Goal: Task Accomplishment & Management: Manage account settings

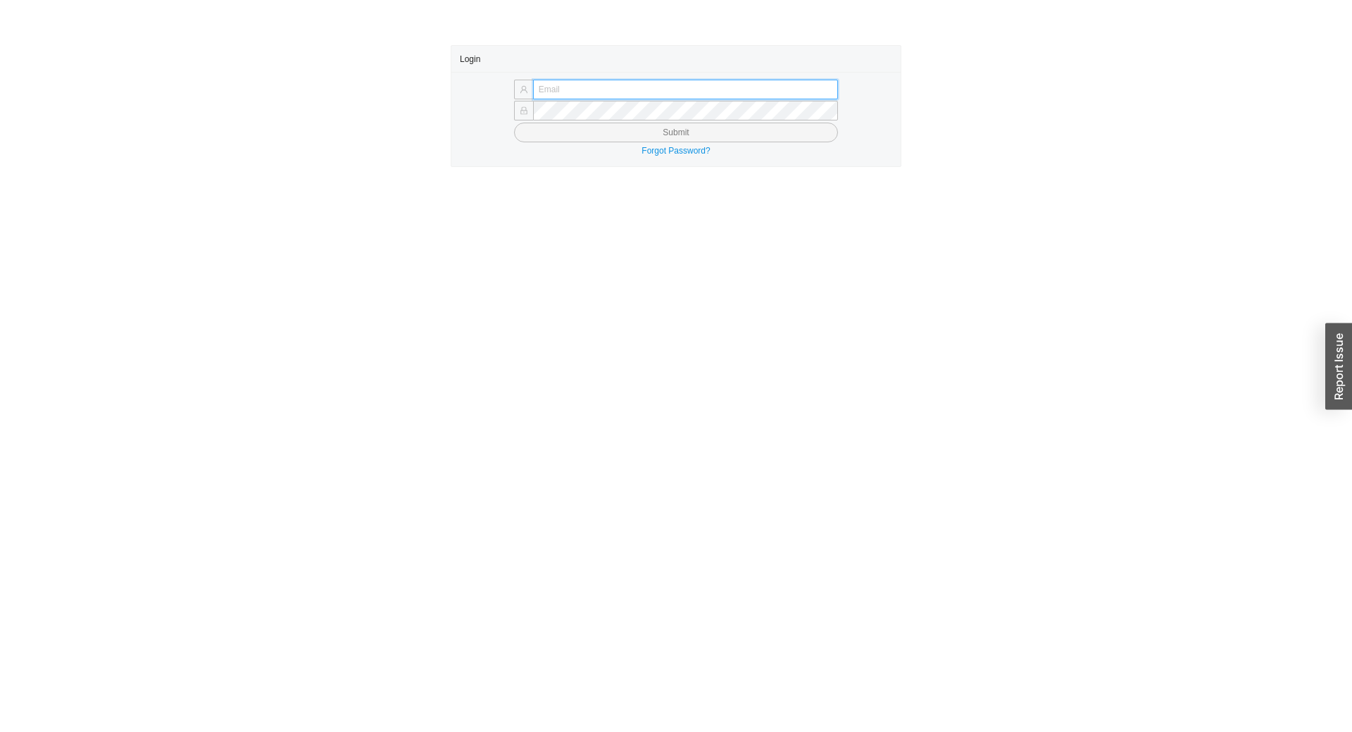
type input "[EMAIL_ADDRESS][DOMAIN_NAME]"
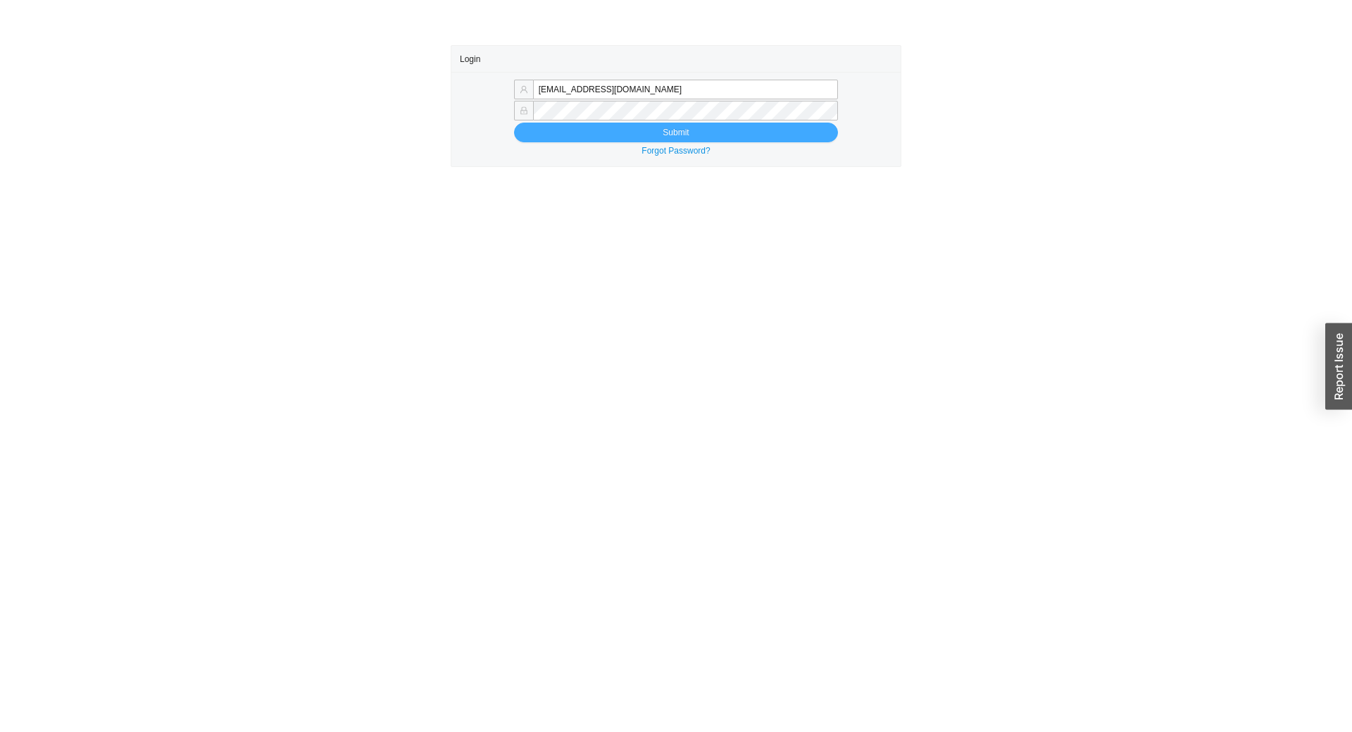
click at [744, 140] on button "Submit" at bounding box center [676, 133] width 324 height 20
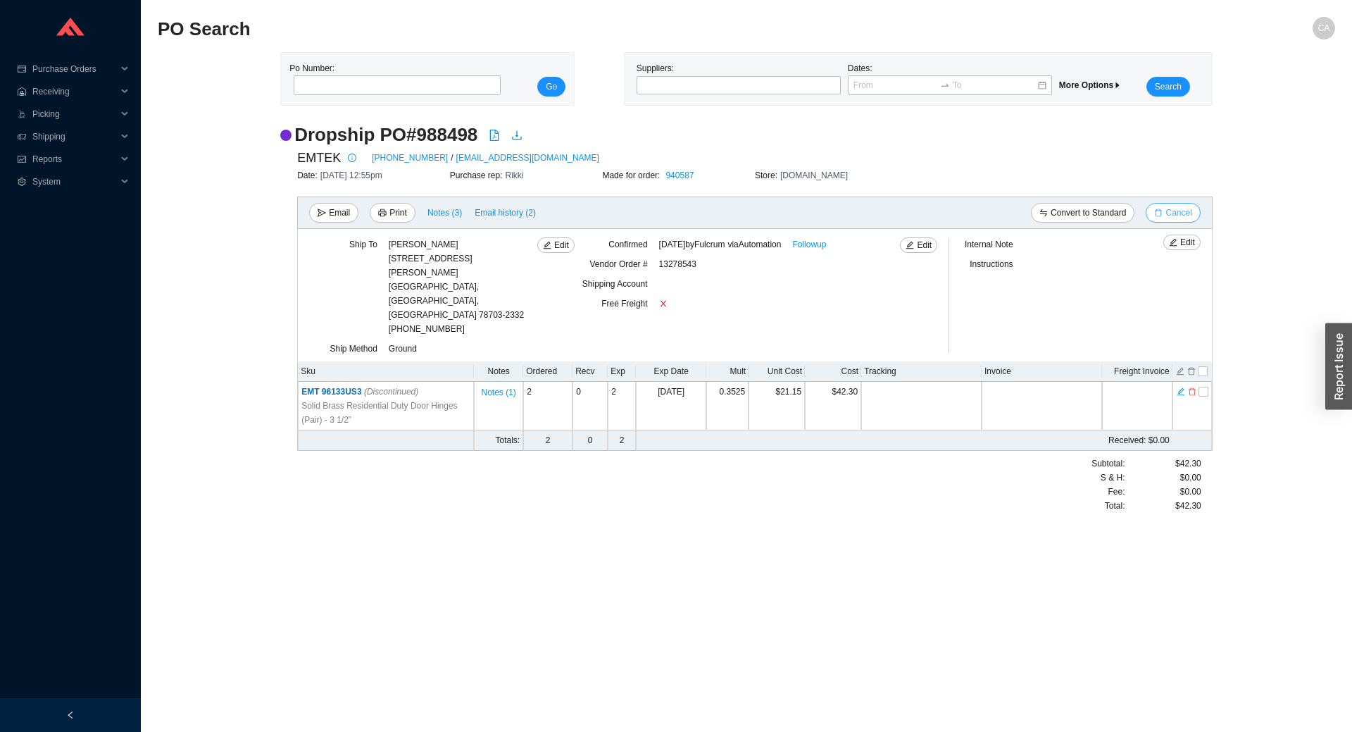
click at [1156, 219] on button "Cancel" at bounding box center [1173, 213] width 54 height 20
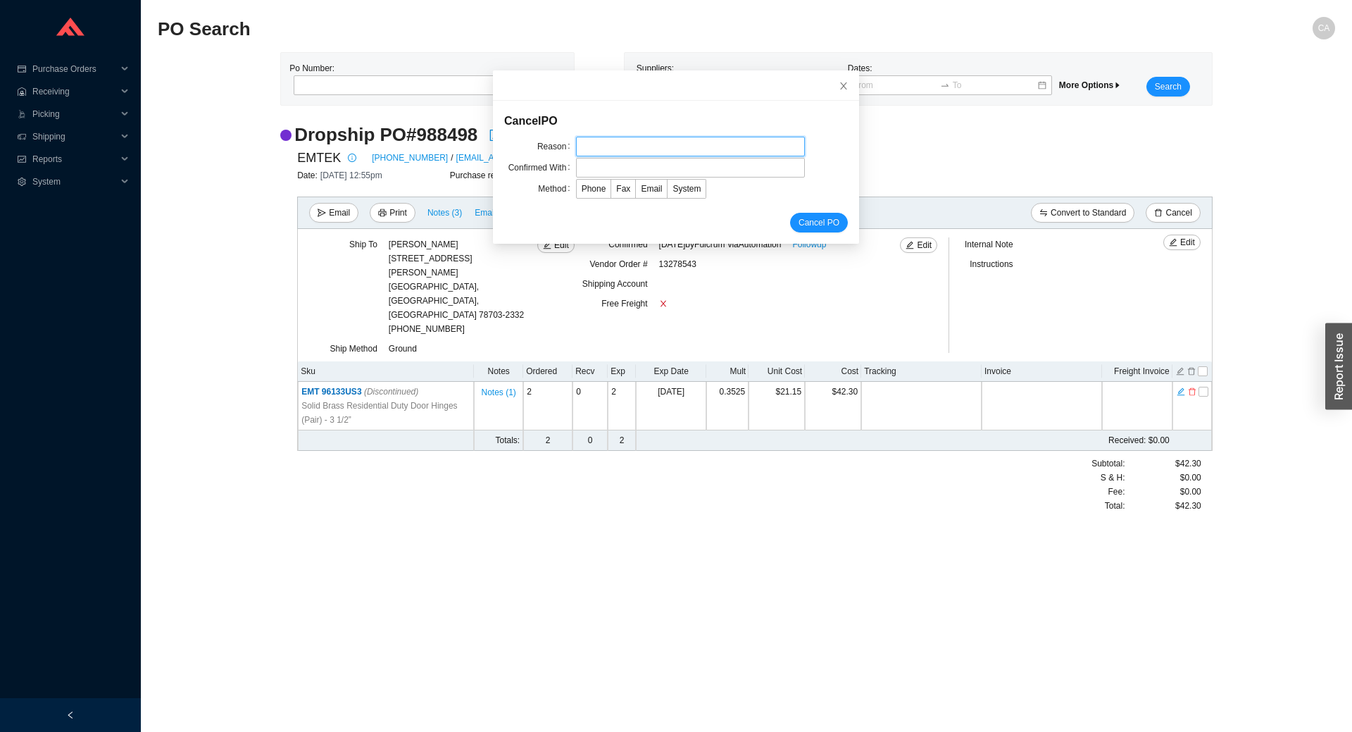
click at [594, 139] on input "text" at bounding box center [690, 147] width 229 height 20
type input "Cancellation"
click at [620, 173] on input "text" at bounding box center [690, 168] width 229 height 20
type input "Confirmation"
click at [641, 184] on span "Email" at bounding box center [651, 189] width 21 height 10
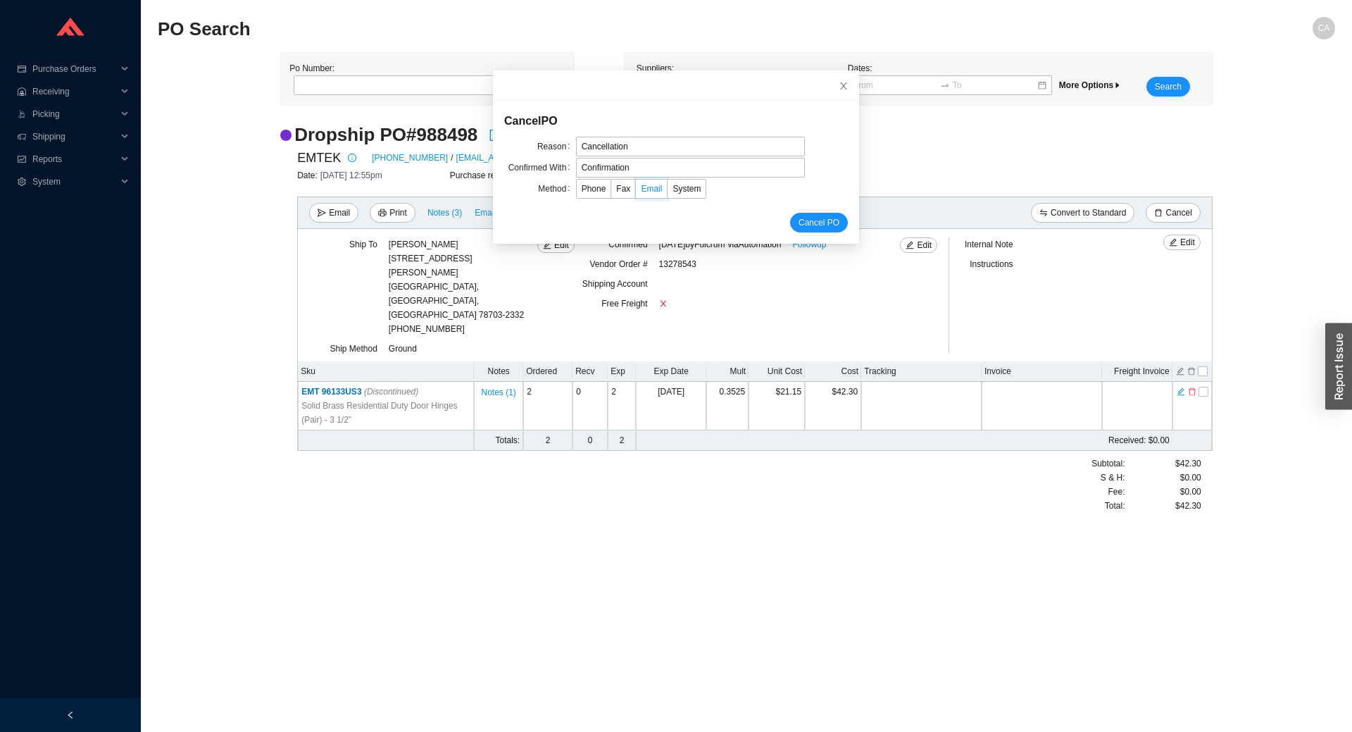
click at [636, 192] on input "Email" at bounding box center [636, 192] width 0 height 0
click at [804, 228] on span "Cancel PO" at bounding box center [819, 222] width 41 height 14
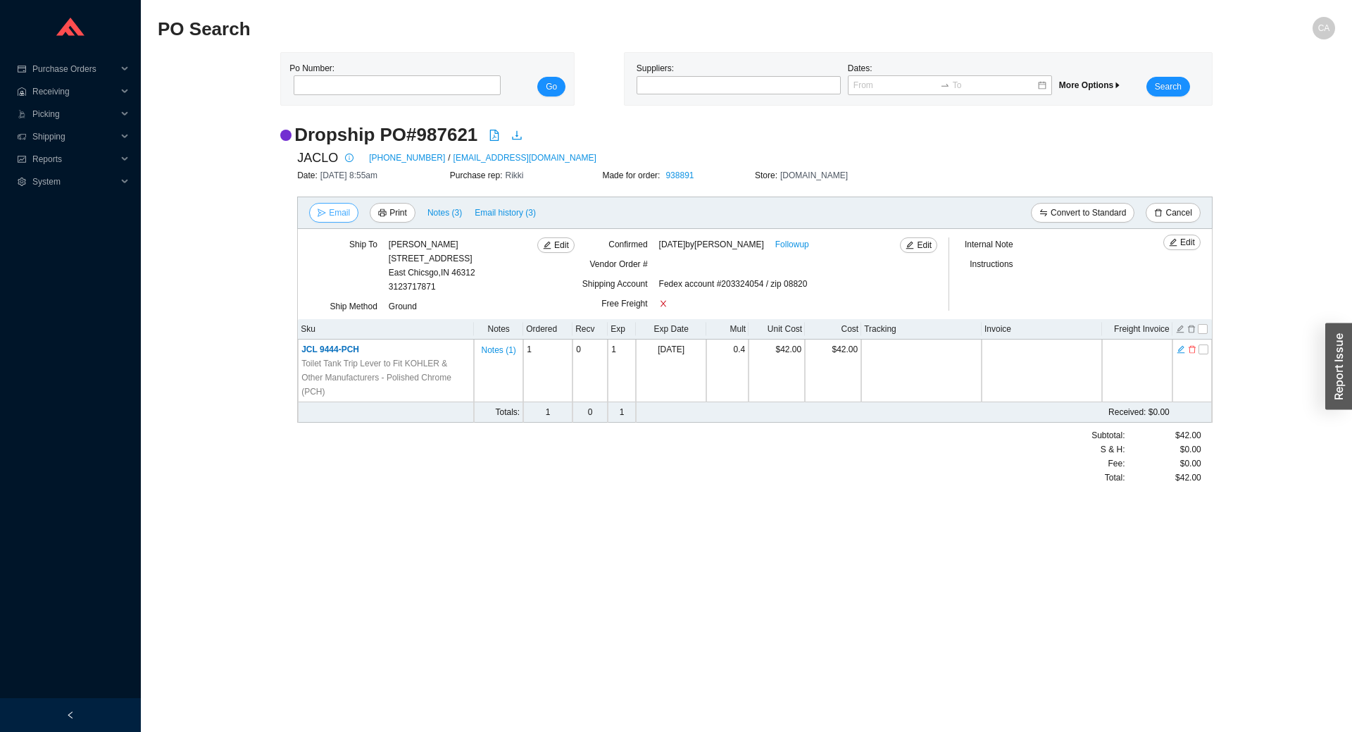
click at [343, 212] on span "Email" at bounding box center [339, 213] width 21 height 14
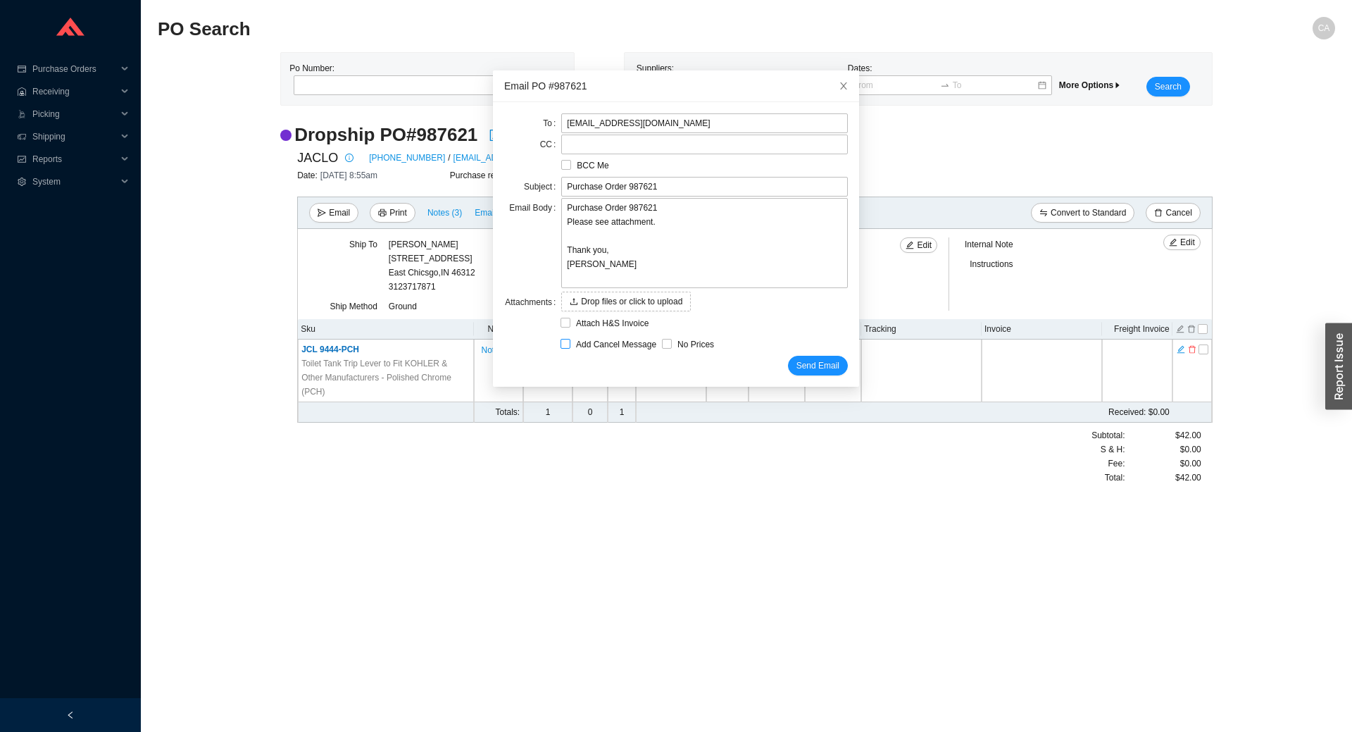
click at [602, 344] on span "Add Cancel Message" at bounding box center [616, 344] width 92 height 14
click at [570, 344] on input "Add Cancel Message" at bounding box center [566, 344] width 10 height 10
checkbox input "true"
type input "Purchase Order 987621 - PLEASE CANCEL"
type textarea "Please cancel and confirm via email. Thank you, Chaya"
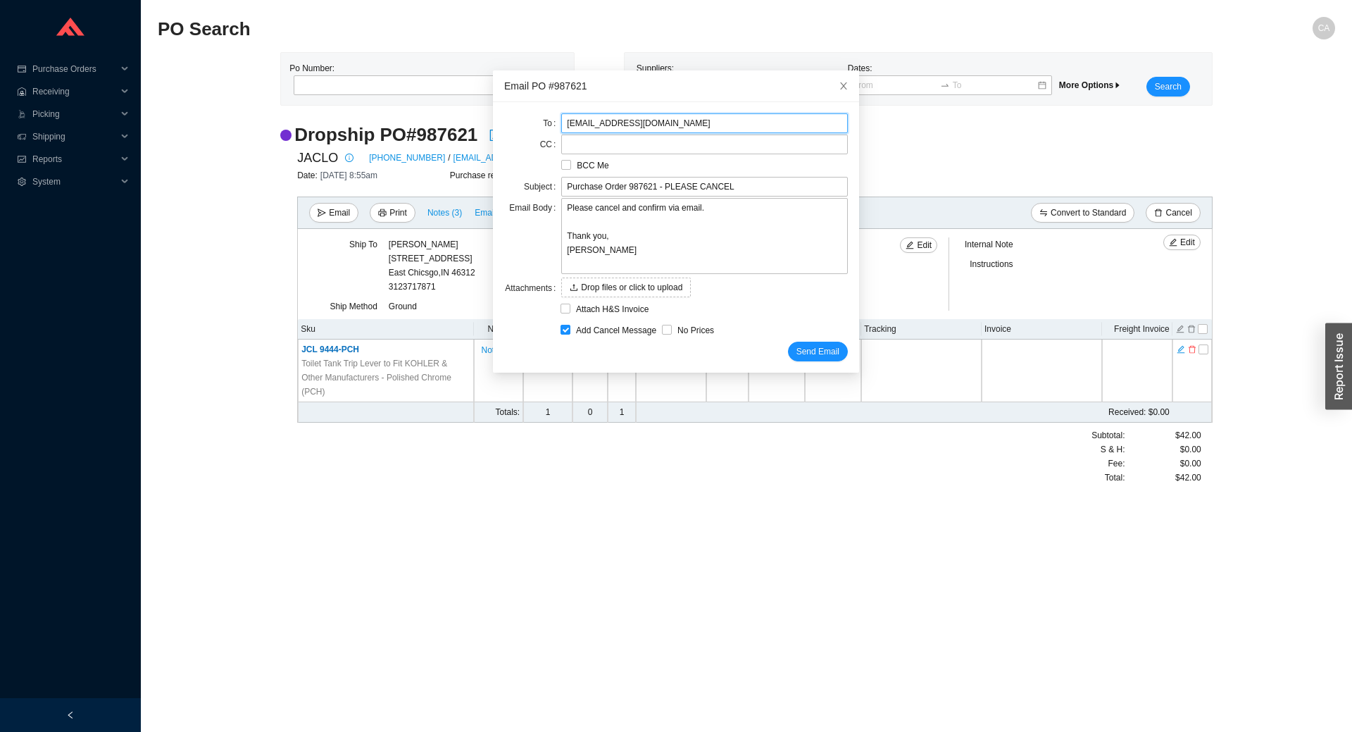
click at [658, 127] on input "orders@jaclo.com" at bounding box center [704, 123] width 287 height 20
paste input "abigail"
type input "abigail@jaclo.com"
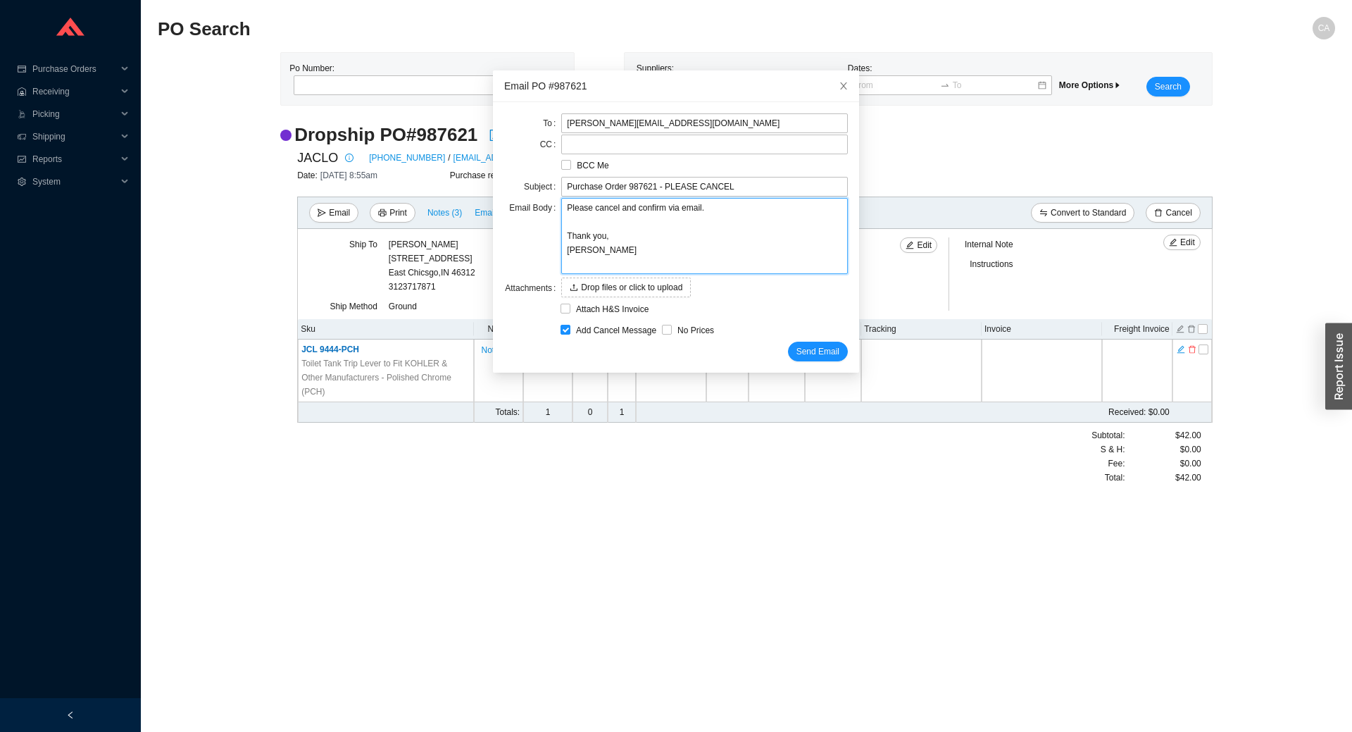
click at [643, 221] on textarea "Please cancel and confirm via email. Thank you, Chaya" at bounding box center [704, 236] width 287 height 76
click at [799, 349] on span "Send Email" at bounding box center [817, 351] width 43 height 14
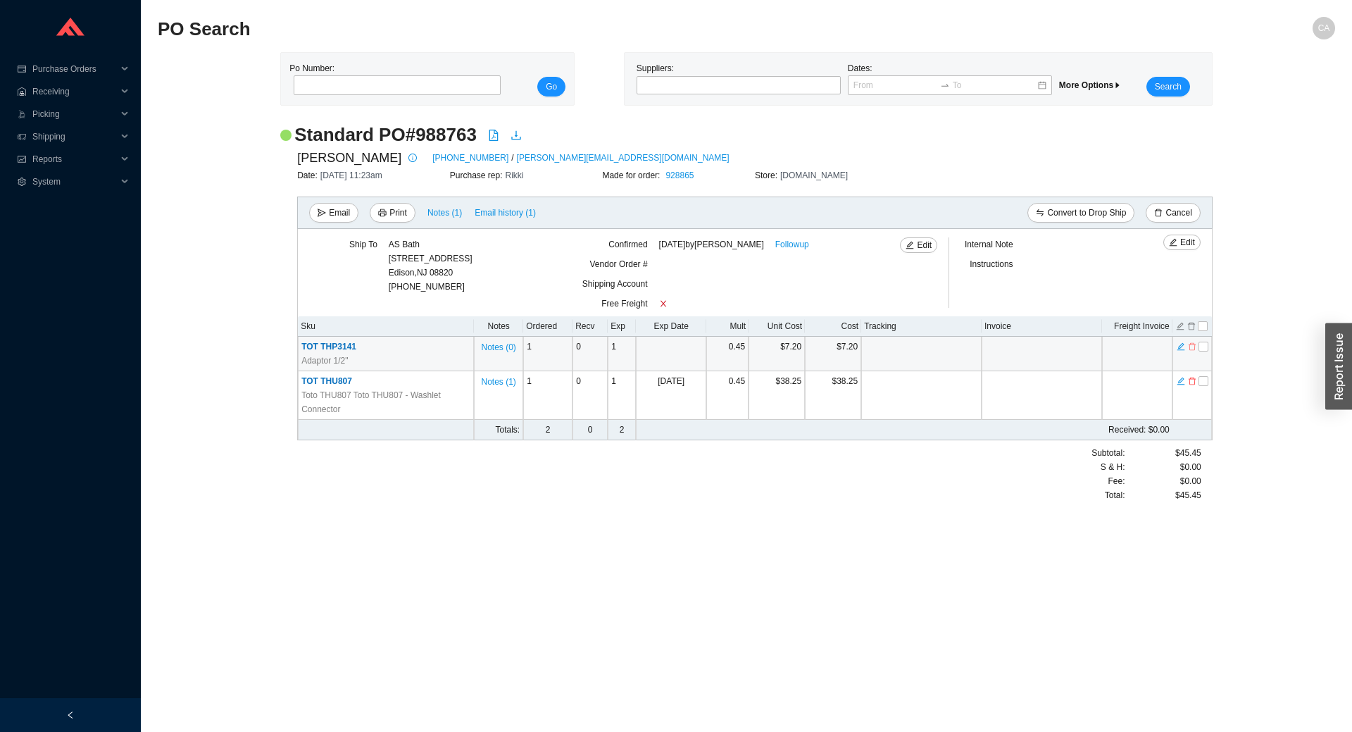
click at [1193, 346] on icon "delete" at bounding box center [1192, 347] width 8 height 10
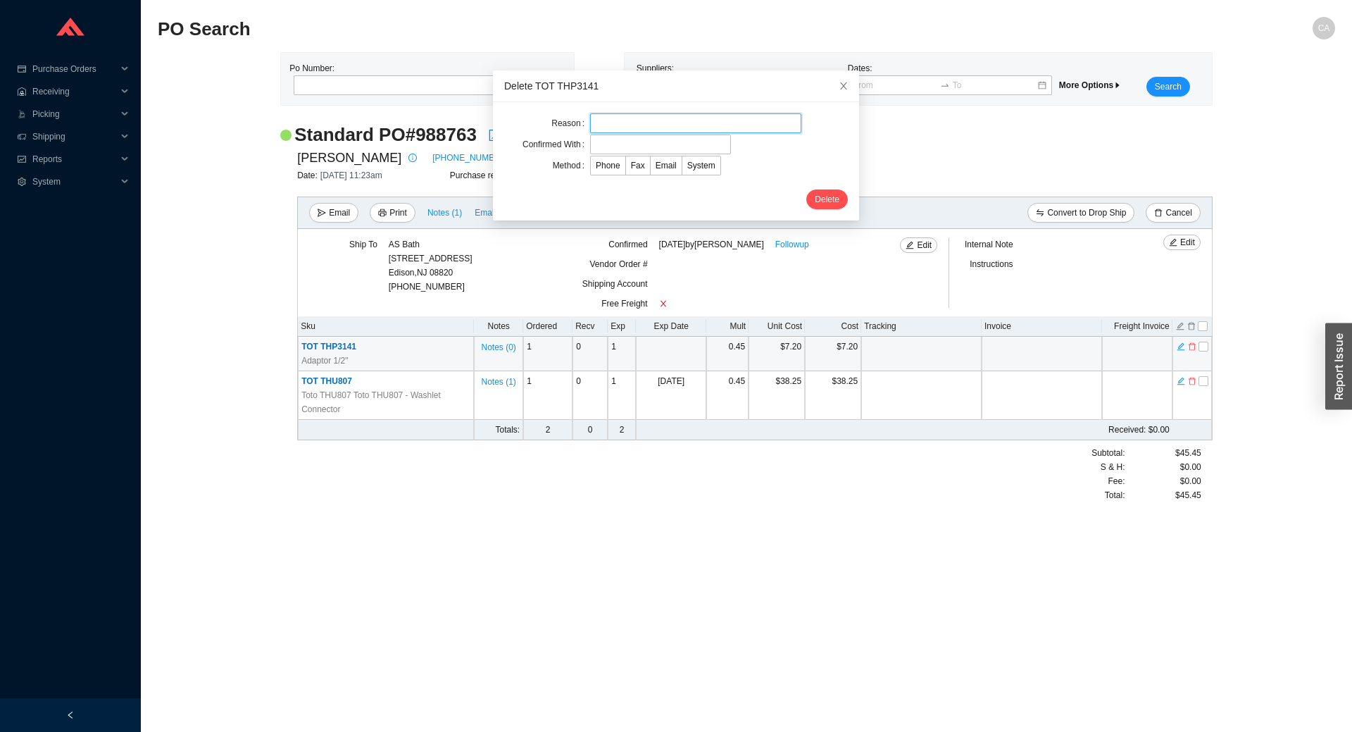
click at [609, 127] on input "text" at bounding box center [695, 123] width 211 height 20
type input "don't stock"
click at [652, 144] on input "text" at bounding box center [660, 144] width 141 height 20
type input "Mike"
click at [657, 168] on span "Email" at bounding box center [666, 166] width 21 height 10
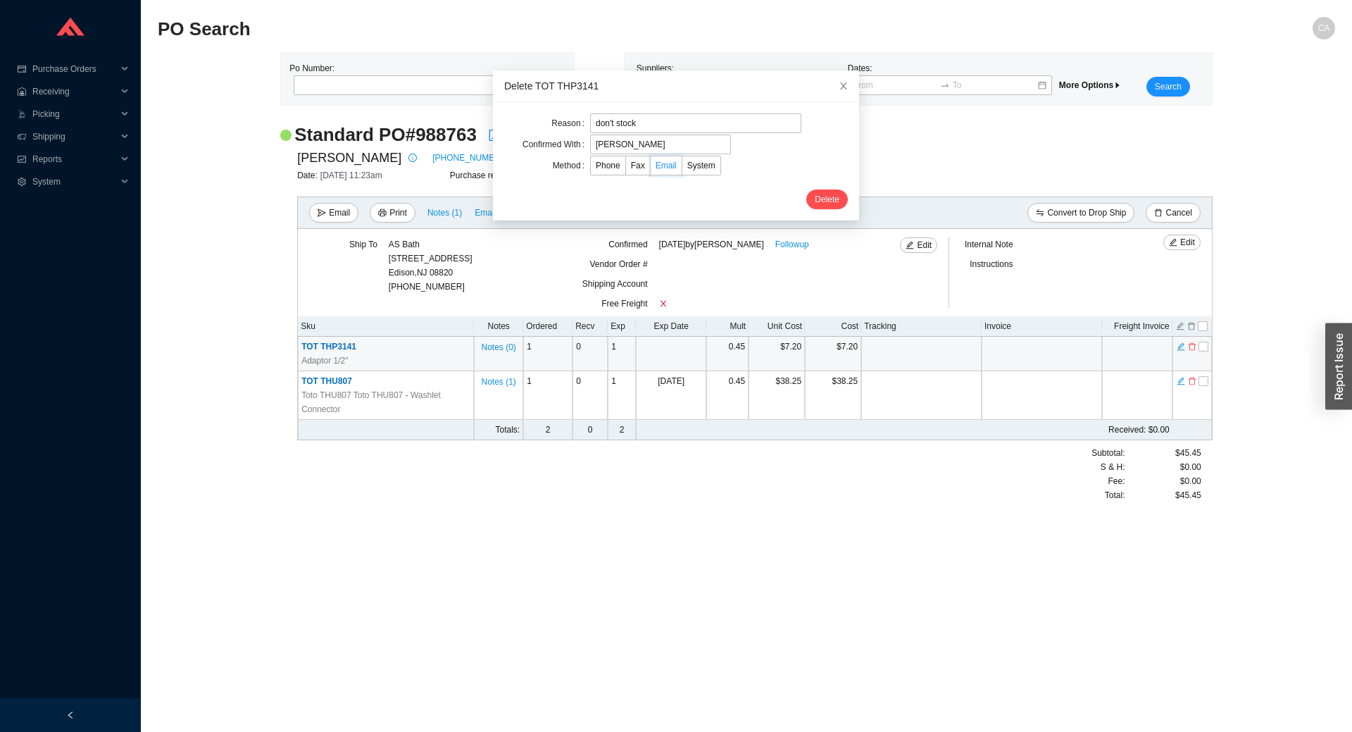
click at [651, 168] on input "Email" at bounding box center [651, 168] width 0 height 0
click at [815, 204] on span "Delete" at bounding box center [827, 199] width 25 height 14
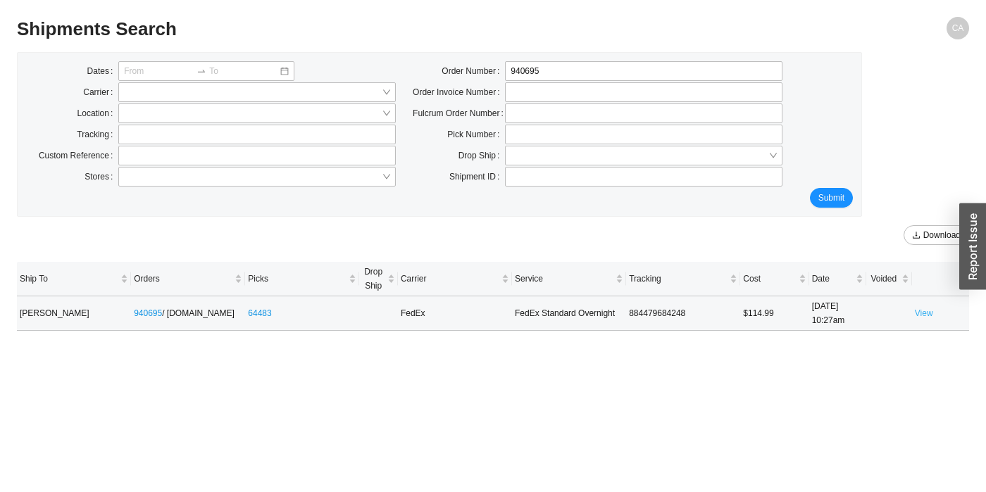
click at [925, 313] on link "View" at bounding box center [924, 313] width 18 height 10
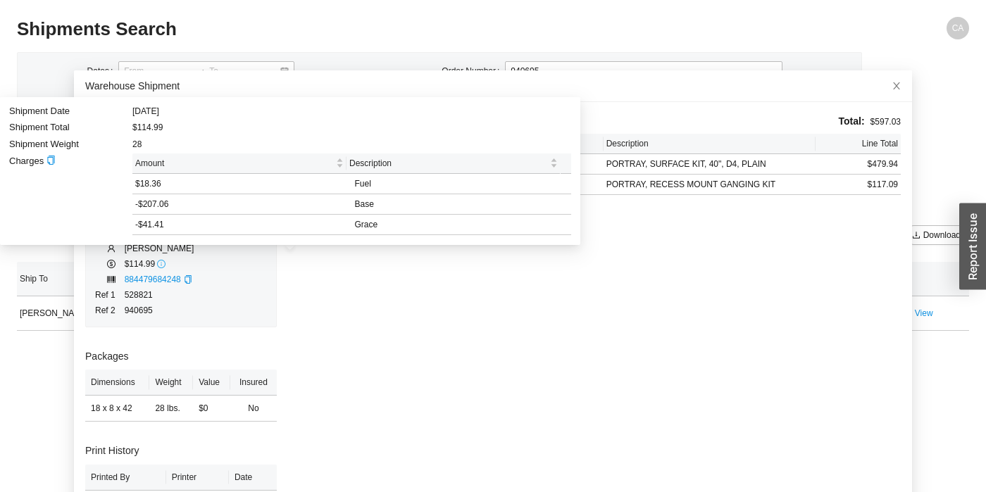
click at [157, 265] on icon "info-circle" at bounding box center [161, 264] width 8 height 8
drag, startPoint x: 120, startPoint y: 261, endPoint x: 152, endPoint y: 264, distance: 31.8
click at [152, 264] on tr "$114.99" at bounding box center [178, 263] width 169 height 15
copy td "$114.99"
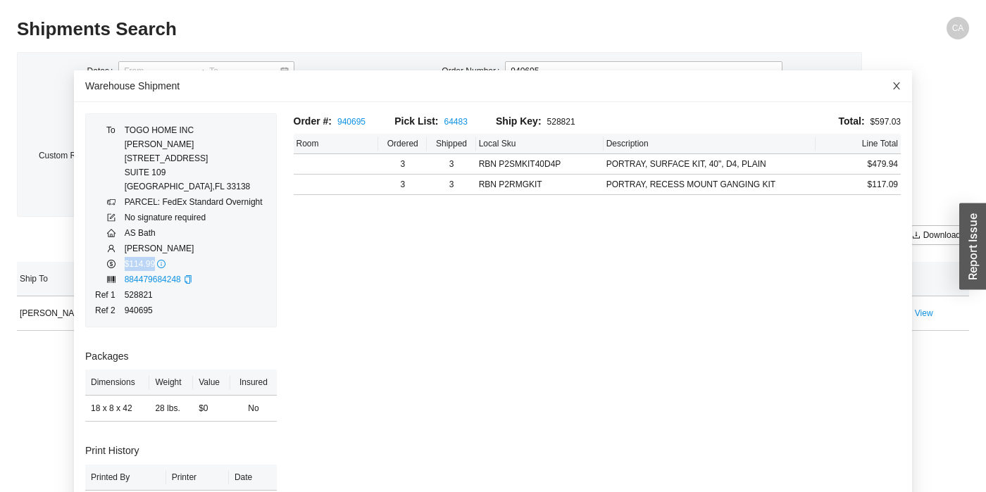
click at [893, 85] on icon "close" at bounding box center [896, 85] width 7 height 7
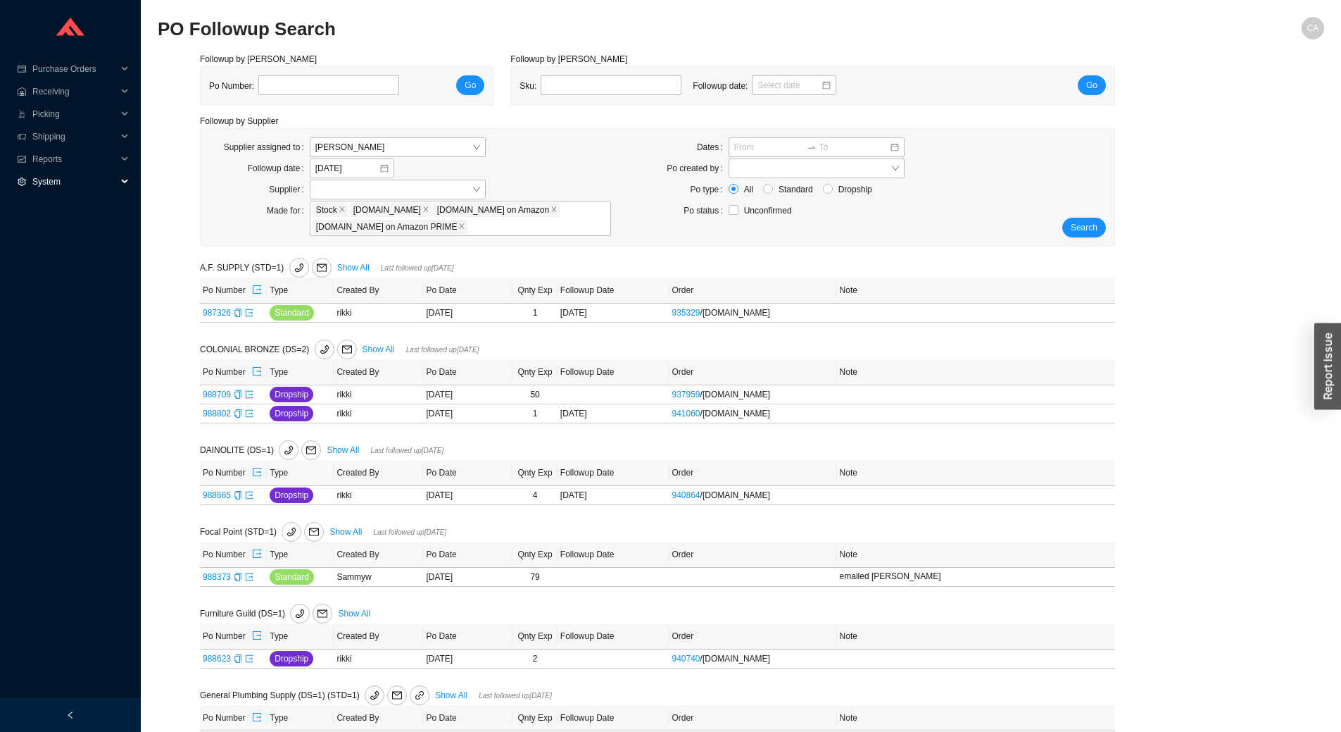
click at [60, 180] on span "System" at bounding box center [74, 181] width 85 height 23
click at [71, 206] on link "Manufacturers" at bounding box center [61, 204] width 54 height 10
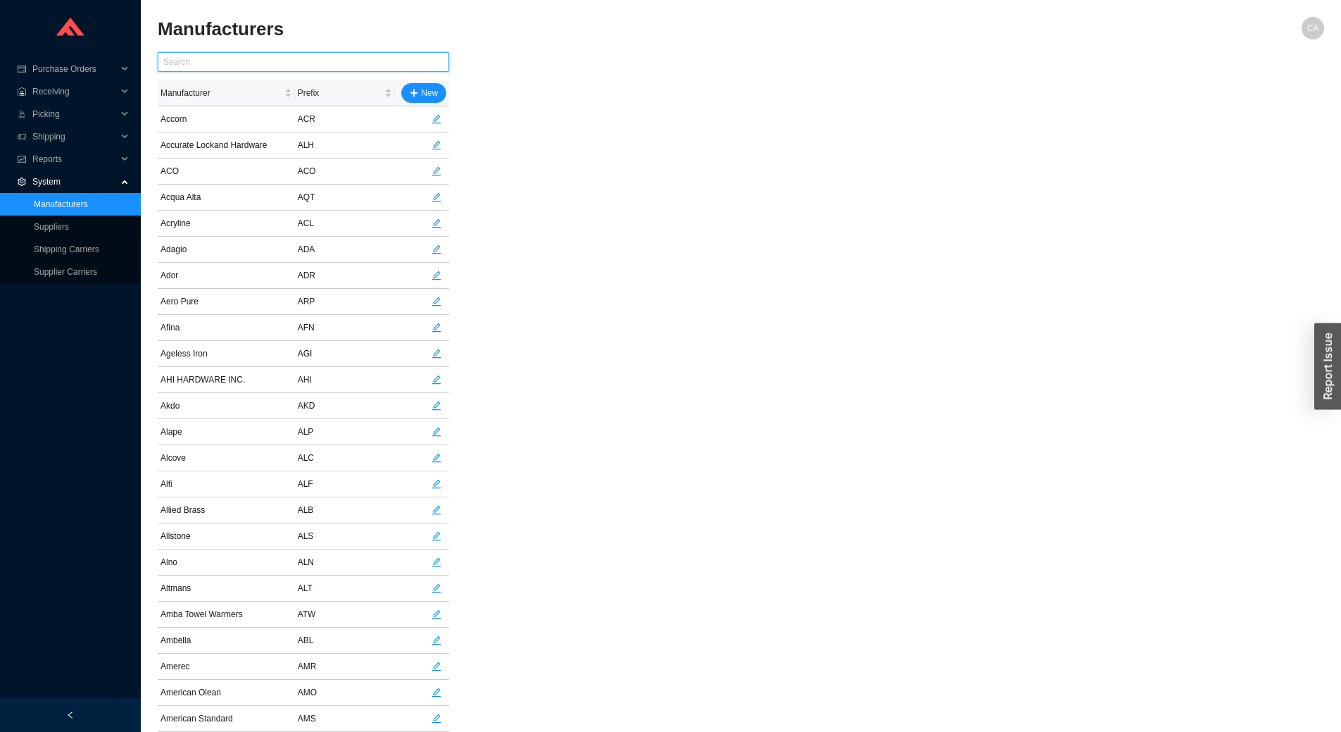
click at [308, 63] on input "text" at bounding box center [304, 62] width 292 height 20
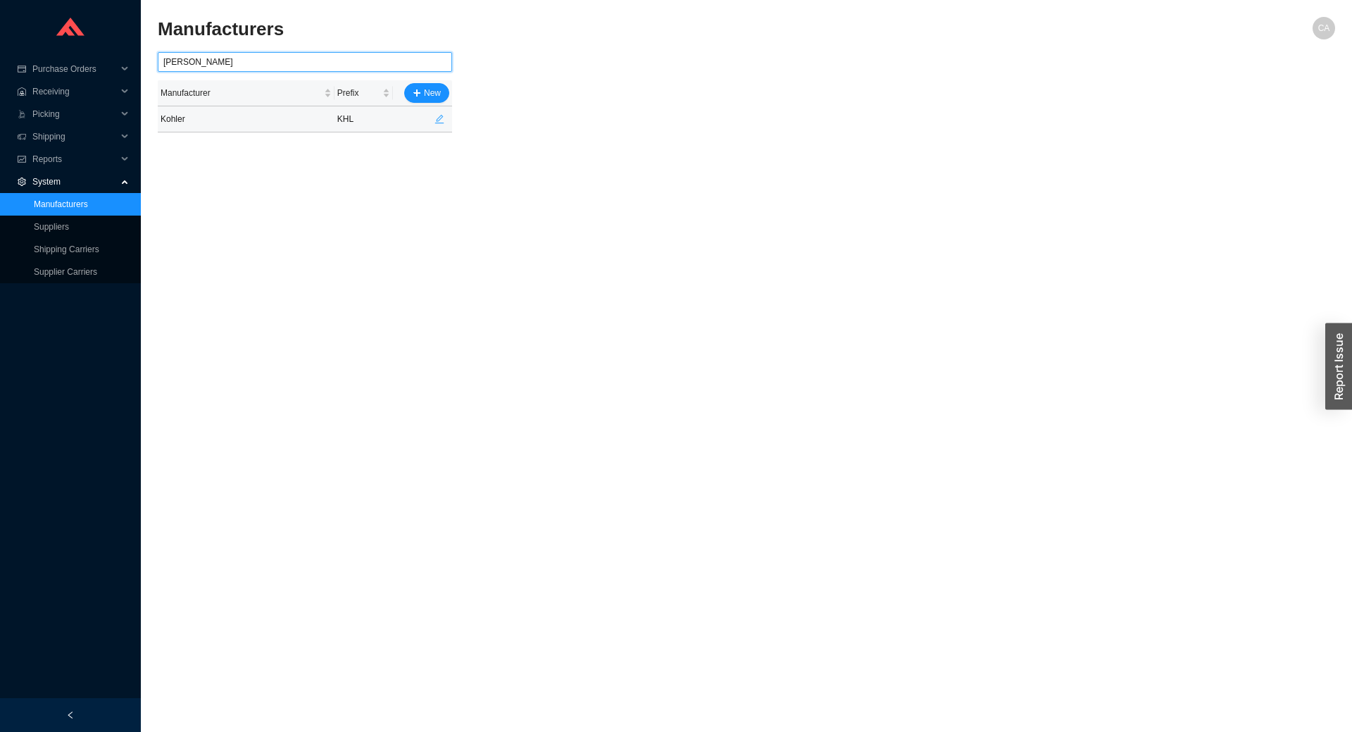
type input "kohl"
click at [437, 119] on icon "edit" at bounding box center [439, 119] width 10 height 10
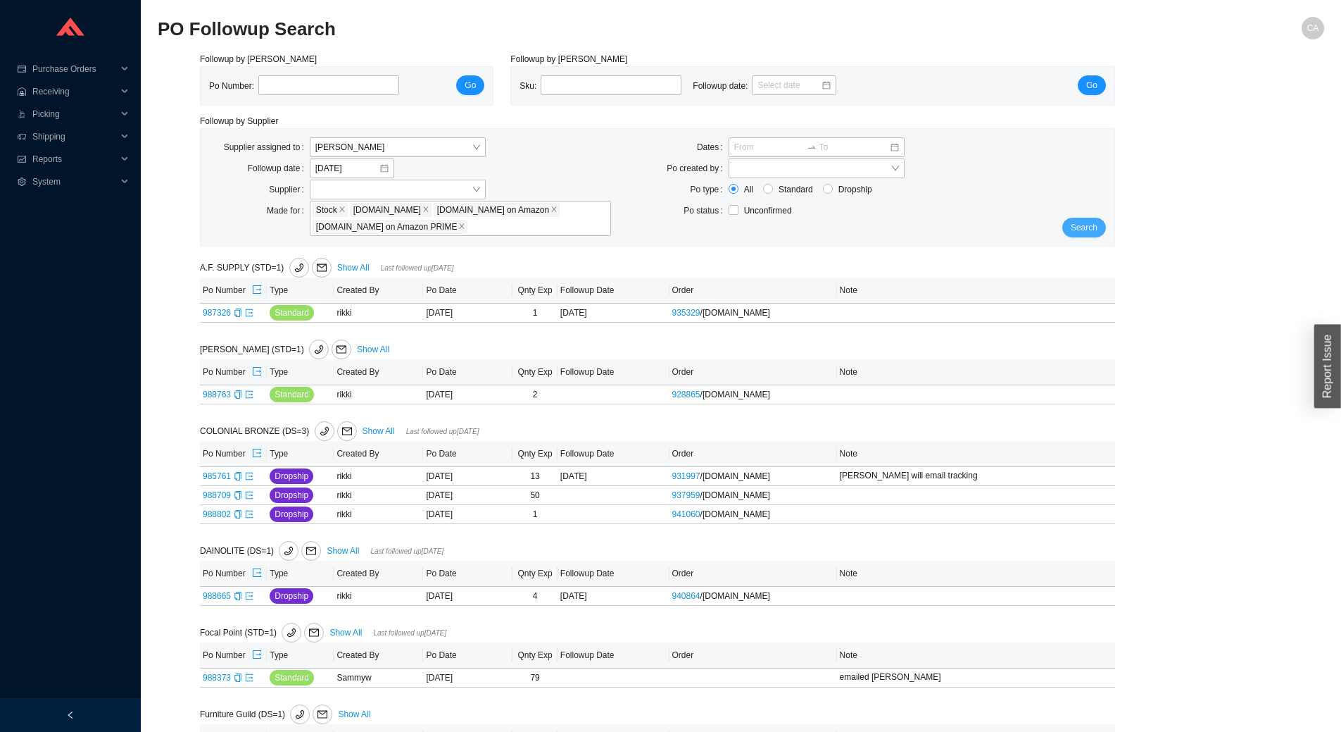
click at [1080, 218] on button "Search" at bounding box center [1085, 228] width 44 height 20
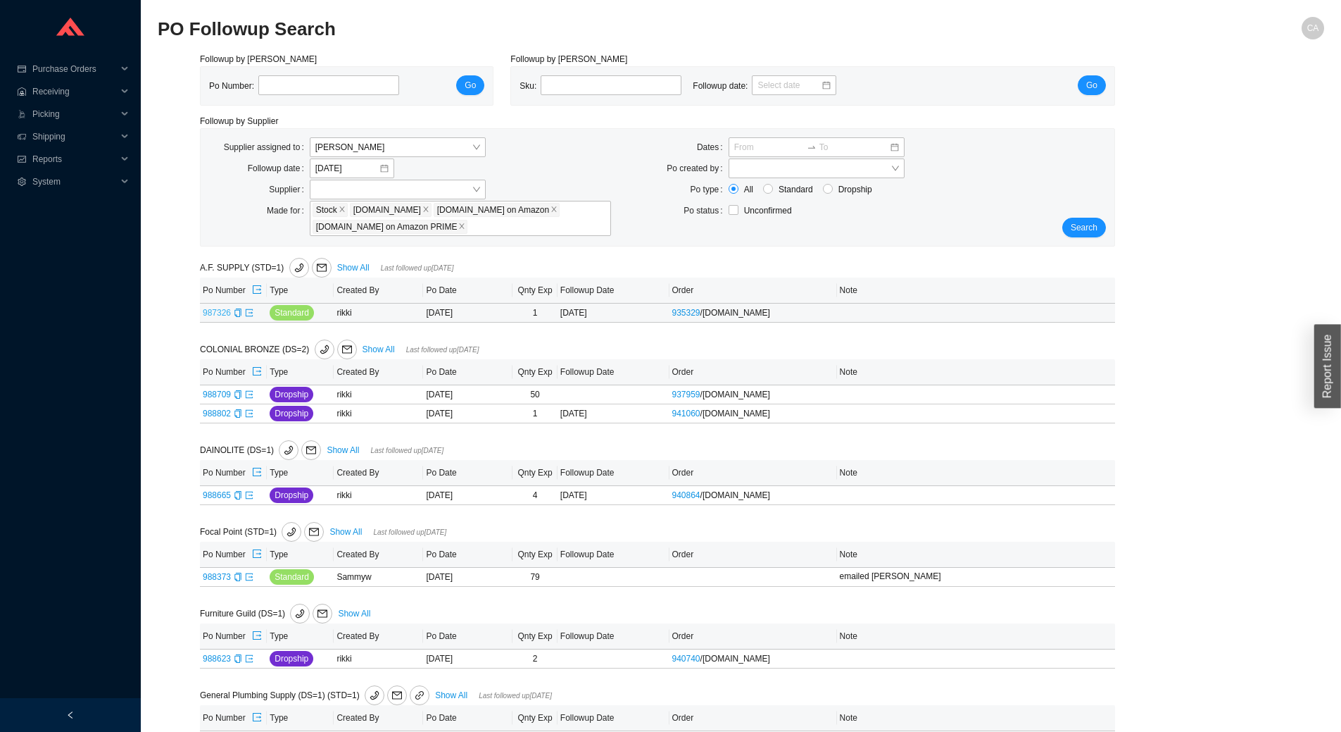
click at [218, 308] on link "987326" at bounding box center [217, 313] width 28 height 10
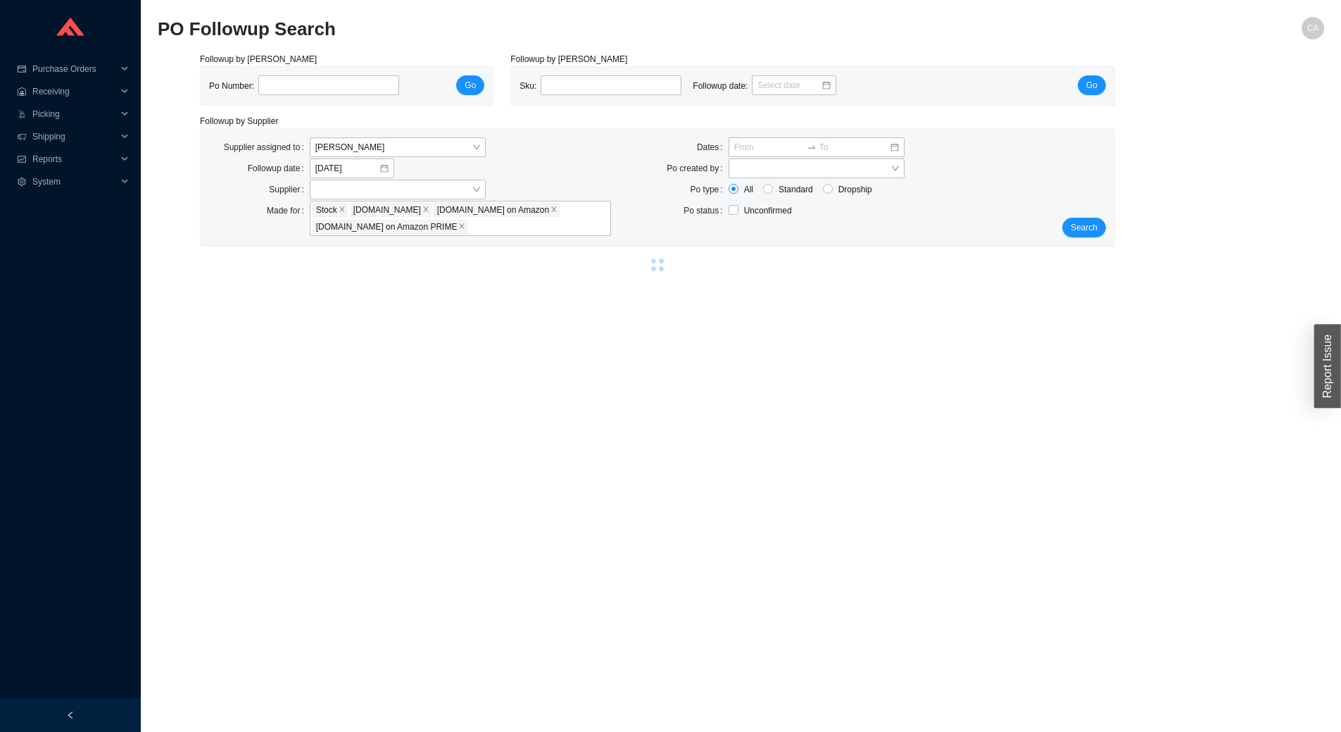
type input "987326"
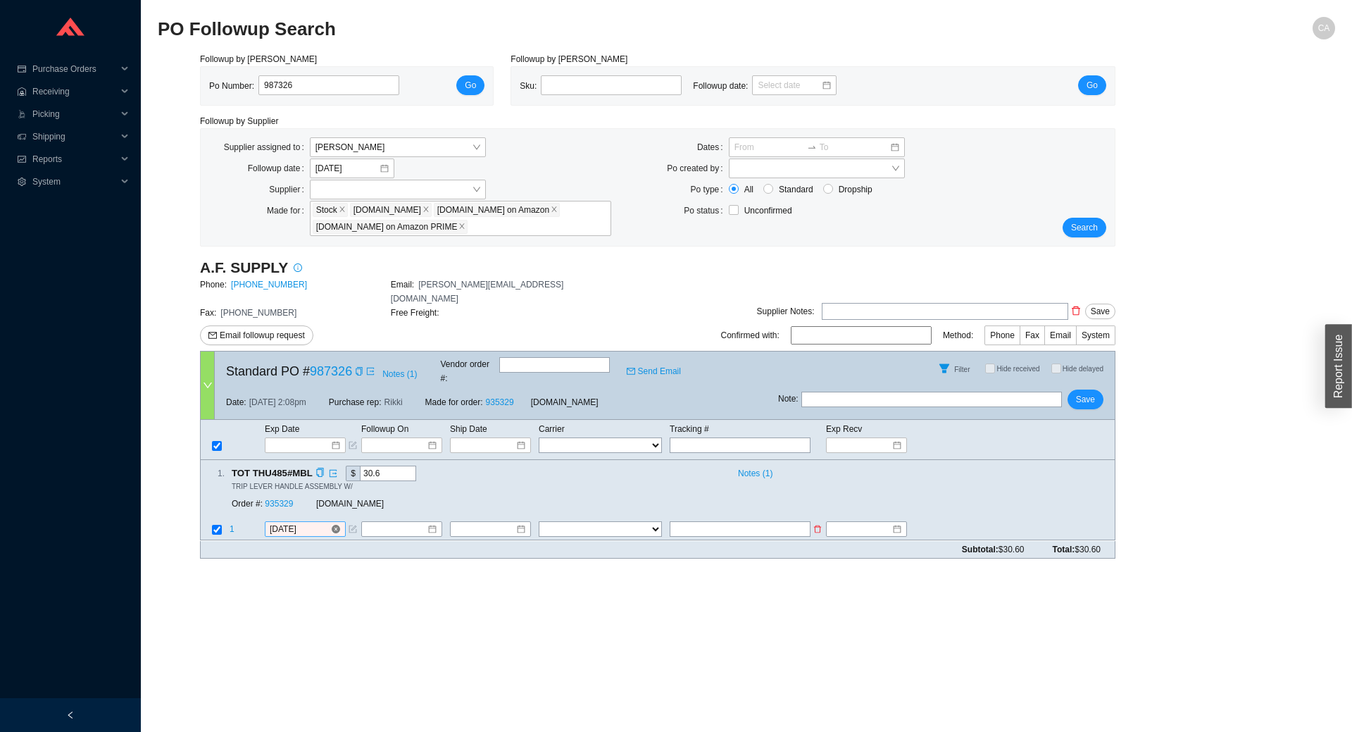
click at [316, 523] on input "[DATE]" at bounding box center [300, 530] width 61 height 14
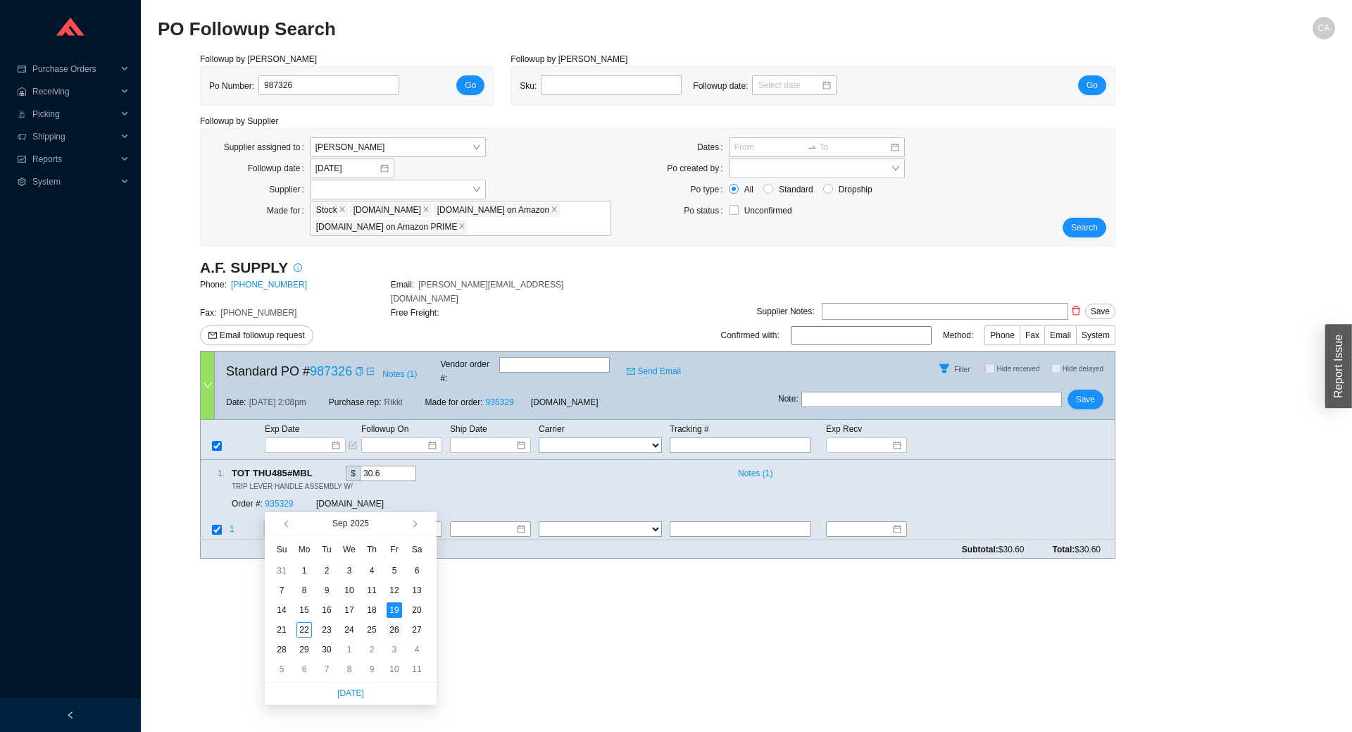
type input "9/26/2025"
click at [394, 630] on div "26" at bounding box center [394, 629] width 15 height 15
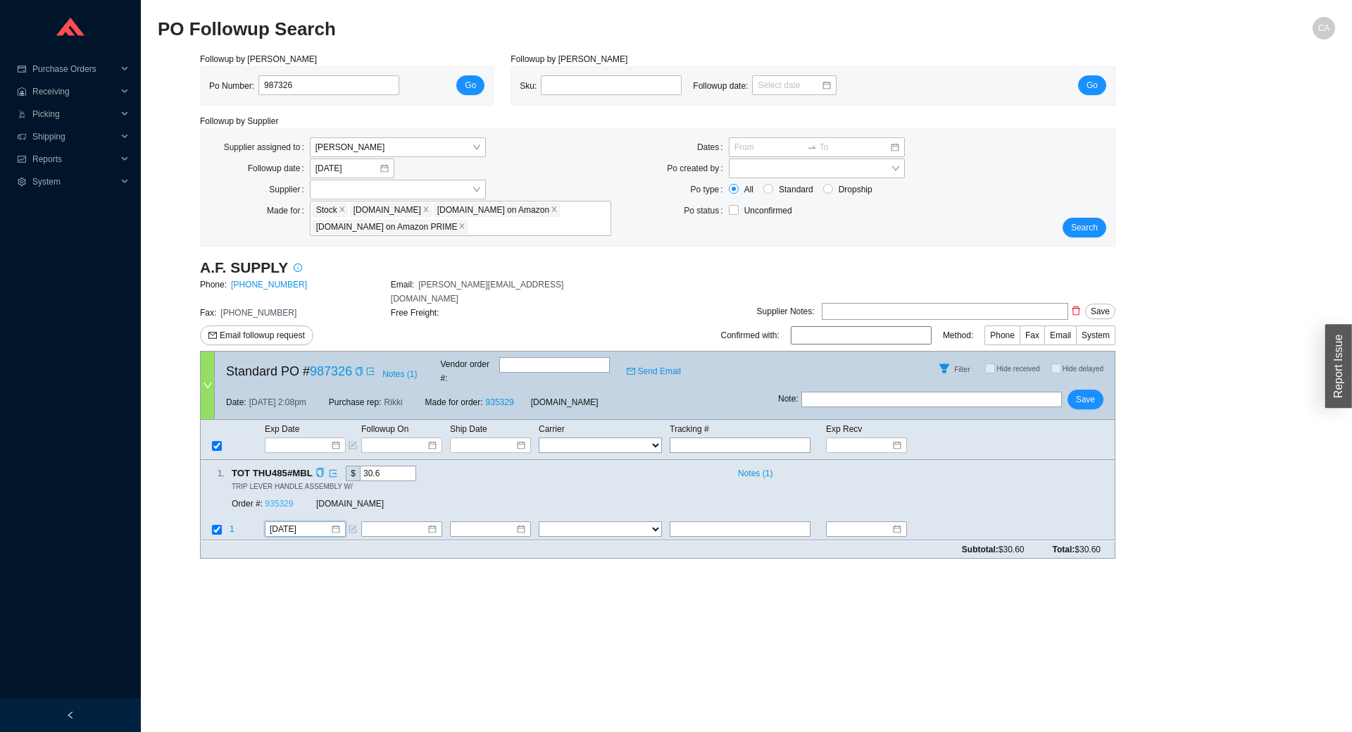
click at [282, 499] on link "935329" at bounding box center [279, 504] width 28 height 10
click at [1103, 389] on button "Save" at bounding box center [1086, 399] width 36 height 20
click at [1099, 389] on button "Save" at bounding box center [1086, 399] width 36 height 20
click at [1075, 221] on span "Search" at bounding box center [1084, 227] width 27 height 14
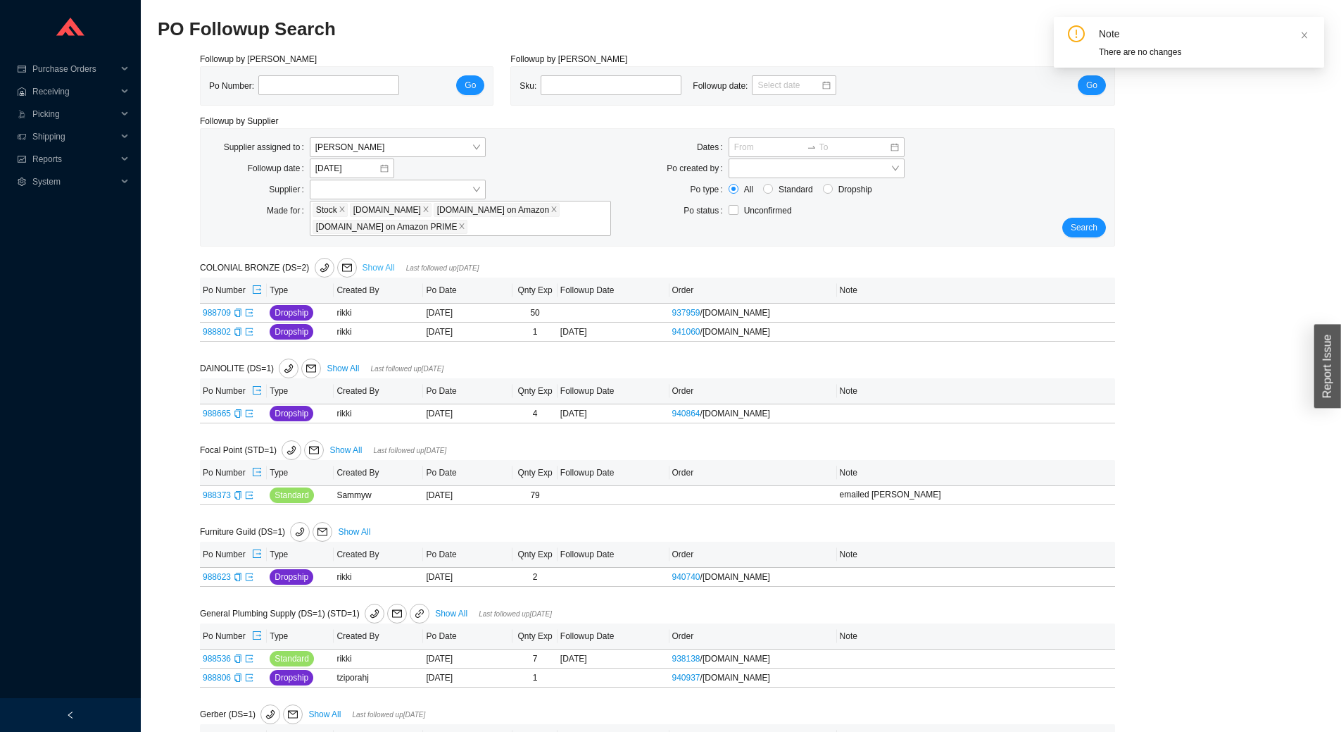
click at [383, 263] on link "Show All" at bounding box center [379, 268] width 32 height 10
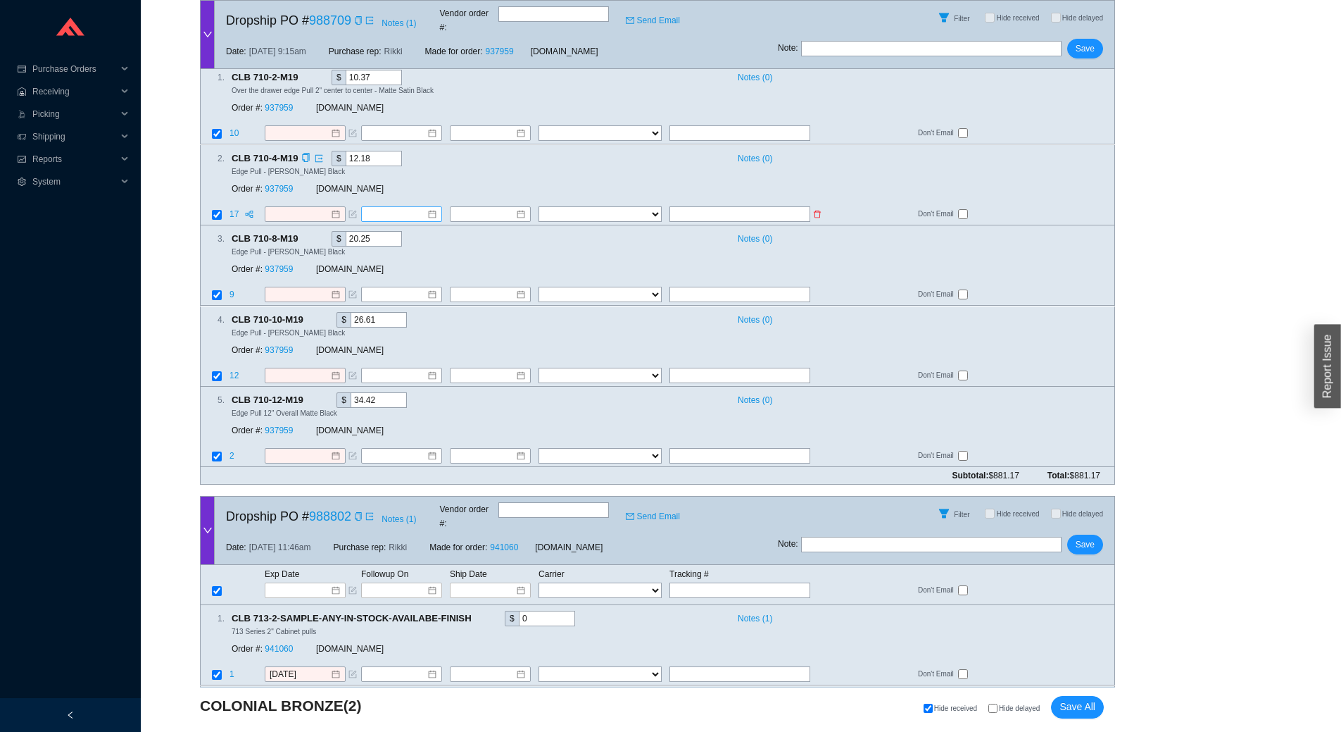
scroll to position [241, 0]
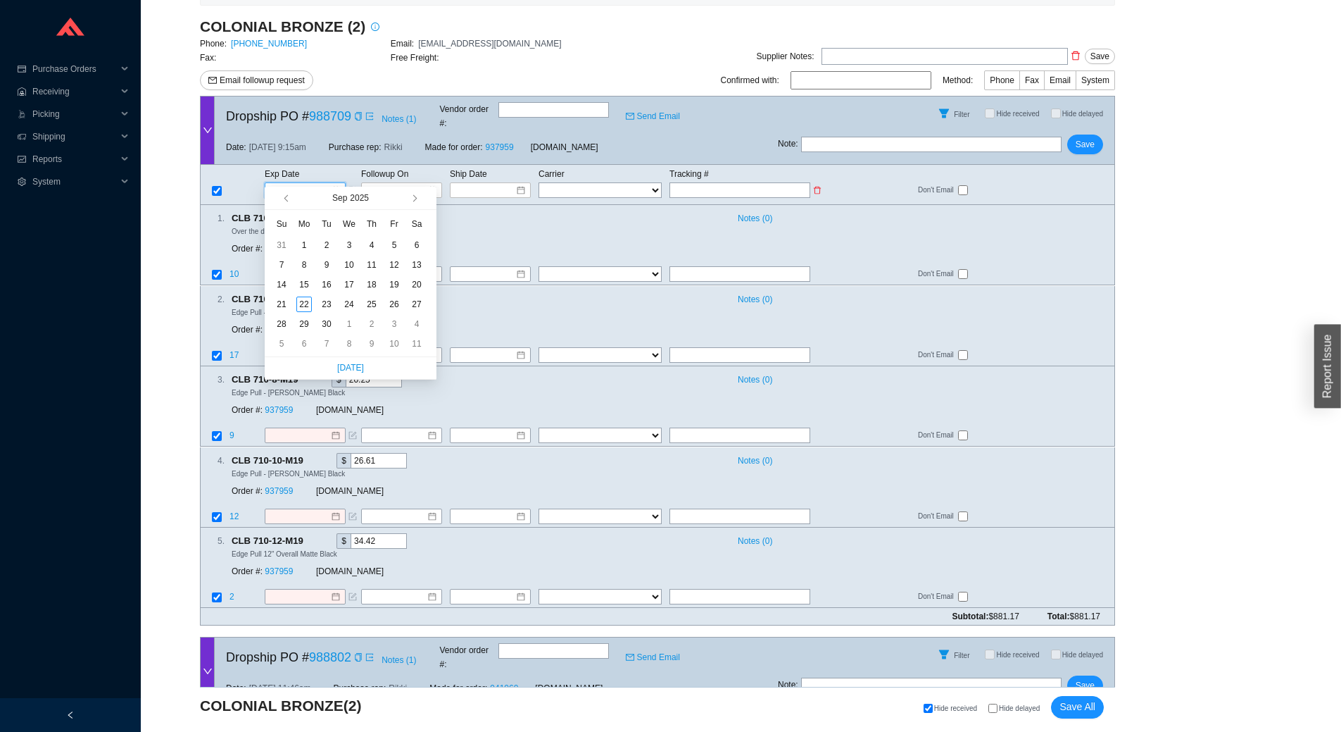
click at [282, 183] on input at bounding box center [300, 190] width 60 height 14
type input "10/8/2025"
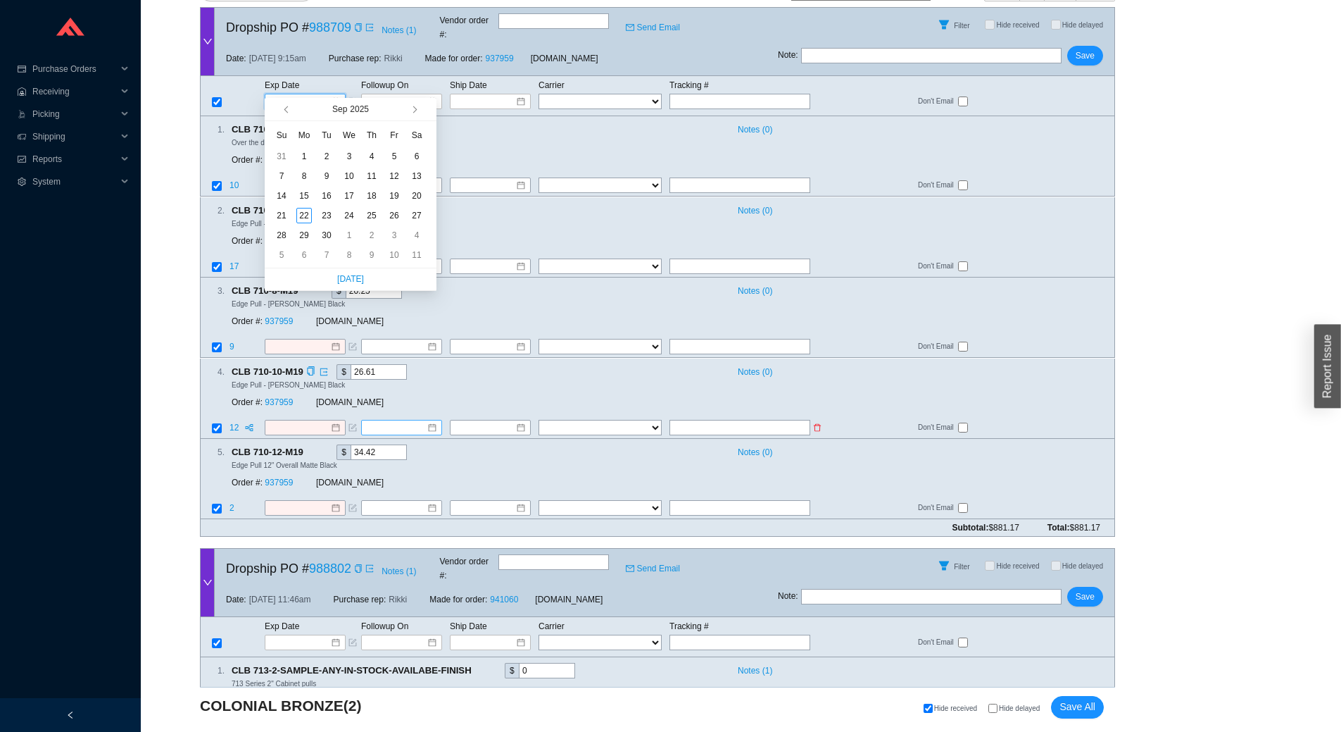
scroll to position [382, 0]
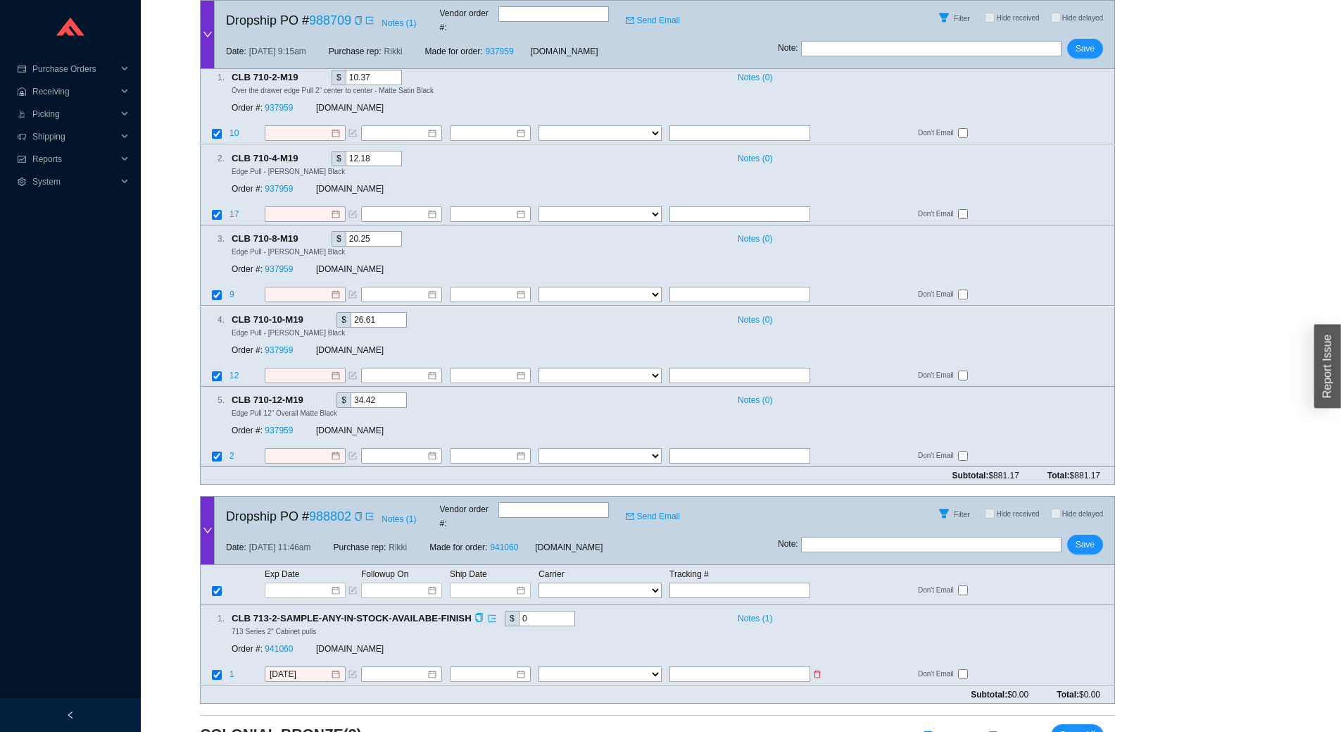
click at [715, 667] on input "text" at bounding box center [740, 674] width 141 height 15
type input "393398786902"
click at [598, 667] on select "FedEx UPS ---------------- 2 Day Transportation INC A&B Freight A. Duie Pyle AA…" at bounding box center [600, 674] width 123 height 15
select select "1"
click at [539, 667] on select "FedEx UPS ---------------- 2 Day Transportation INC A&B Freight A. Duie Pyle AA…" at bounding box center [600, 674] width 123 height 15
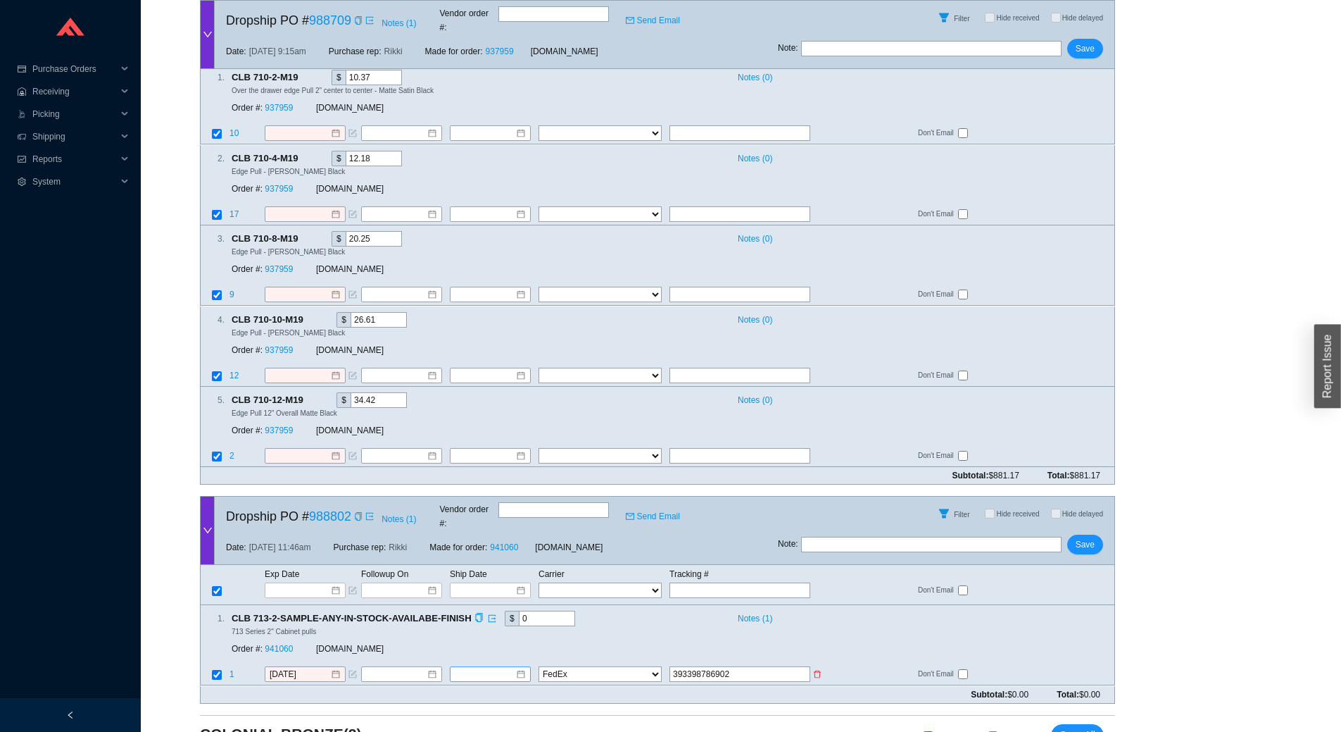
click at [485, 668] on input at bounding box center [485, 675] width 61 height 14
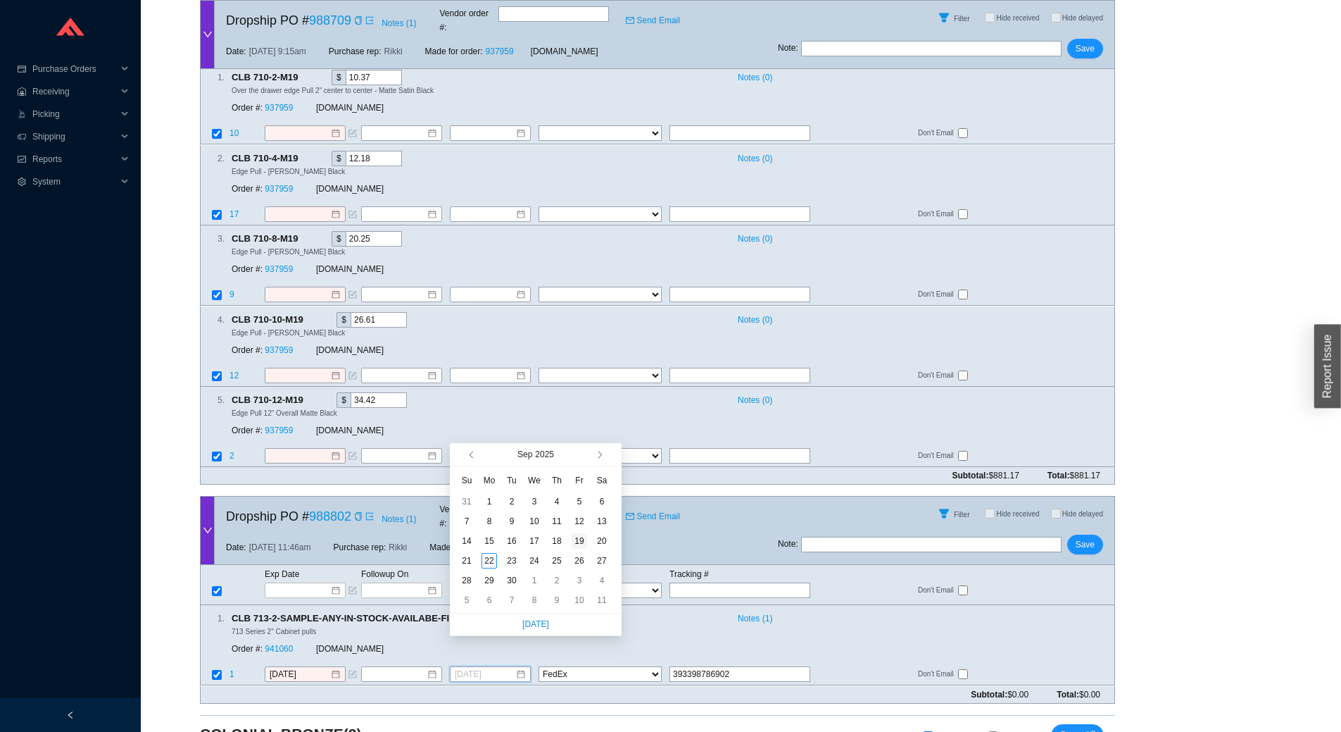
type input "9/19/2025"
click at [579, 537] on div "19" at bounding box center [579, 540] width 15 height 15
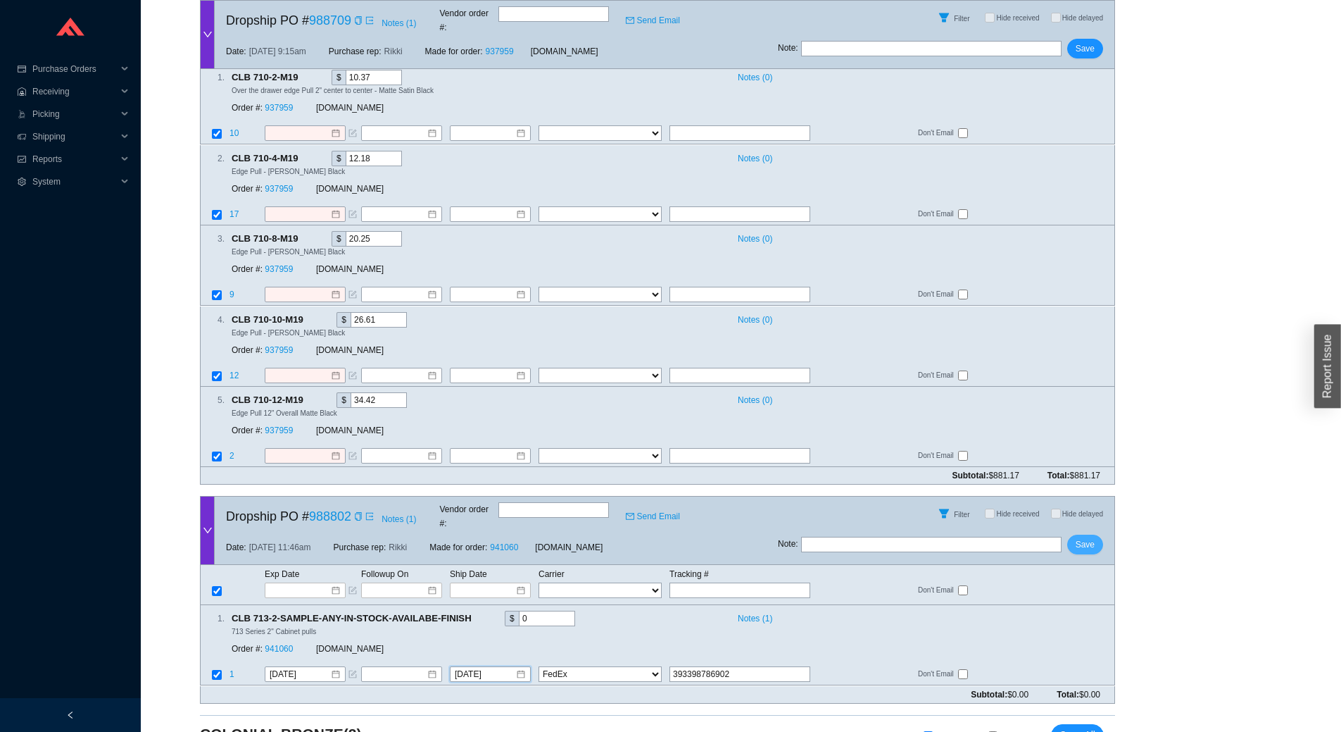
click at [1085, 537] on span "Save" at bounding box center [1085, 544] width 19 height 14
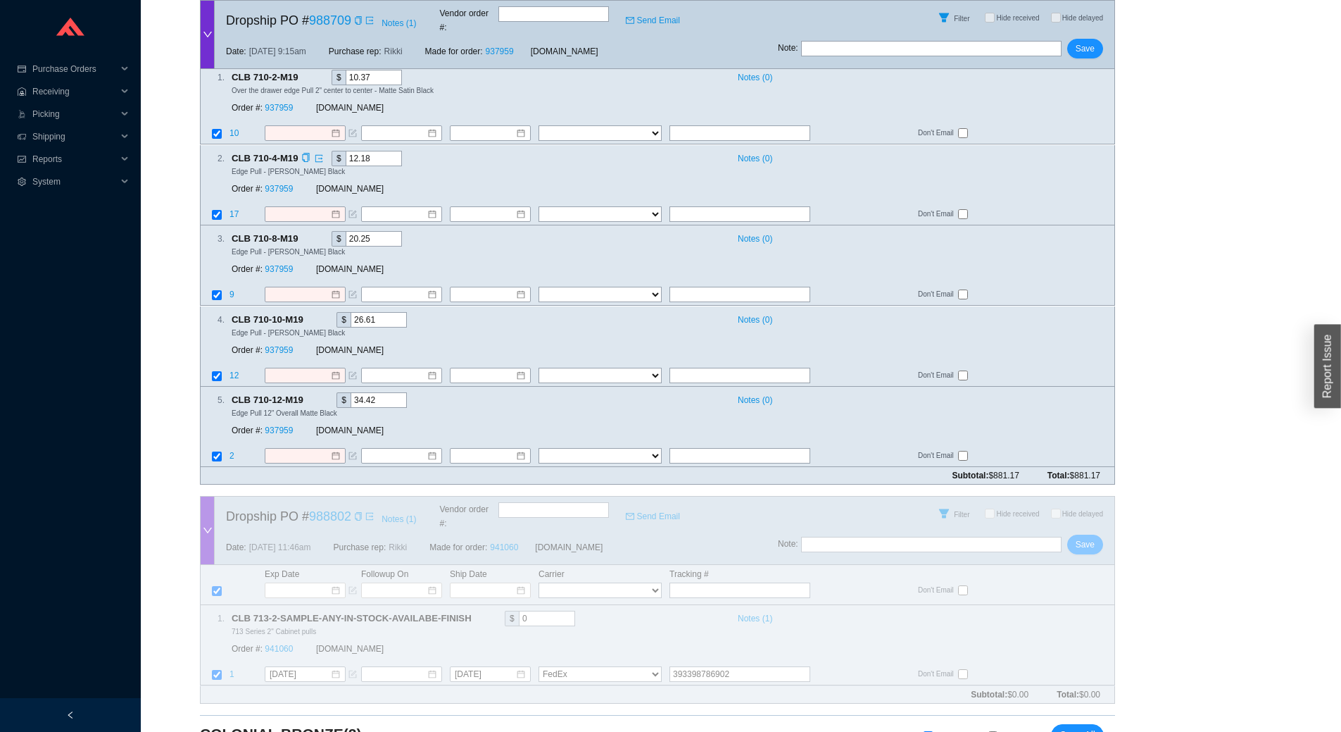
scroll to position [177, 0]
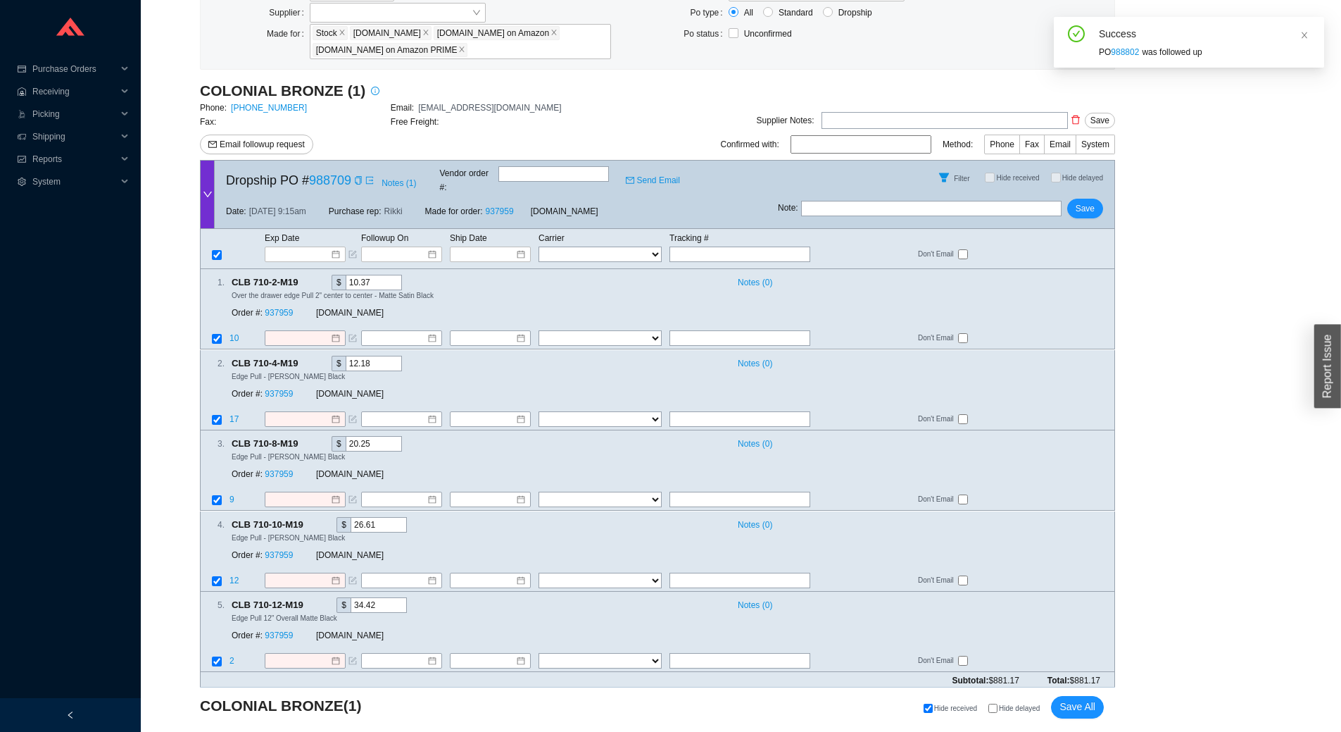
click at [844, 201] on input "text" at bounding box center [931, 208] width 261 height 15
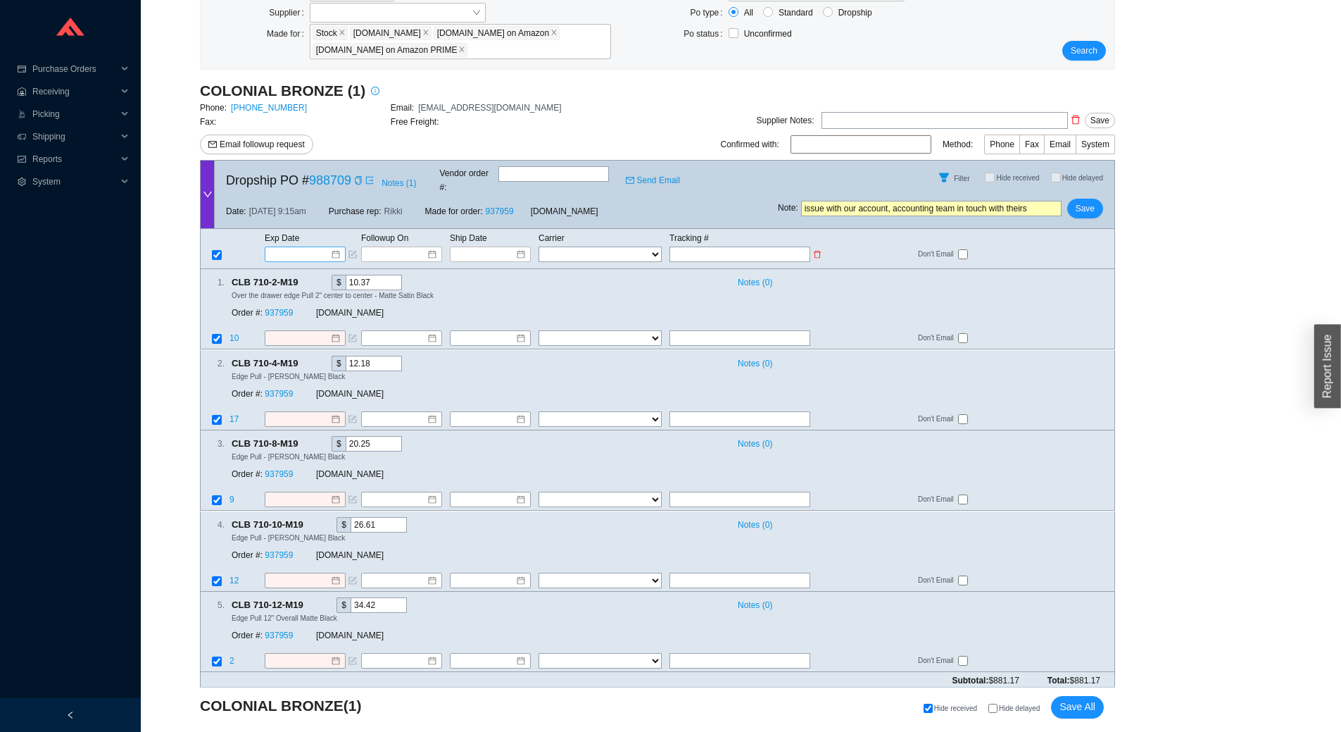
type input "issue with our account, accounting team in touch with theirs"
click at [315, 246] on div at bounding box center [305, 253] width 81 height 15
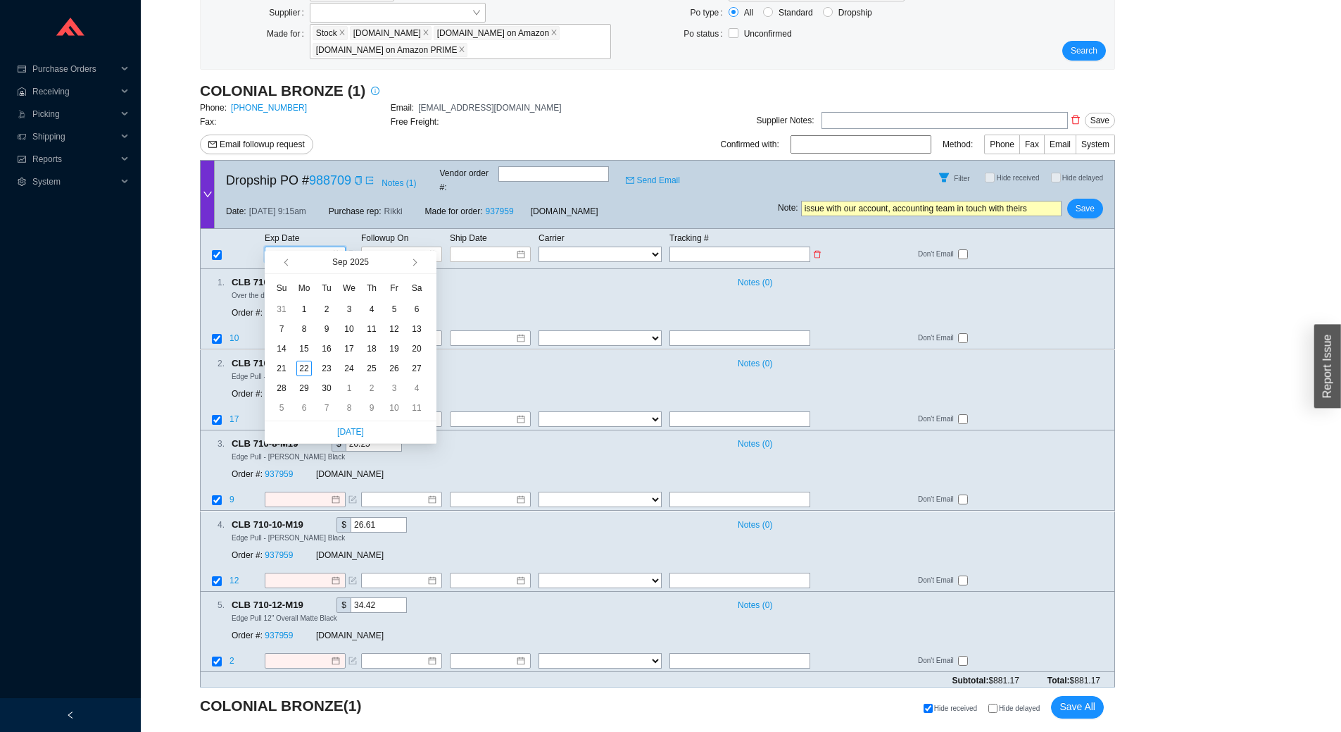
click at [310, 247] on input at bounding box center [300, 254] width 60 height 14
type input "9/6/2025"
type input "9/22/2025"
click at [298, 370] on div "22" at bounding box center [303, 368] width 15 height 15
type input "9/22/2025"
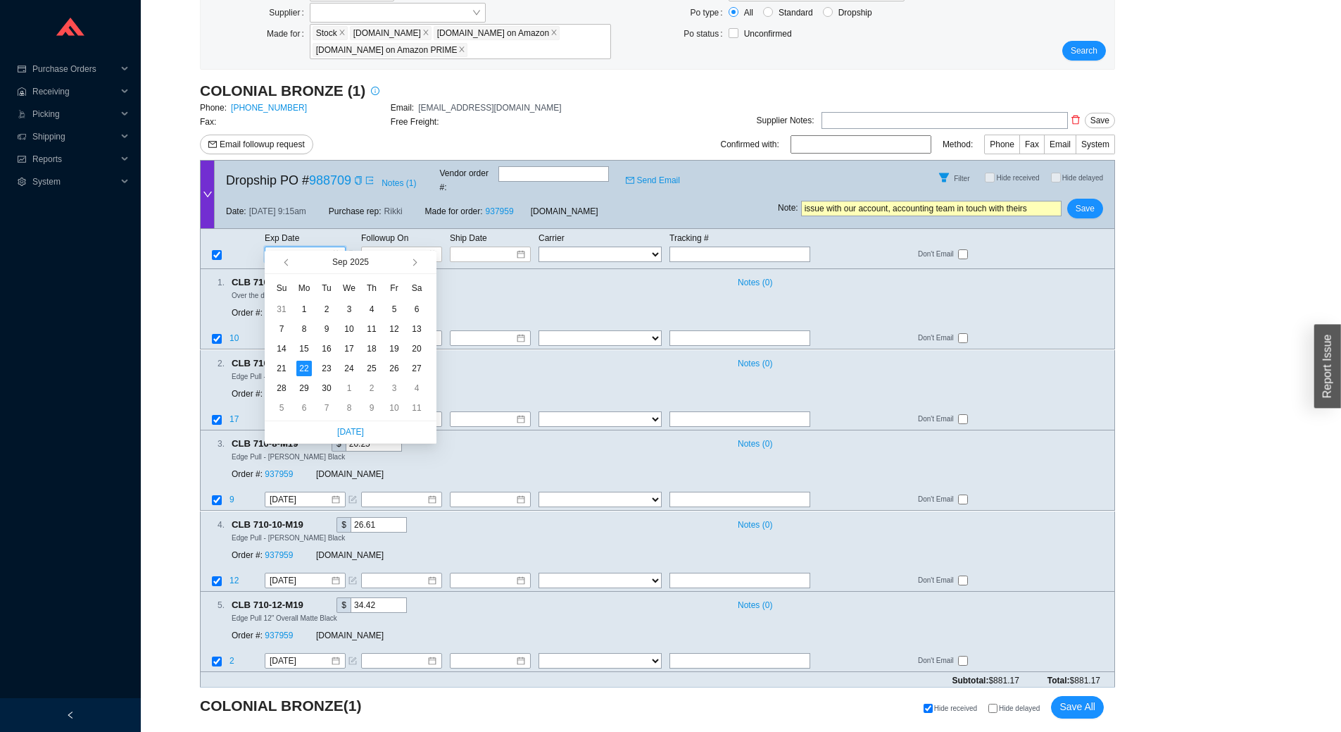
type input "9/22/2025"
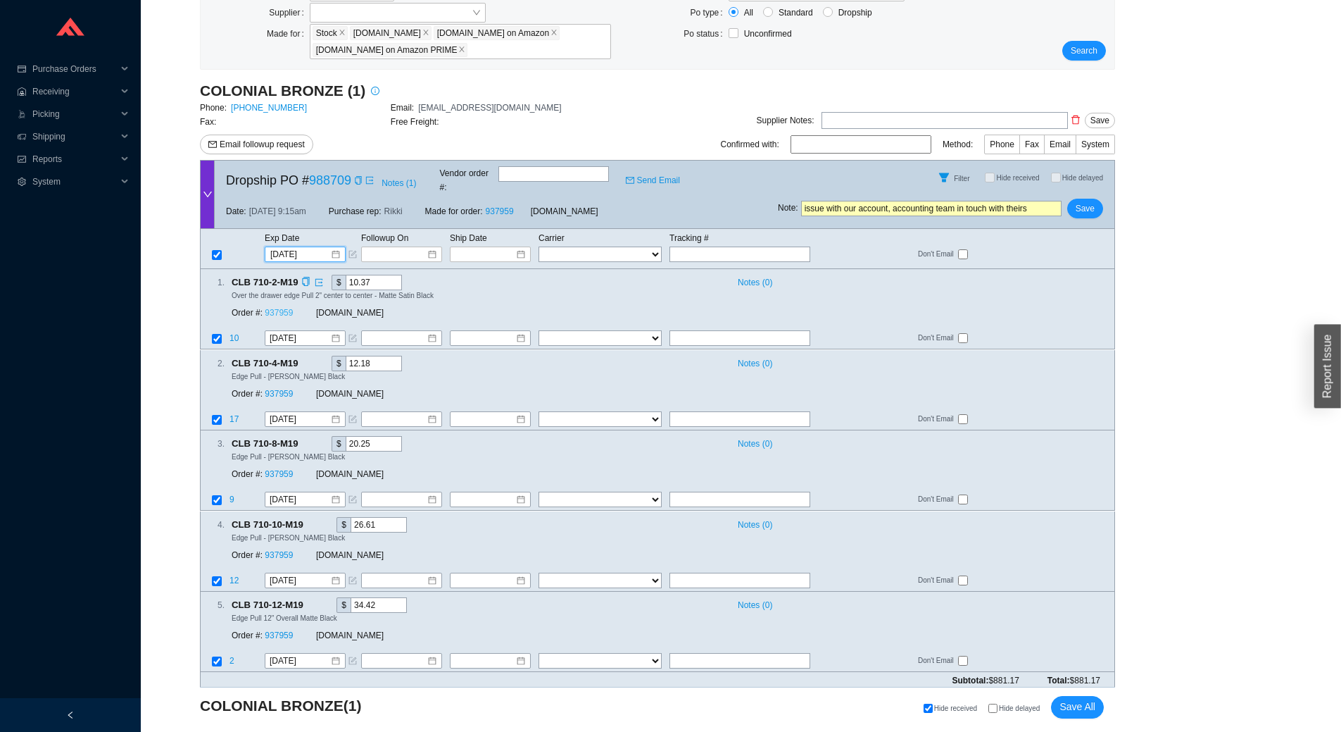
click at [284, 308] on link "937959" at bounding box center [279, 313] width 28 height 10
click at [1094, 205] on span "Save" at bounding box center [1085, 208] width 19 height 14
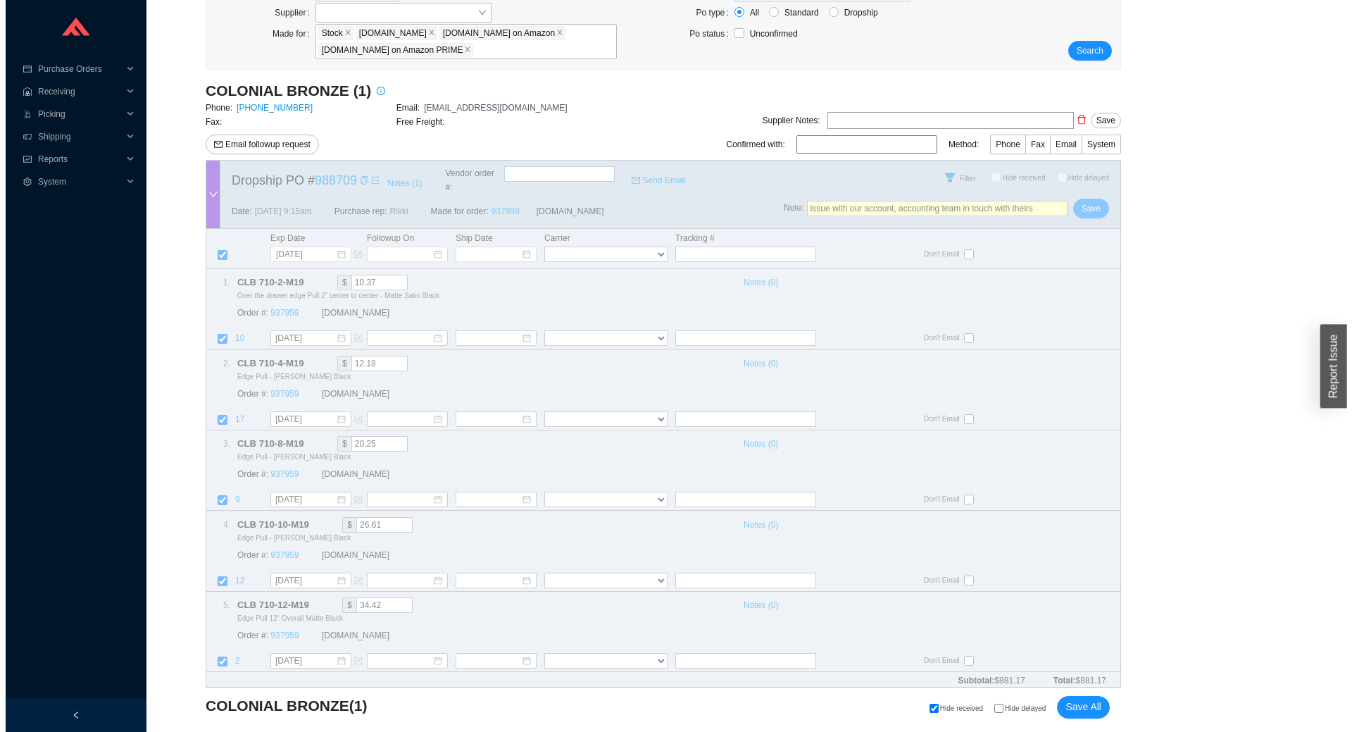
scroll to position [0, 0]
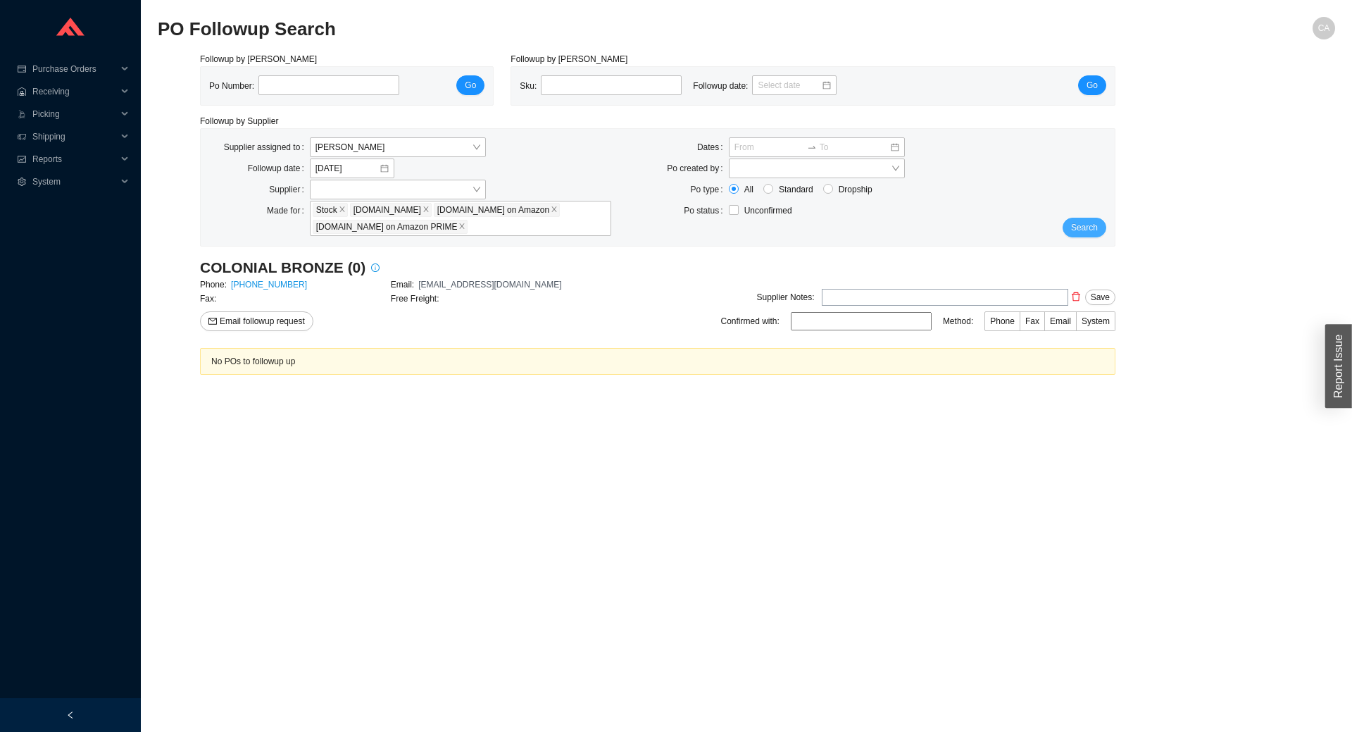
click at [1077, 232] on span "Search" at bounding box center [1084, 227] width 27 height 14
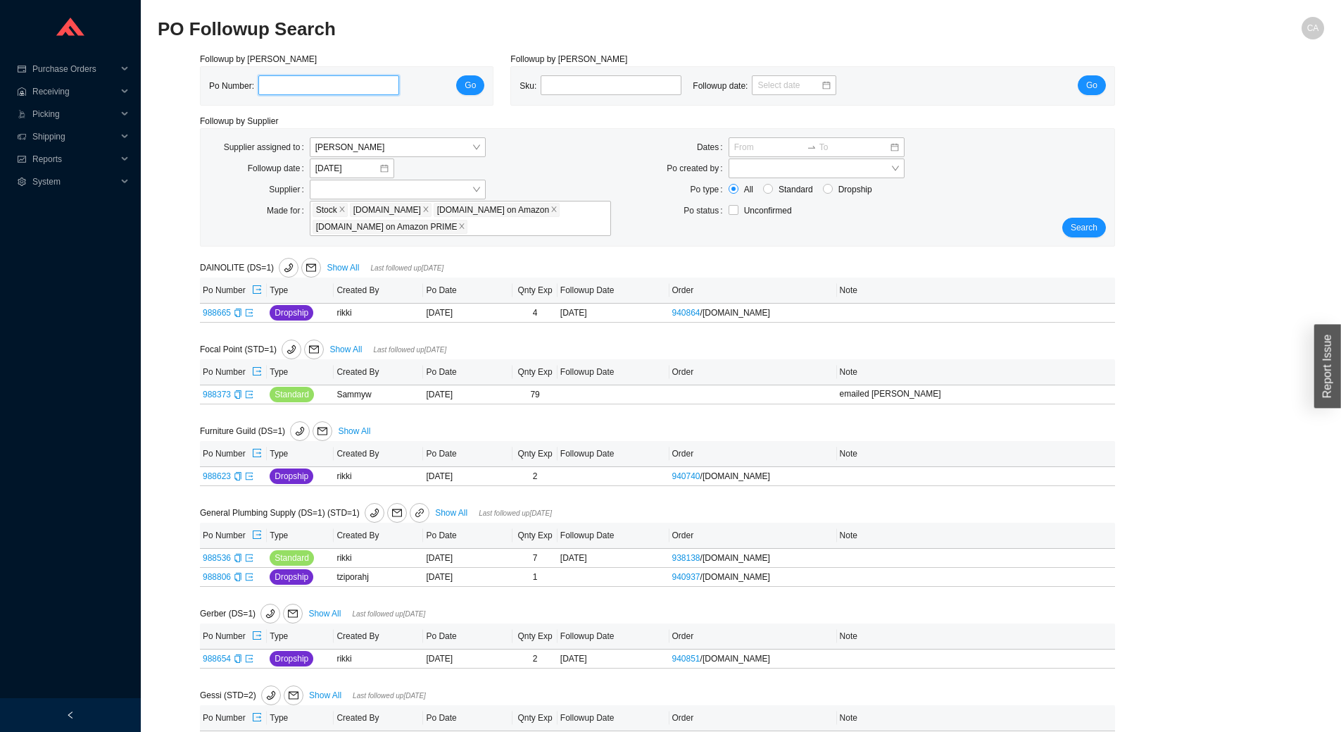
click at [295, 94] on input "tel" at bounding box center [328, 85] width 141 height 20
paste input "988860"
type input "988860"
click at [475, 79] on span "Go" at bounding box center [470, 85] width 11 height 14
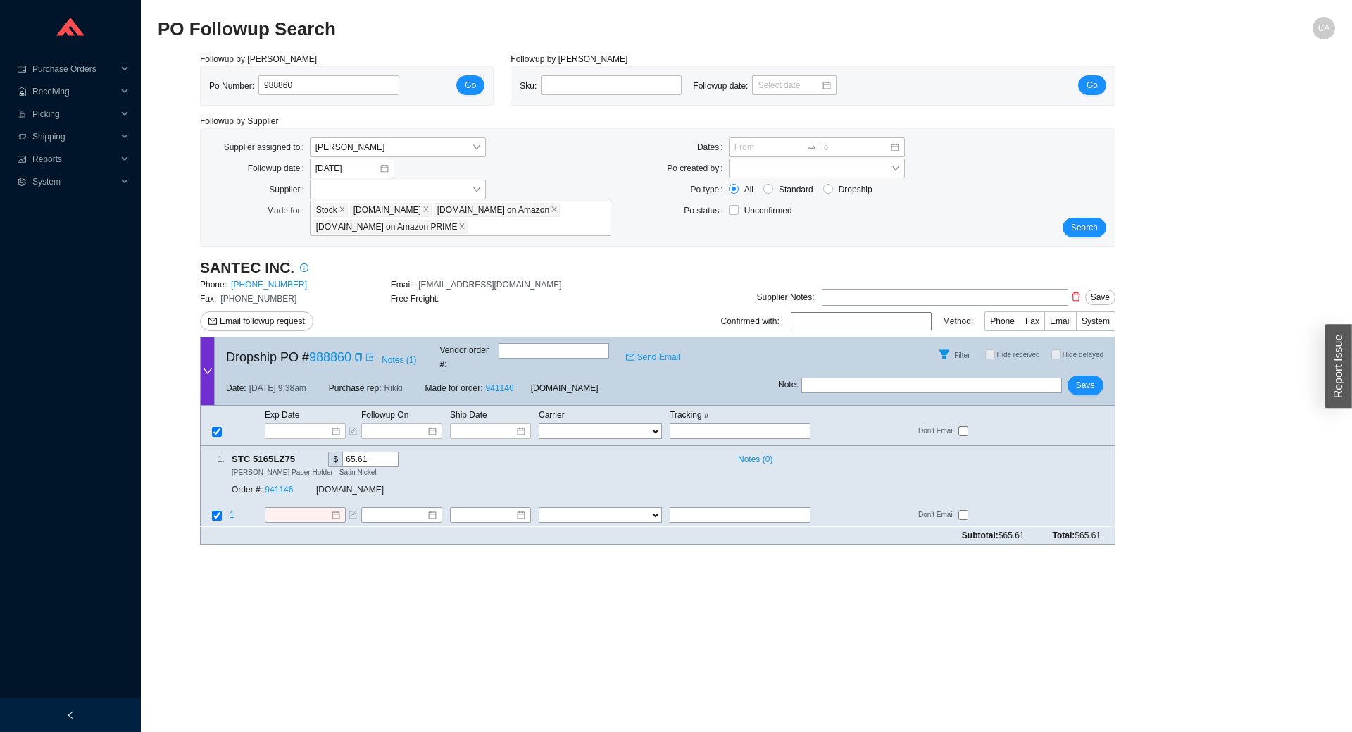
click at [551, 355] on input "text" at bounding box center [554, 350] width 111 height 15
paste input "CS73049"
type input "CS73049"
click at [306, 508] on input at bounding box center [300, 515] width 61 height 14
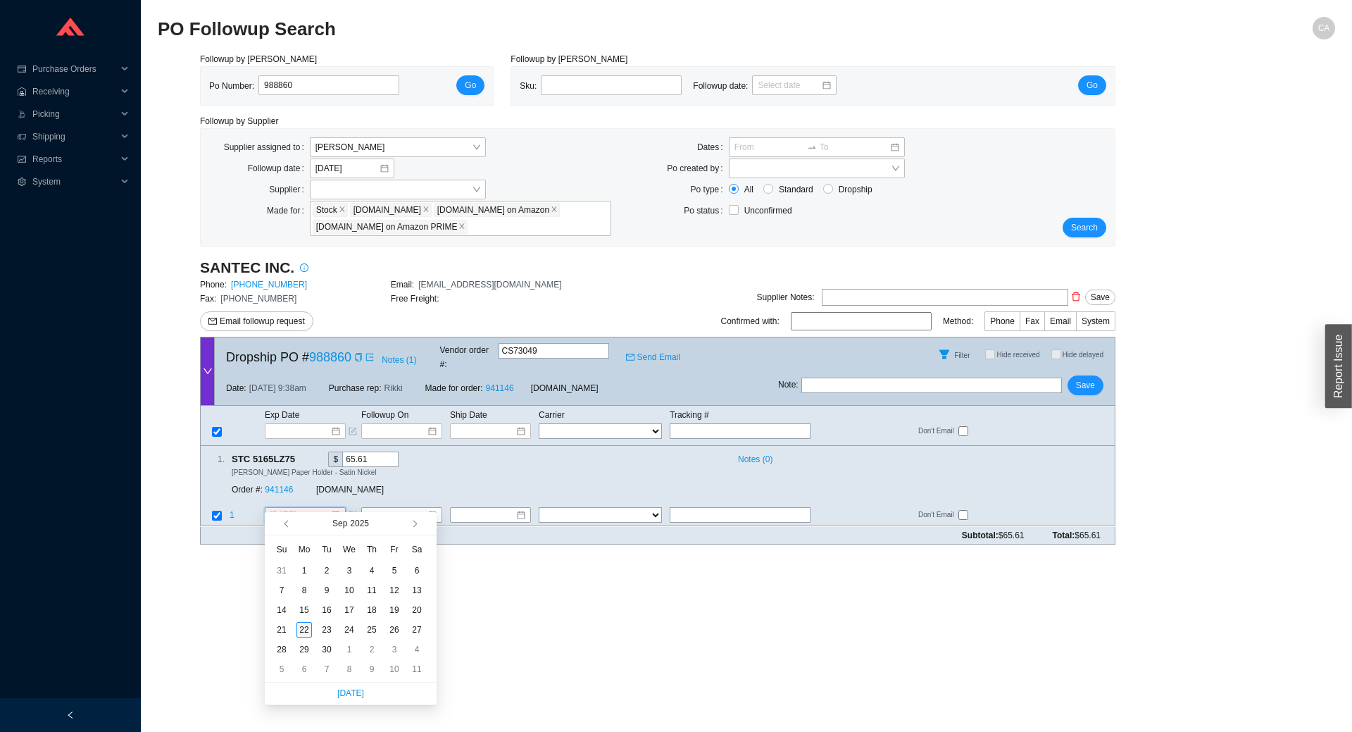
click at [313, 624] on td "22" at bounding box center [304, 630] width 23 height 20
click at [310, 508] on input "9/22/2025" at bounding box center [300, 515] width 61 height 14
type input "9/23/2025"
click at [330, 634] on div "23" at bounding box center [326, 629] width 15 height 15
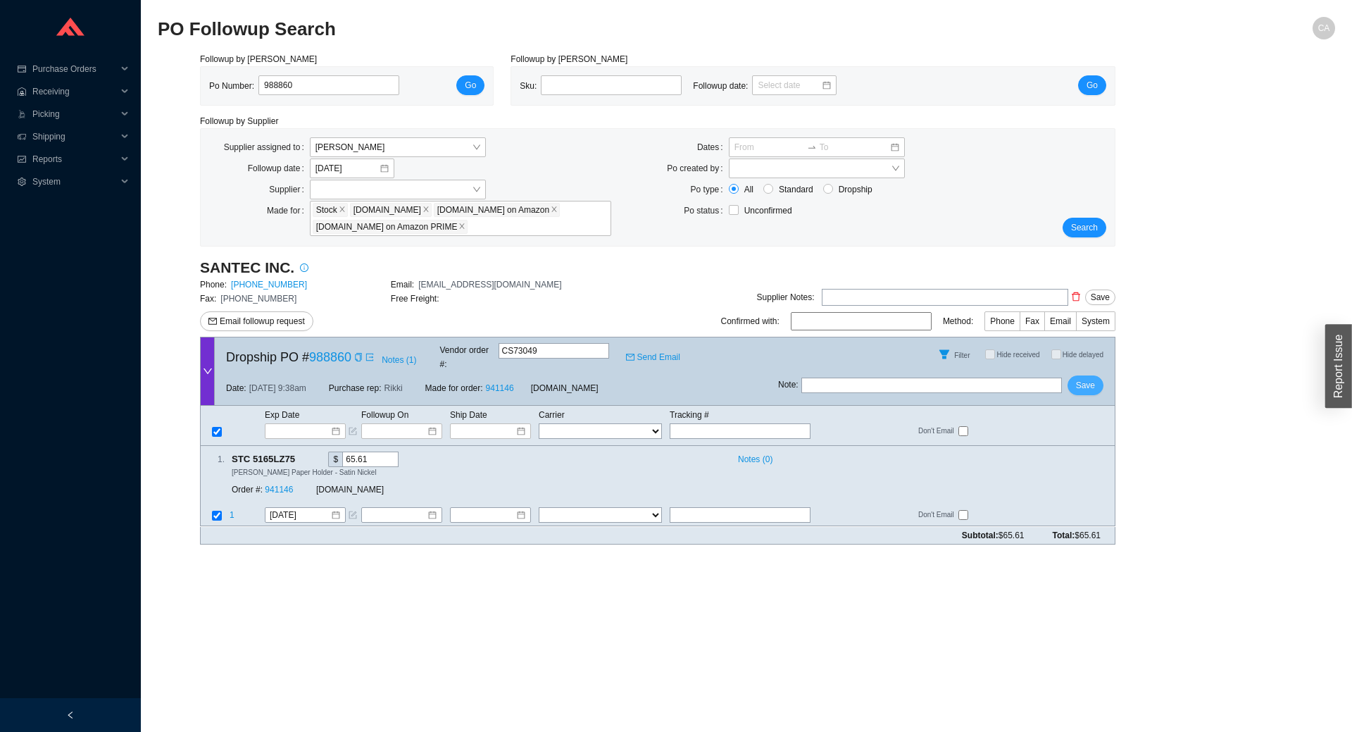
click at [1090, 378] on span "Save" at bounding box center [1085, 385] width 19 height 14
click at [275, 485] on link "941146" at bounding box center [279, 490] width 28 height 10
click at [1074, 230] on span "Search" at bounding box center [1084, 227] width 27 height 14
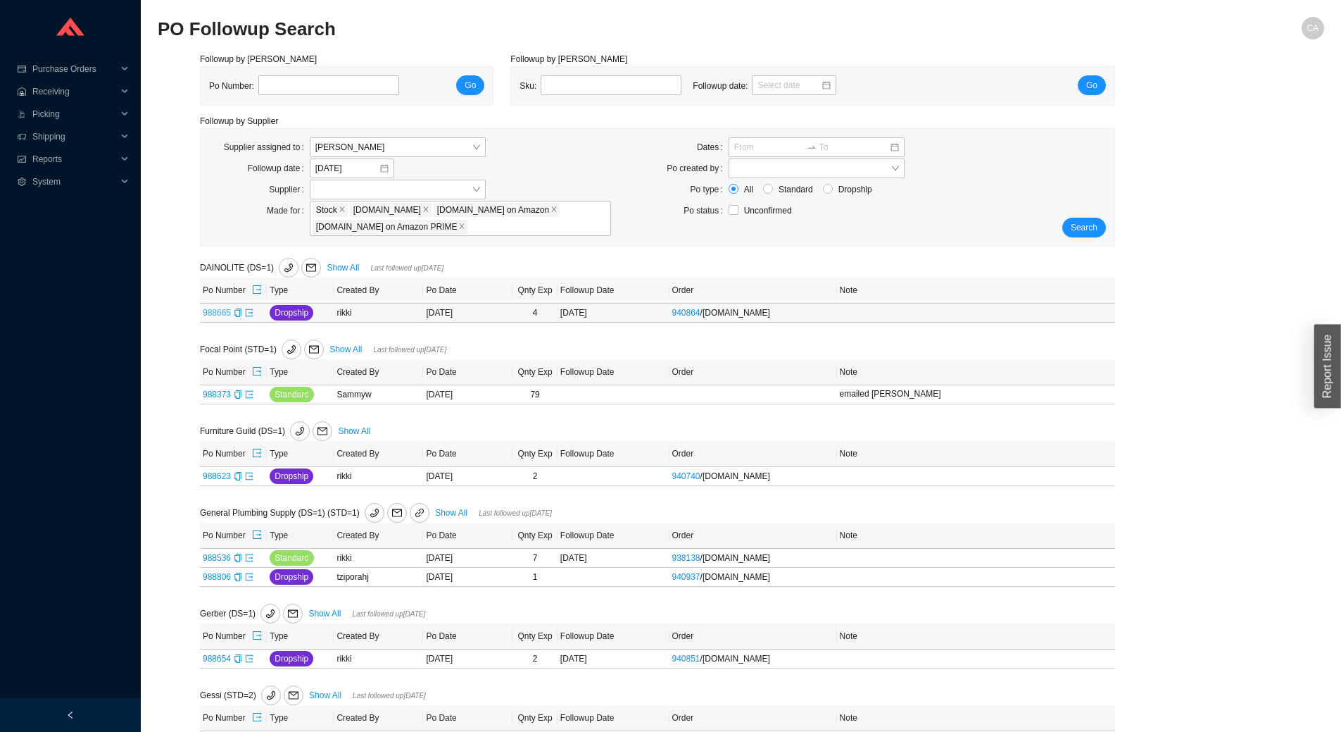
click at [213, 314] on link "988665" at bounding box center [217, 313] width 28 height 10
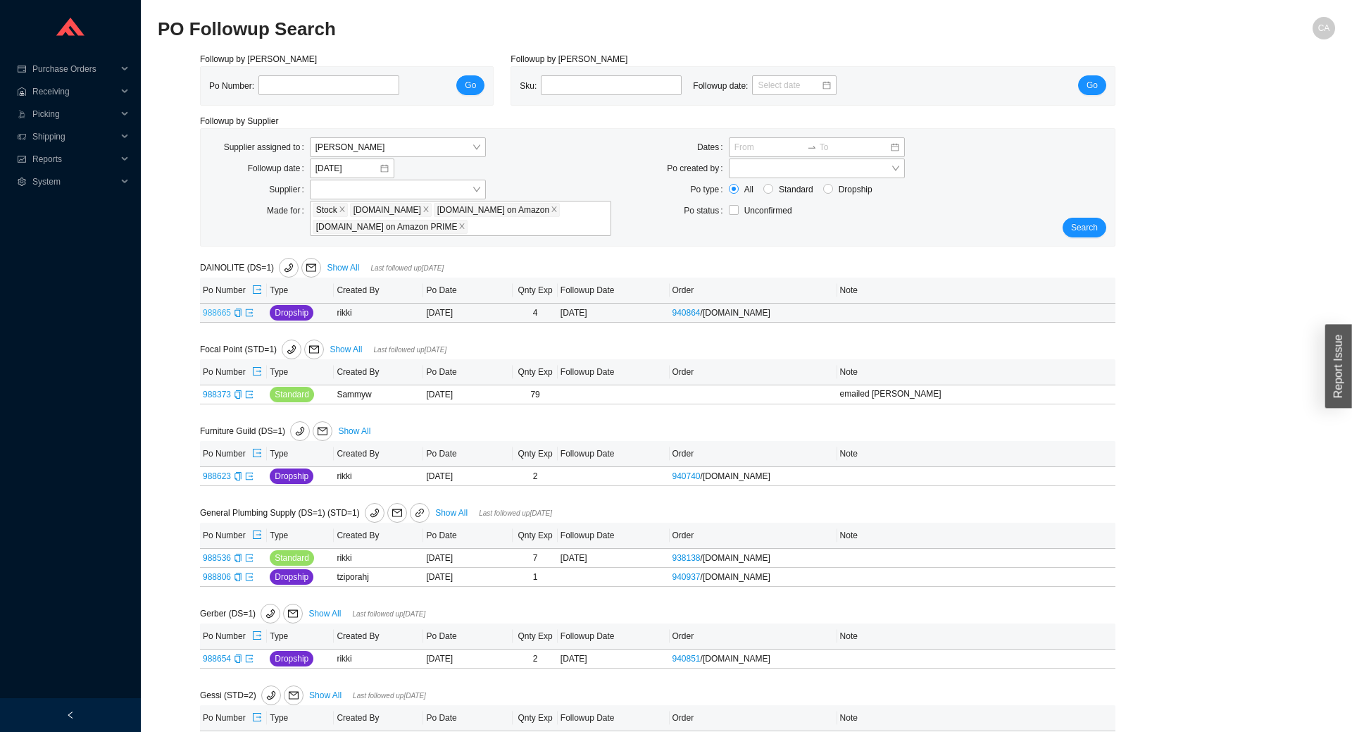
type input "988665"
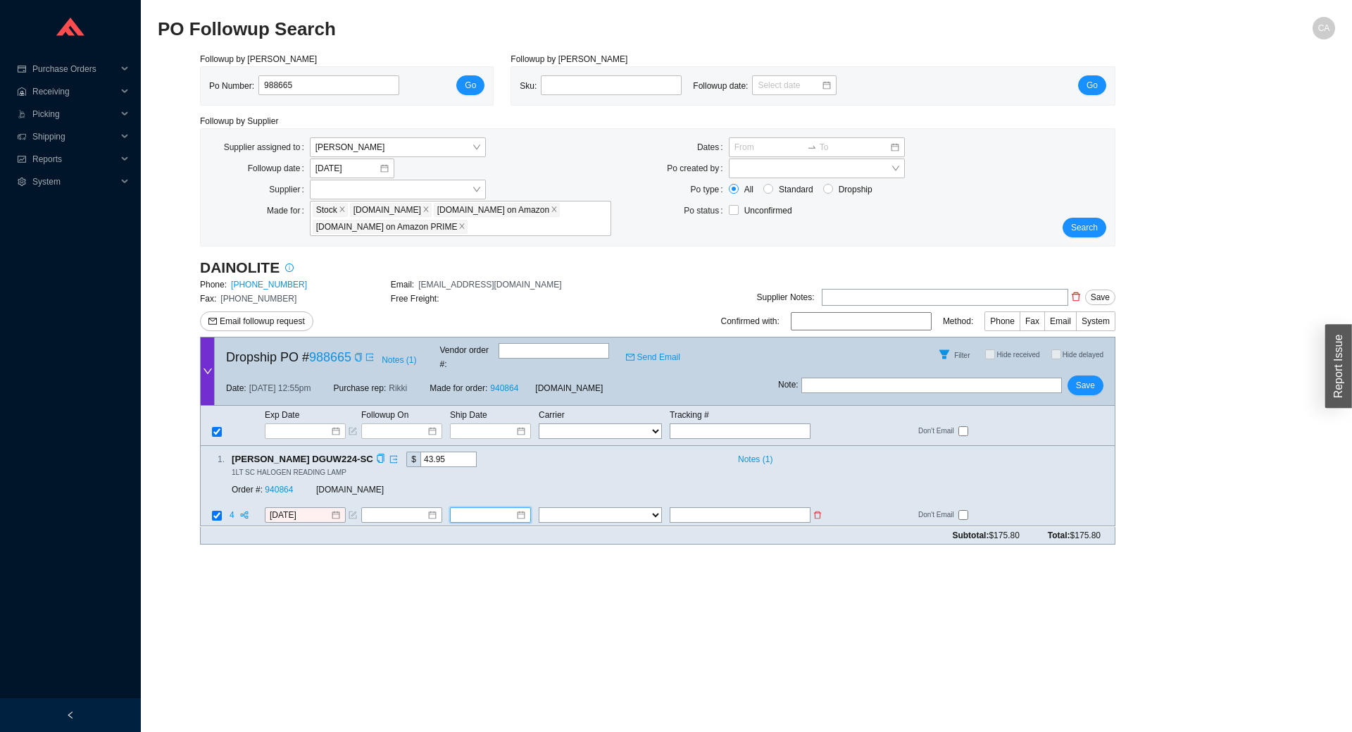
click at [499, 508] on input at bounding box center [485, 515] width 61 height 14
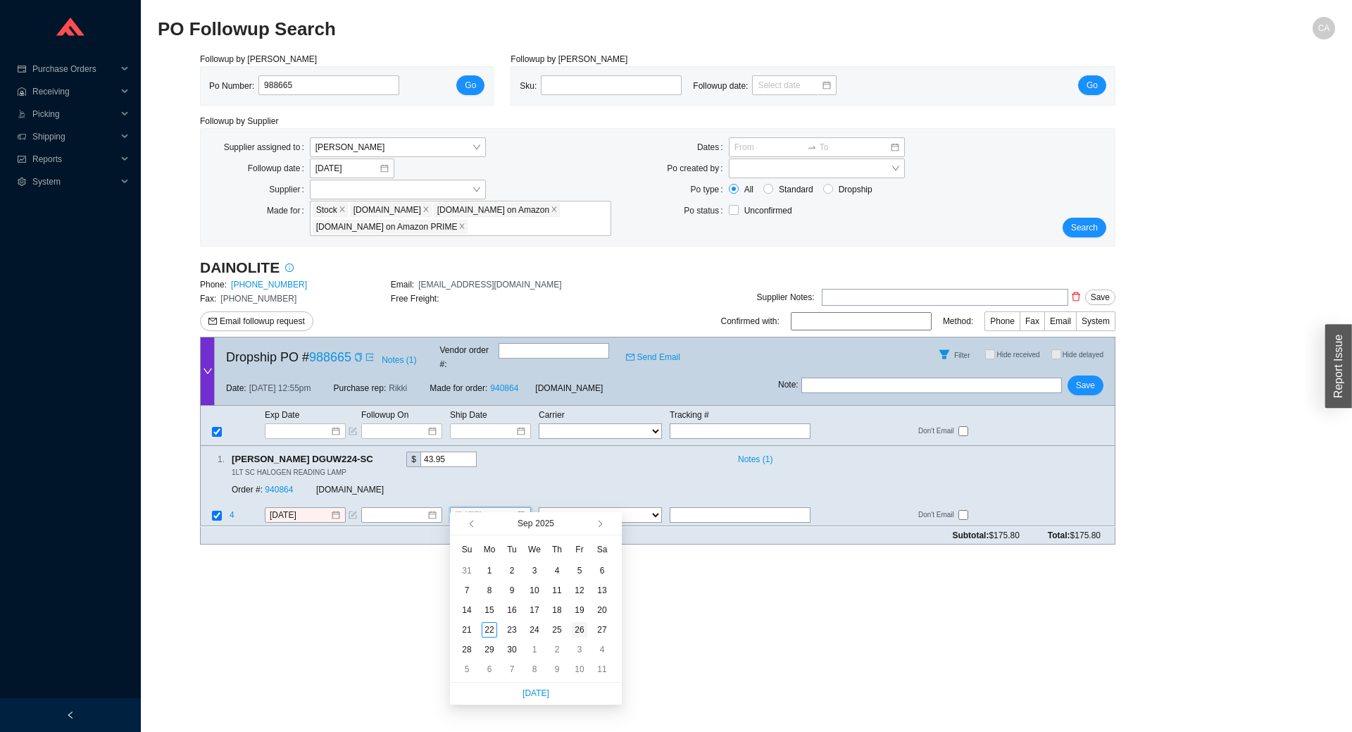
type input "9/26/2025"
click at [581, 620] on td "26" at bounding box center [579, 630] width 23 height 20
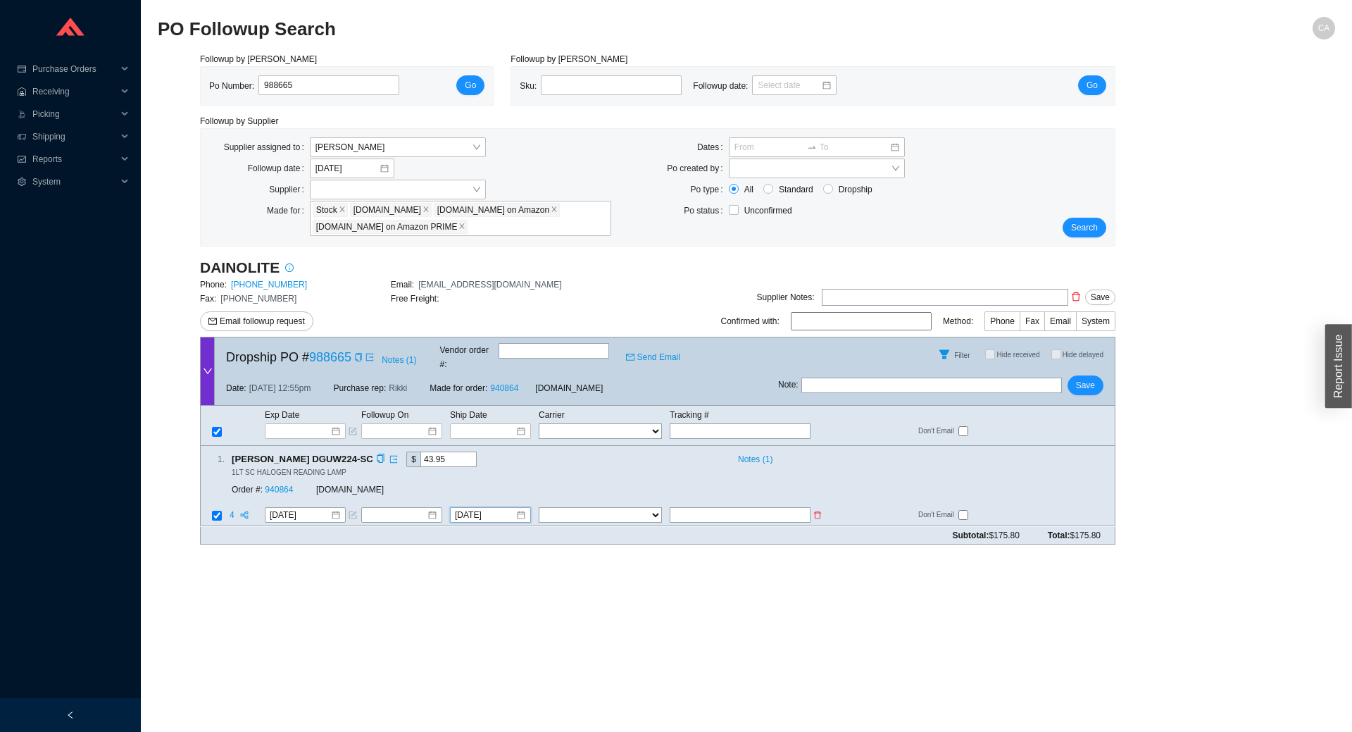
click at [566, 508] on select "FedEx UPS ---------------- 2 Day Transportation INC A&B Freight A. Duie Pyle AA…" at bounding box center [600, 515] width 123 height 15
click at [761, 508] on input "text" at bounding box center [740, 515] width 141 height 15
click at [672, 508] on input "216W810300532594" at bounding box center [740, 515] width 141 height 15
type input "1Z216W810300532594"
click at [607, 508] on select "FedEx UPS ---------------- 2 Day Transportation INC A&B Freight A. Duie Pyle AA…" at bounding box center [600, 515] width 123 height 15
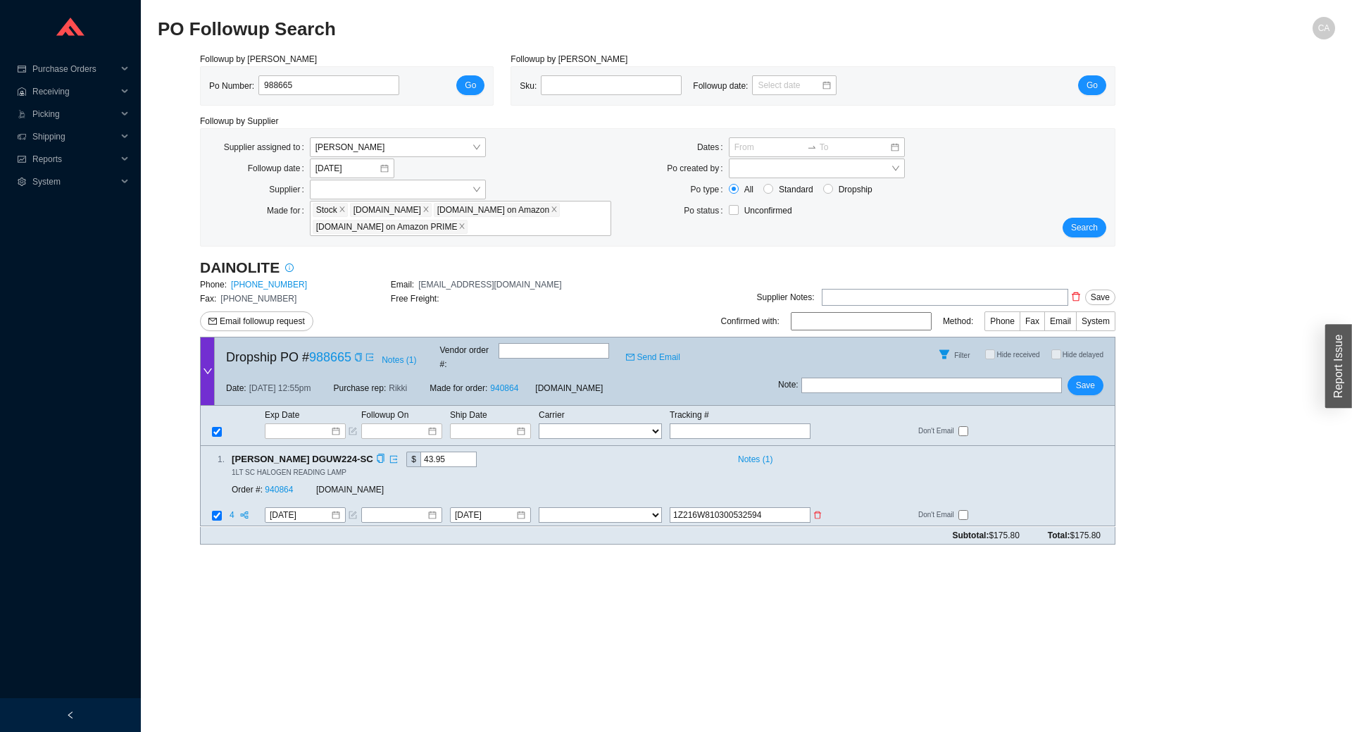
select select "2"
click at [539, 508] on select "FedEx UPS ---------------- 2 Day Transportation INC A&B Freight A. Duie Pyle AA…" at bounding box center [600, 515] width 123 height 15
click at [503, 508] on input "9/26/2025" at bounding box center [485, 515] width 61 height 14
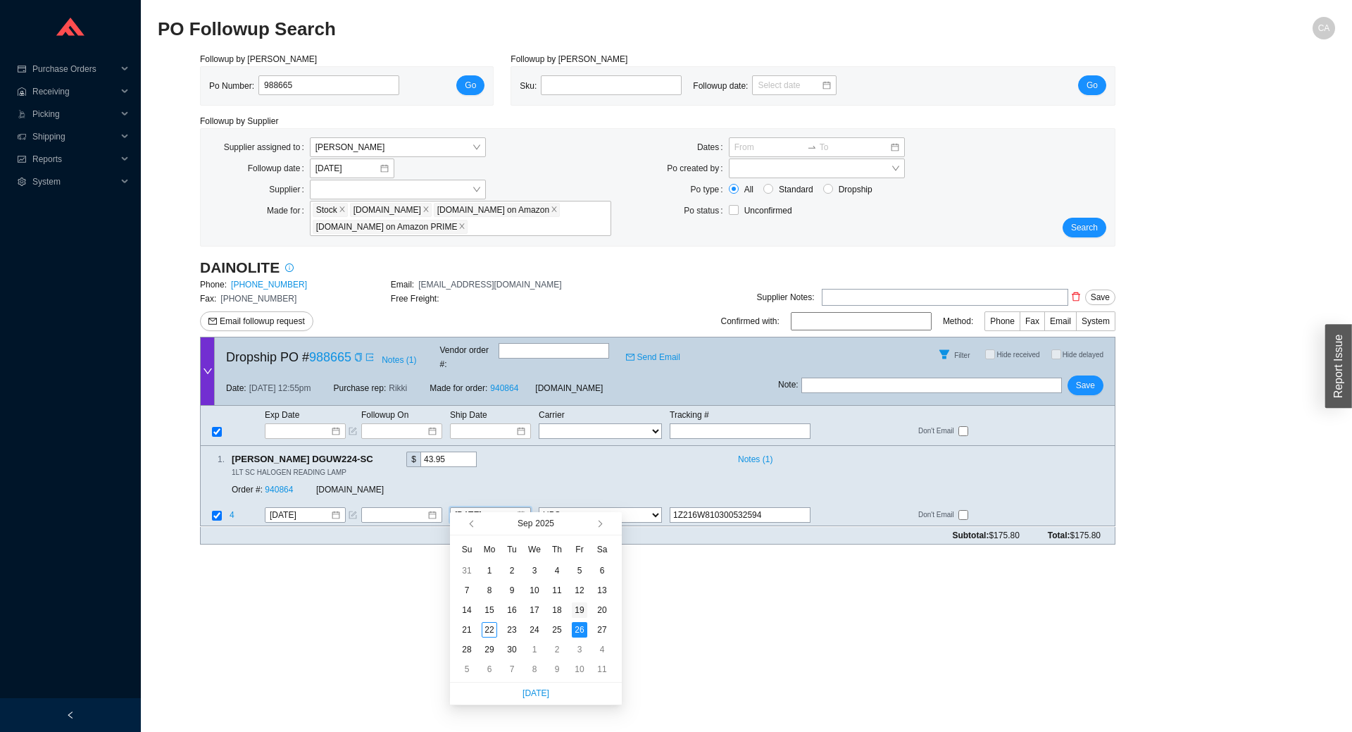
type input "9/19/2025"
click at [577, 608] on div "19" at bounding box center [579, 609] width 15 height 15
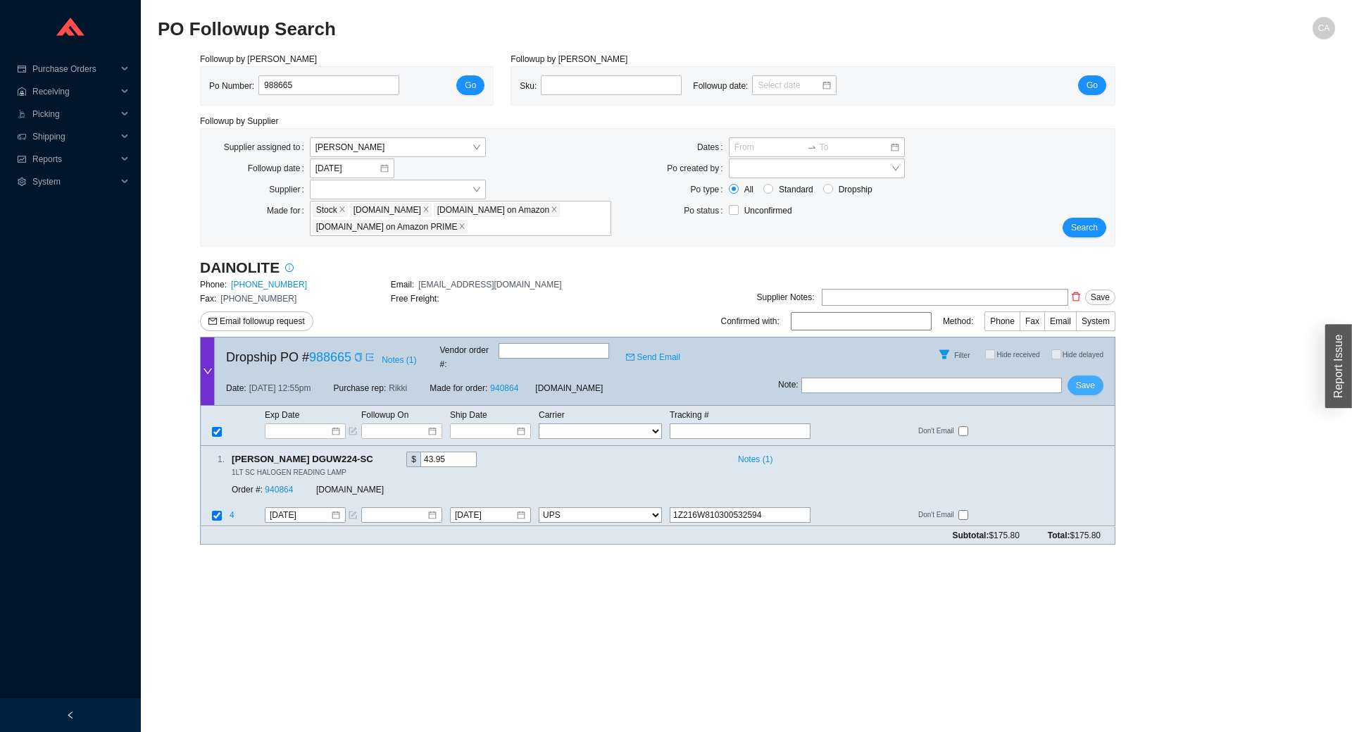
click at [1094, 378] on span "Save" at bounding box center [1085, 385] width 19 height 14
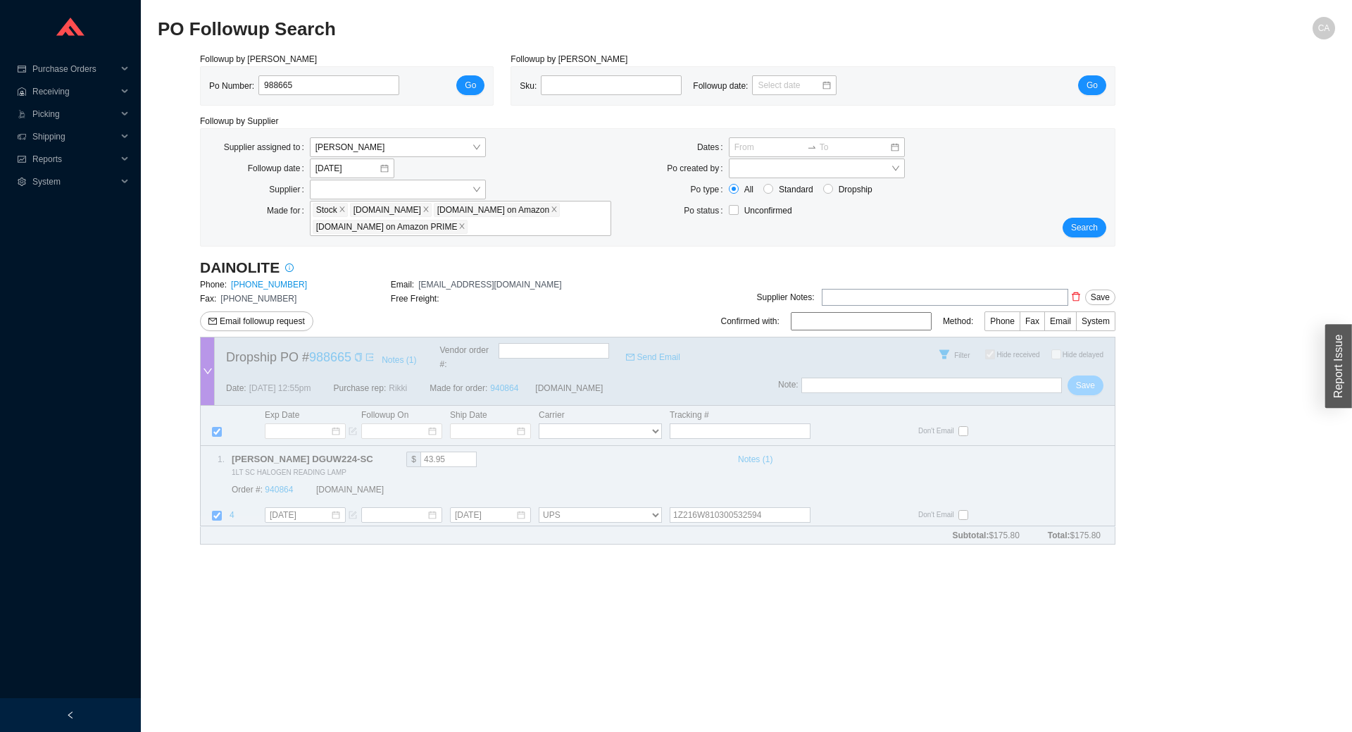
checkbox input "true"
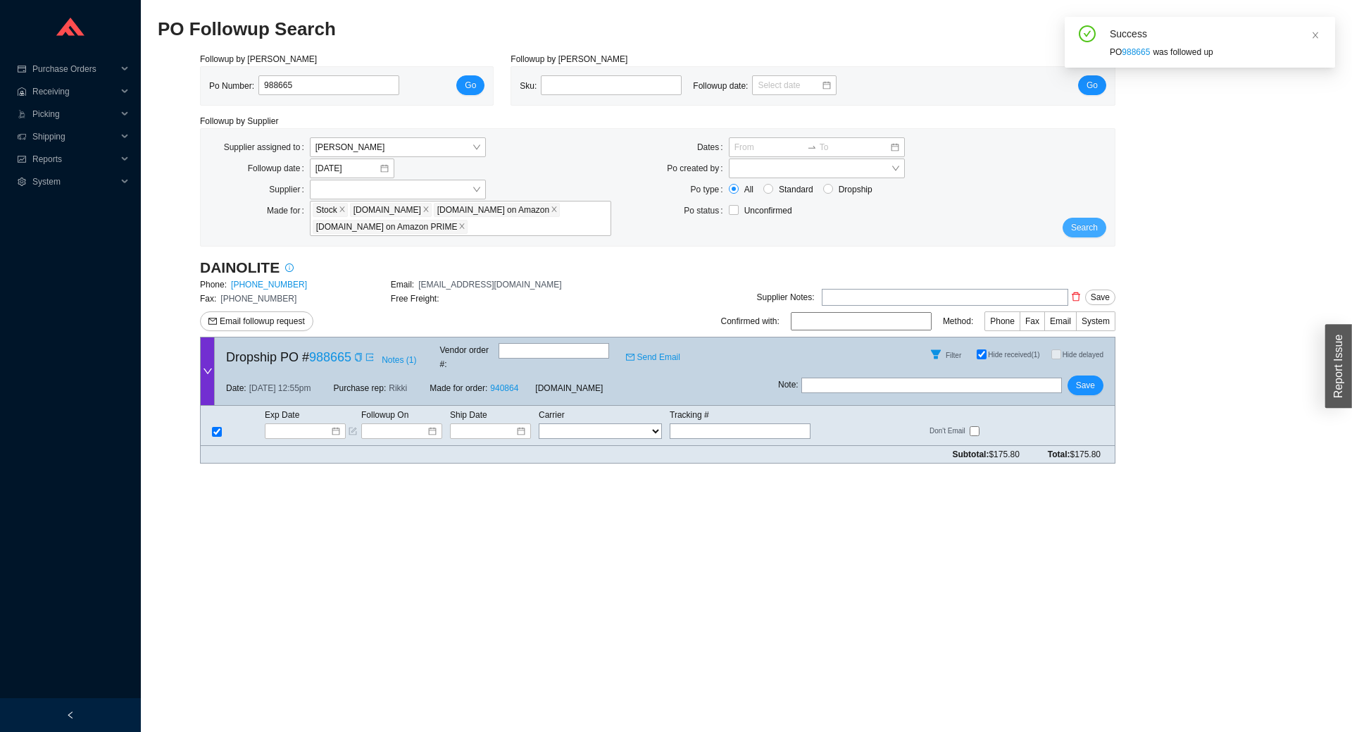
click at [1086, 227] on span "Search" at bounding box center [1084, 227] width 27 height 14
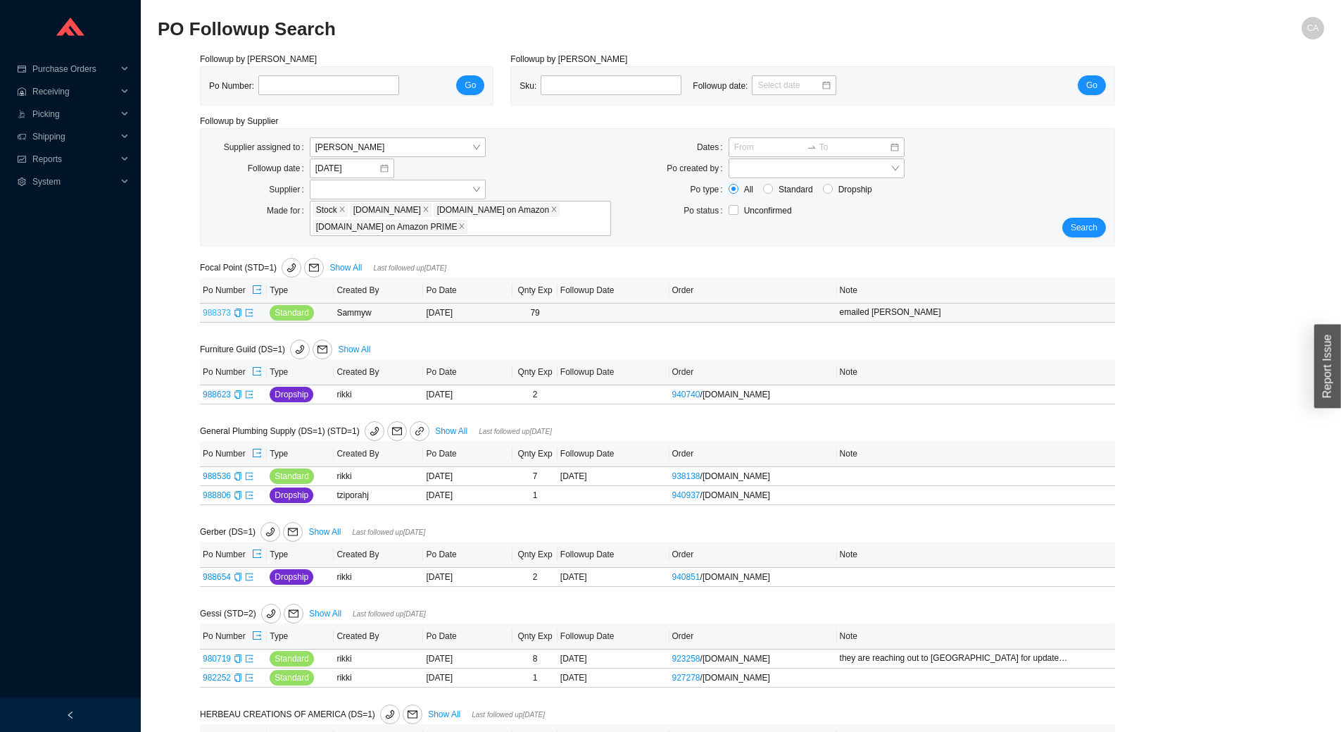
click at [216, 312] on link "988373" at bounding box center [217, 313] width 28 height 10
type input "988373"
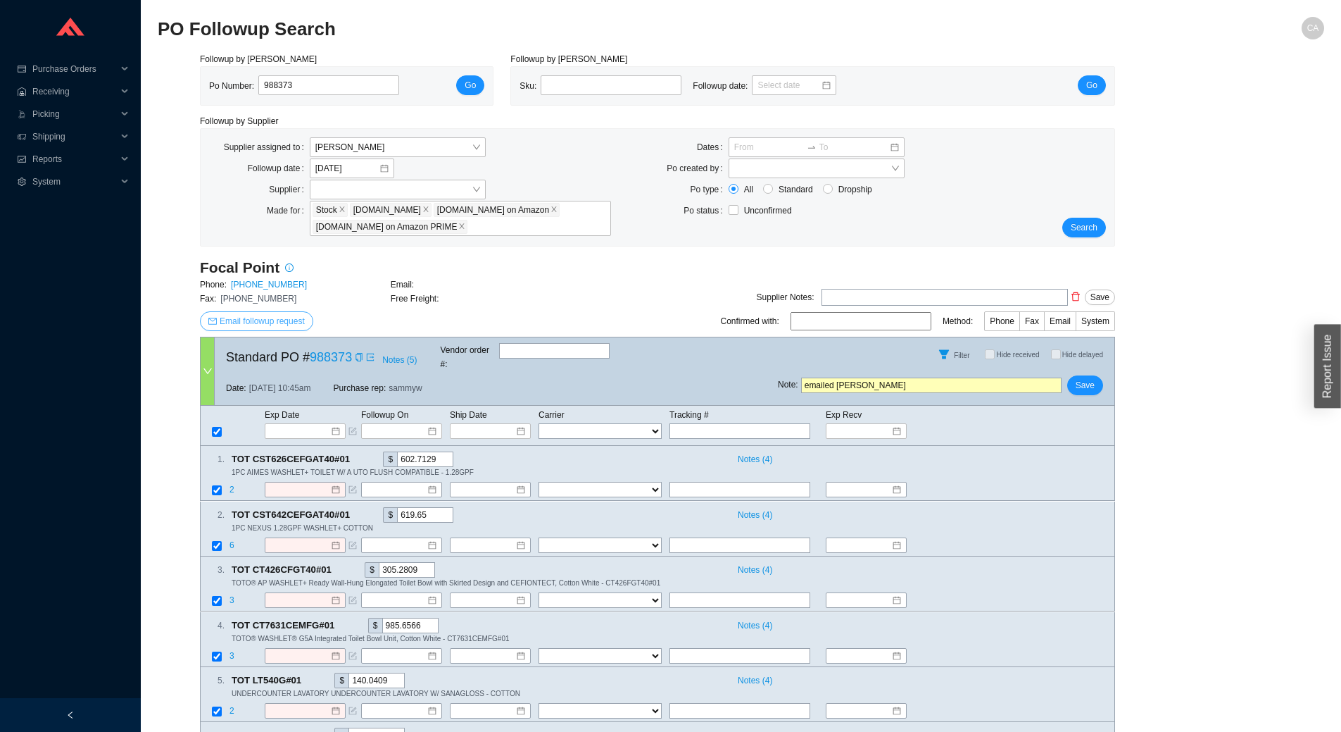
click at [265, 324] on span "Email followup request" at bounding box center [262, 321] width 85 height 14
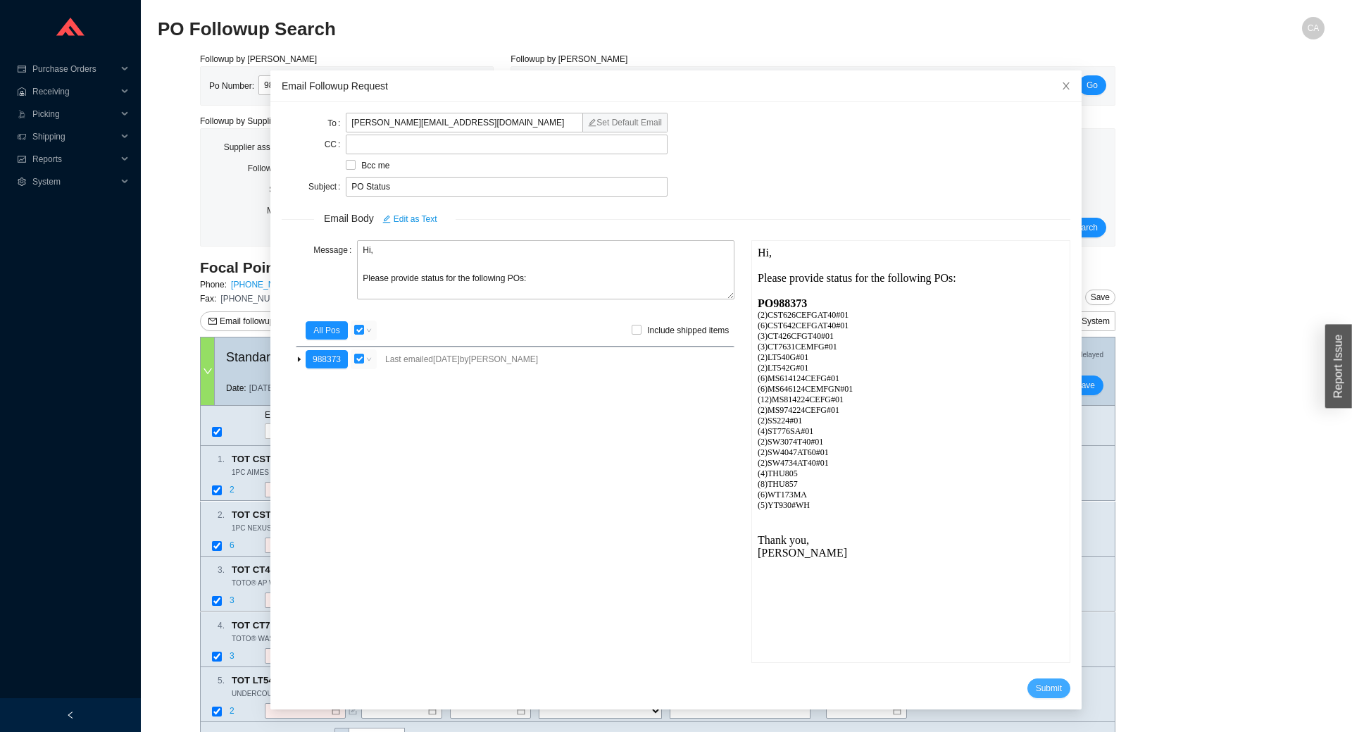
click at [1036, 684] on span "Submit" at bounding box center [1049, 688] width 26 height 14
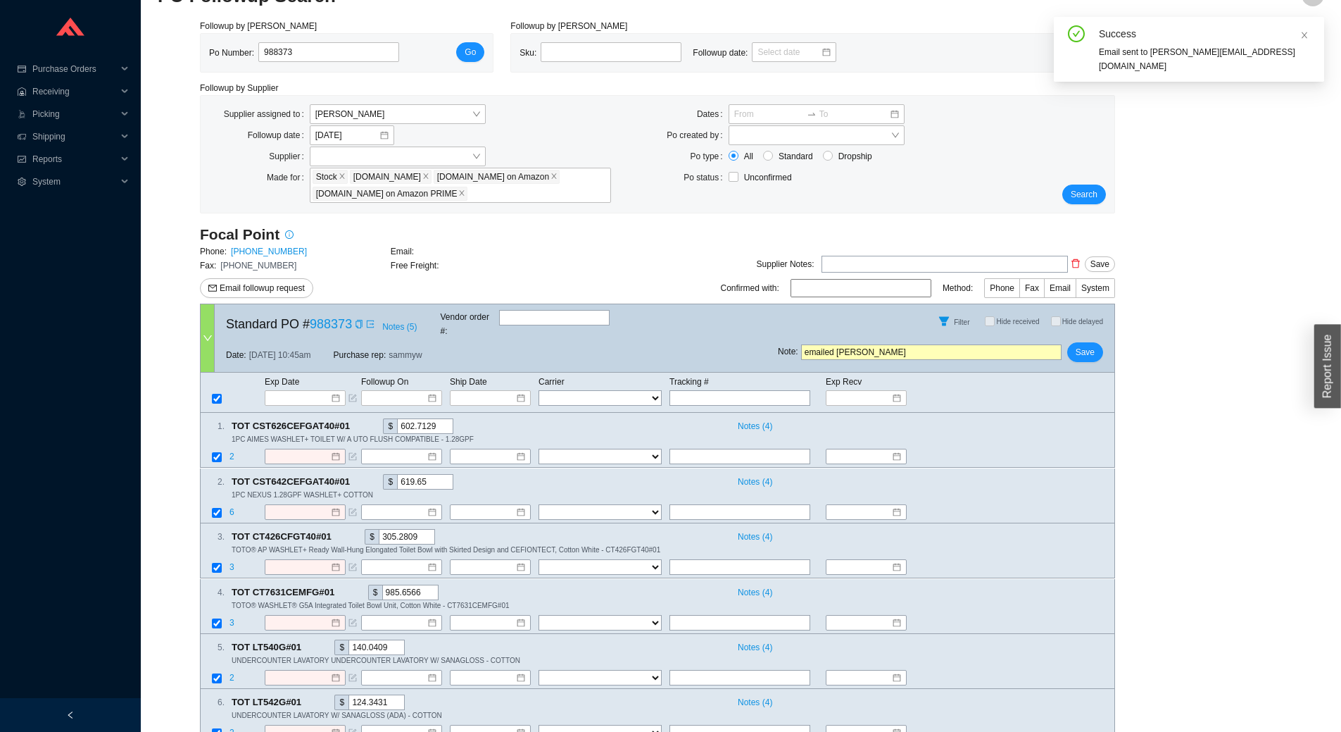
scroll to position [32, 0]
click at [1087, 196] on span "Search" at bounding box center [1084, 196] width 27 height 14
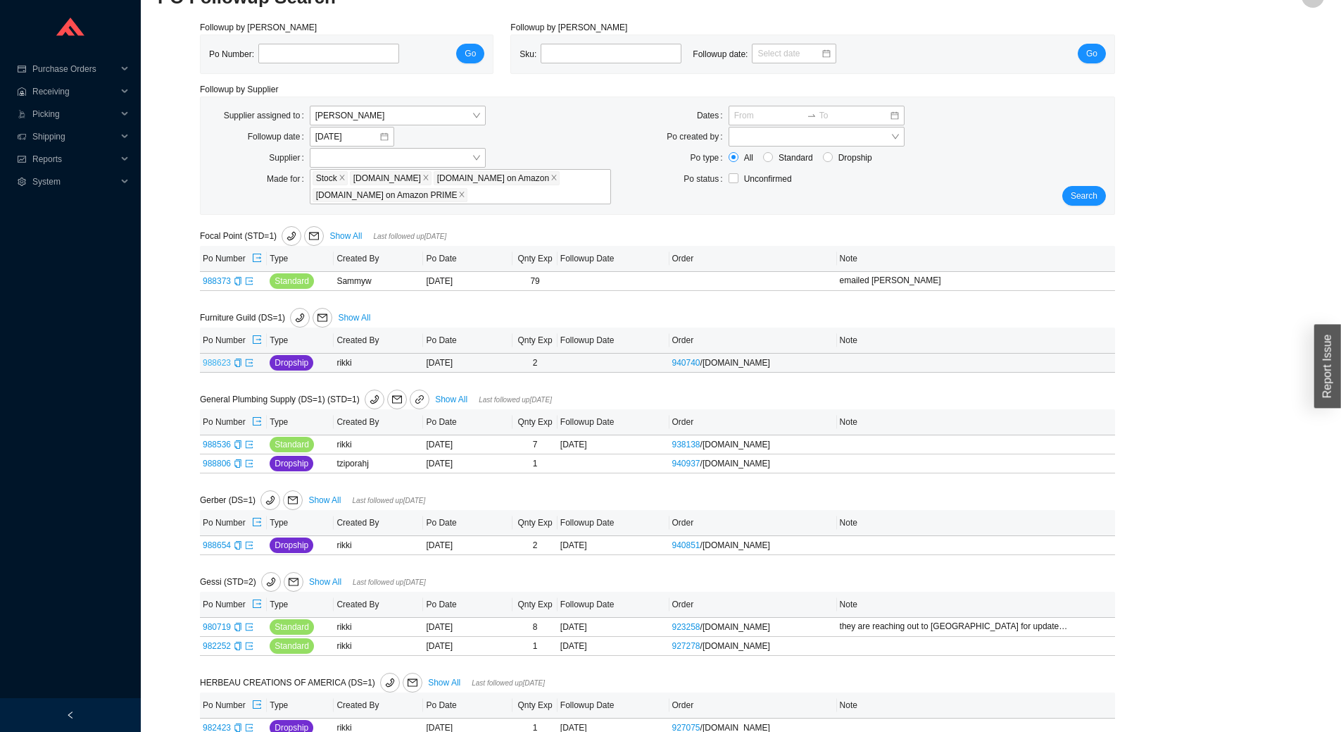
click at [207, 361] on link "988623" at bounding box center [217, 363] width 28 height 10
type input "988623"
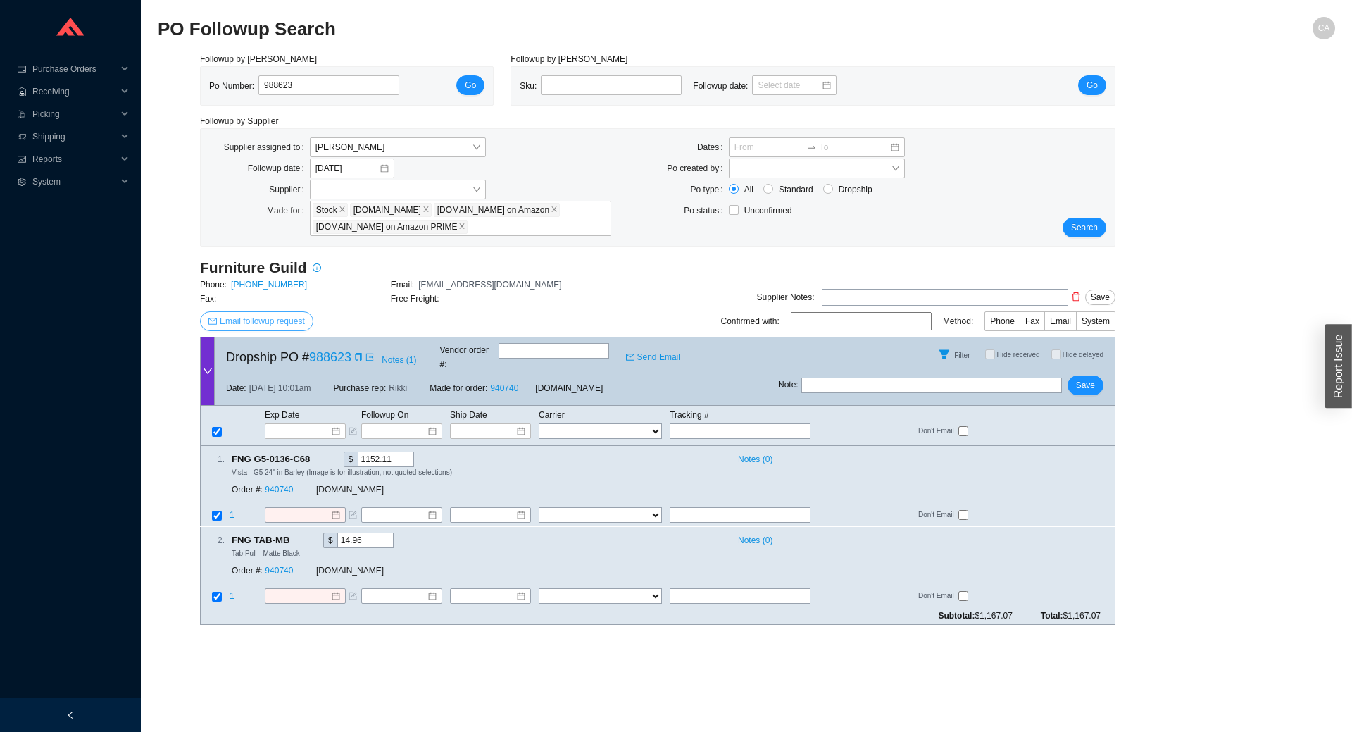
click at [281, 318] on span "Email followup request" at bounding box center [262, 321] width 85 height 14
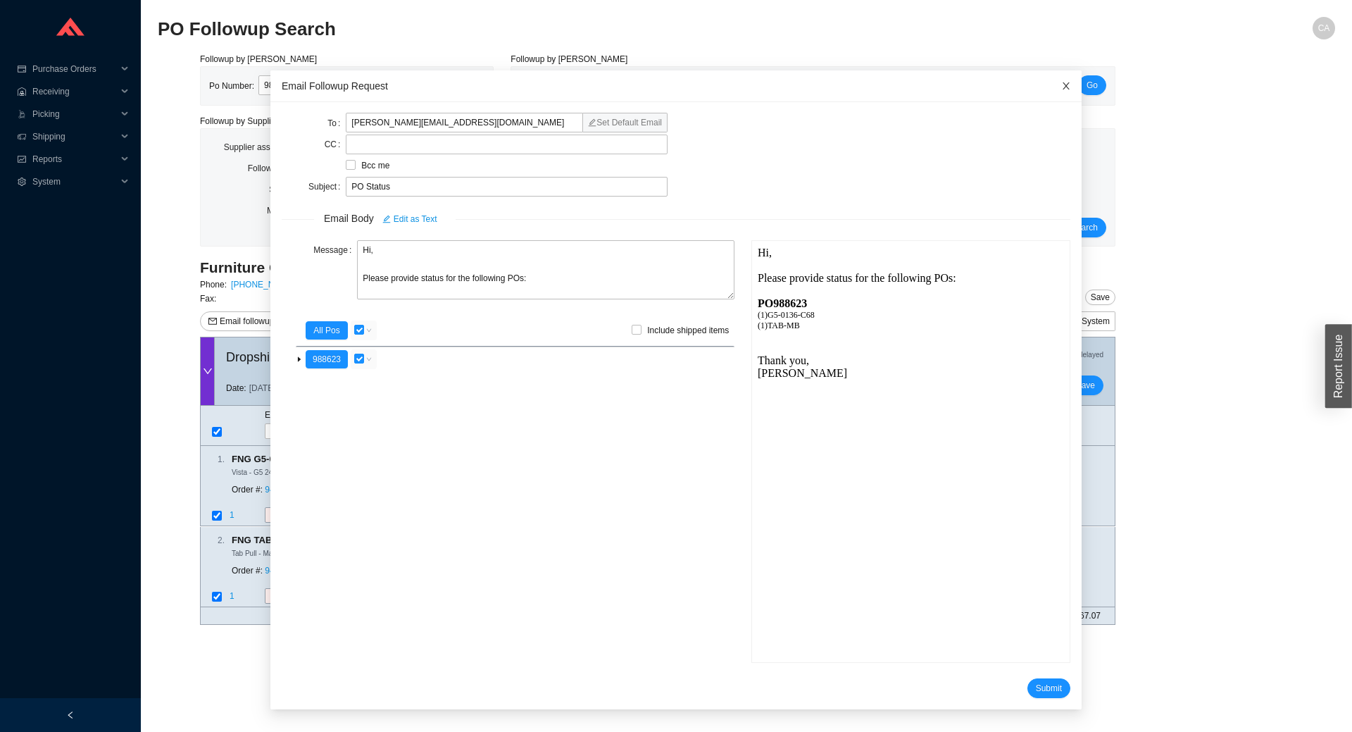
click at [1061, 89] on icon "close" at bounding box center [1066, 86] width 10 height 10
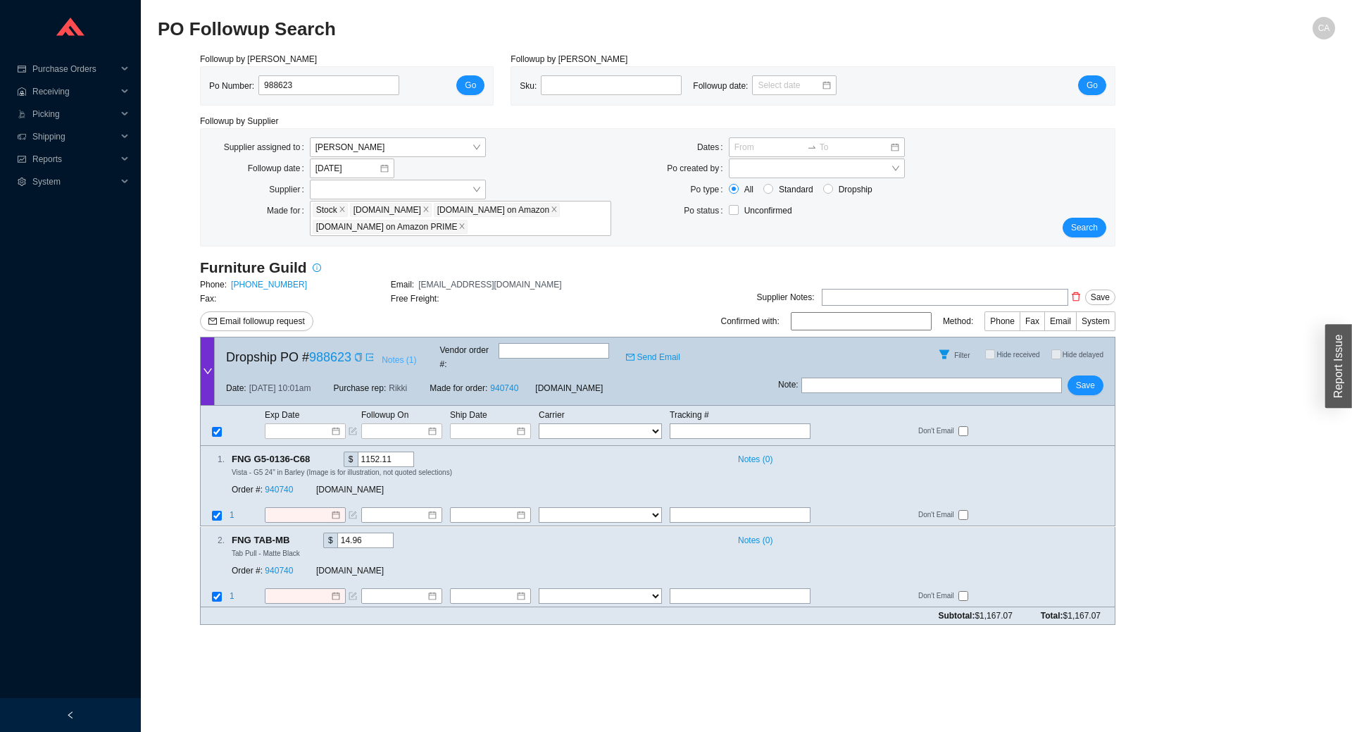
click at [390, 354] on span "Notes ( 1 )" at bounding box center [399, 360] width 35 height 14
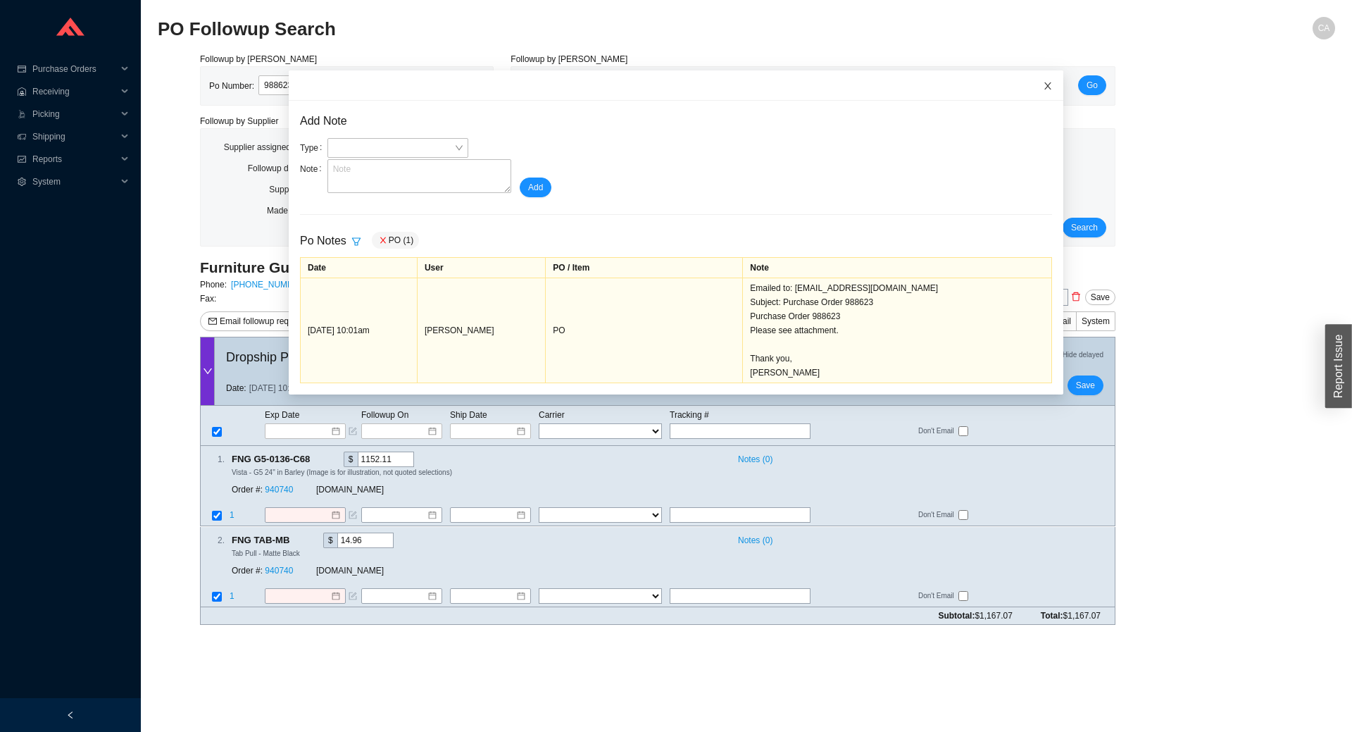
click at [1043, 86] on icon "close" at bounding box center [1048, 86] width 10 height 10
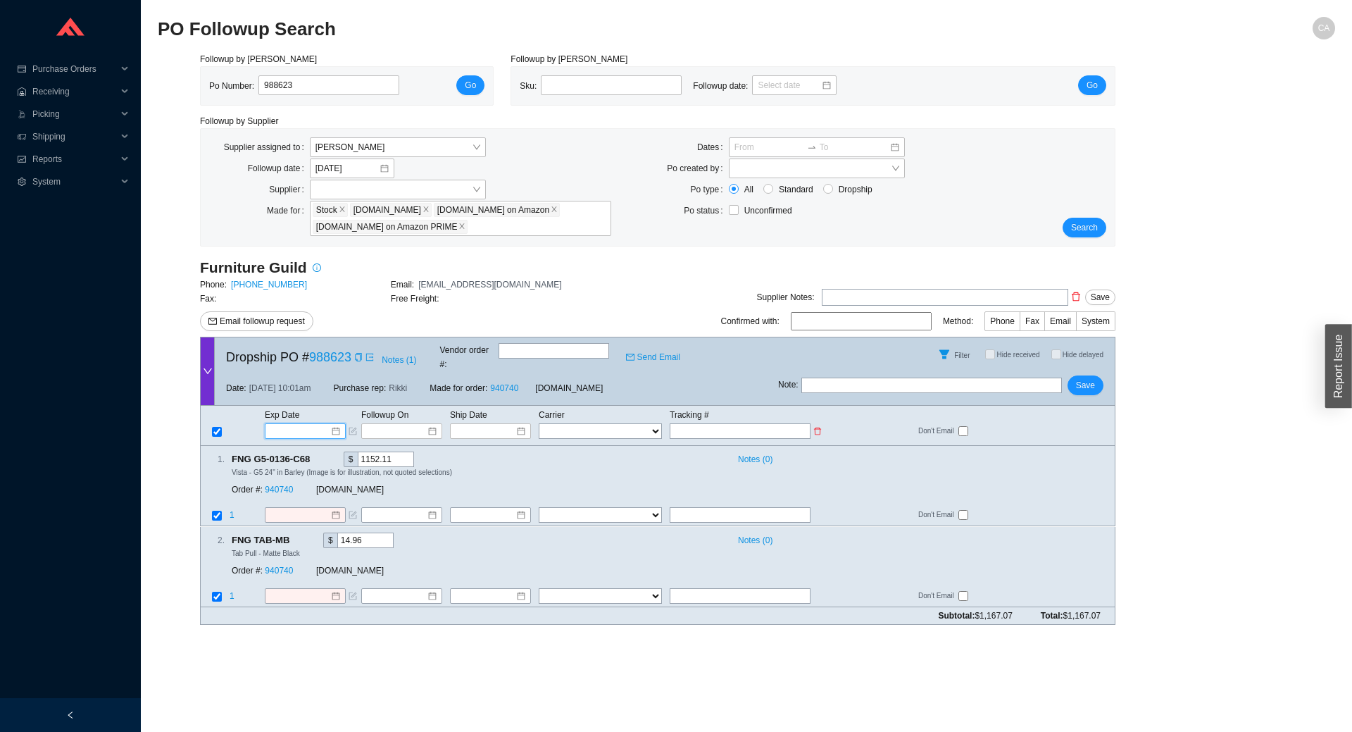
click at [302, 424] on input at bounding box center [300, 431] width 60 height 14
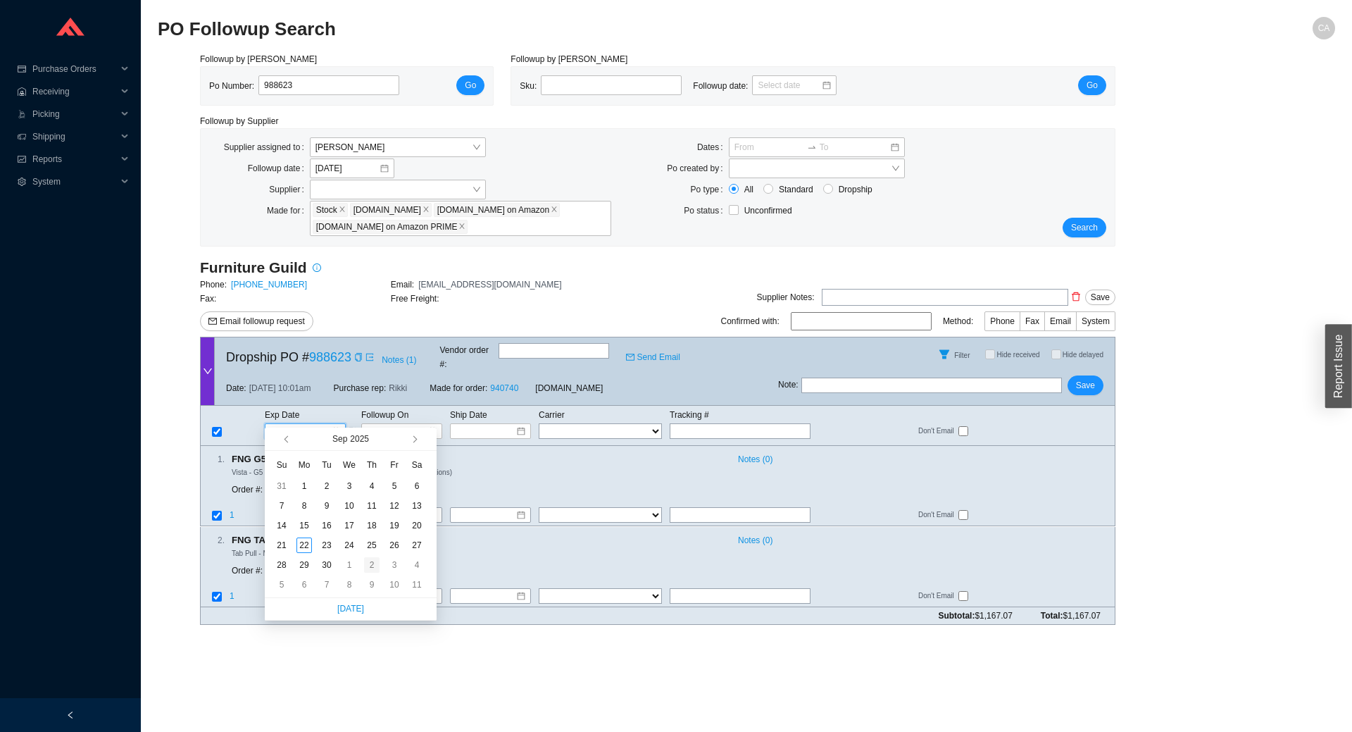
type input "10/2/2025"
click at [368, 563] on div "2" at bounding box center [371, 564] width 15 height 15
type input "10/2/2025"
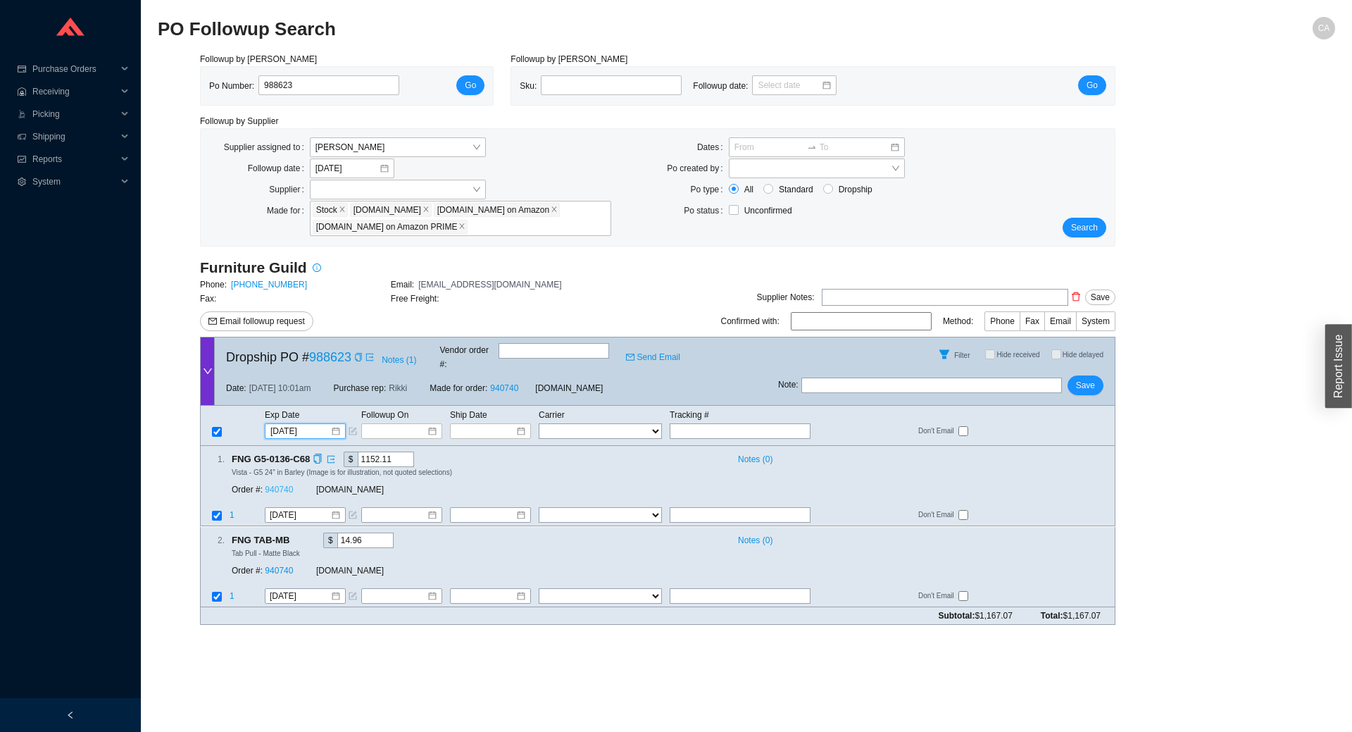
click at [279, 485] on link "940740" at bounding box center [279, 490] width 28 height 10
click at [1076, 377] on button "Save" at bounding box center [1086, 385] width 36 height 20
click at [1084, 229] on span "Search" at bounding box center [1084, 227] width 27 height 14
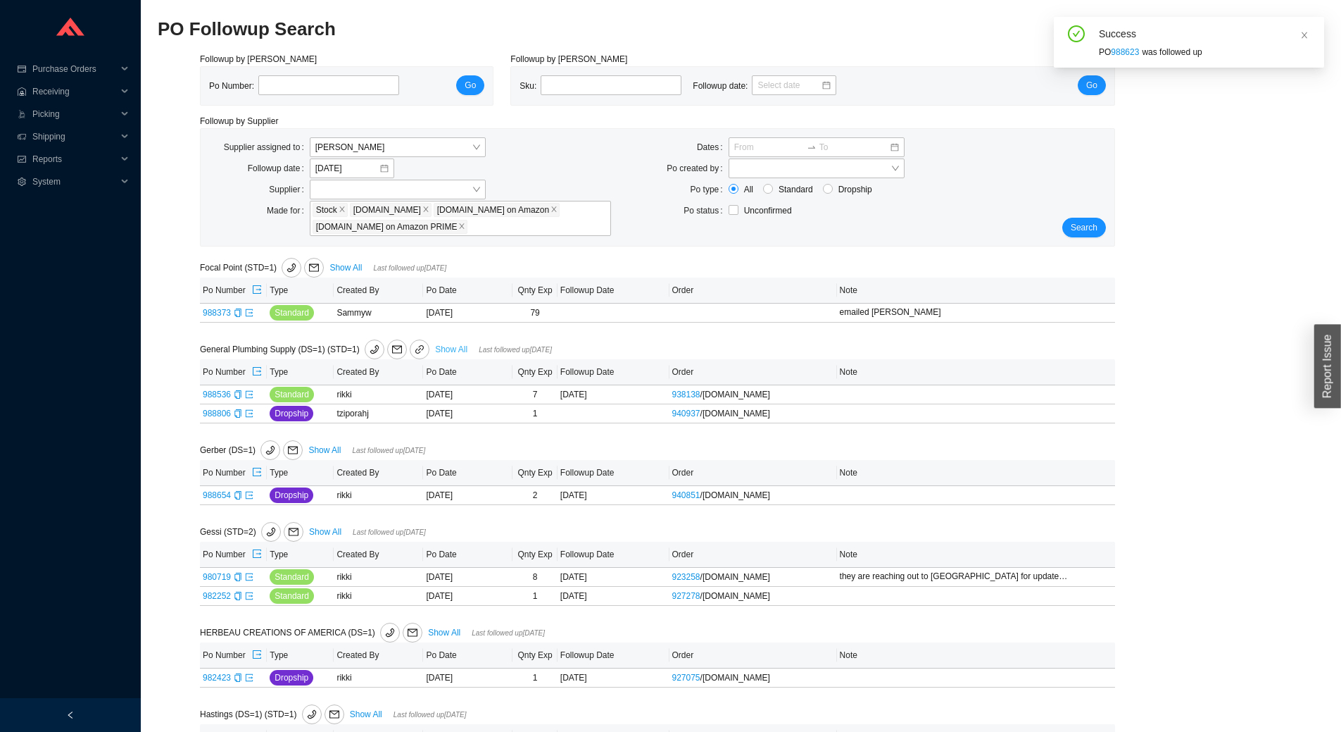
click at [458, 351] on link "Show All" at bounding box center [451, 349] width 32 height 10
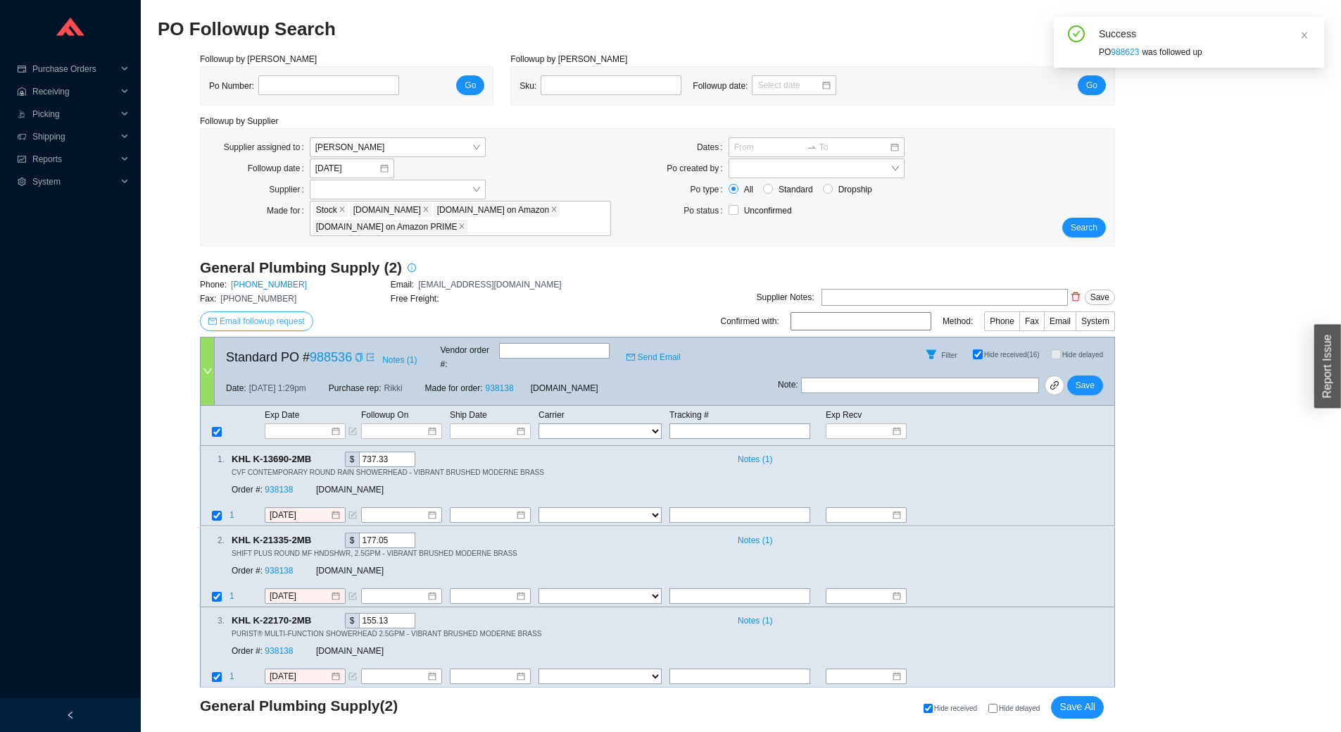
click at [245, 323] on span "Email followup request" at bounding box center [262, 321] width 85 height 14
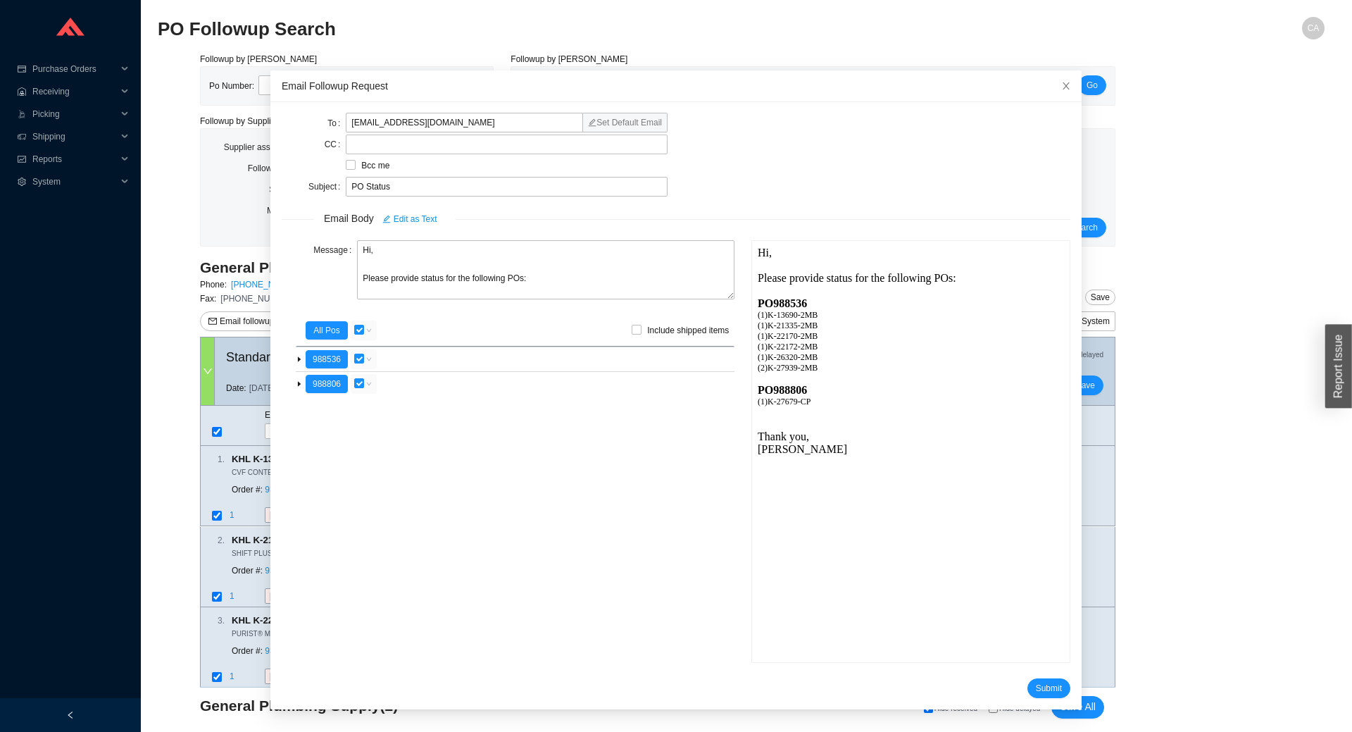
click at [1053, 689] on div "To laurieh@generalplumbingsupply.net Set Default Email CC Bcc me Subject PO Sta…" at bounding box center [675, 405] width 811 height 607
click at [1036, 686] on span "Submit" at bounding box center [1049, 688] width 26 height 14
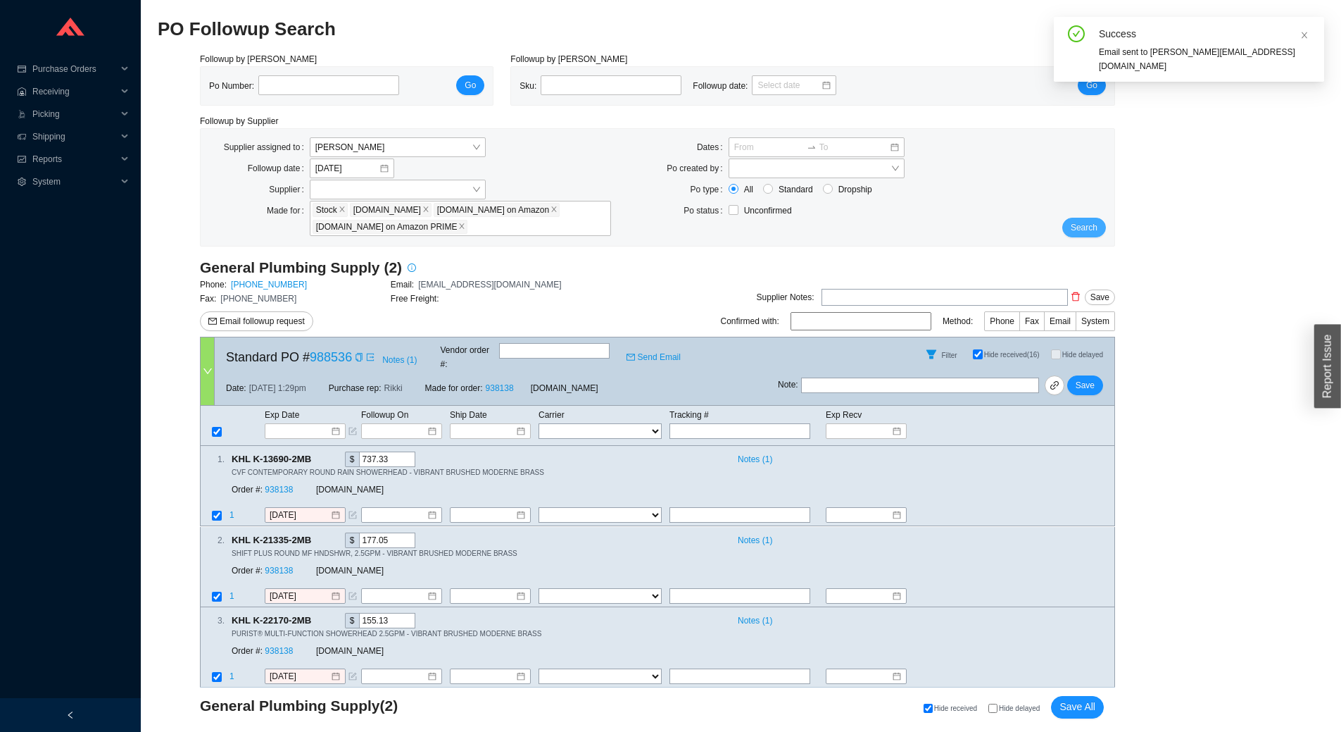
click at [1092, 227] on span "Search" at bounding box center [1084, 227] width 27 height 14
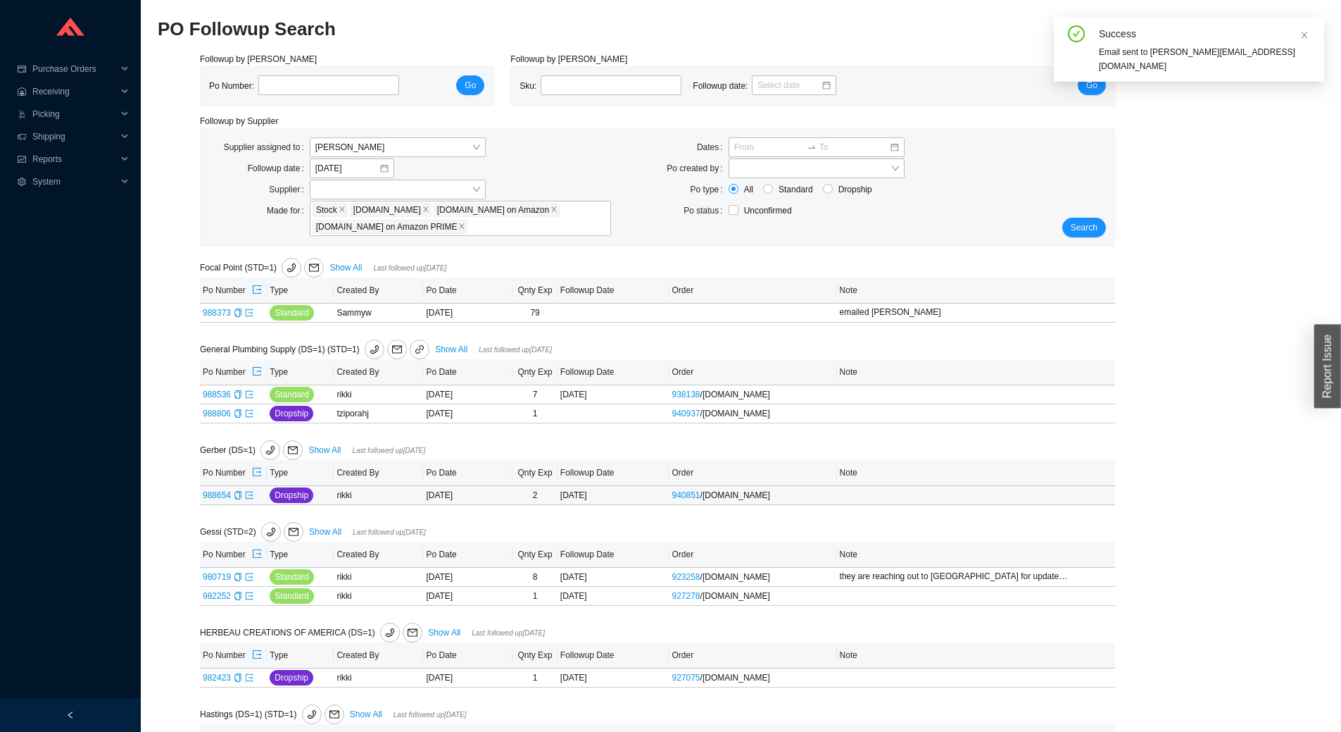
scroll to position [70, 0]
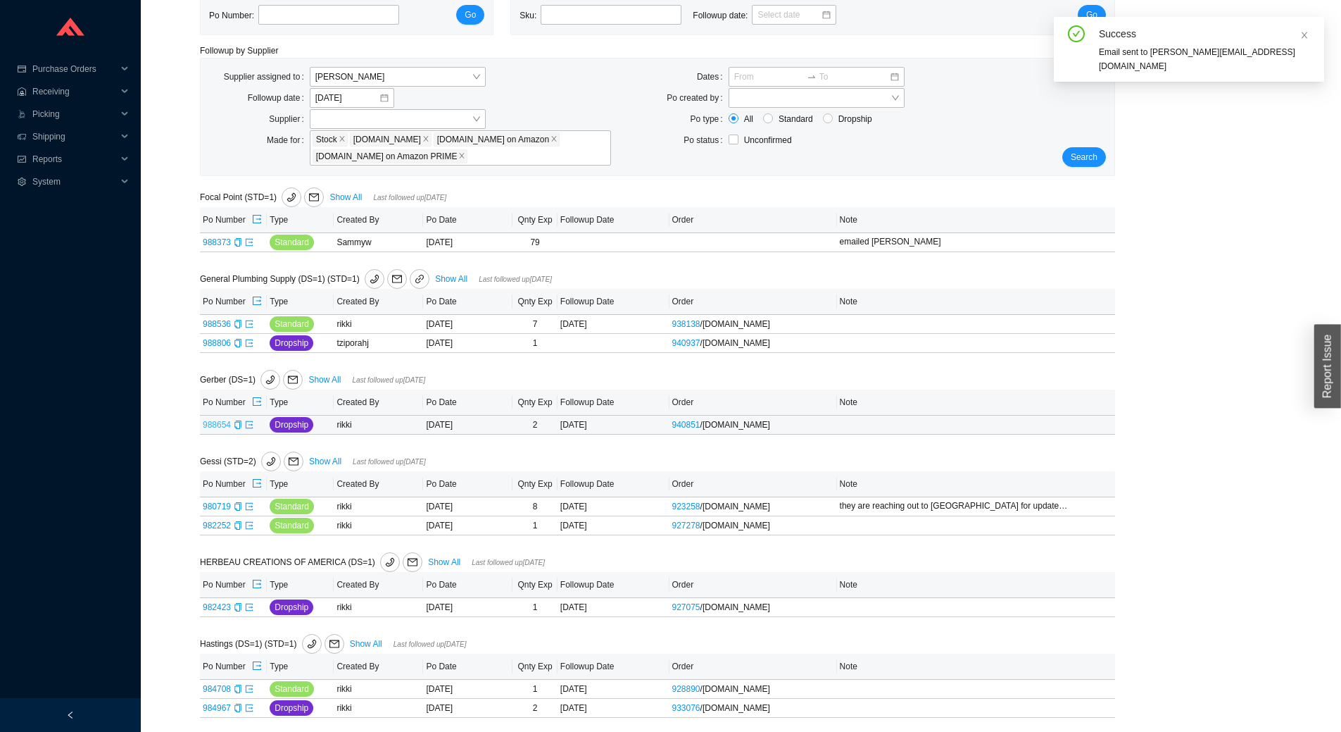
click at [208, 424] on link "988654" at bounding box center [217, 425] width 28 height 10
type input "988654"
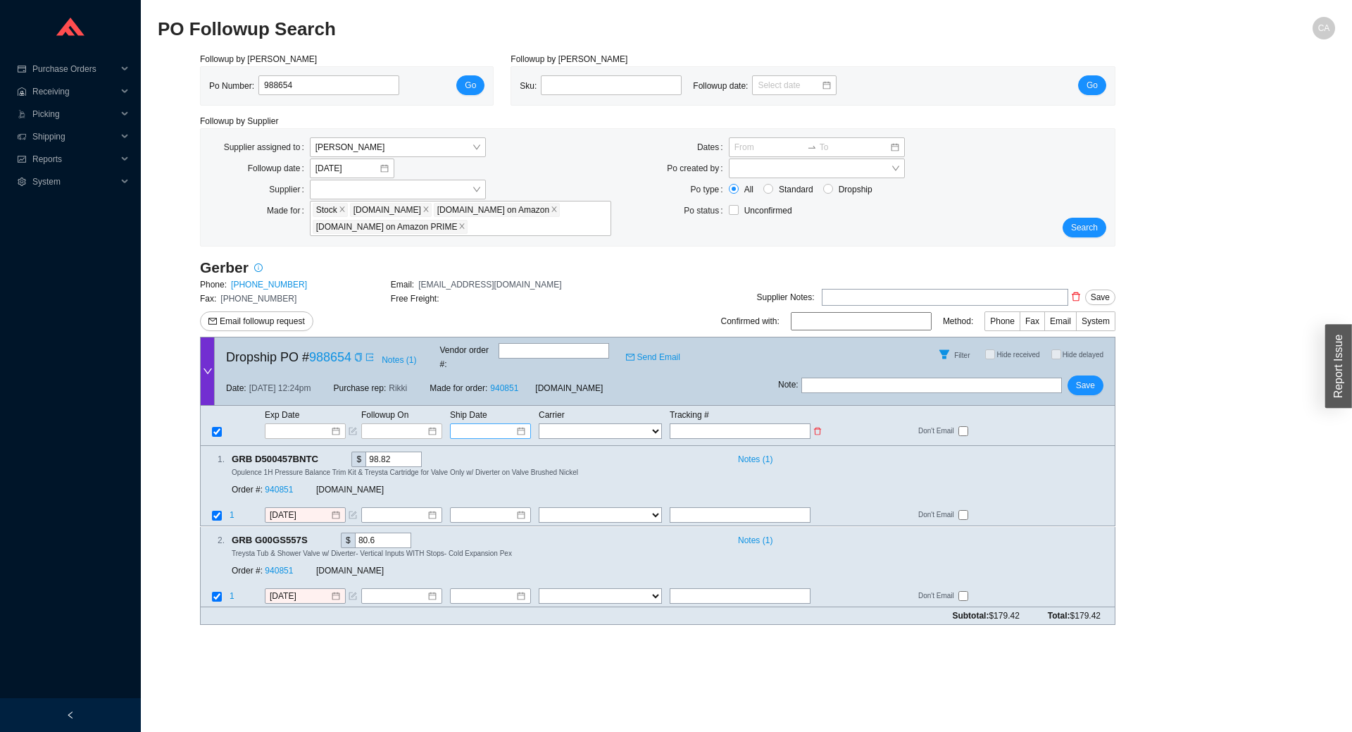
click at [495, 424] on input at bounding box center [486, 431] width 60 height 14
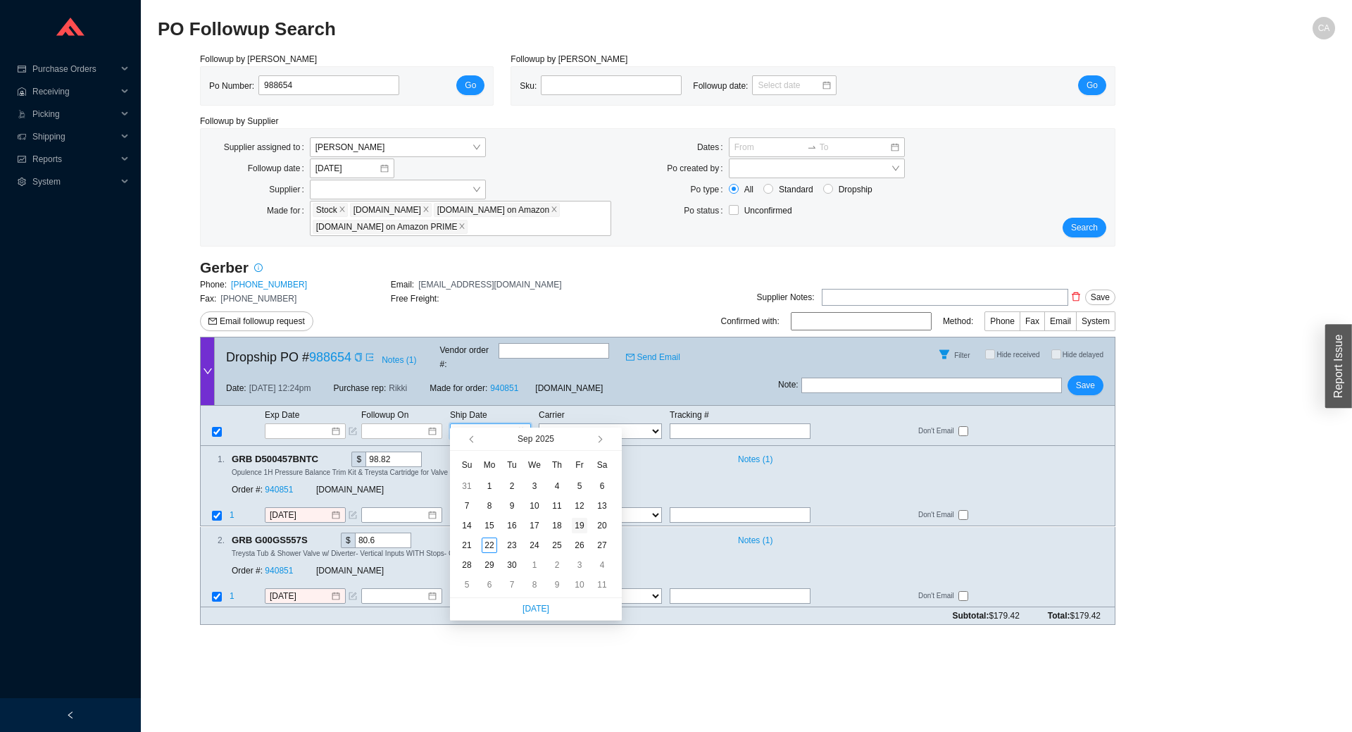
type input "9/19/2025"
click at [578, 523] on div "19" at bounding box center [579, 525] width 15 height 15
type input "9/19/2025"
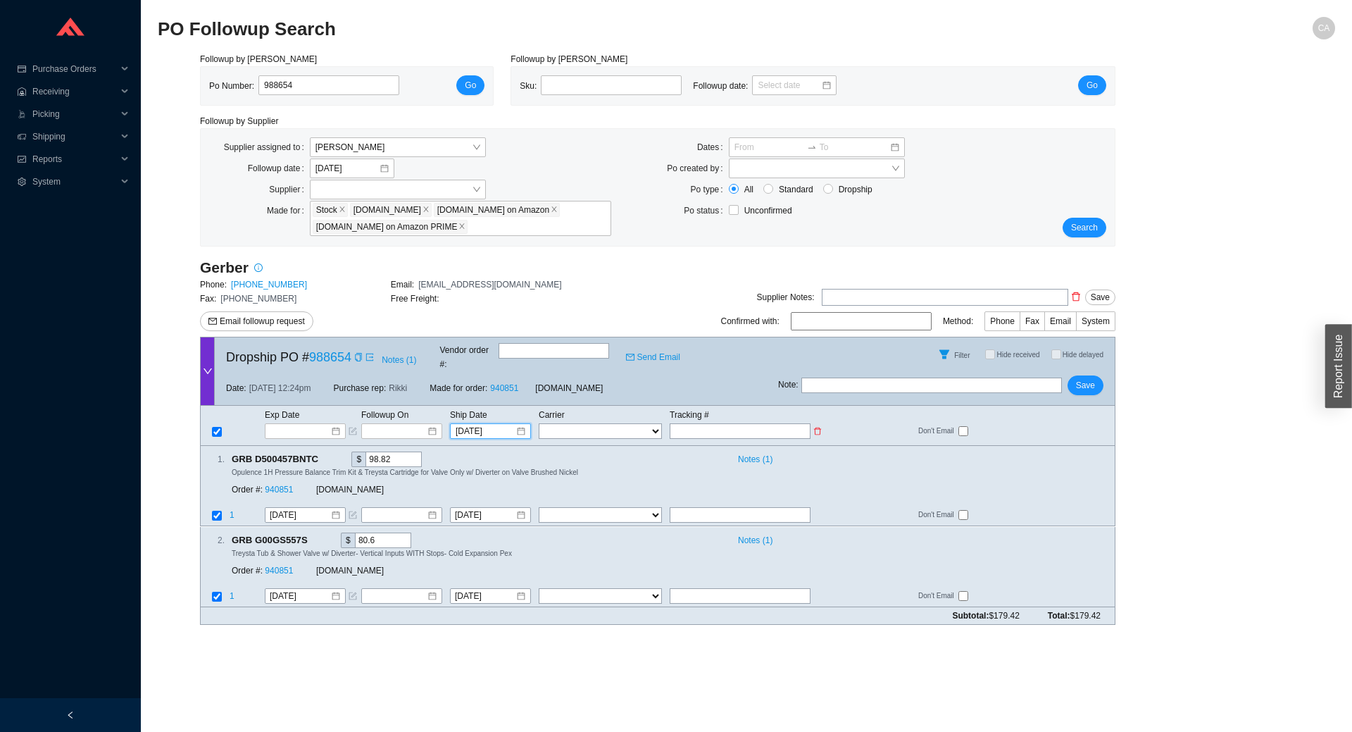
click at [604, 423] on select "FedEx UPS ---------------- 2 Day Transportation INC A&B Freight A. Duie Pyle AA…" at bounding box center [600, 430] width 123 height 15
select select "2"
click at [539, 423] on select "FedEx UPS ---------------- 2 Day Transportation INC A&B Freight A. Duie Pyle AA…" at bounding box center [600, 430] width 123 height 15
select select "2"
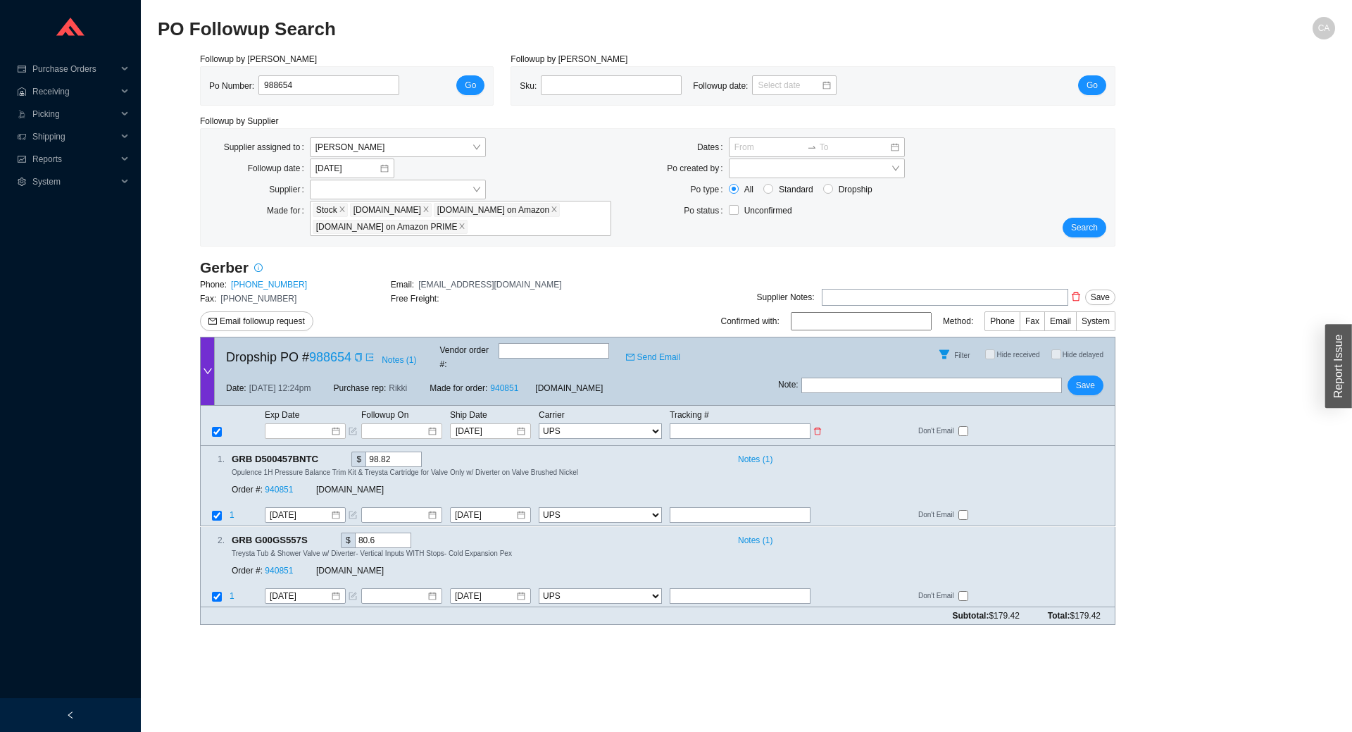
click at [691, 423] on input "text" at bounding box center [740, 430] width 141 height 15
type input "1"
type input "1Z"
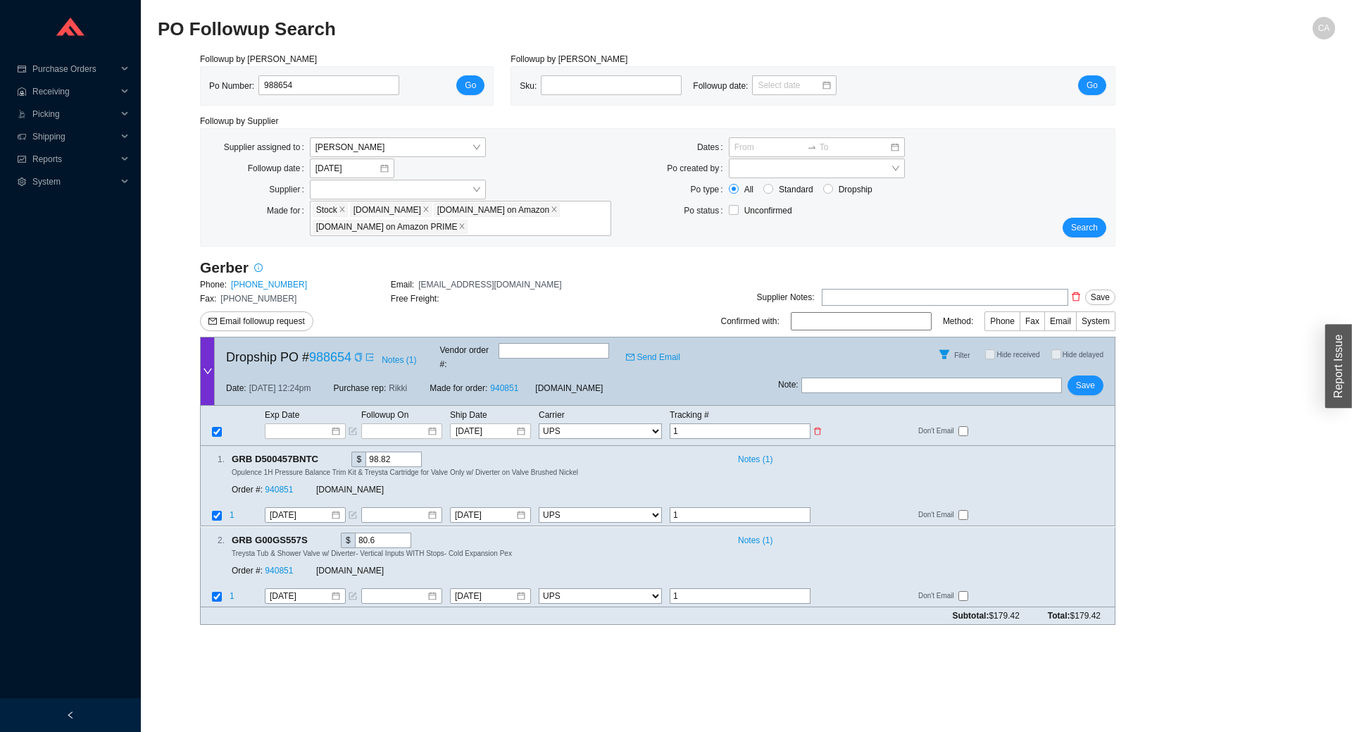
type input "1Z"
type input "1ZA"
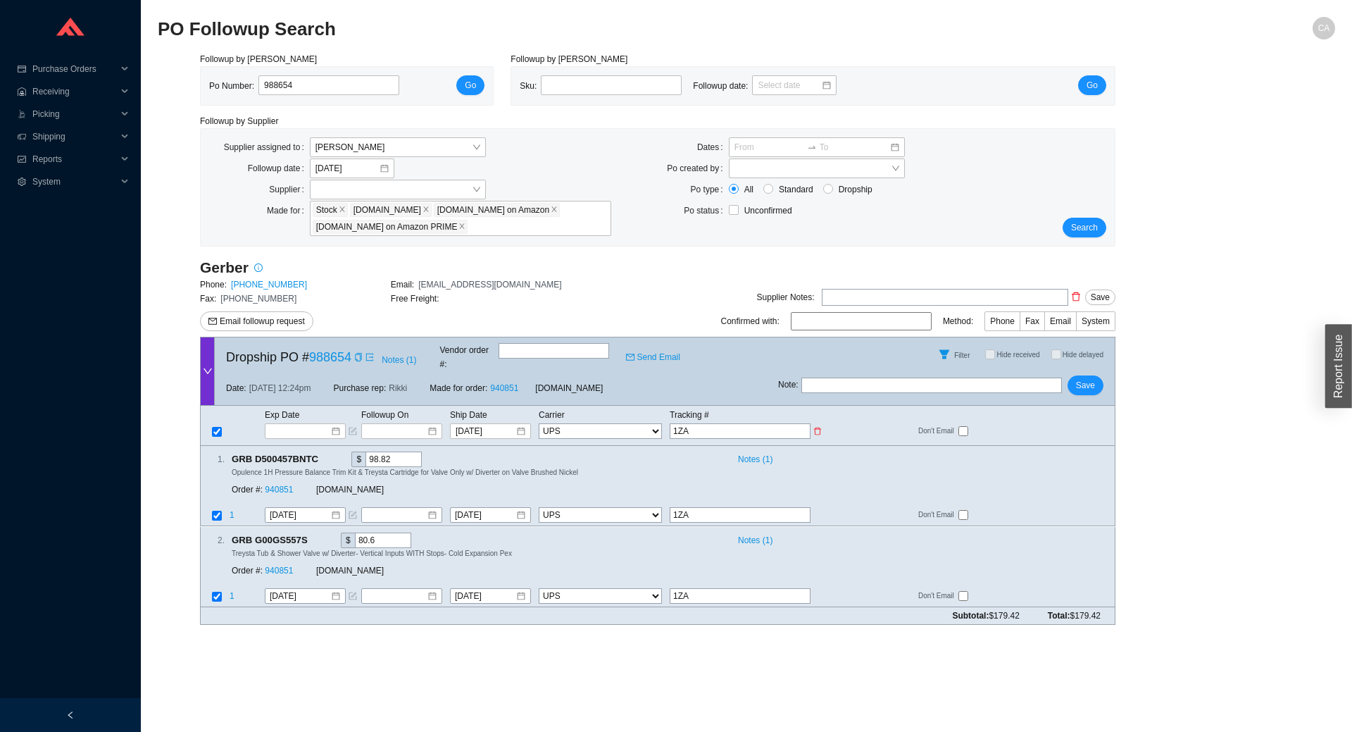
type input "1ZAX"
type input "1ZAX9"
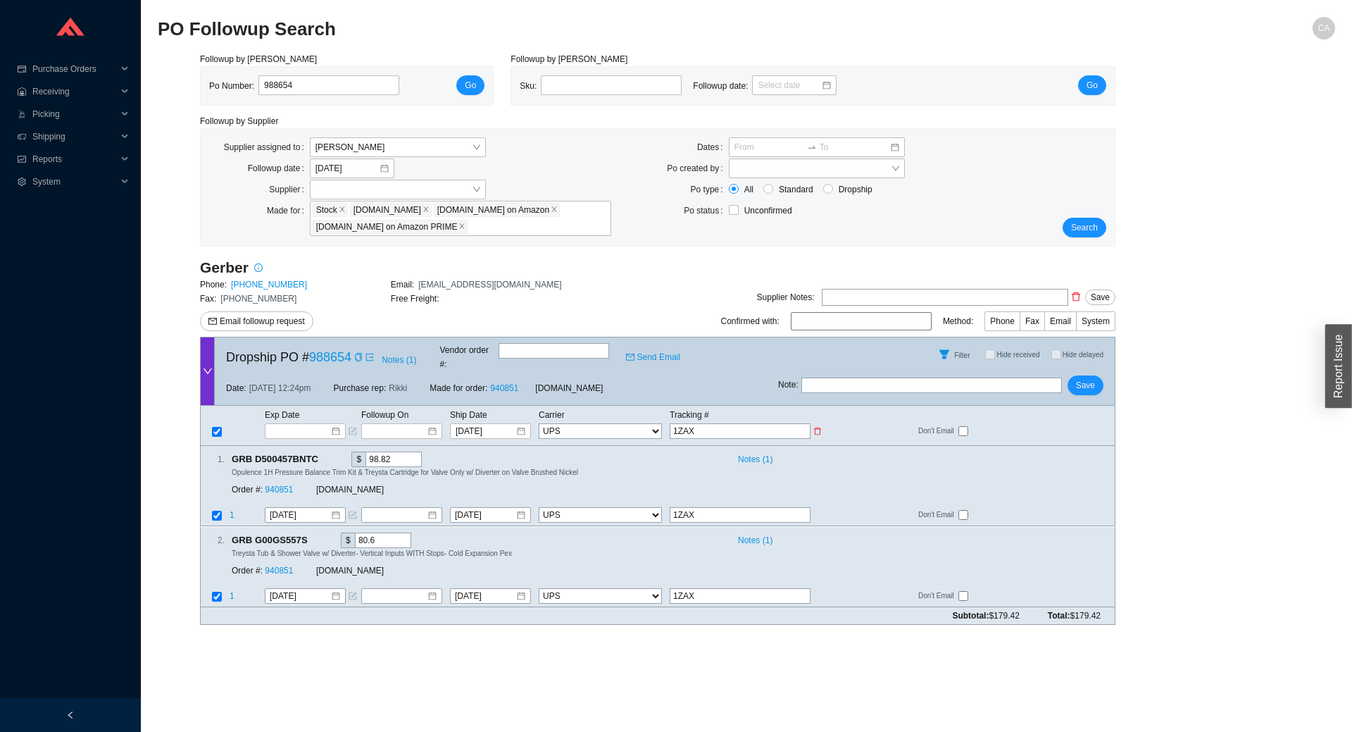
type input "1ZAX9"
type input "1ZAX96"
type input "1ZAX963"
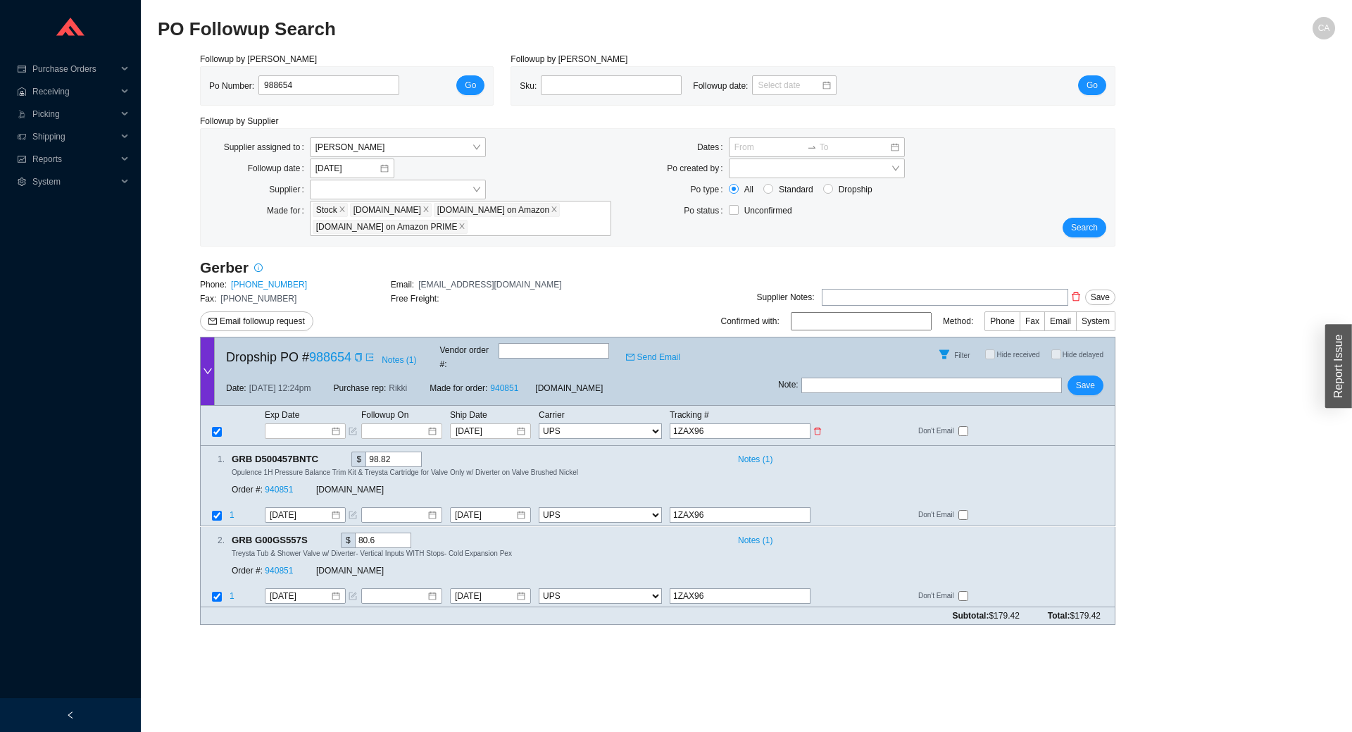
type input "1ZAX963"
type input "1ZAX9639"
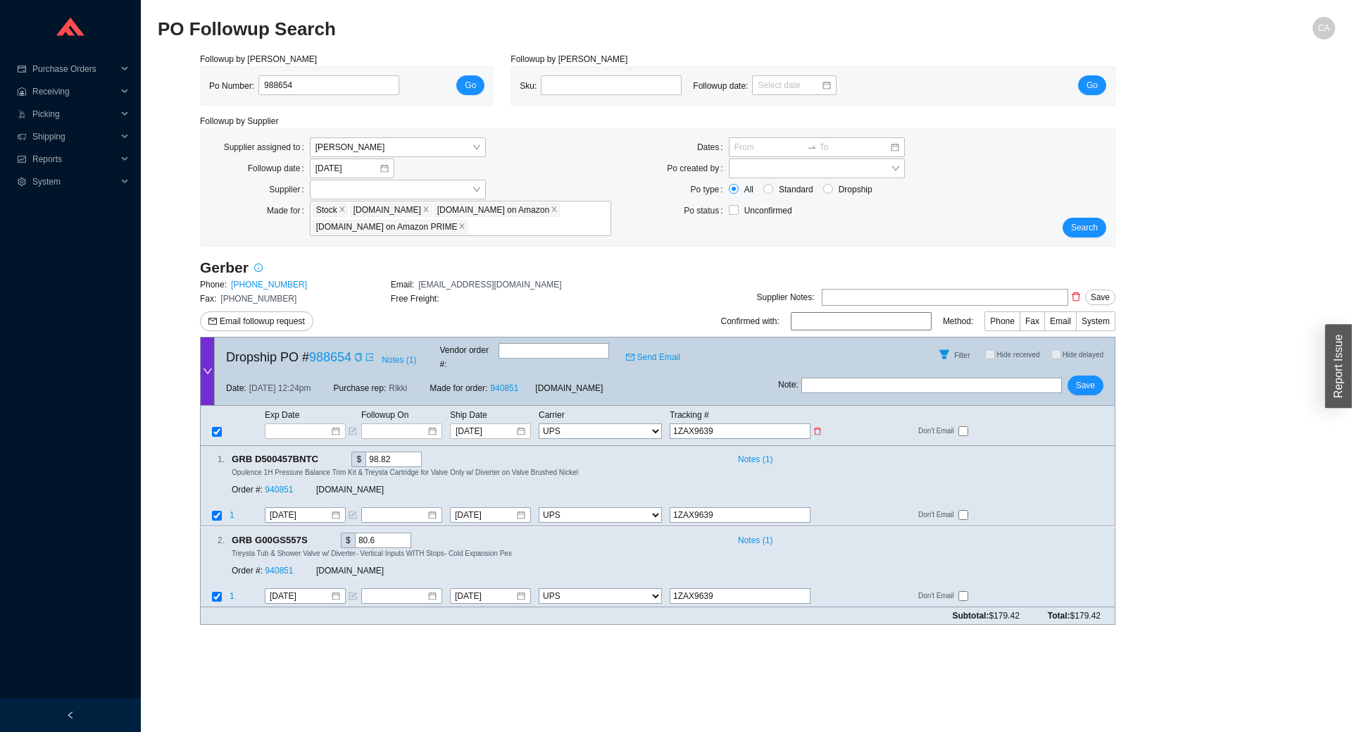
type input "1ZAX96390"
type input "1ZAX963903"
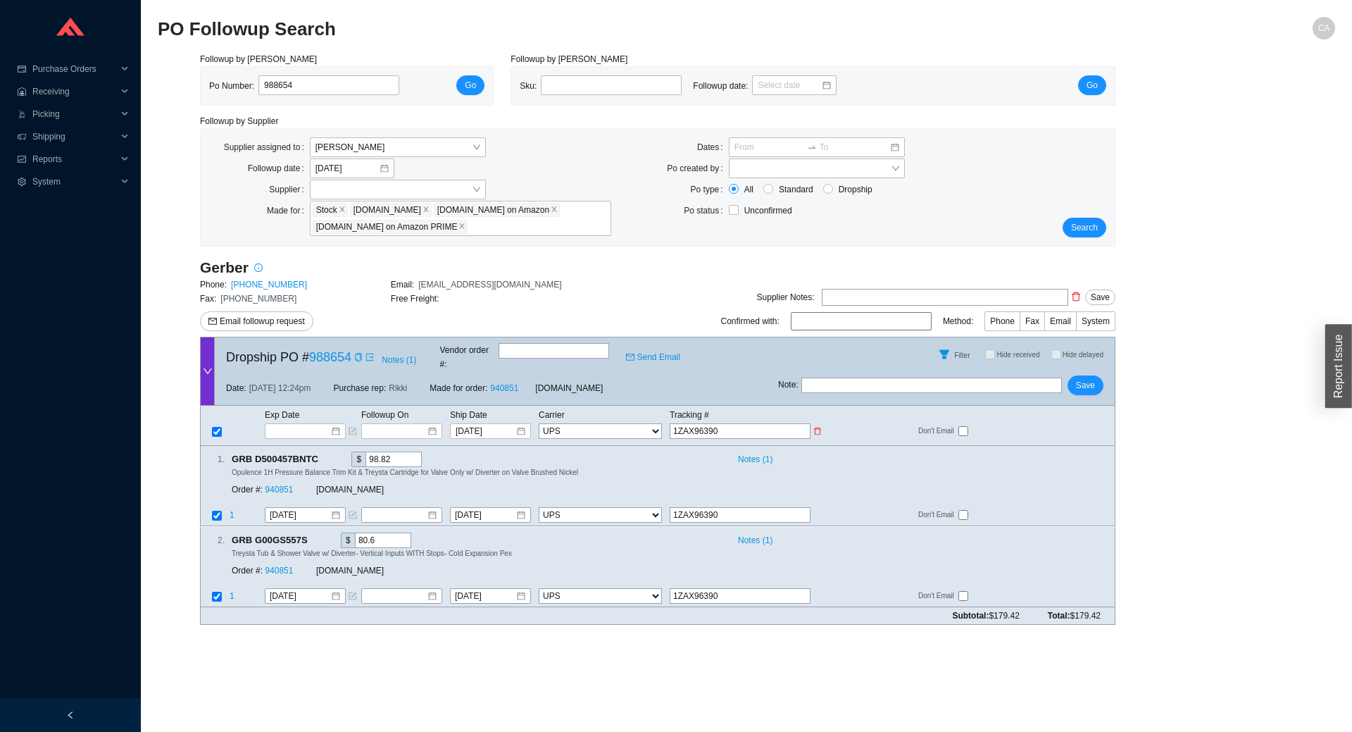
type input "1ZAX963903"
type input "1ZAX9639039"
type input "1ZAX96390397"
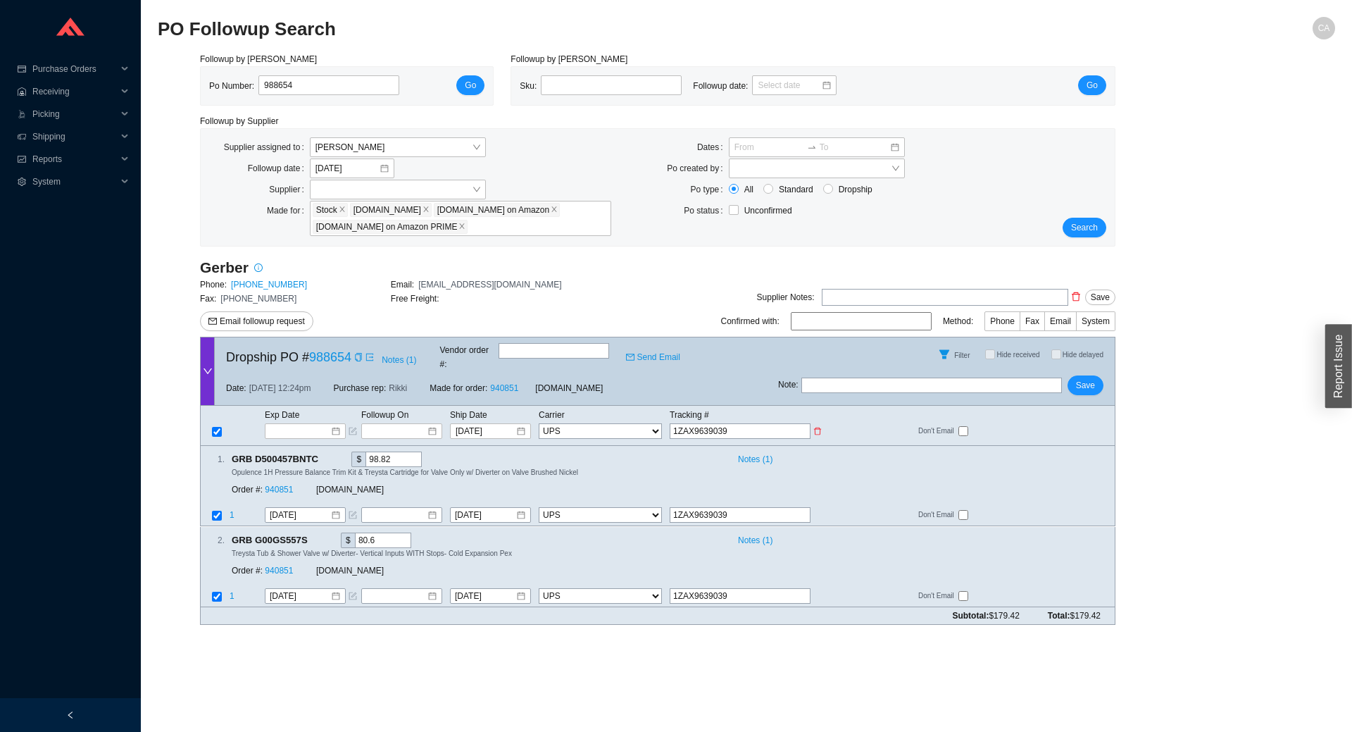
type input "1ZAX96390397"
type input "1ZAX963903970"
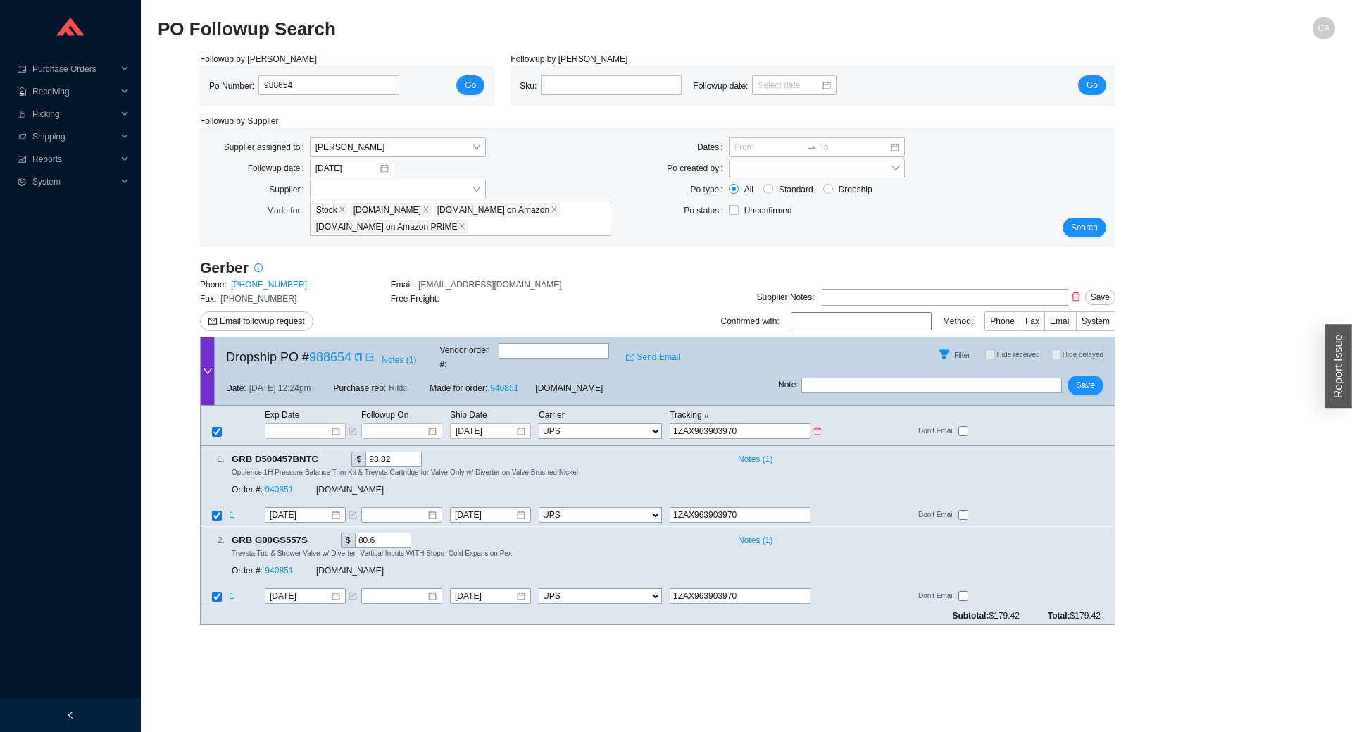
type input "1ZAX9639039705"
type input "1ZAX96390397053"
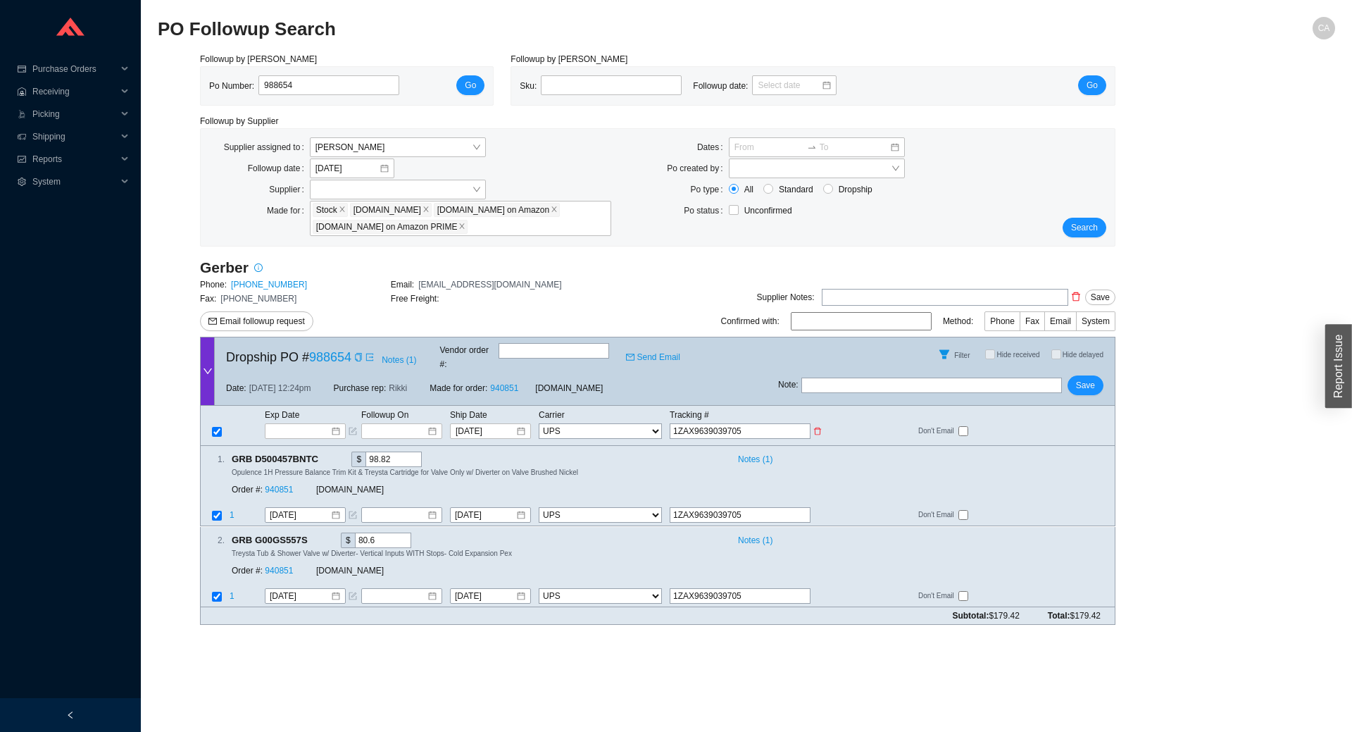
type input "1ZAX96390397053"
type input "1ZAX963903970532"
type input "1ZAX9639039705327"
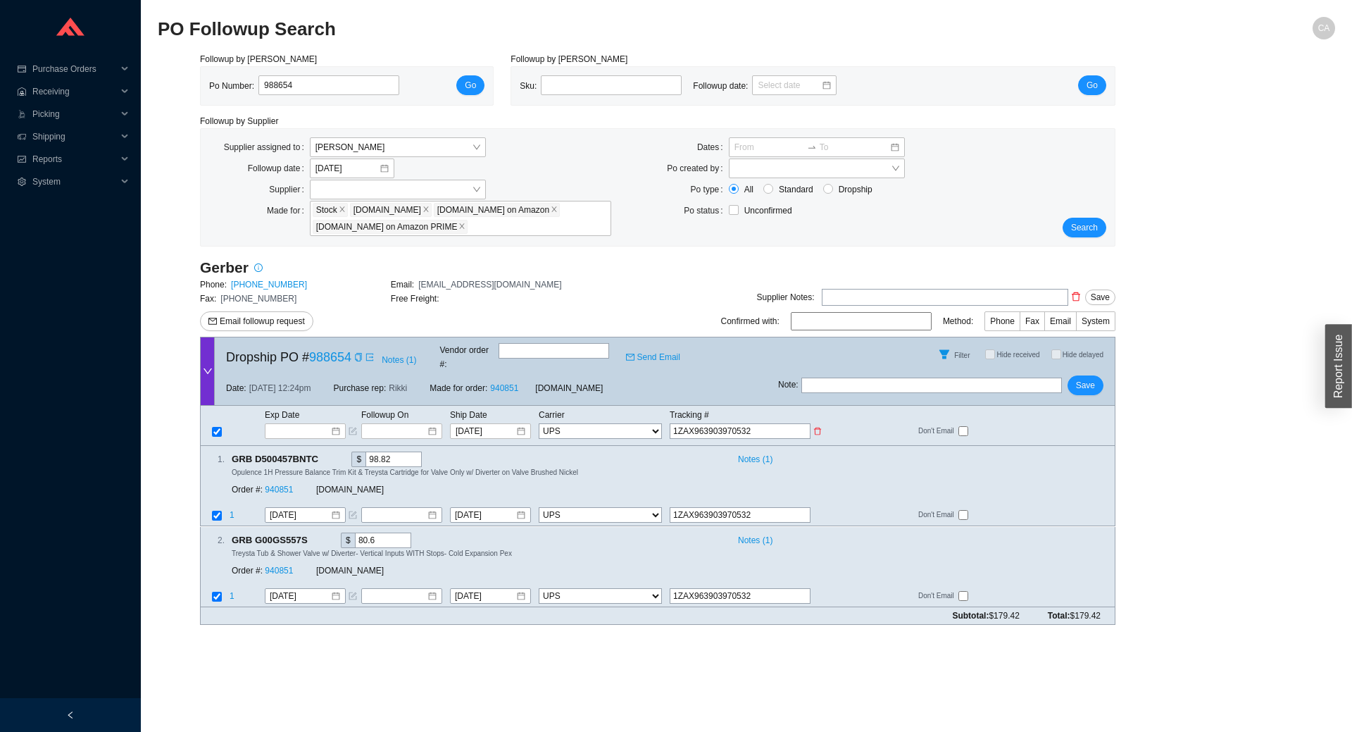
type input "1ZAX9639039705327"
type input "1ZAX96390397053273"
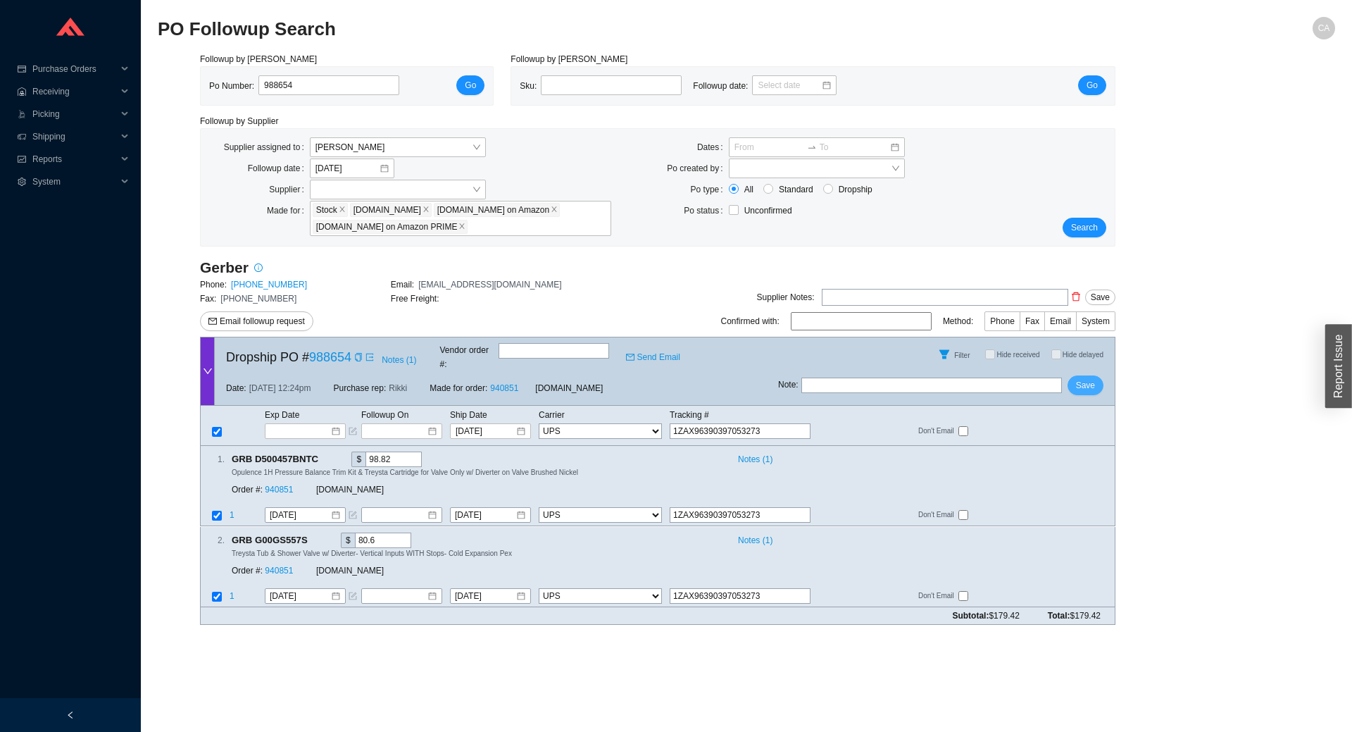
type input "1ZAX96390397053273"
click at [1097, 379] on button "Save" at bounding box center [1086, 385] width 36 height 20
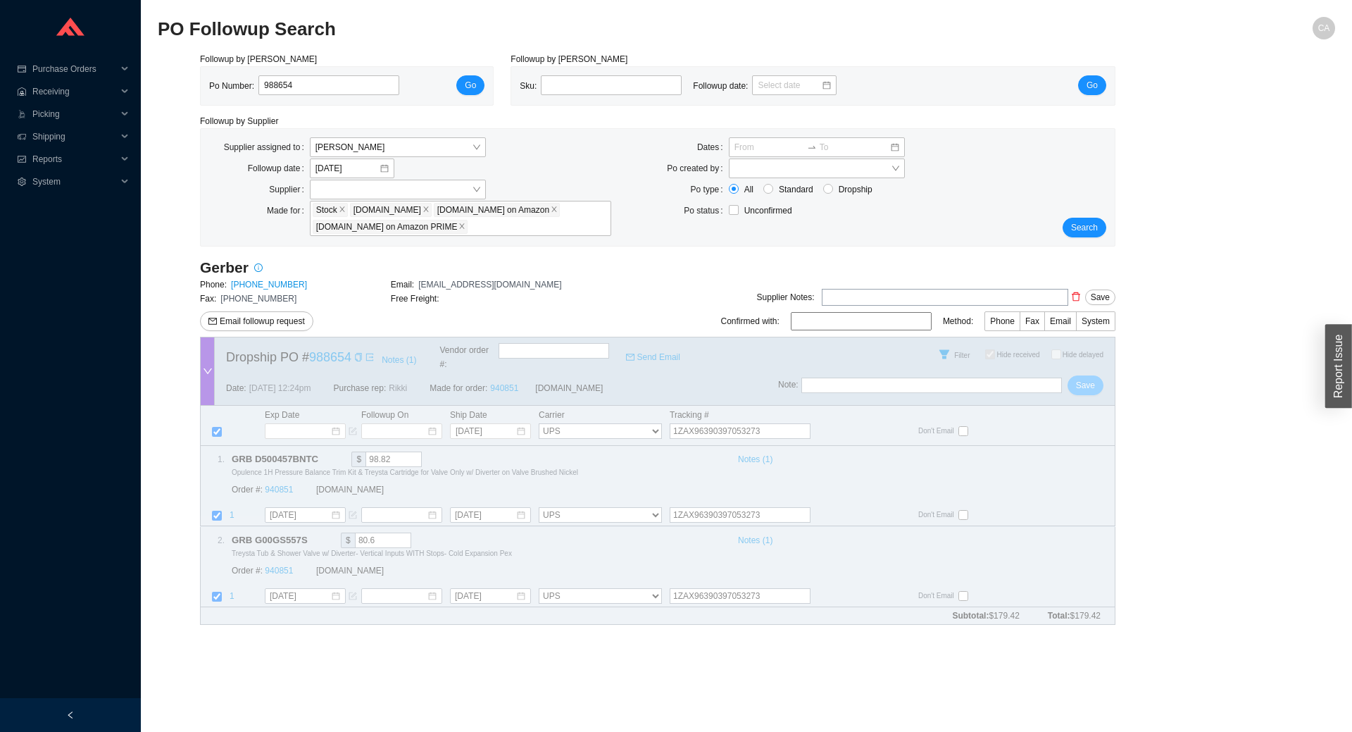
checkbox input "true"
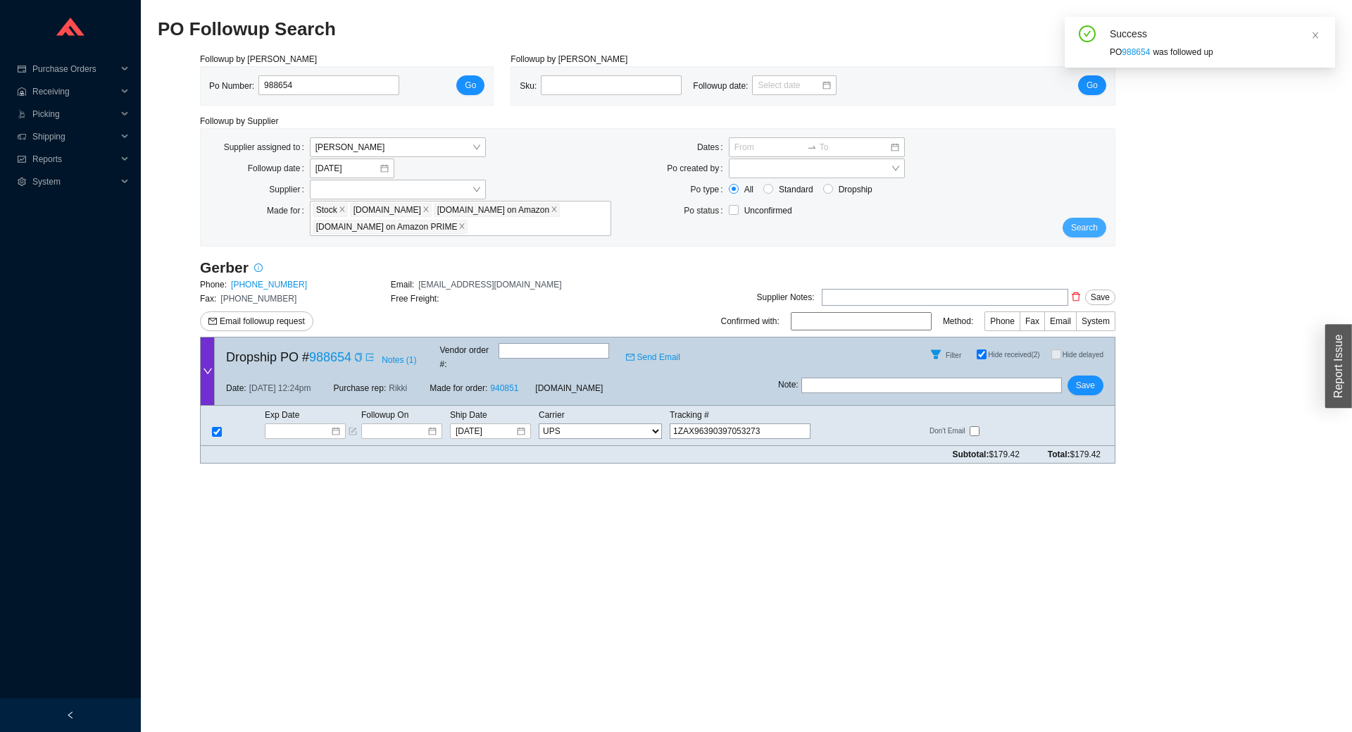
click at [1082, 230] on span "Search" at bounding box center [1084, 227] width 27 height 14
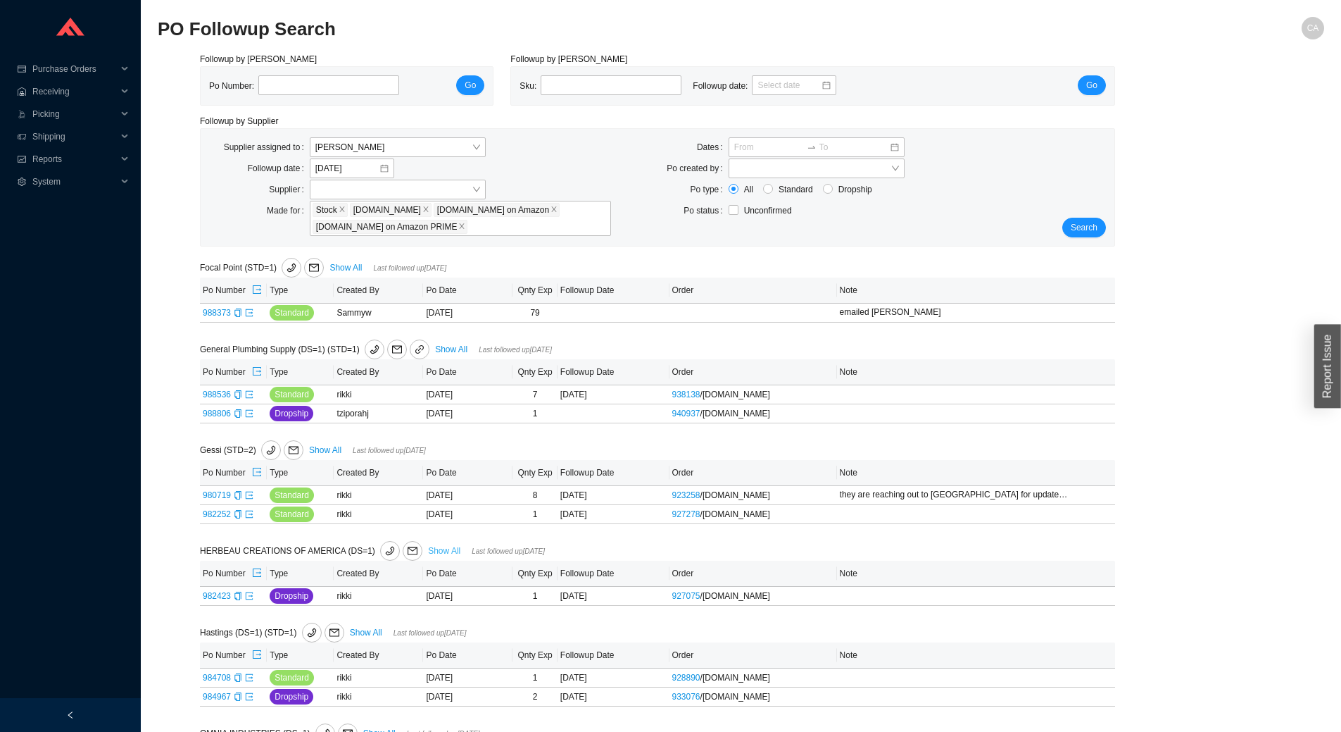
click at [436, 549] on link "Show All" at bounding box center [444, 551] width 32 height 10
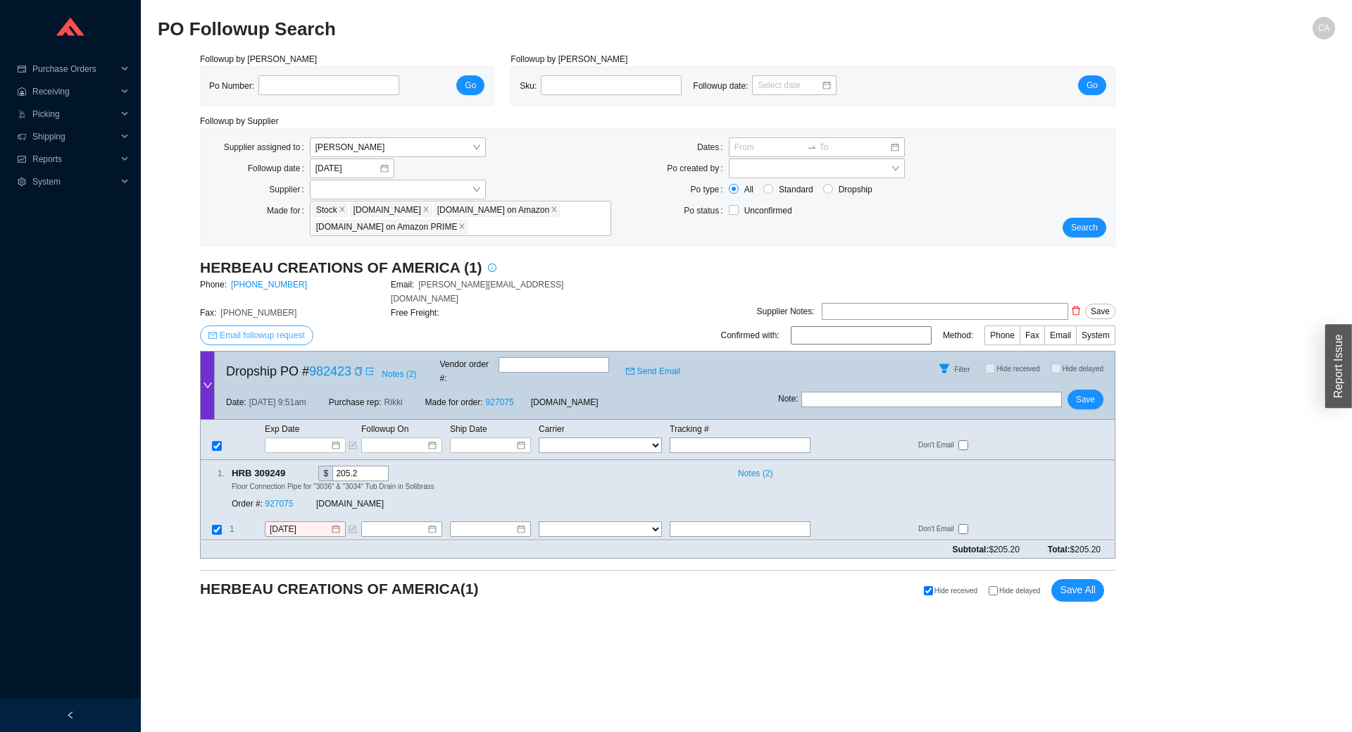
click at [255, 328] on span "Email followup request" at bounding box center [262, 335] width 85 height 14
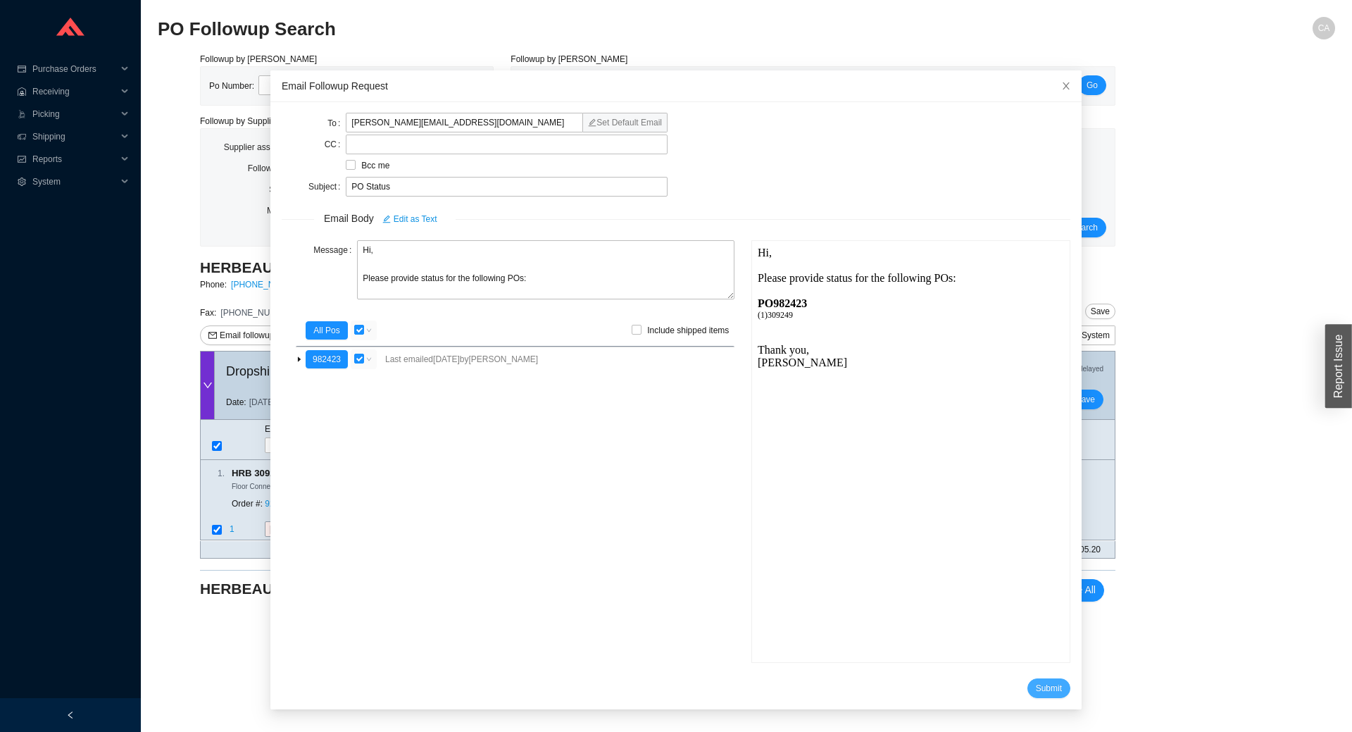
click at [1036, 689] on span "Submit" at bounding box center [1049, 688] width 26 height 14
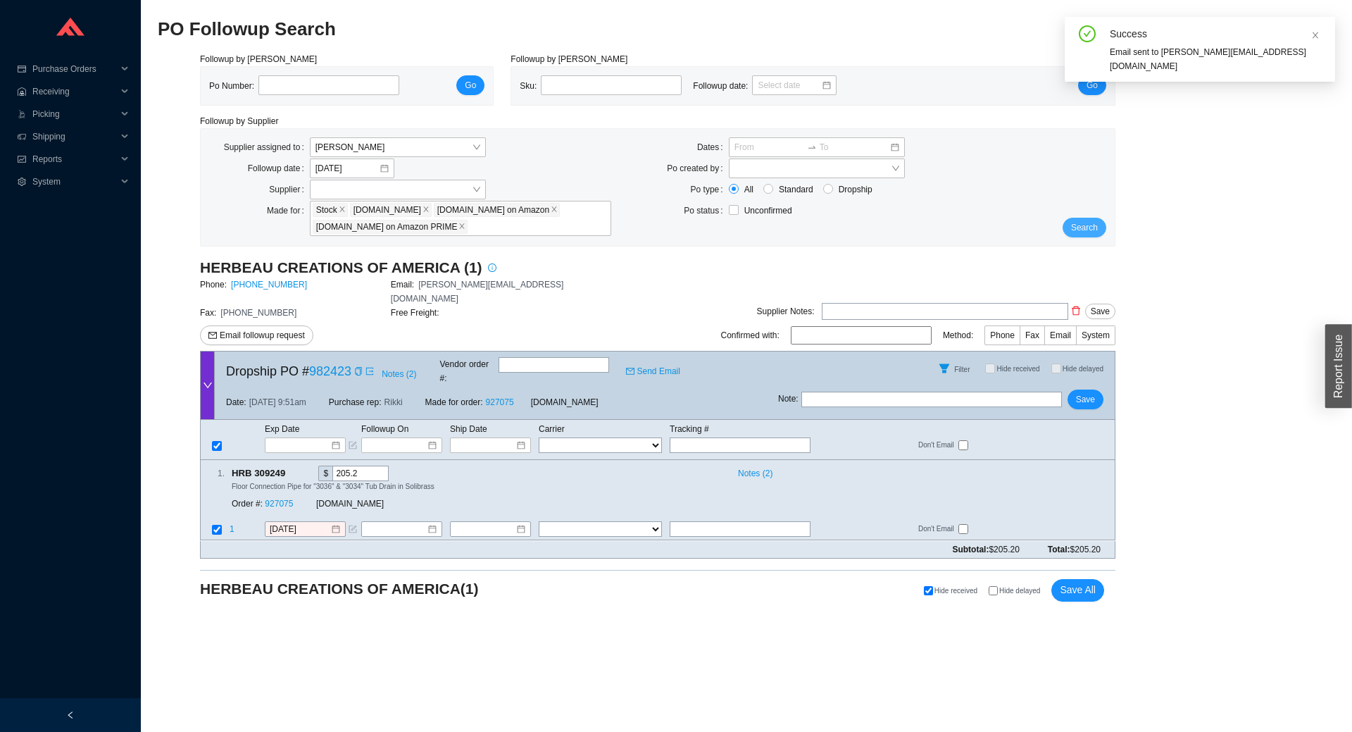
click at [1083, 227] on span "Search" at bounding box center [1084, 227] width 27 height 14
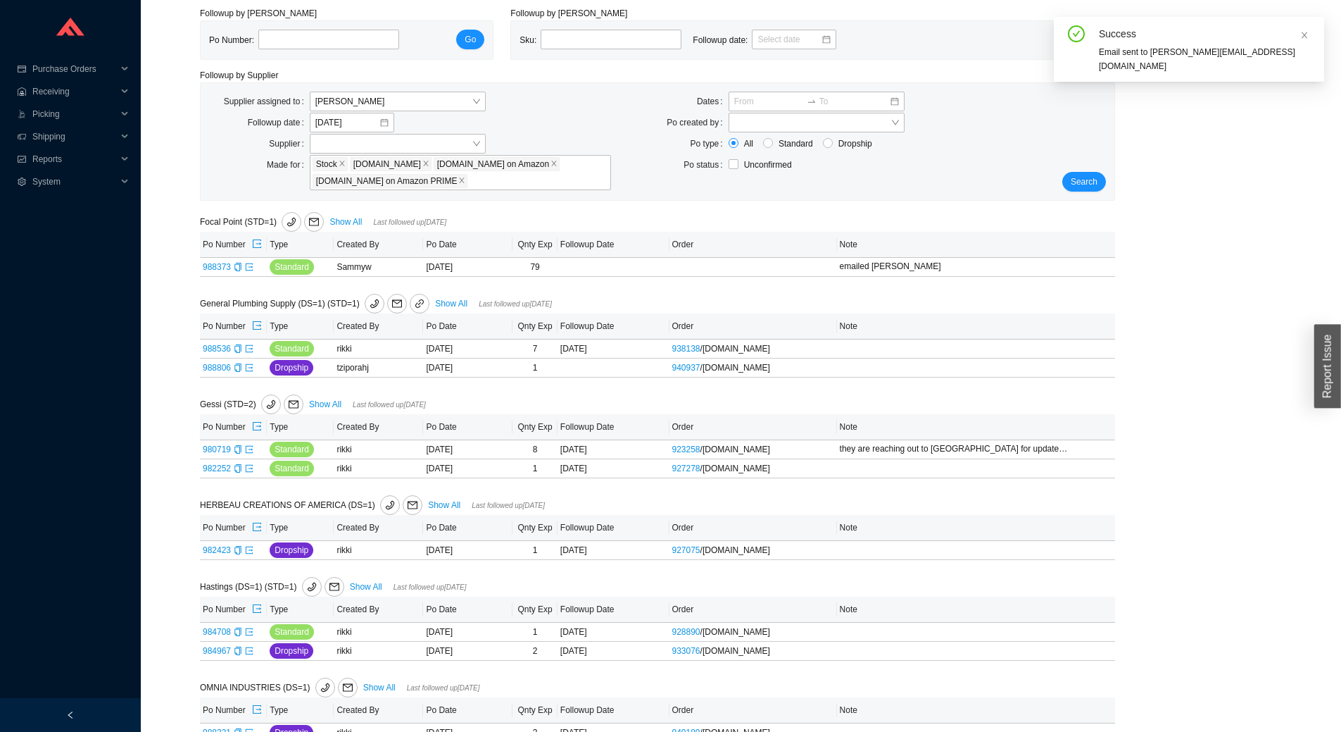
scroll to position [70, 0]
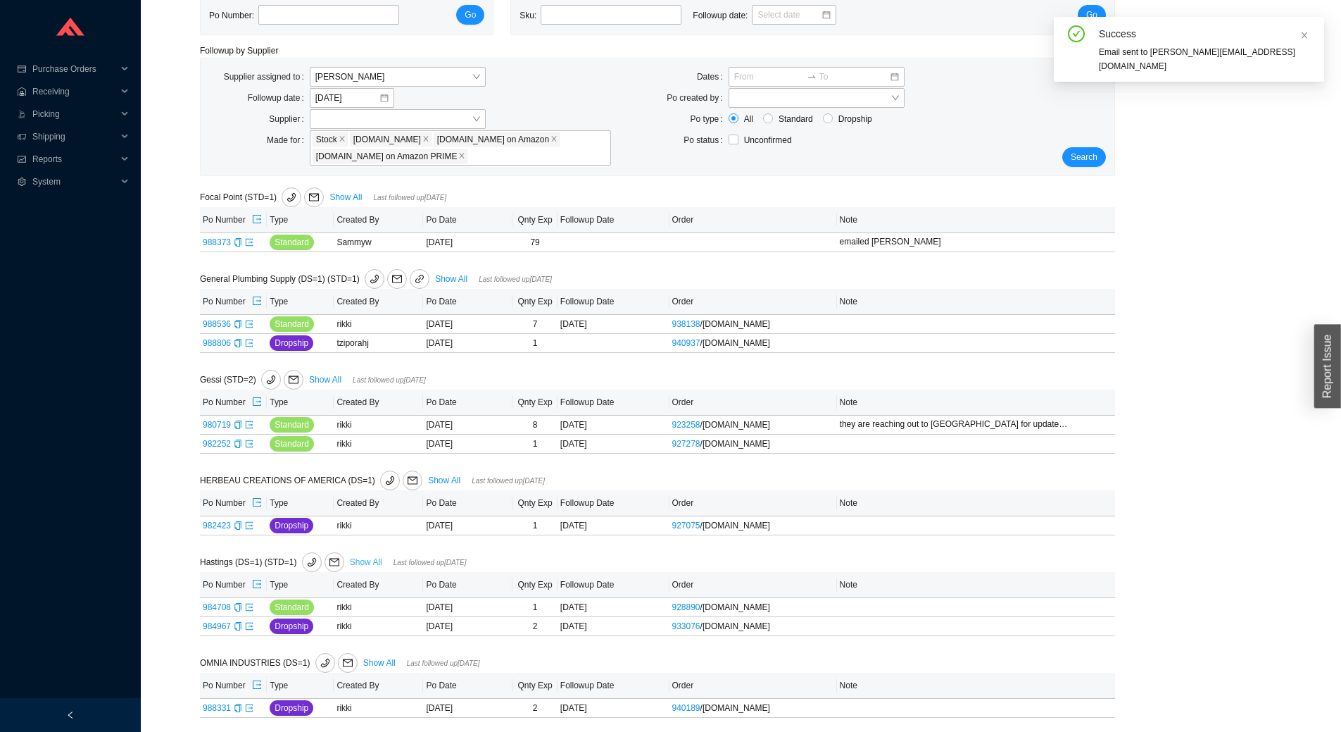
click at [358, 559] on link "Show All" at bounding box center [366, 562] width 32 height 10
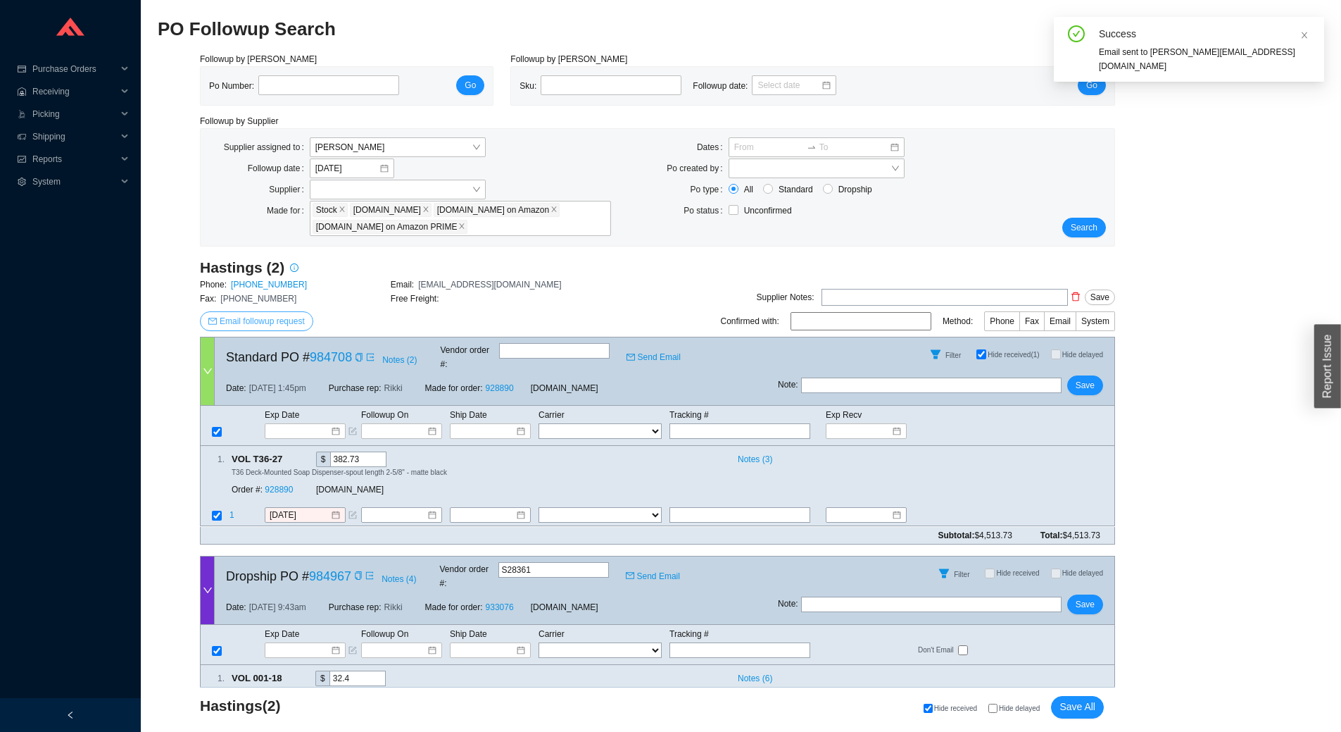
click at [248, 313] on button "Email followup request" at bounding box center [256, 321] width 113 height 20
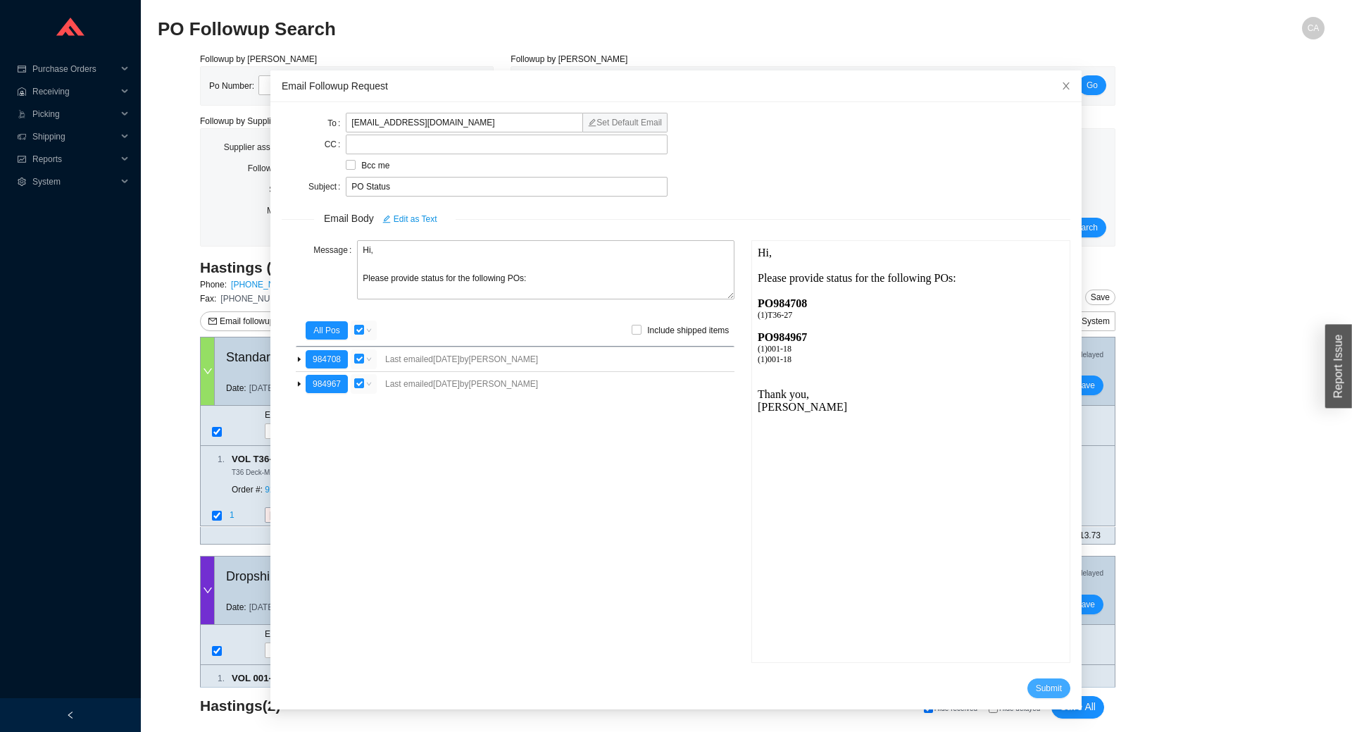
click at [1036, 685] on span "Submit" at bounding box center [1049, 688] width 26 height 14
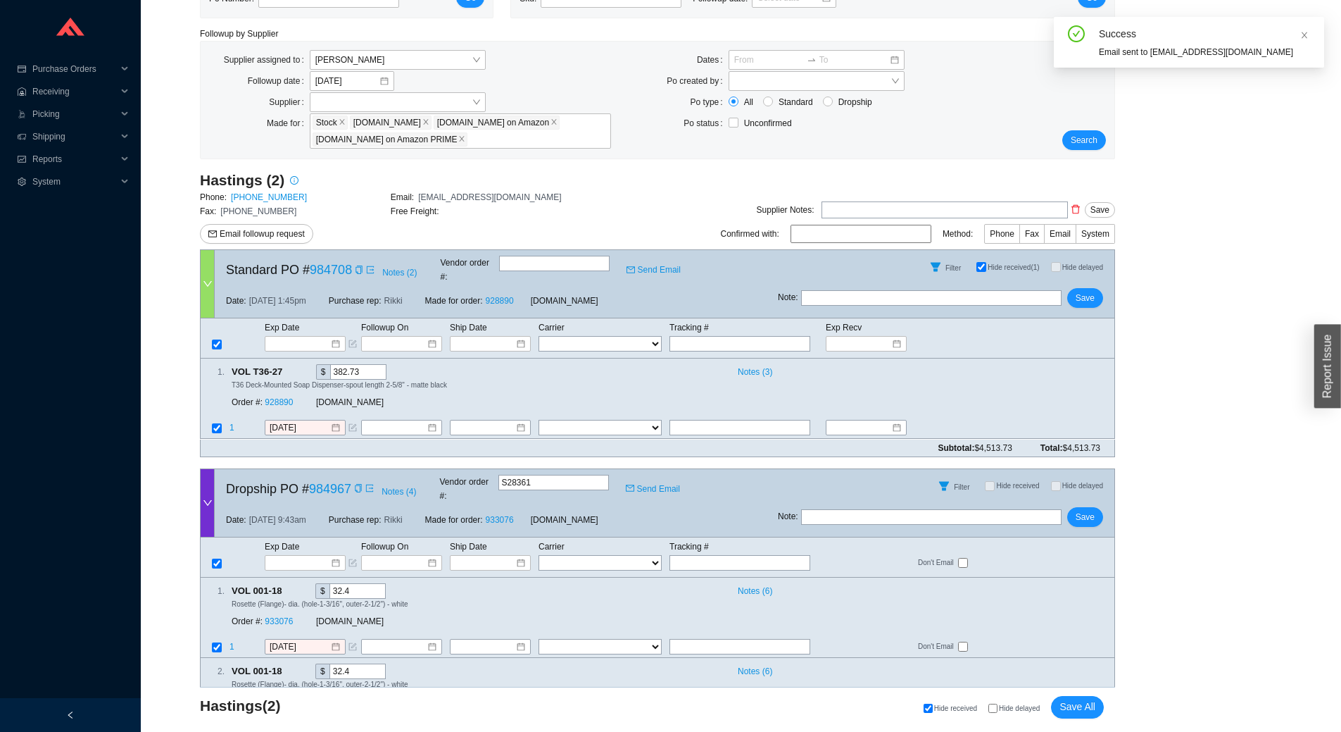
scroll to position [139, 0]
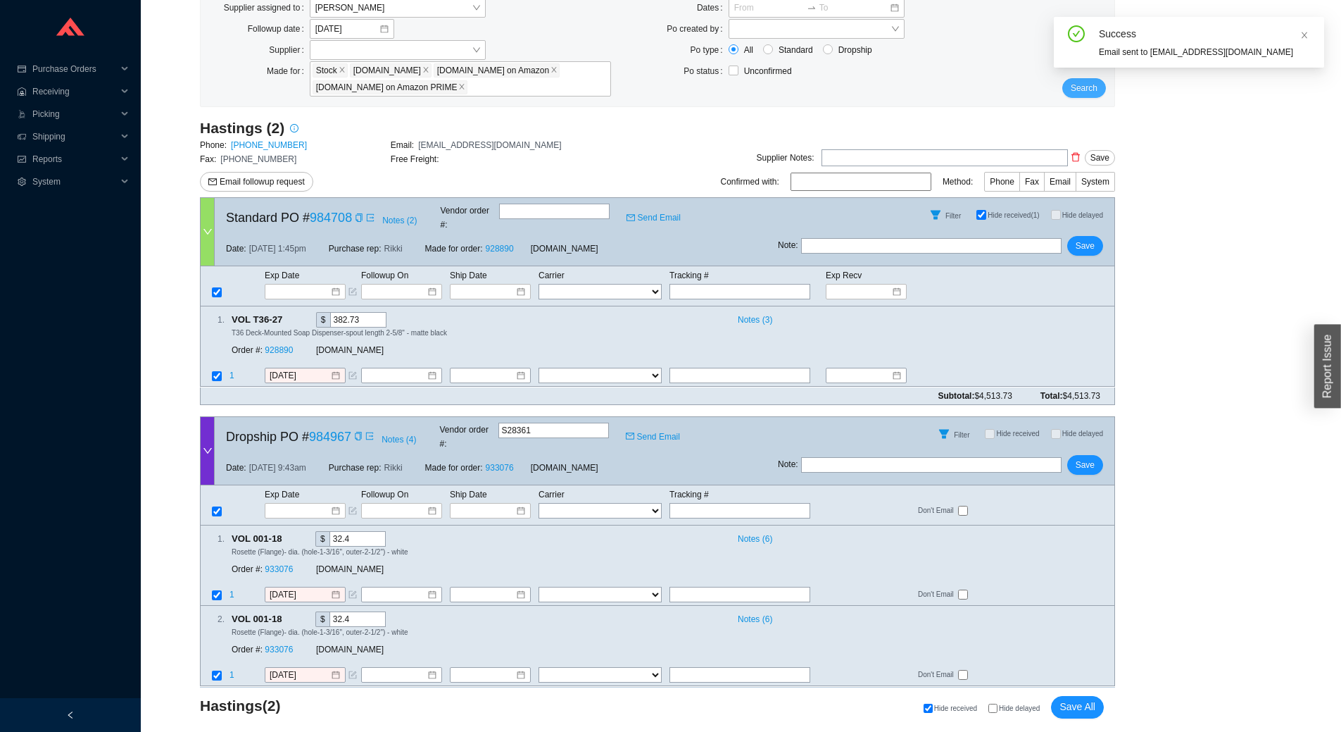
click at [1087, 85] on span "Search" at bounding box center [1084, 88] width 27 height 14
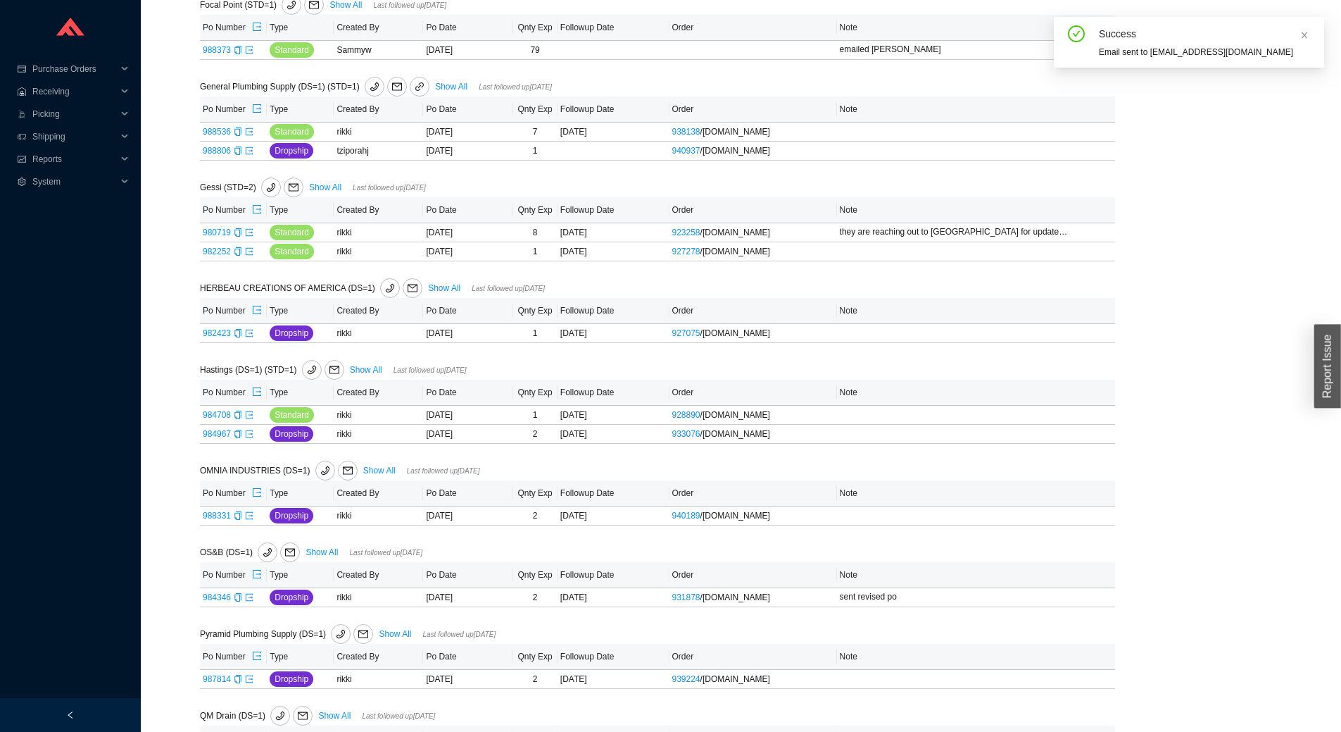
scroll to position [282, 0]
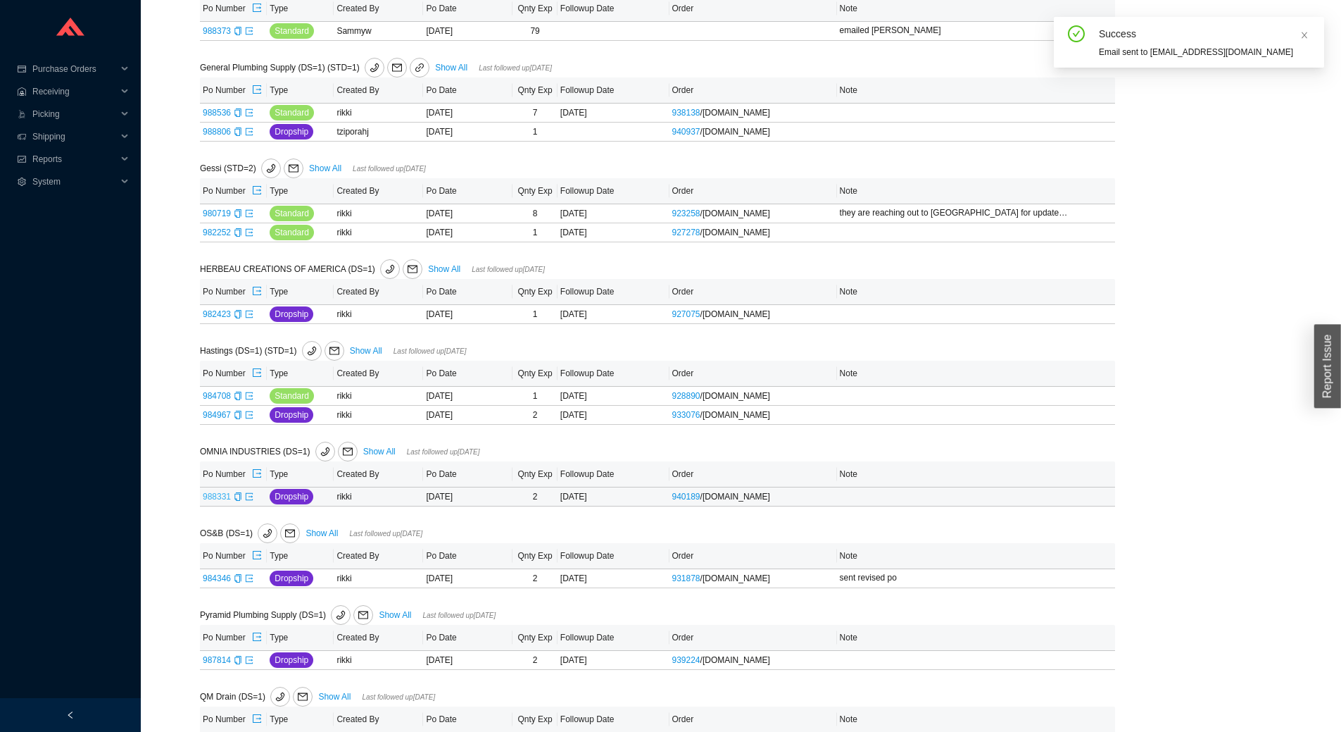
click at [211, 498] on link "988331" at bounding box center [217, 497] width 28 height 10
type input "988331"
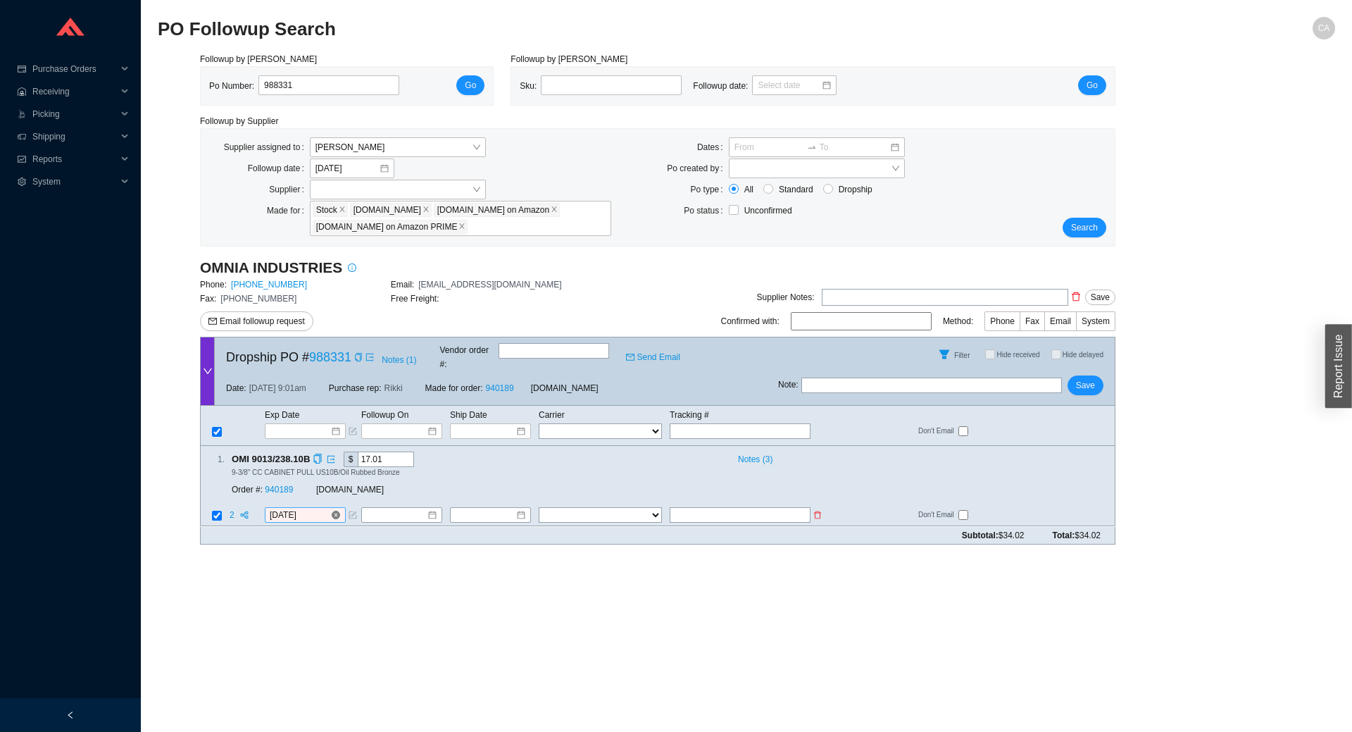
click at [318, 508] on input "9/19/2025" at bounding box center [300, 515] width 61 height 14
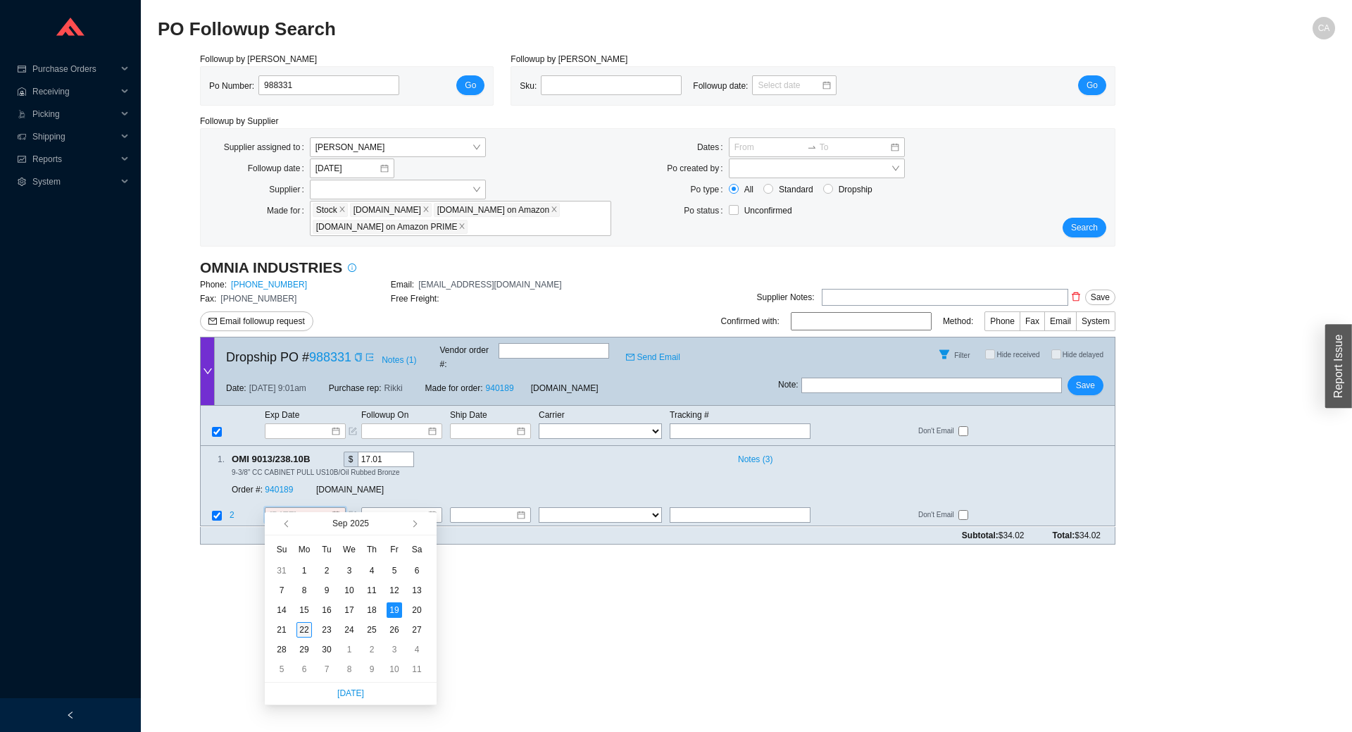
type input "9/22/2025"
click at [308, 627] on div "22" at bounding box center [303, 629] width 15 height 15
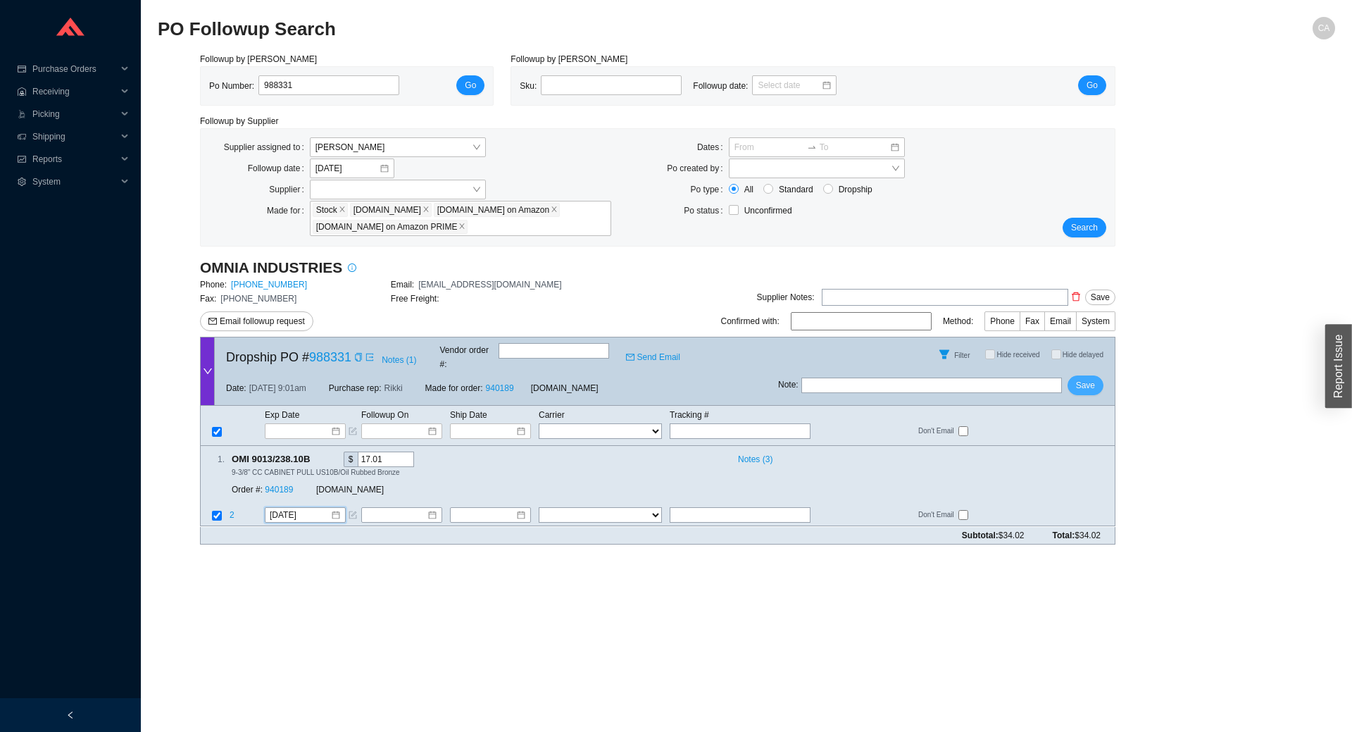
click at [1094, 378] on span "Save" at bounding box center [1085, 385] width 19 height 14
click at [1079, 222] on span "Search" at bounding box center [1084, 227] width 27 height 14
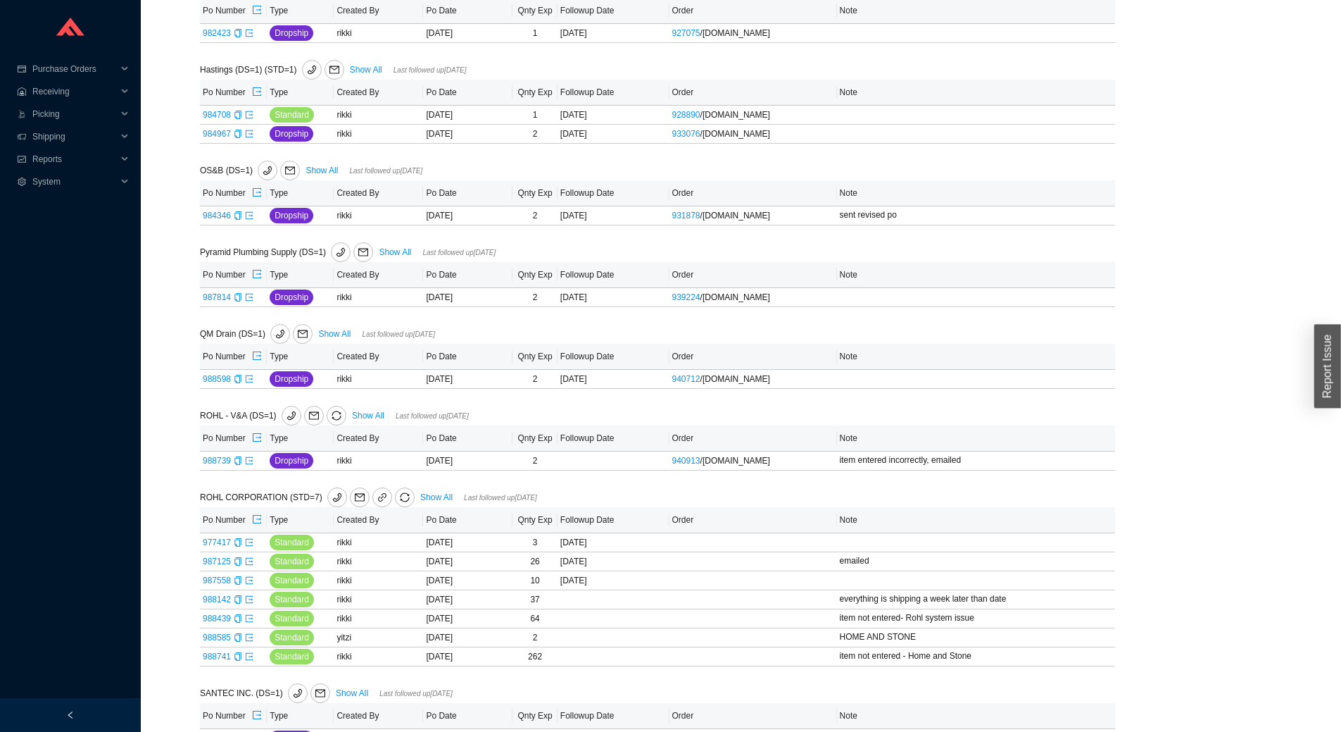
scroll to position [563, 0]
click at [212, 376] on link "988598" at bounding box center [217, 378] width 28 height 10
type input "988598"
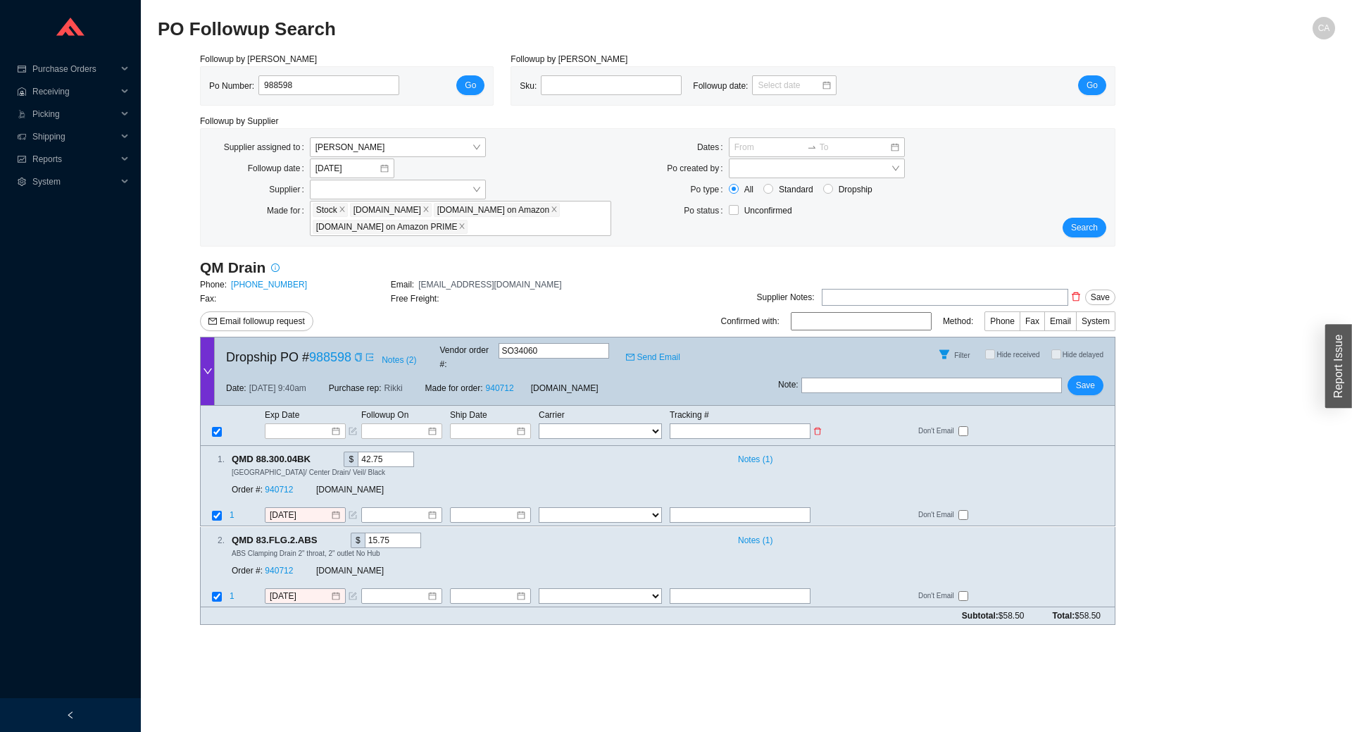
click at [582, 423] on select "FedEx UPS ---------------- 2 Day Transportation INC A&B Freight A. Duie Pyle AA…" at bounding box center [600, 430] width 123 height 15
select select "1"
click at [539, 423] on select "FedEx UPS ---------------- 2 Day Transportation INC A&B Freight A. Duie Pyle AA…" at bounding box center [600, 430] width 123 height 15
select select "1"
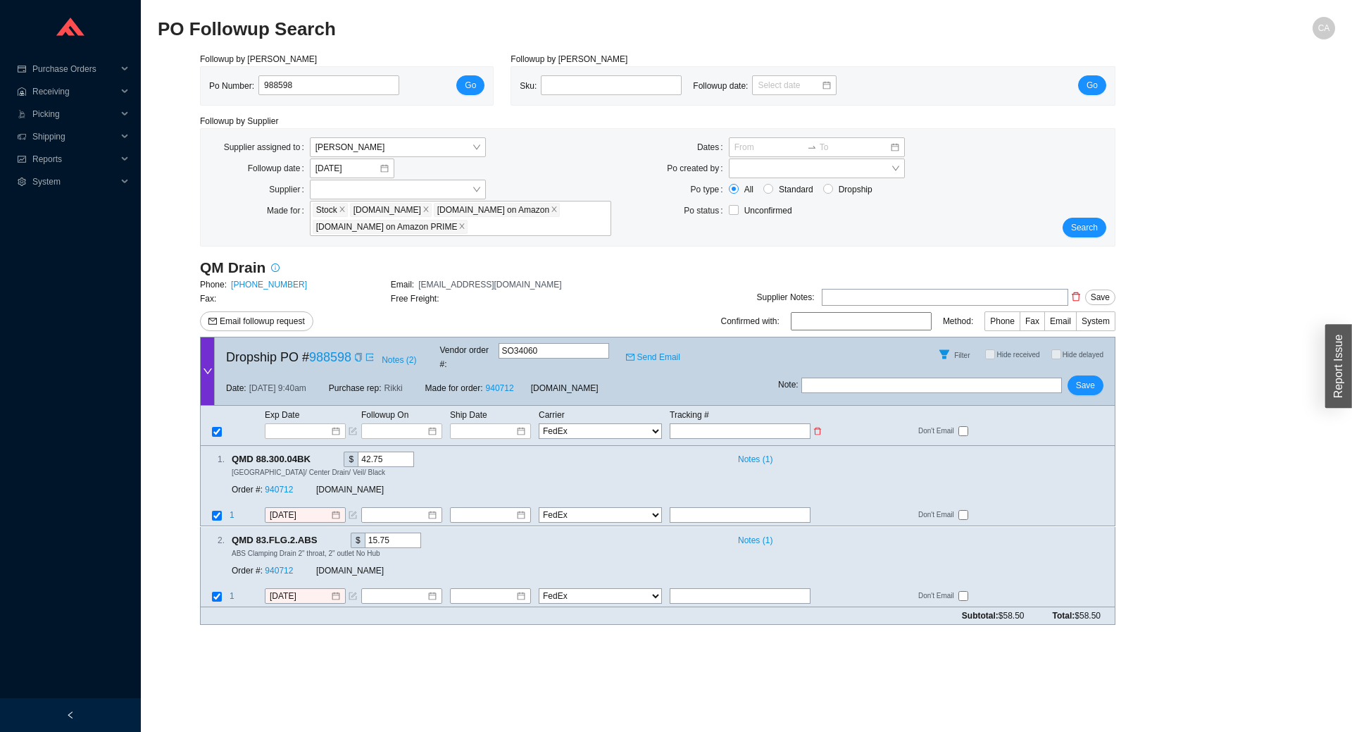
click at [696, 423] on input "text" at bounding box center [740, 430] width 141 height 15
type input "3"
type input "39"
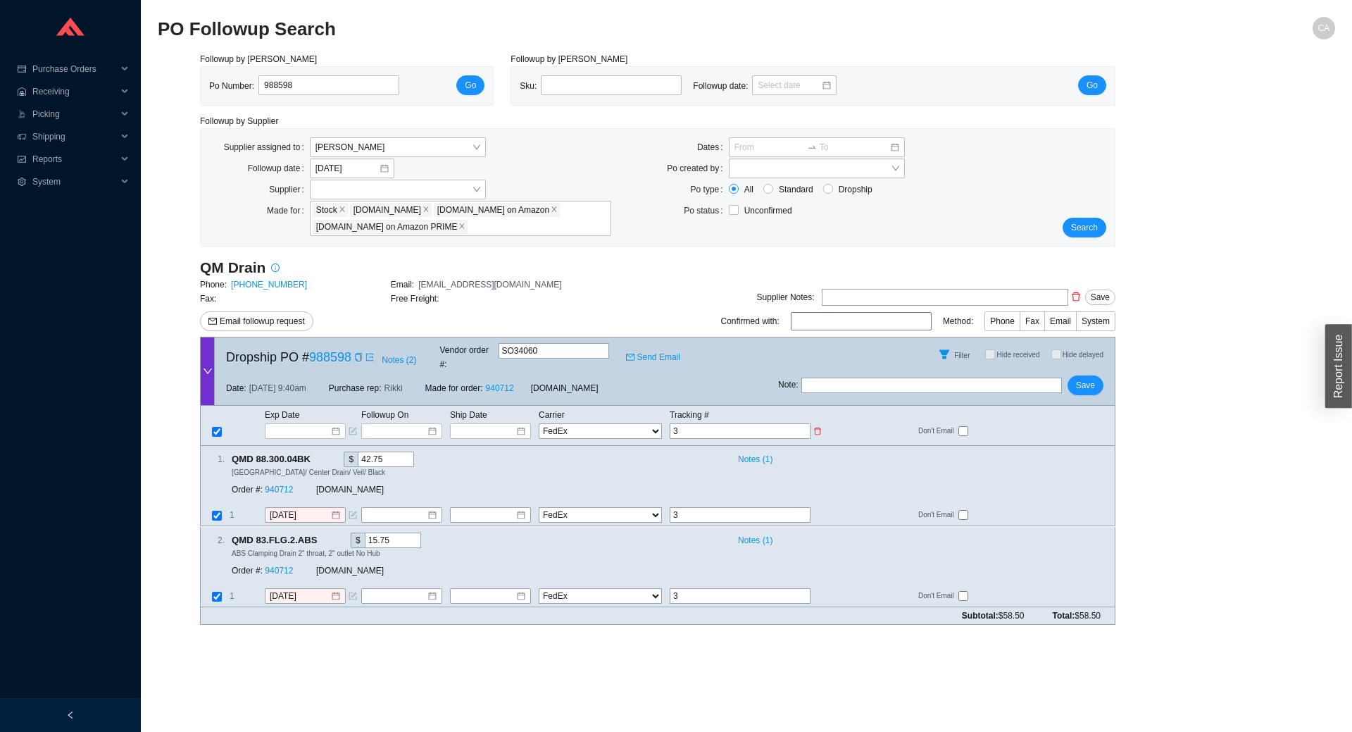
type input "39"
type input "393"
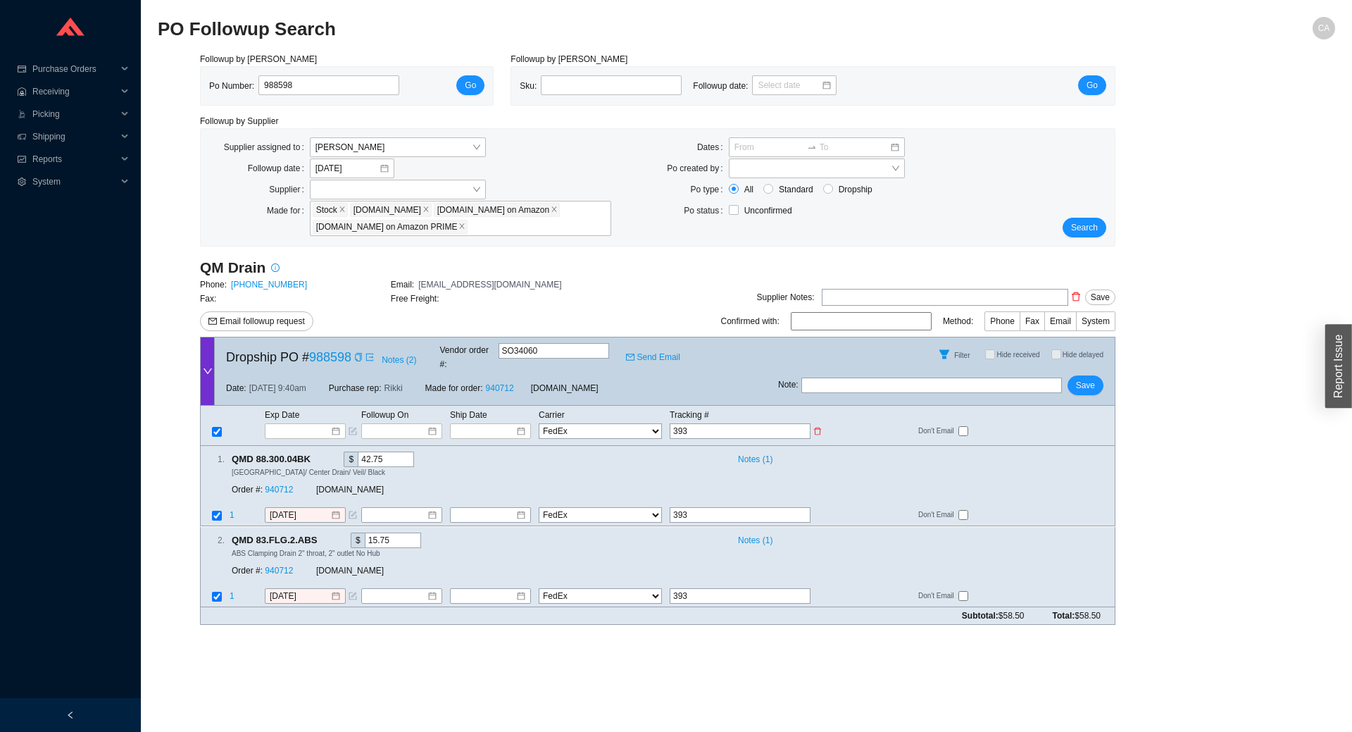
type input "3933"
type input "39334"
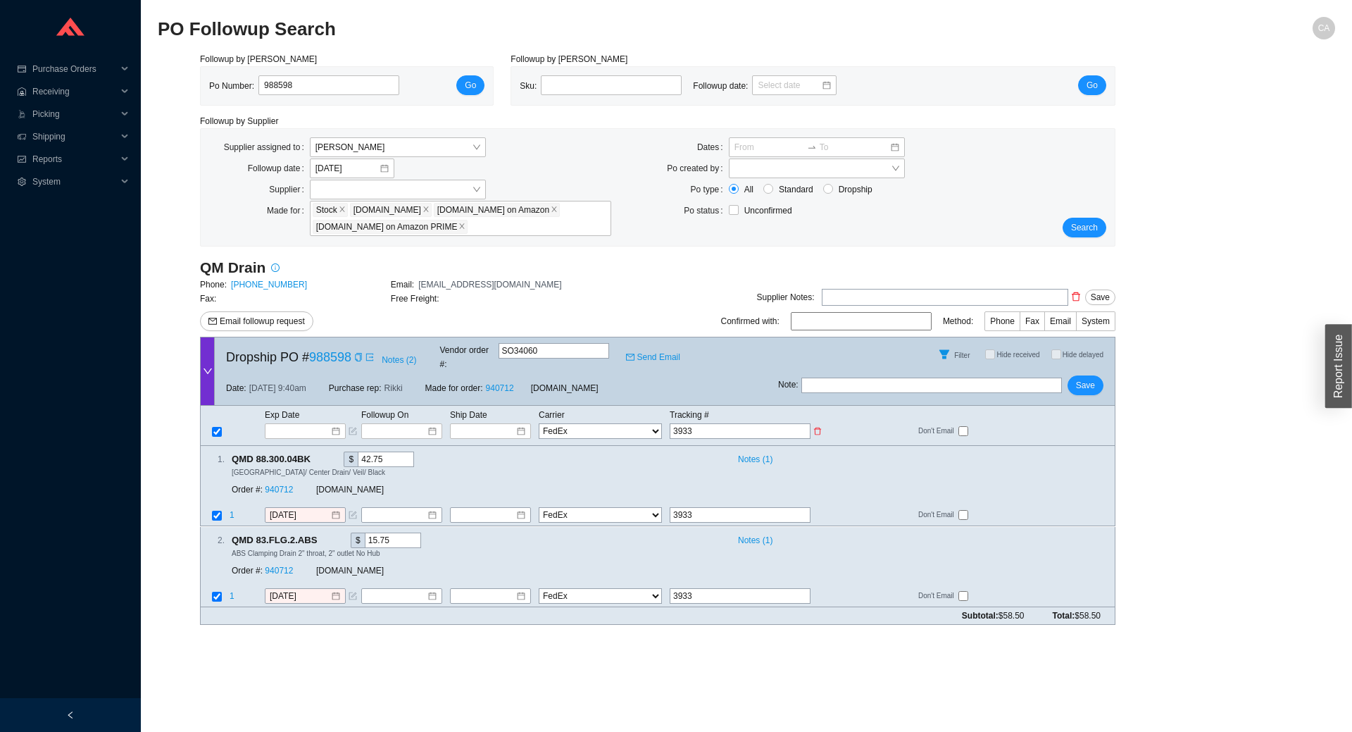
type input "39334"
type input "393344"
type input "3933445"
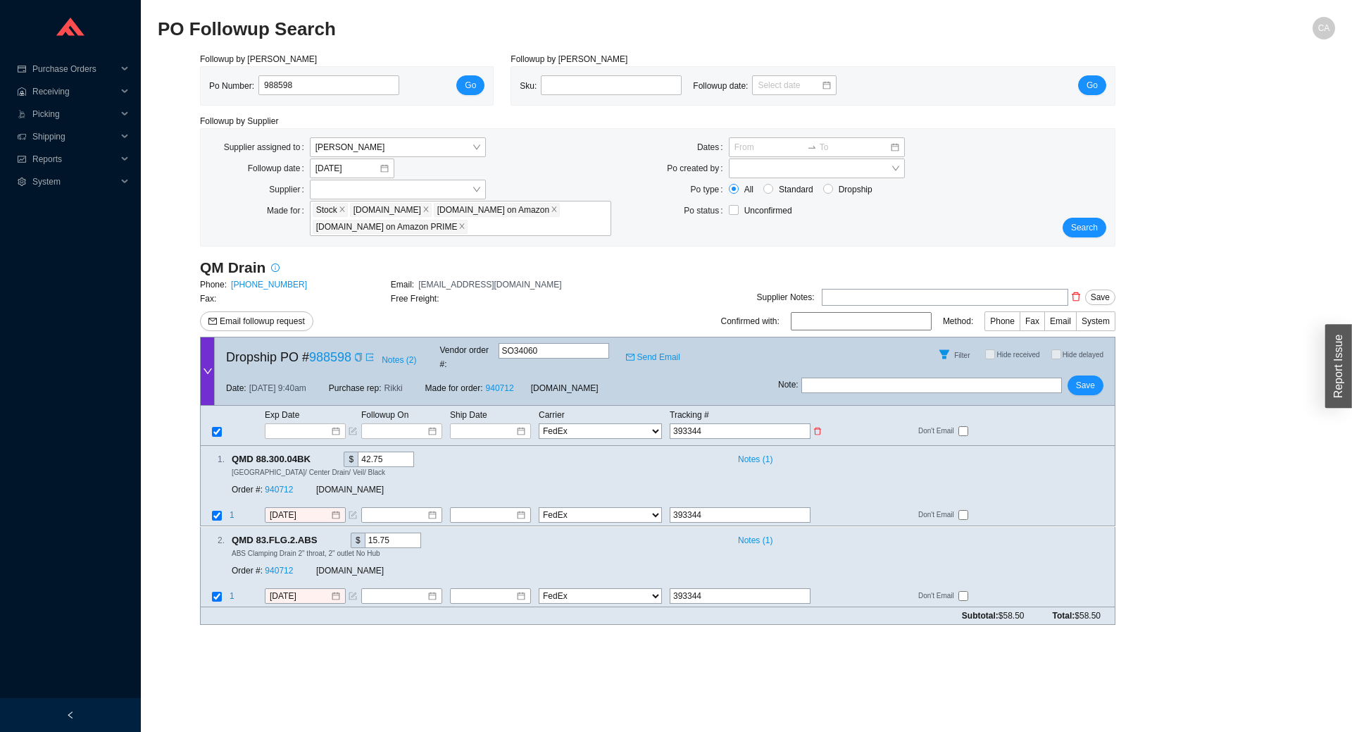
type input "3933445"
type input "39334453"
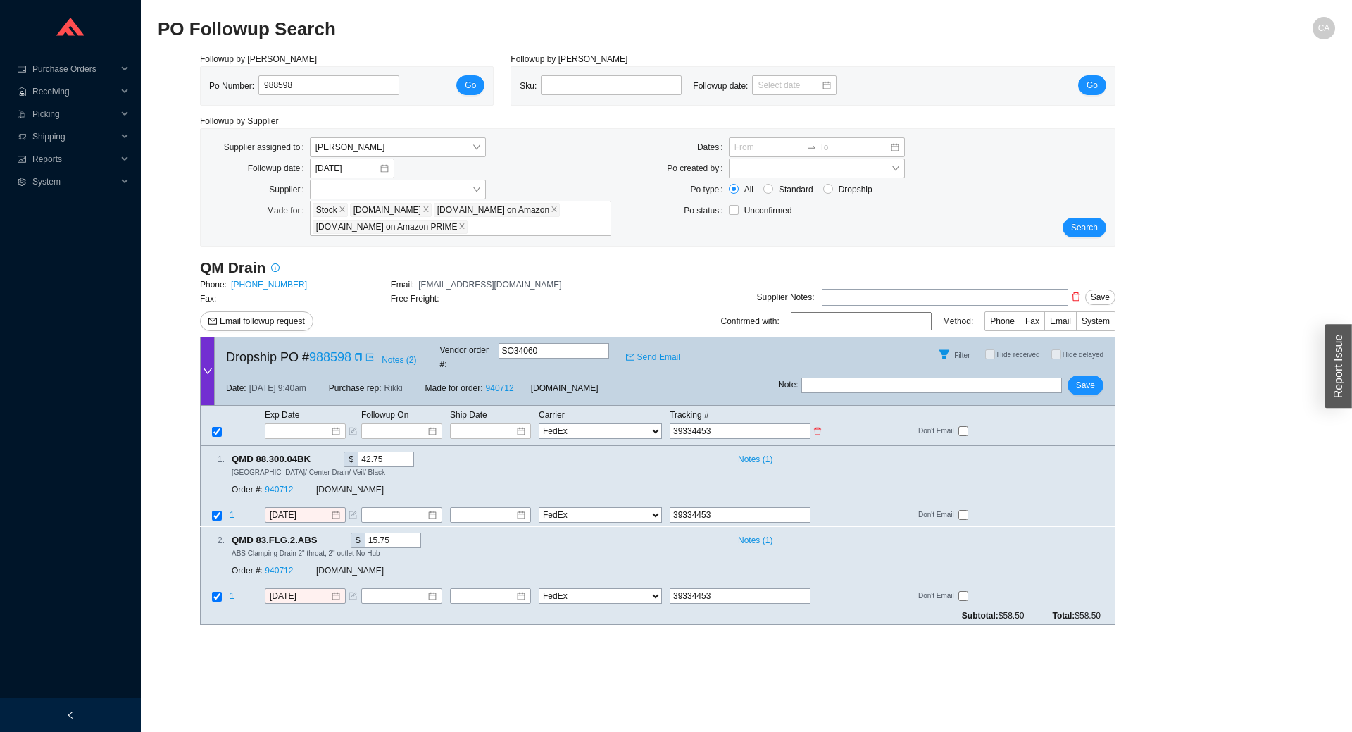
type input "393344536"
type input "3933445363"
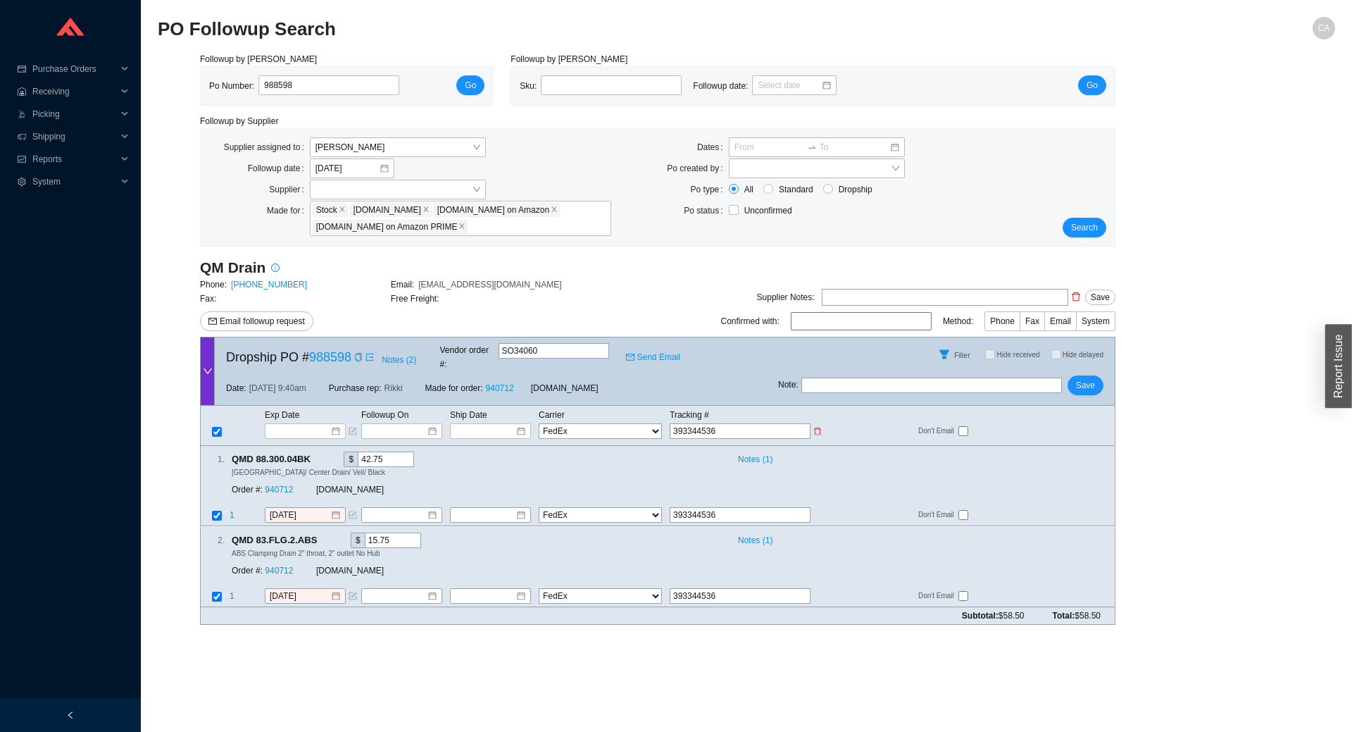
type input "3933445363"
type input "39334453634"
type input "393344536340"
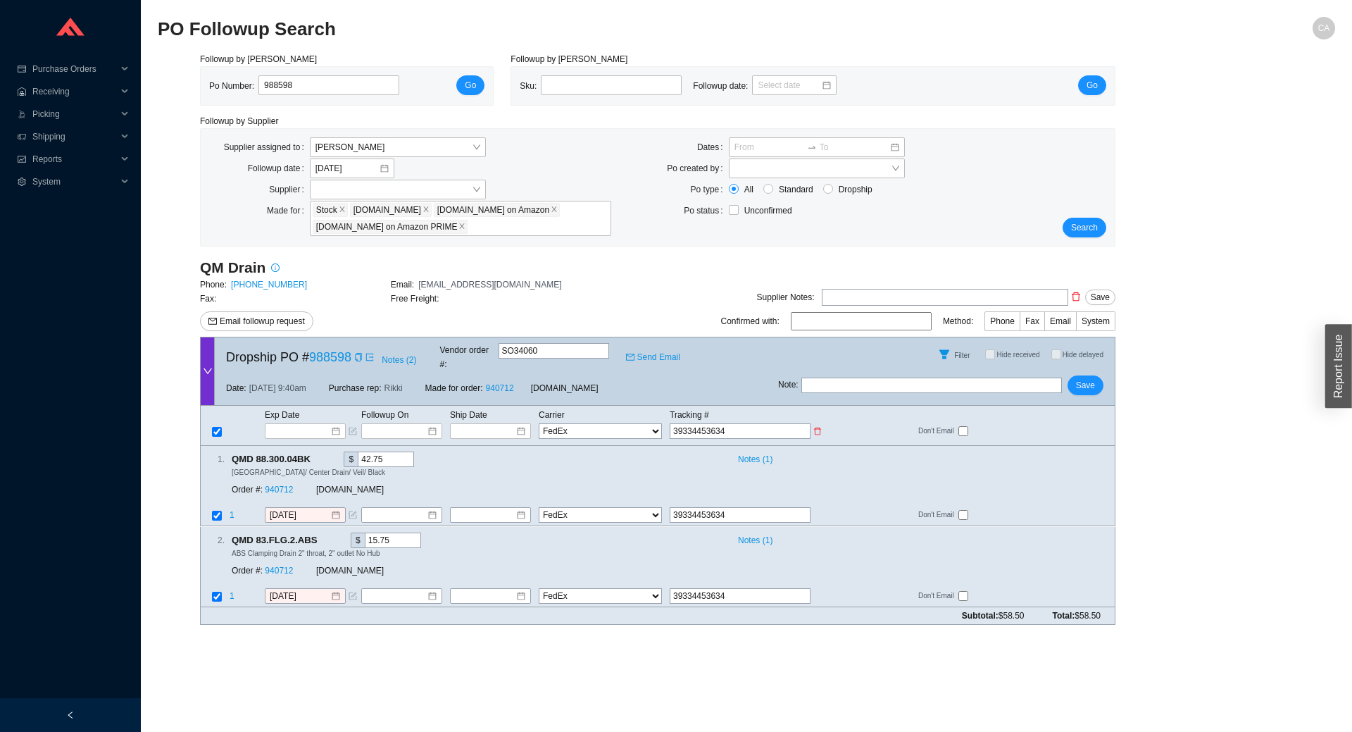
type input "393344536340"
click at [470, 424] on input at bounding box center [486, 431] width 60 height 14
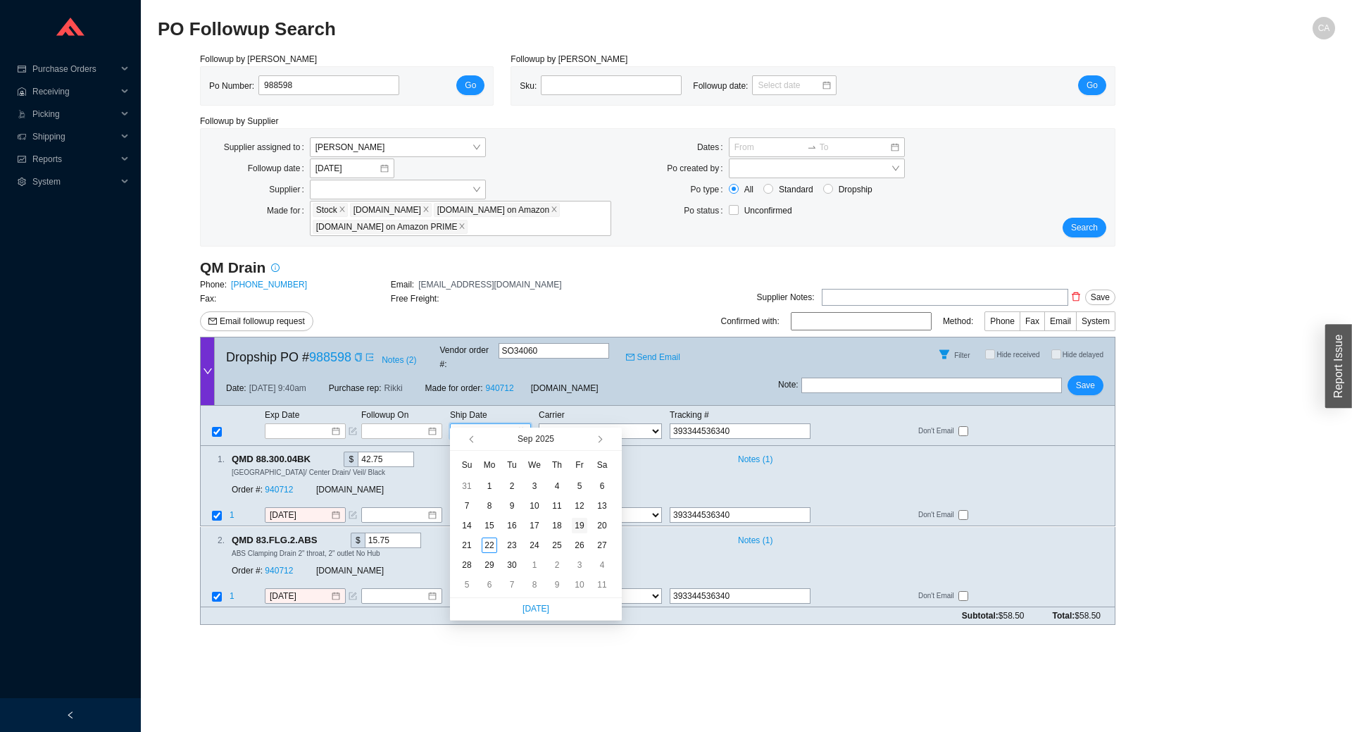
type input "9/19/2025"
click at [577, 526] on div "19" at bounding box center [579, 525] width 15 height 15
type input "9/19/2025"
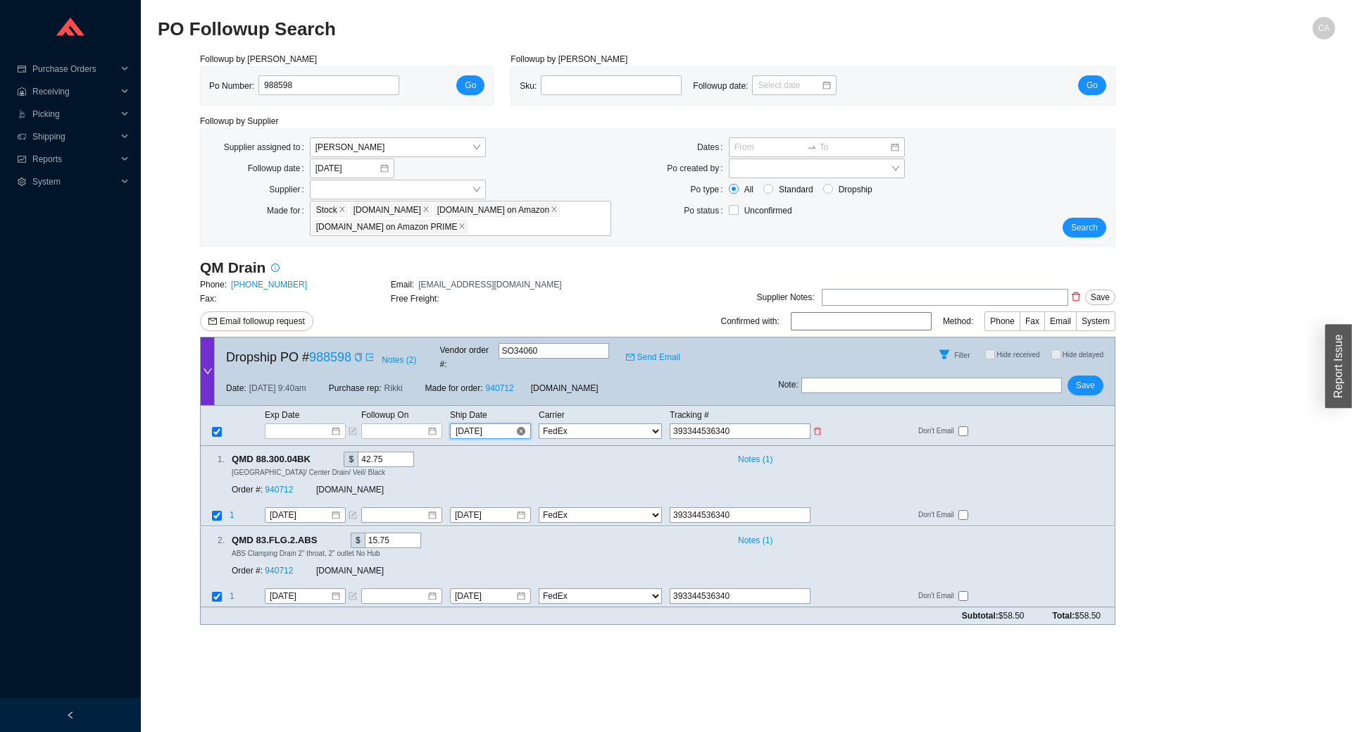
click at [505, 424] on input "9/19/2025" at bounding box center [486, 431] width 60 height 14
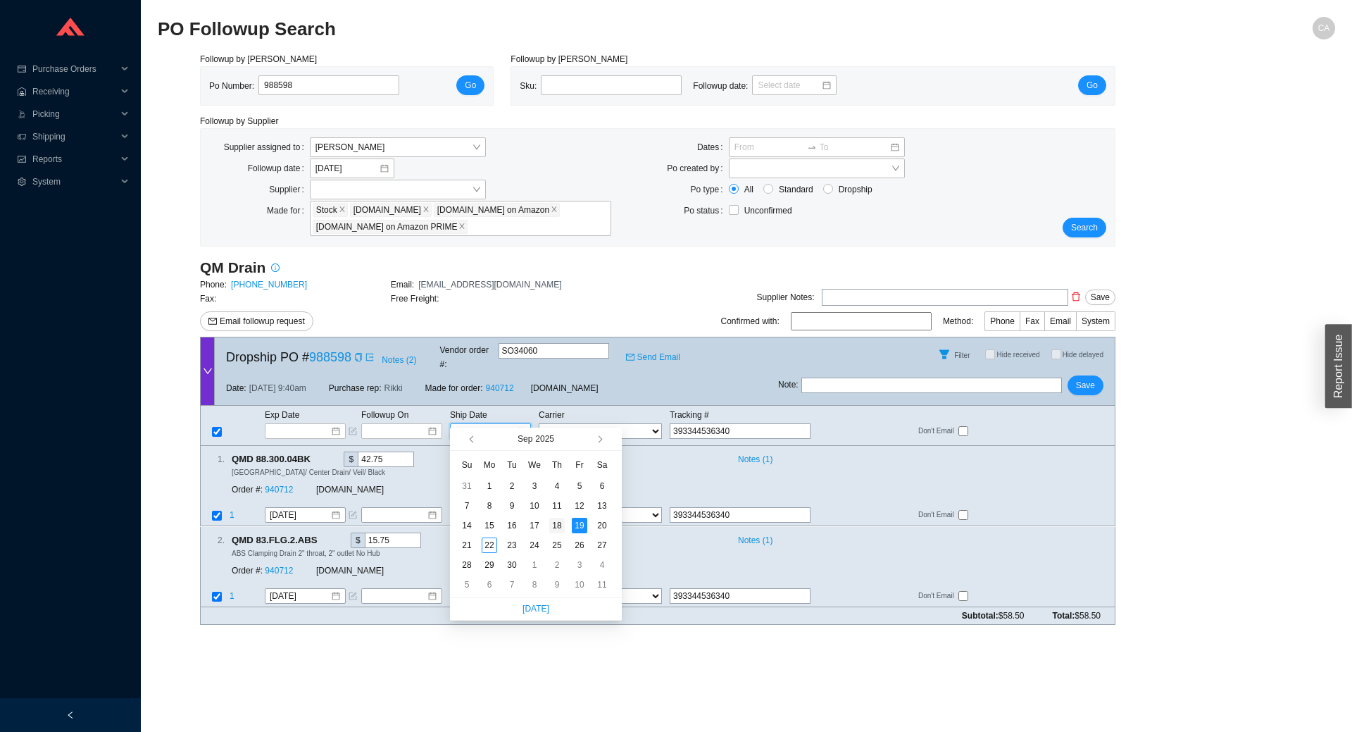
type input "9/18/2025"
click at [559, 524] on div "18" at bounding box center [556, 525] width 15 height 15
type input "9/18/2025"
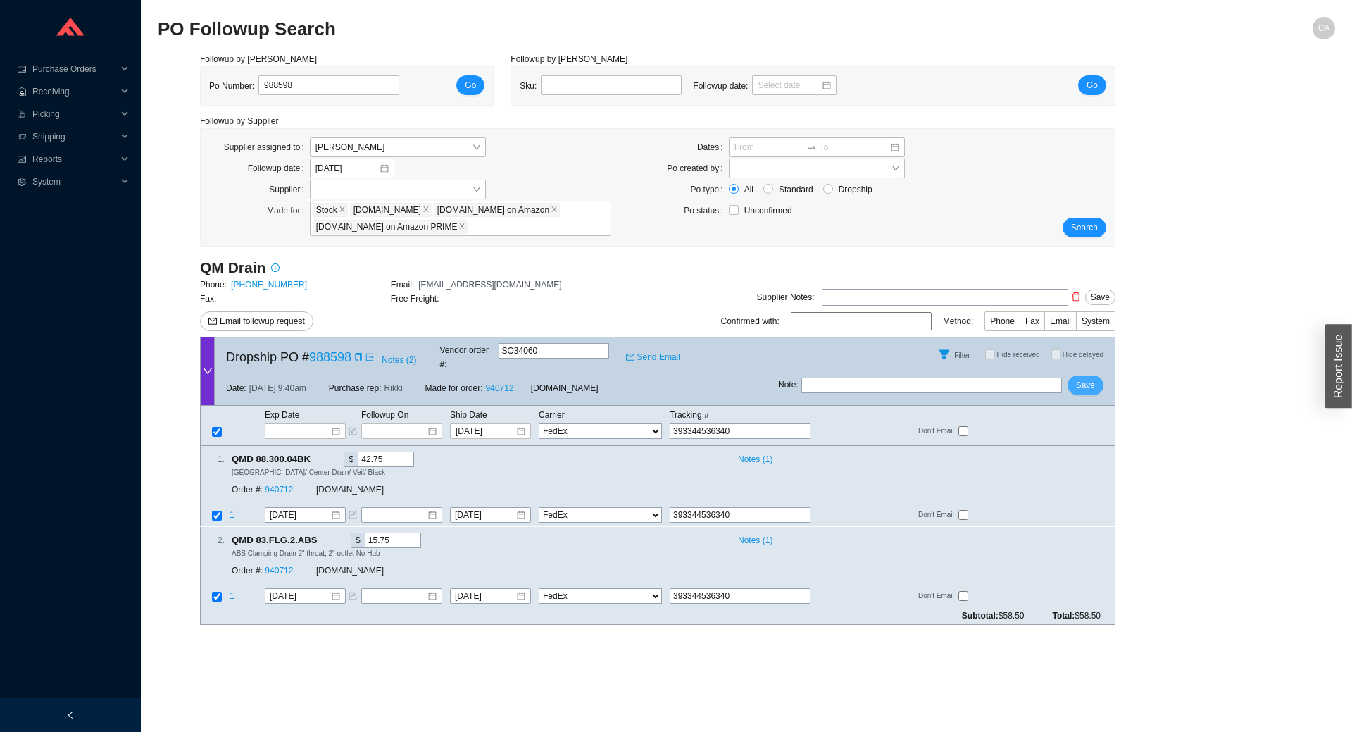
click at [1098, 375] on button "Save" at bounding box center [1086, 385] width 36 height 20
checkbox input "true"
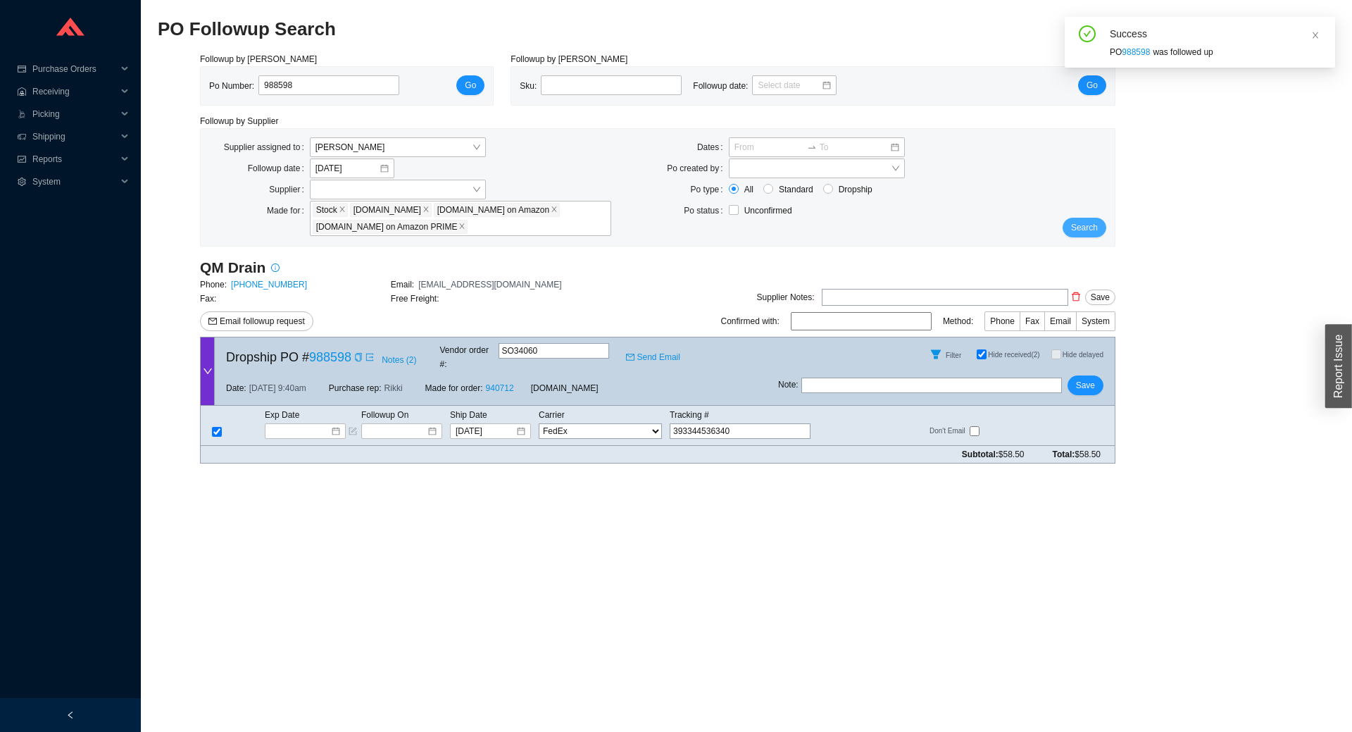
click at [1086, 235] on button "Search" at bounding box center [1085, 228] width 44 height 20
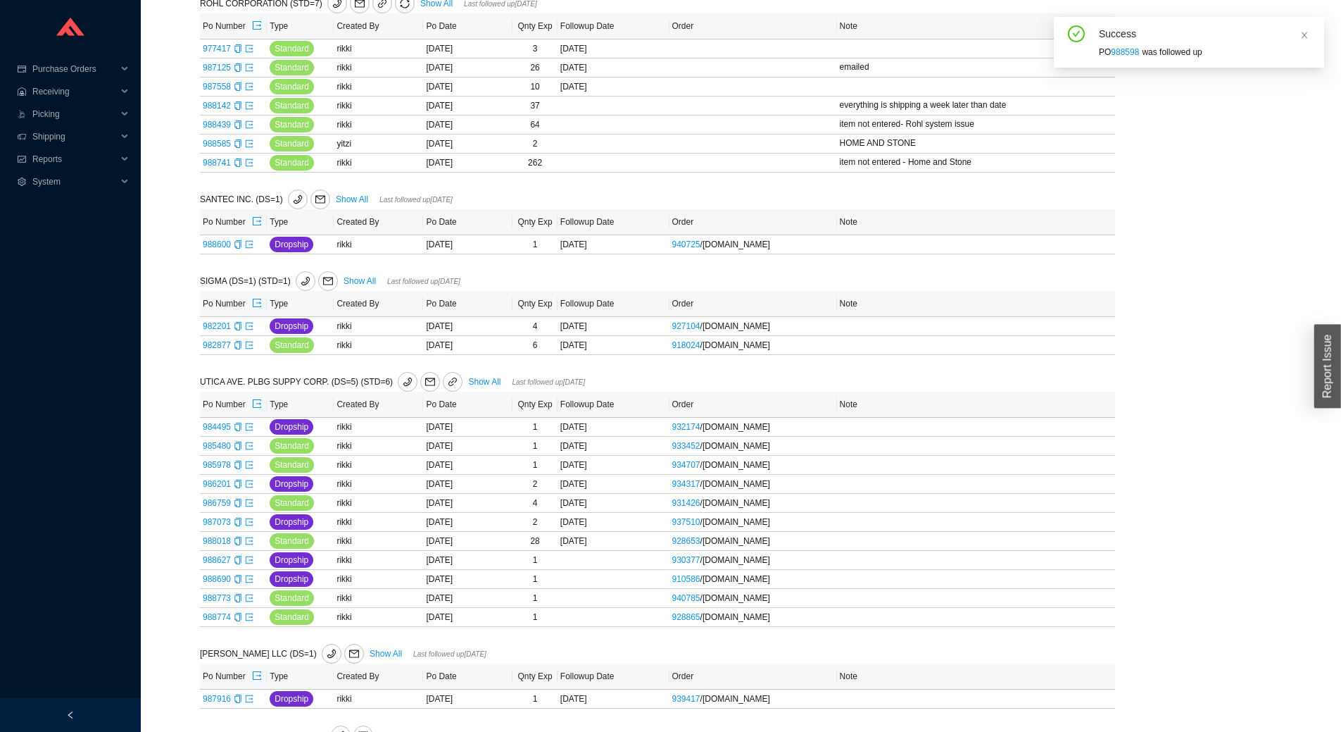
scroll to position [975, 0]
click at [483, 384] on link "Show All" at bounding box center [484, 382] width 32 height 10
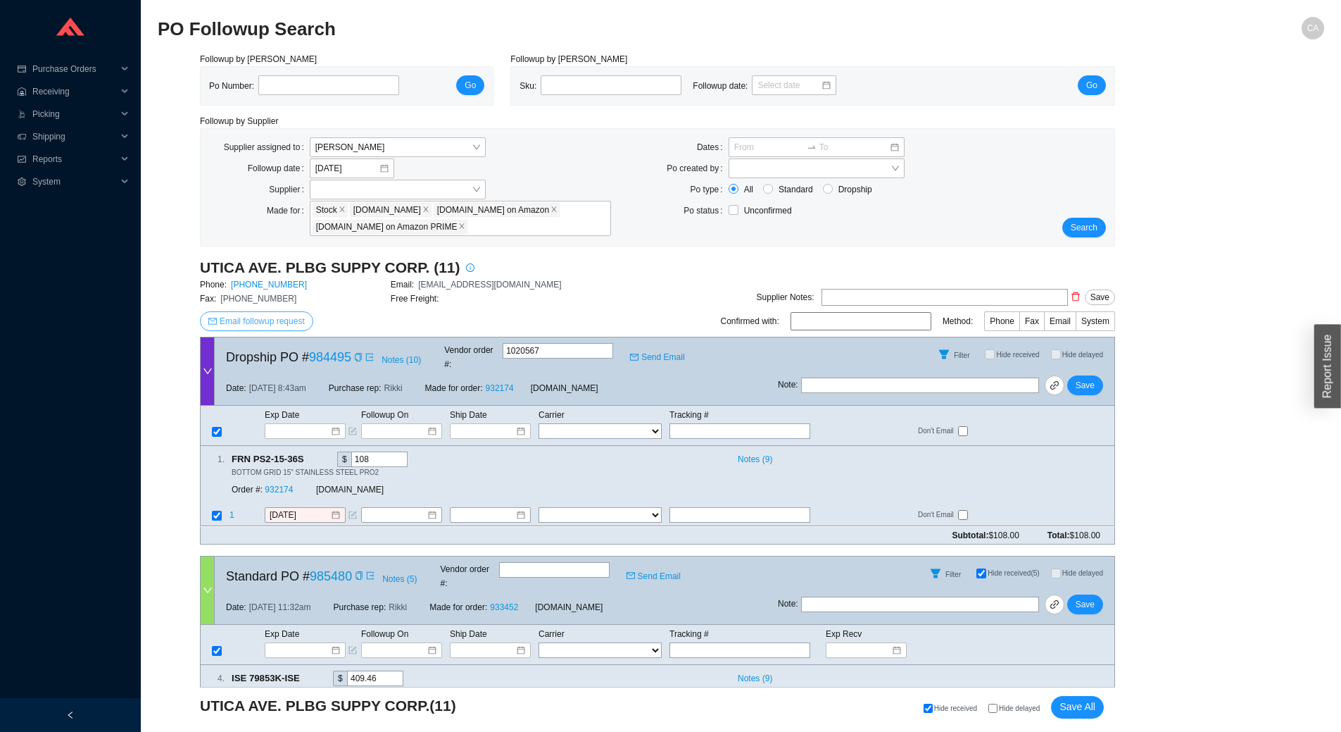
click at [260, 315] on span "Email followup request" at bounding box center [262, 321] width 85 height 14
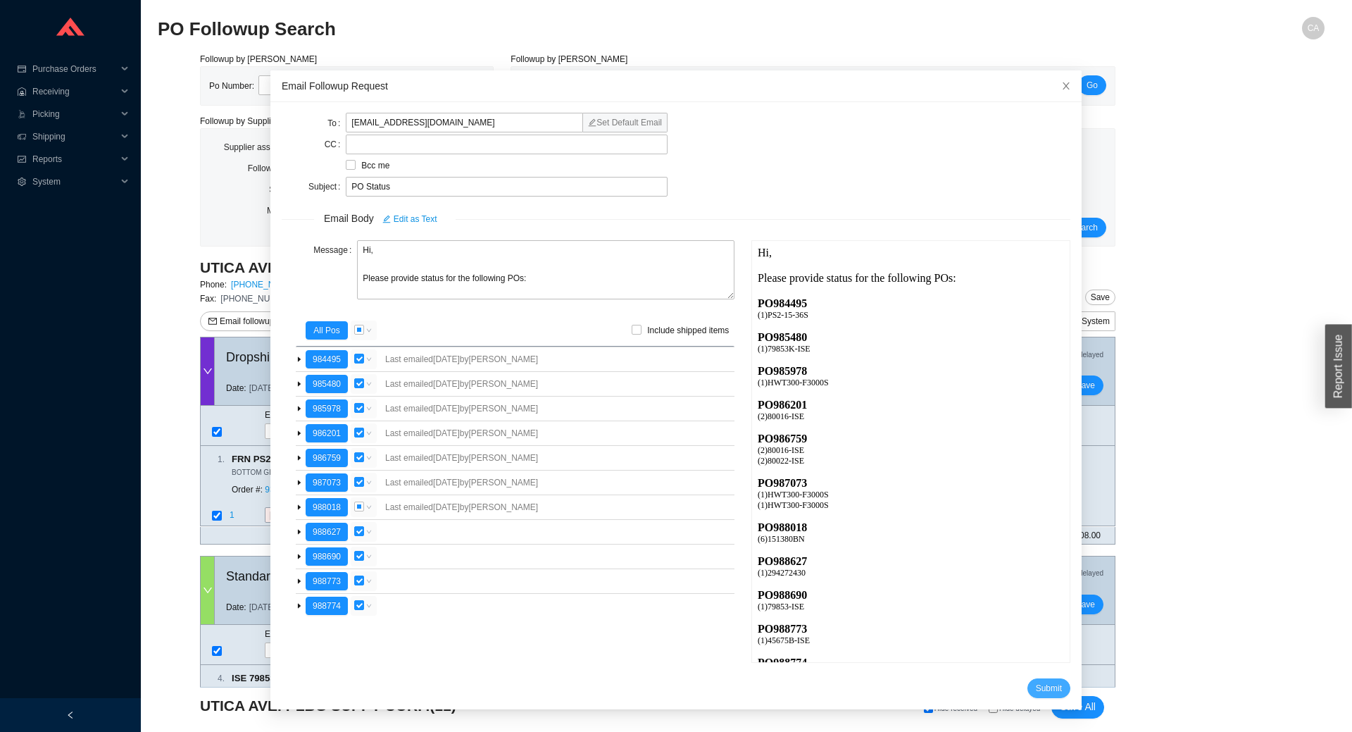
click at [1037, 692] on span "Submit" at bounding box center [1049, 688] width 26 height 14
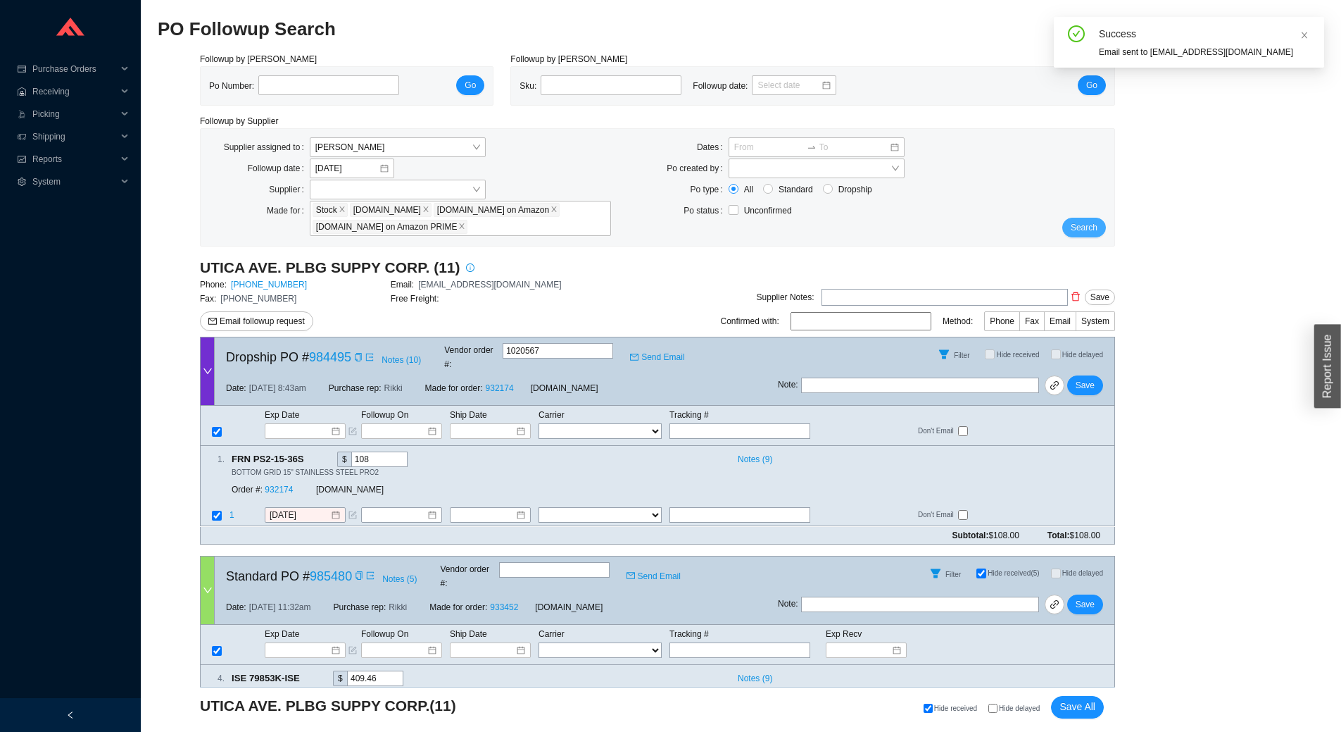
click at [1081, 225] on span "Search" at bounding box center [1084, 227] width 27 height 14
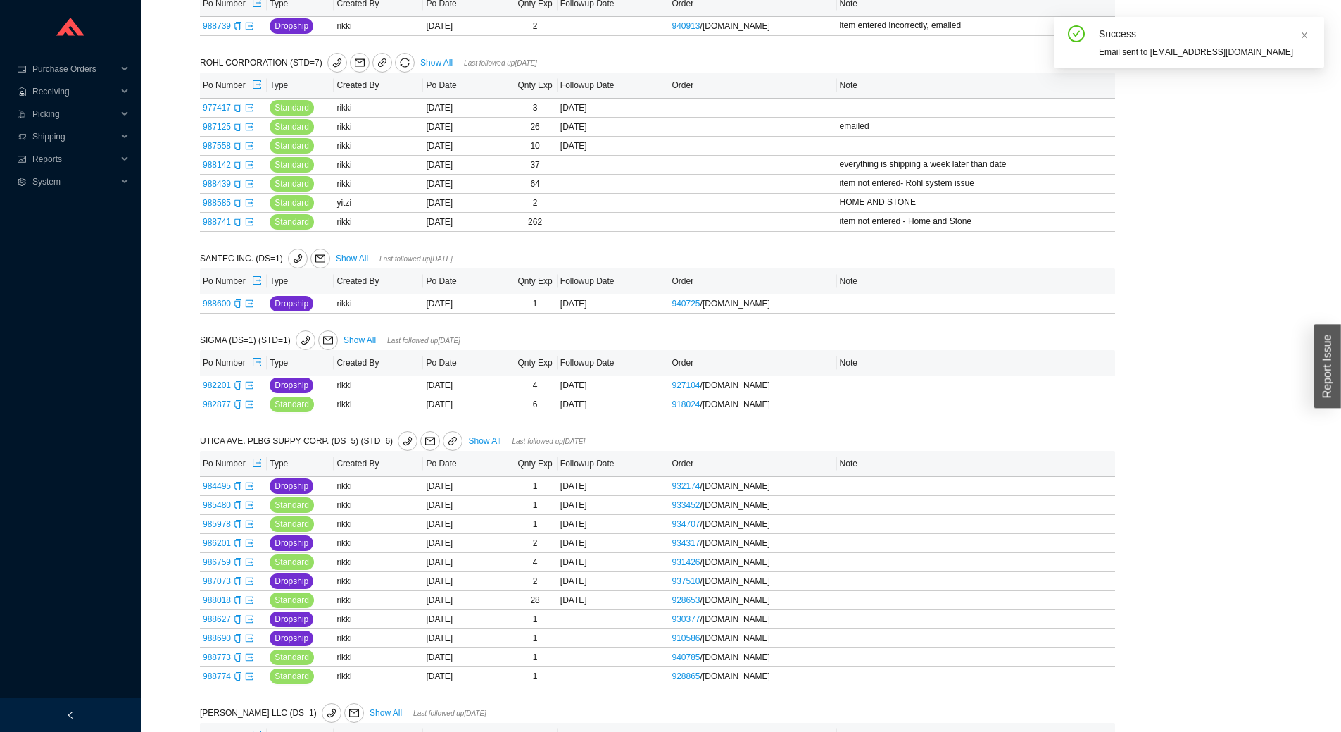
scroll to position [1056, 0]
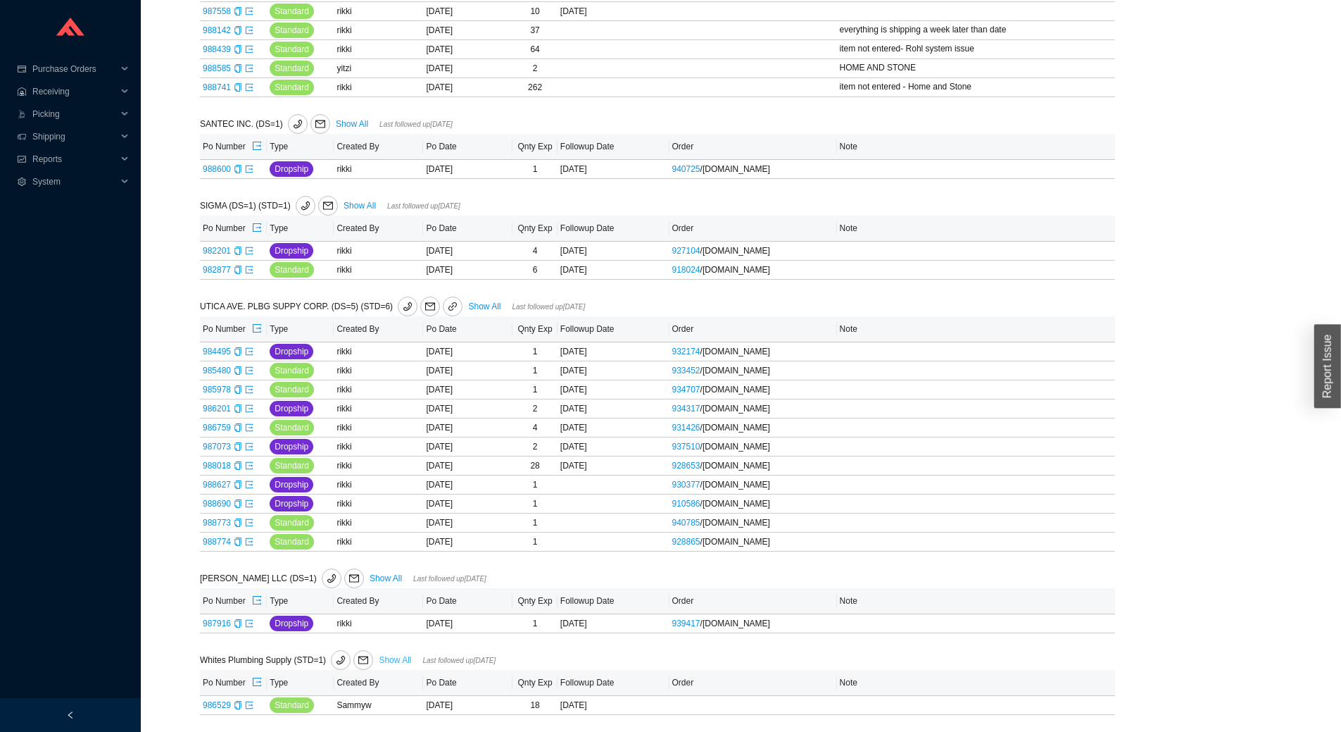
click at [389, 656] on link "Show All" at bounding box center [395, 660] width 32 height 10
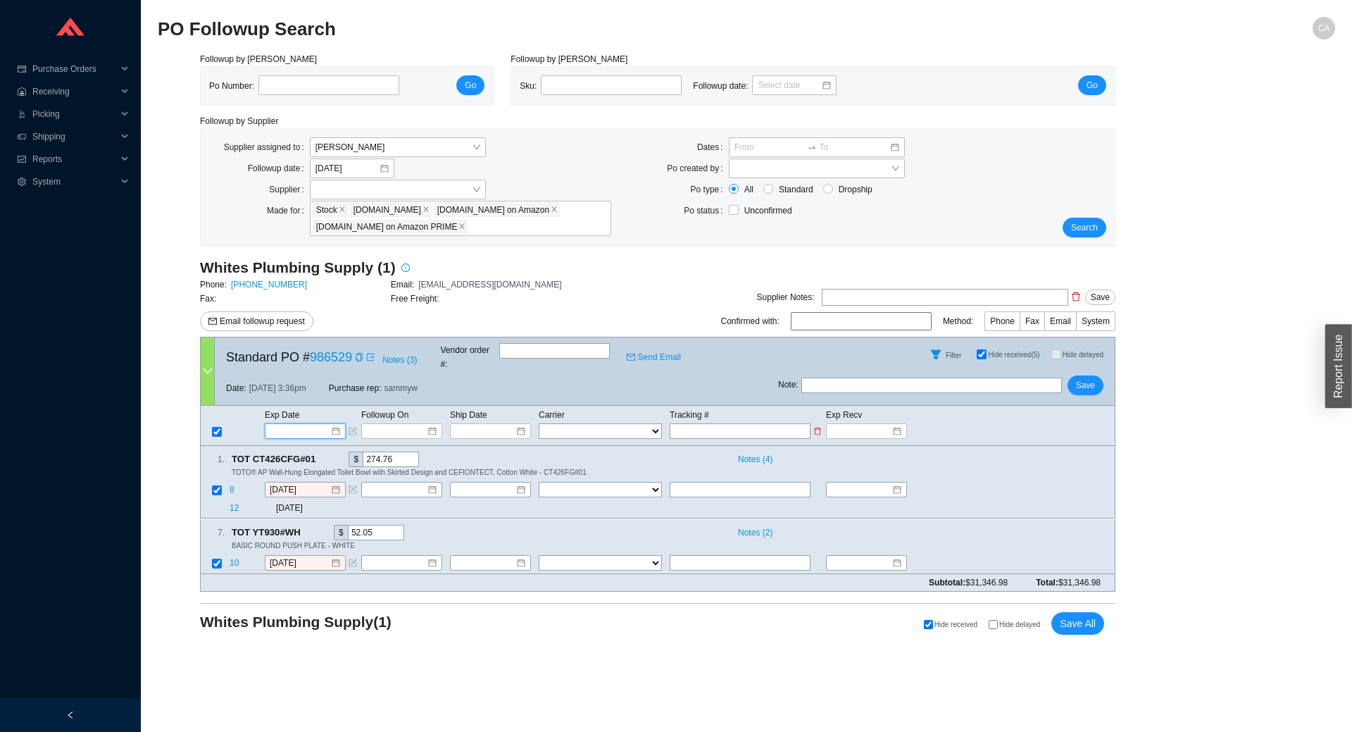
click at [307, 424] on input at bounding box center [300, 431] width 60 height 14
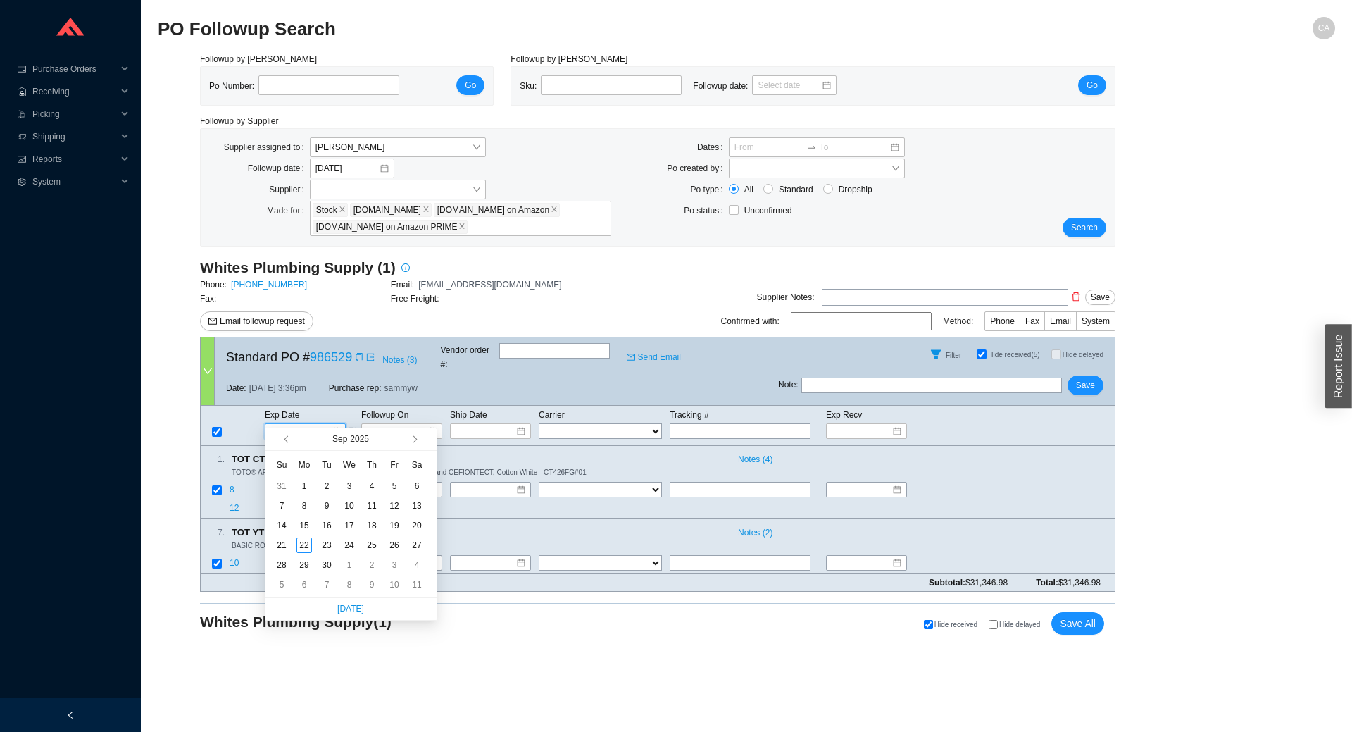
type input "10/7/2025"
type input "10/6/2025"
click at [301, 585] on div "6" at bounding box center [303, 584] width 15 height 15
type input "10/6/2025"
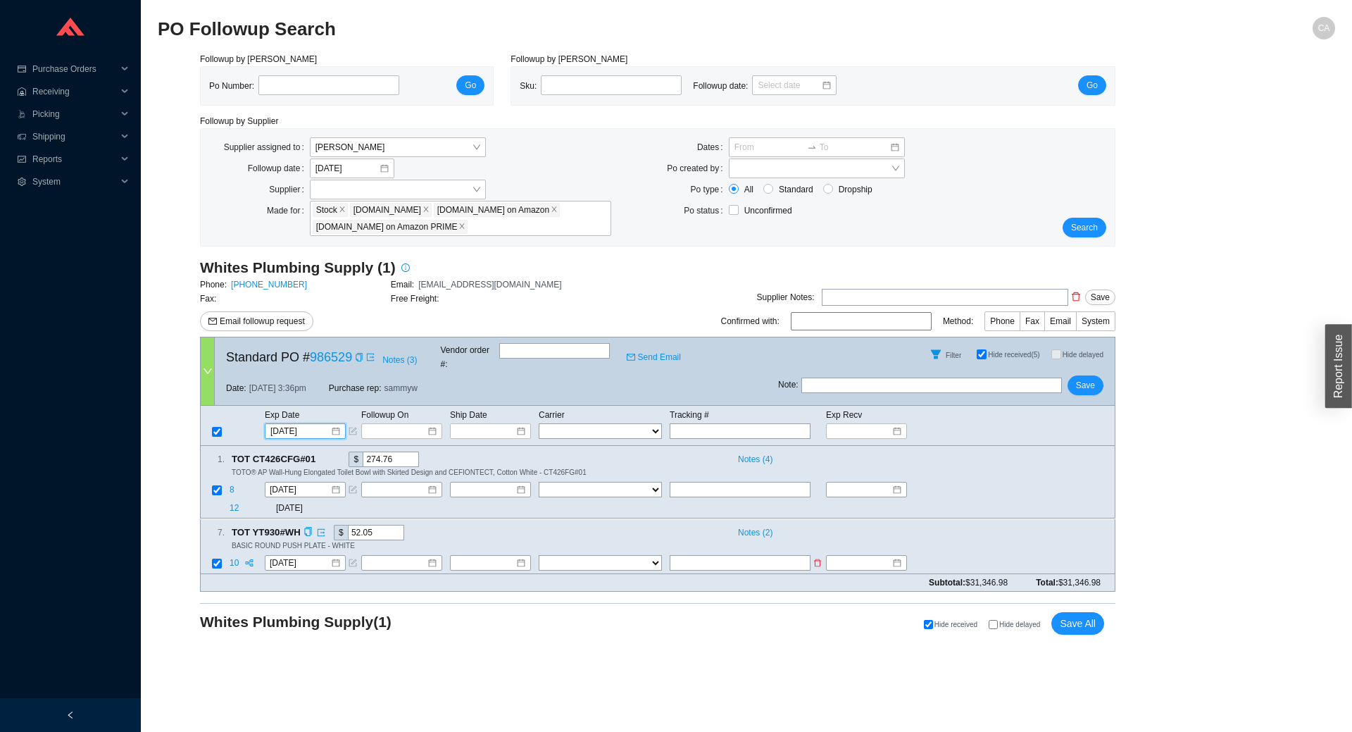
click at [311, 554] on td "10/6/2025" at bounding box center [312, 563] width 96 height 19
click at [1089, 378] on span "Save" at bounding box center [1085, 385] width 19 height 14
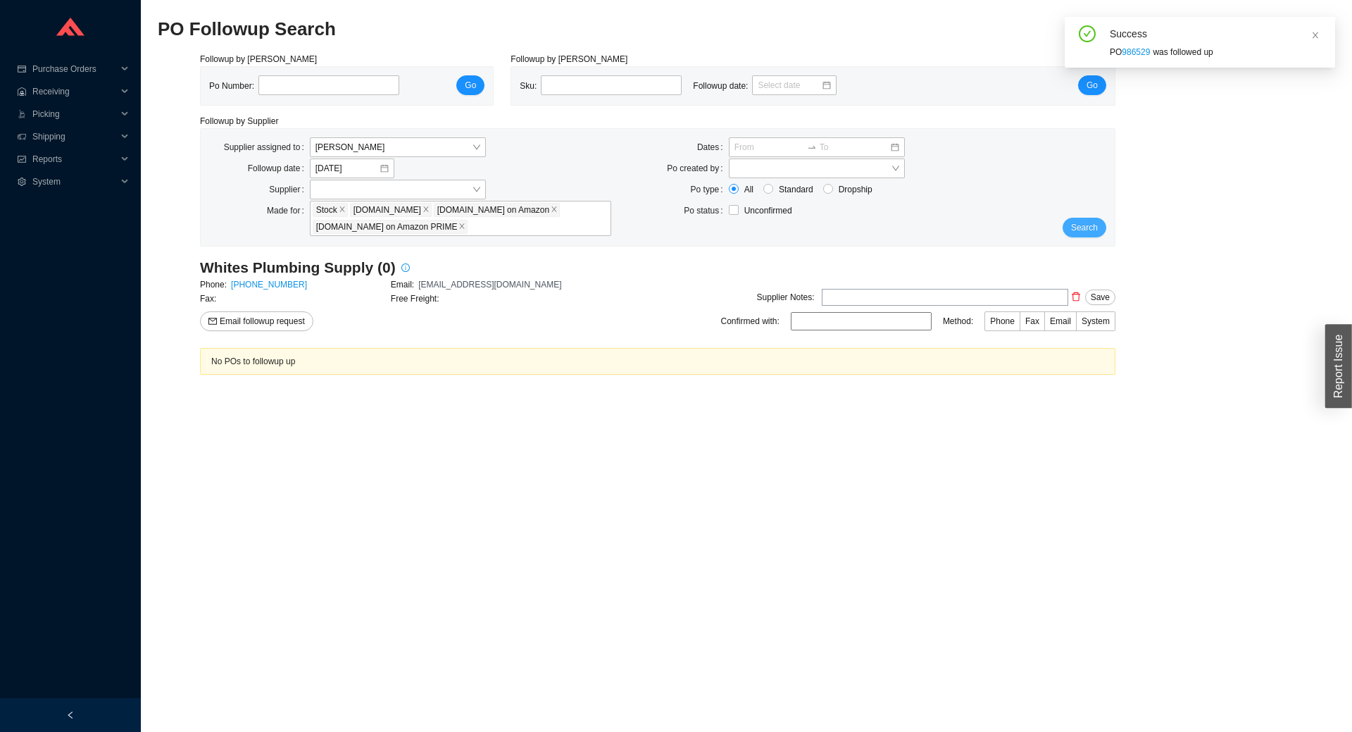
click at [1085, 228] on span "Search" at bounding box center [1084, 227] width 27 height 14
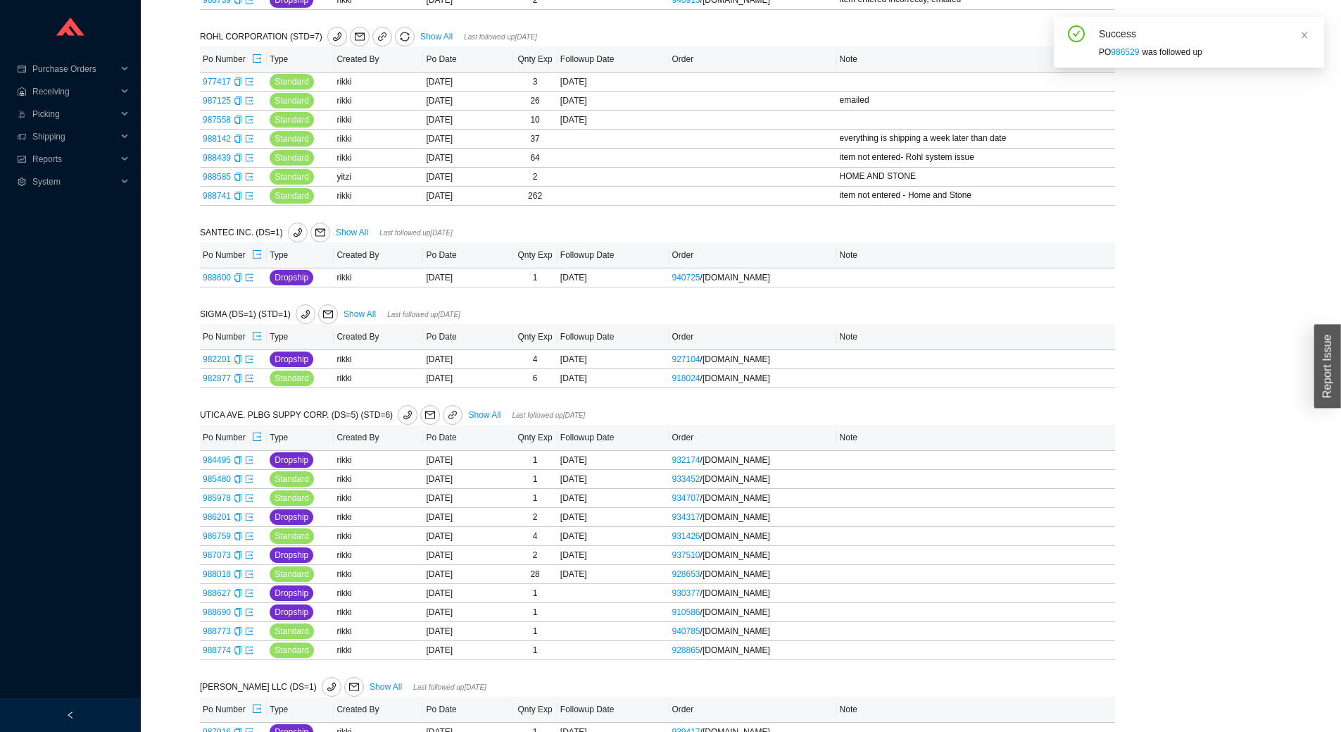
scroll to position [975, 0]
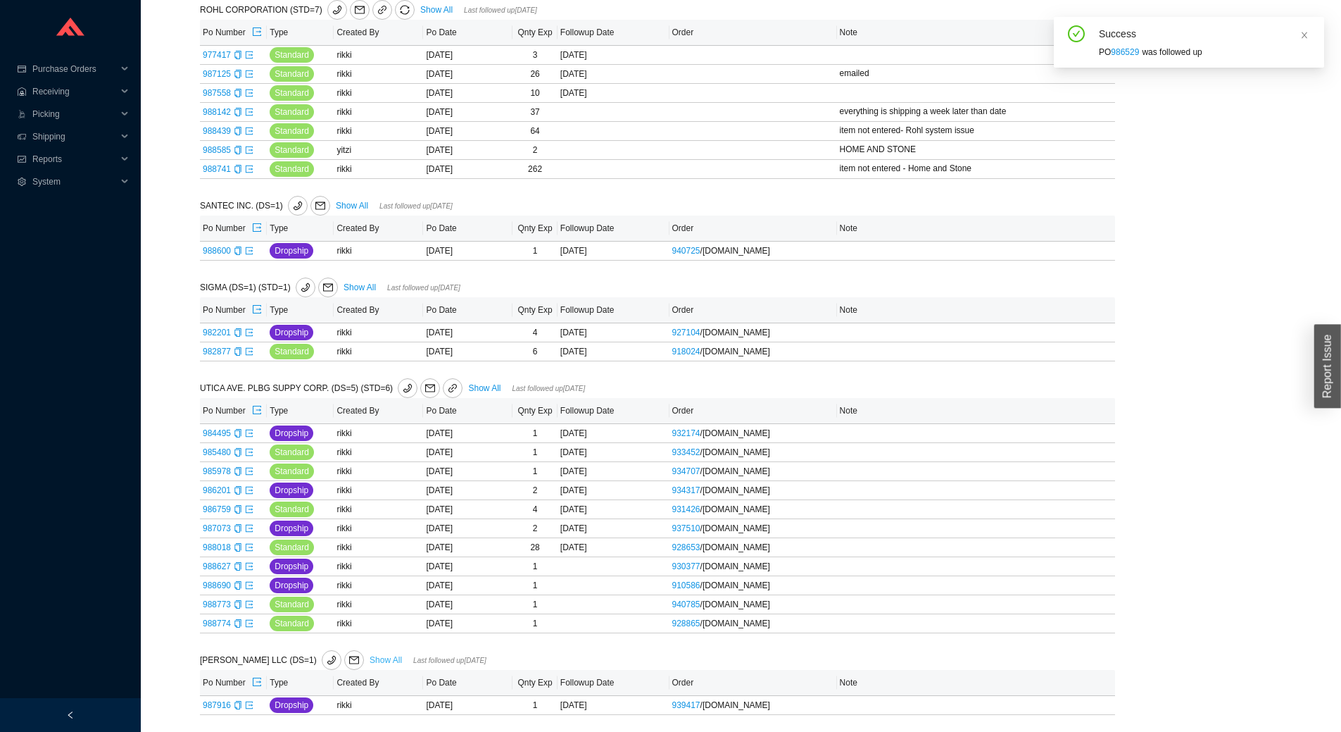
click at [370, 656] on link "Show All" at bounding box center [386, 660] width 32 height 10
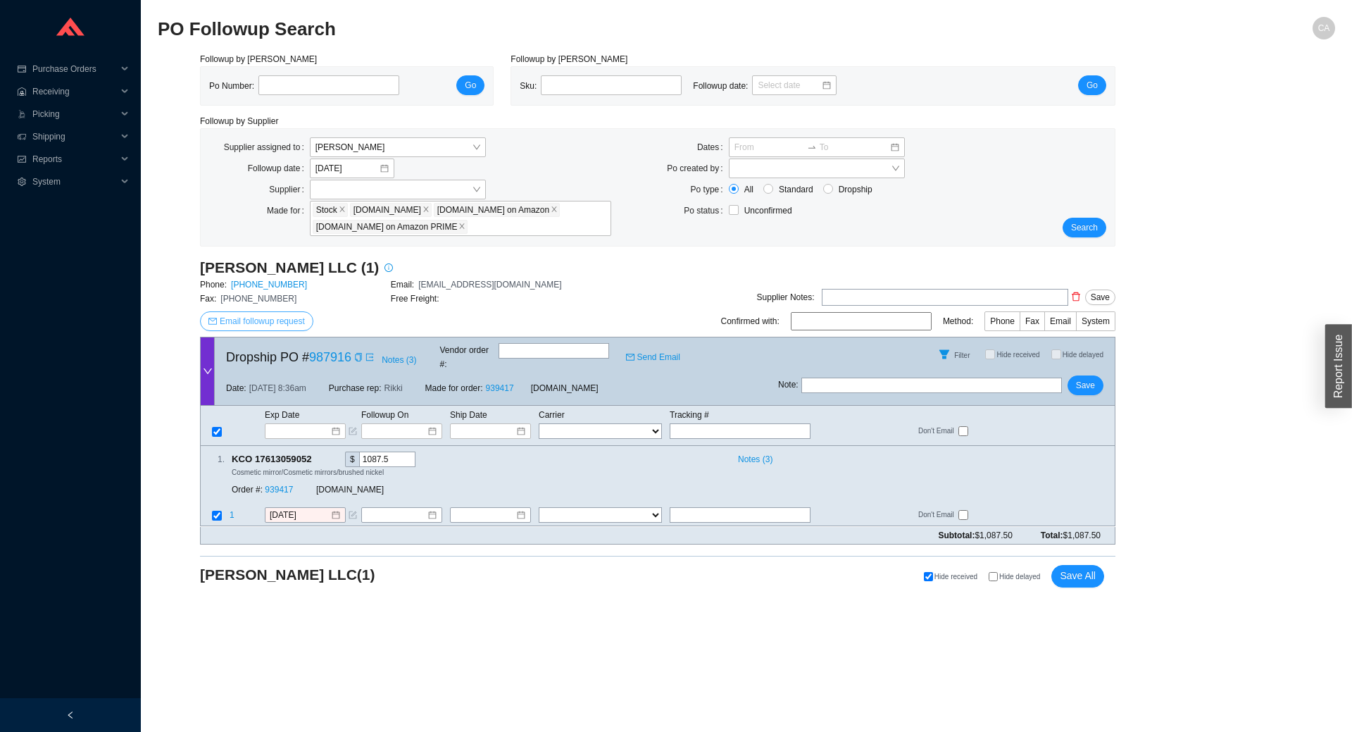
click at [233, 316] on span "Email followup request" at bounding box center [262, 321] width 85 height 14
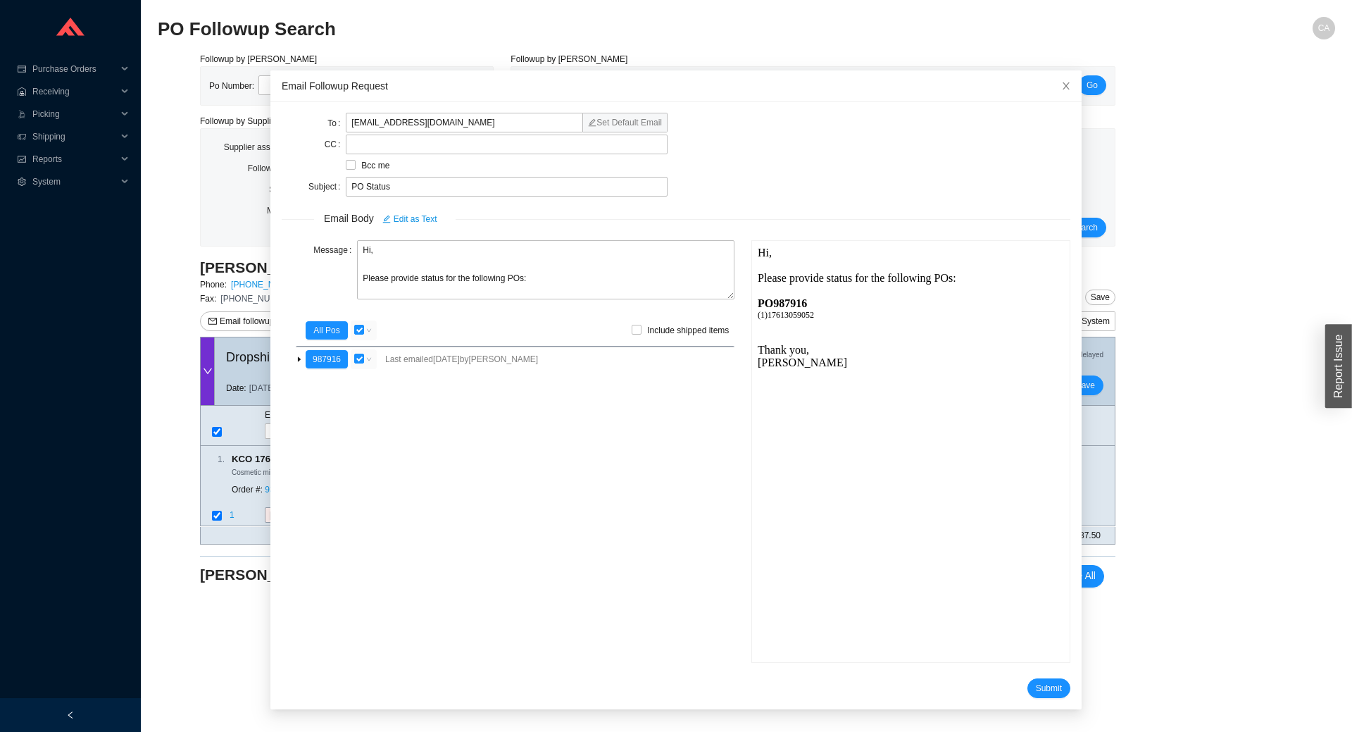
click at [1032, 675] on form "To office@keucoamericas.com Set Default Email CC Bcc me Subject PO Status Email…" at bounding box center [676, 405] width 789 height 584
click at [1036, 681] on span "Submit" at bounding box center [1049, 688] width 26 height 14
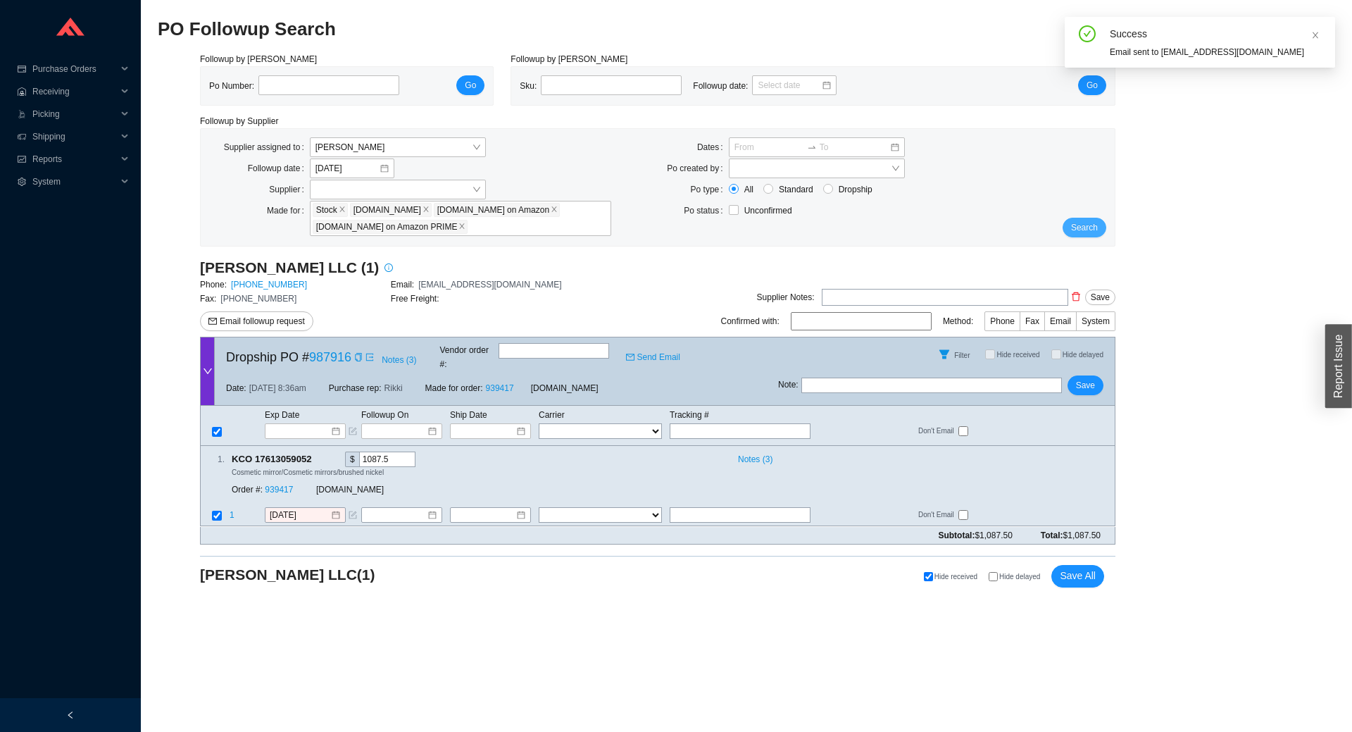
click at [1099, 221] on button "Search" at bounding box center [1085, 228] width 44 height 20
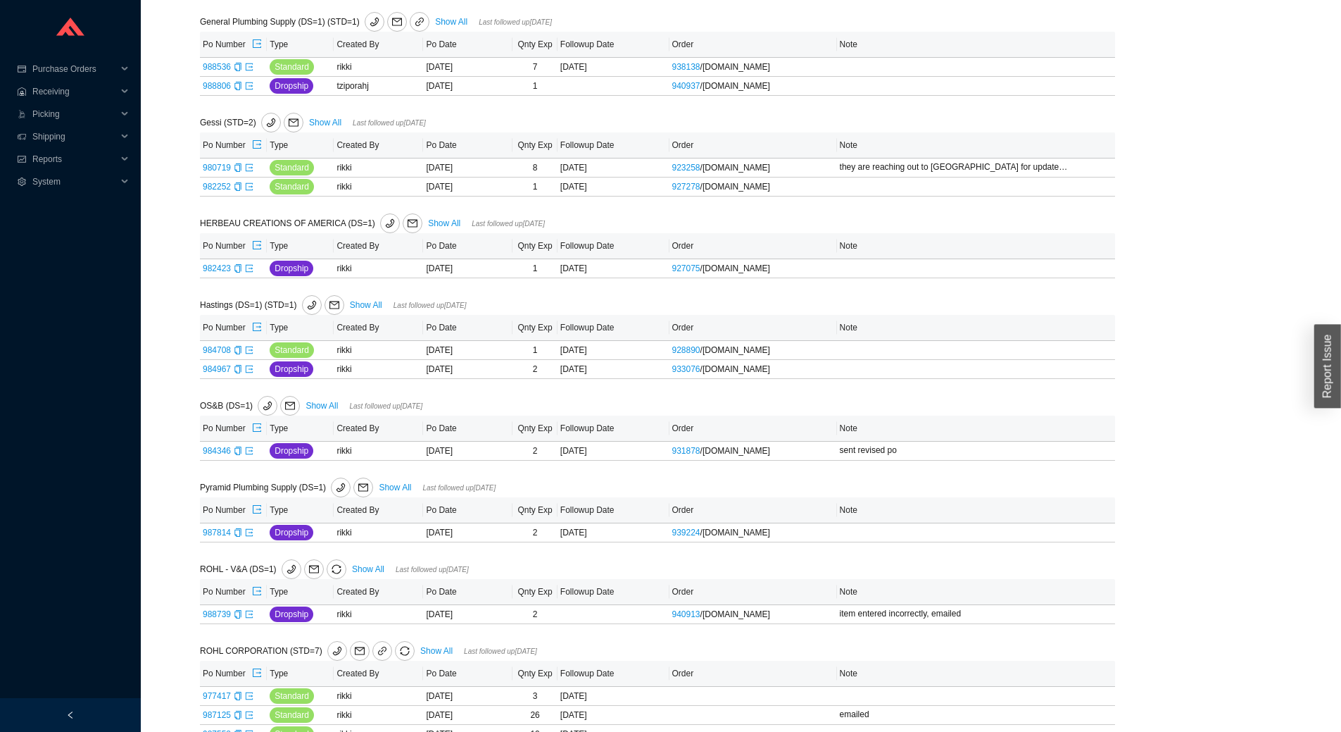
scroll to position [352, 0]
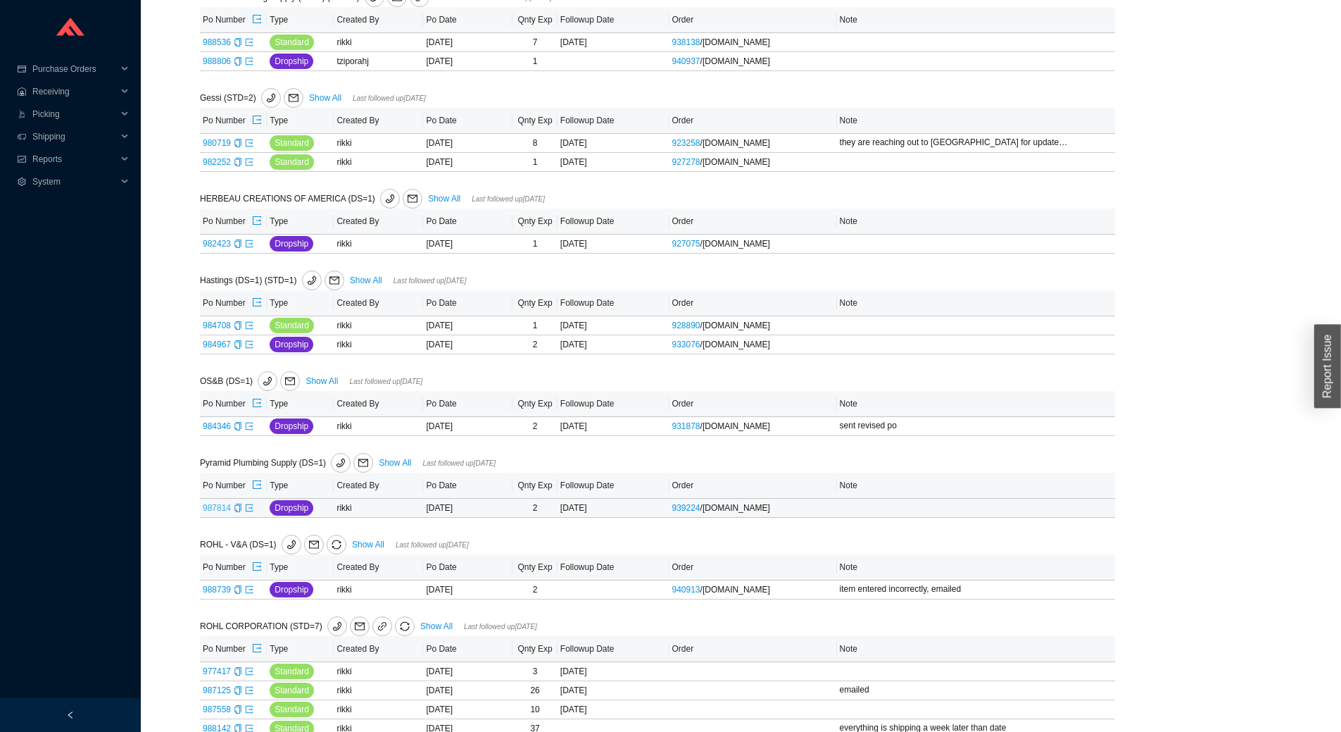
click at [218, 513] on link "987814" at bounding box center [217, 508] width 28 height 10
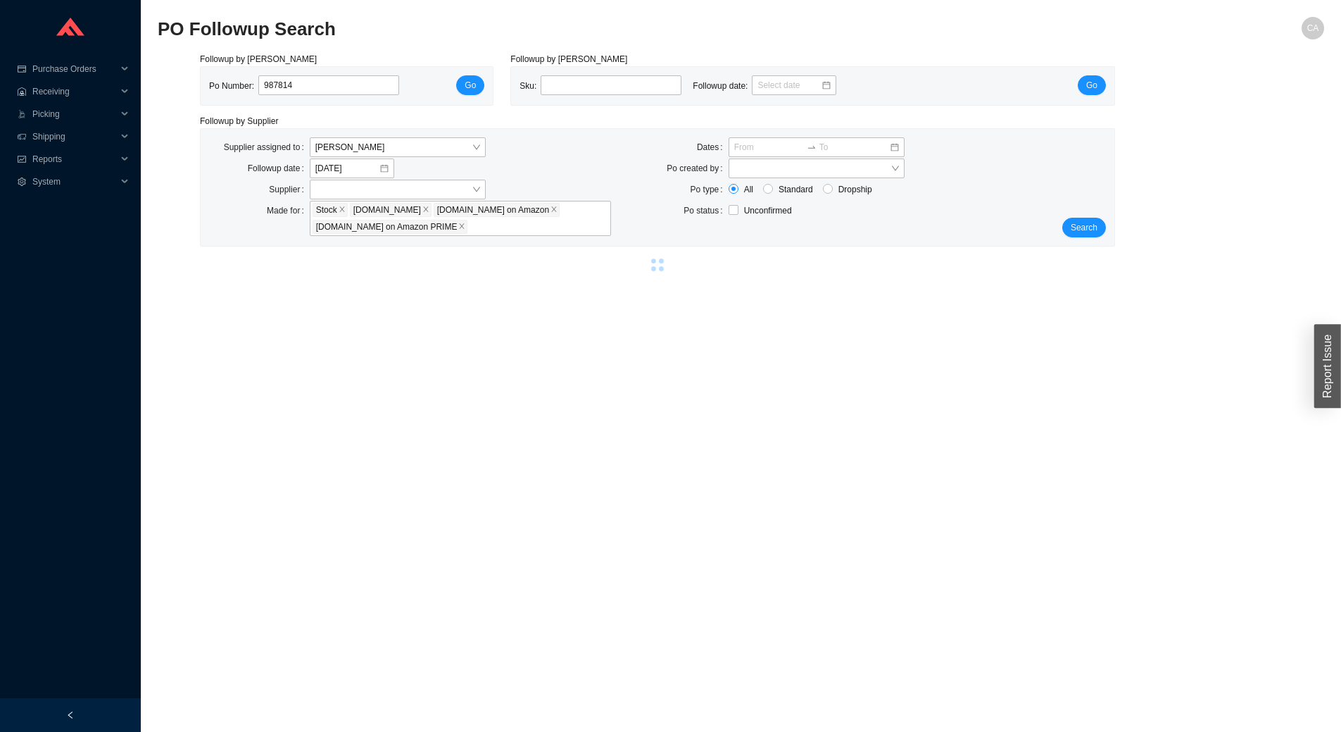
type input "987814"
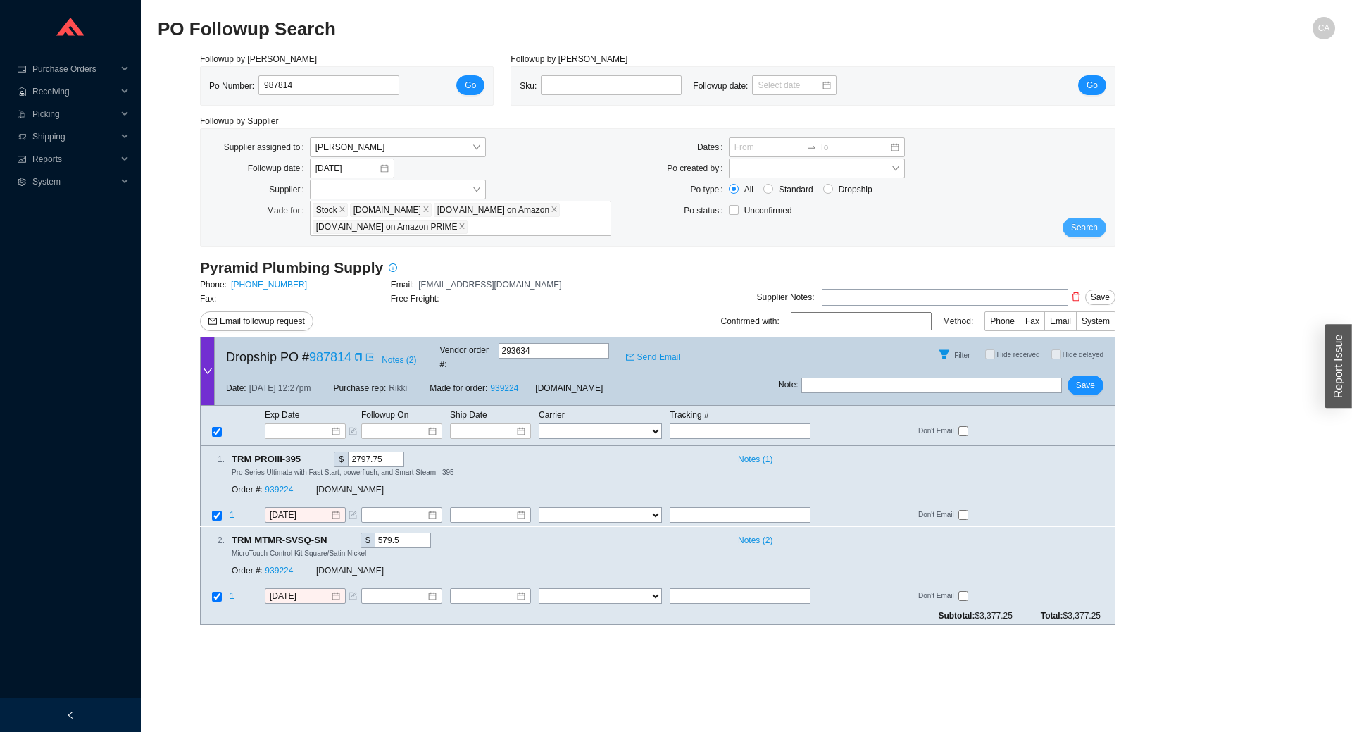
click at [1077, 231] on span "Search" at bounding box center [1084, 227] width 27 height 14
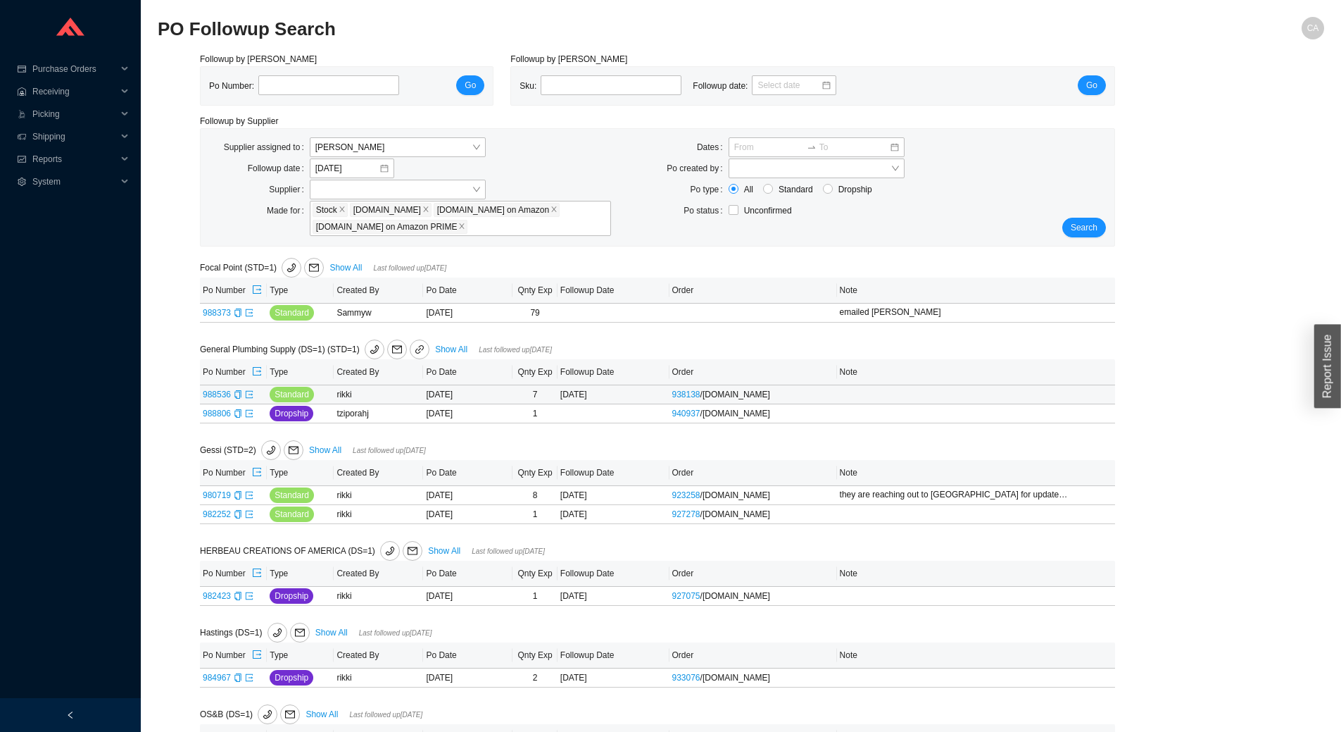
scroll to position [211, 0]
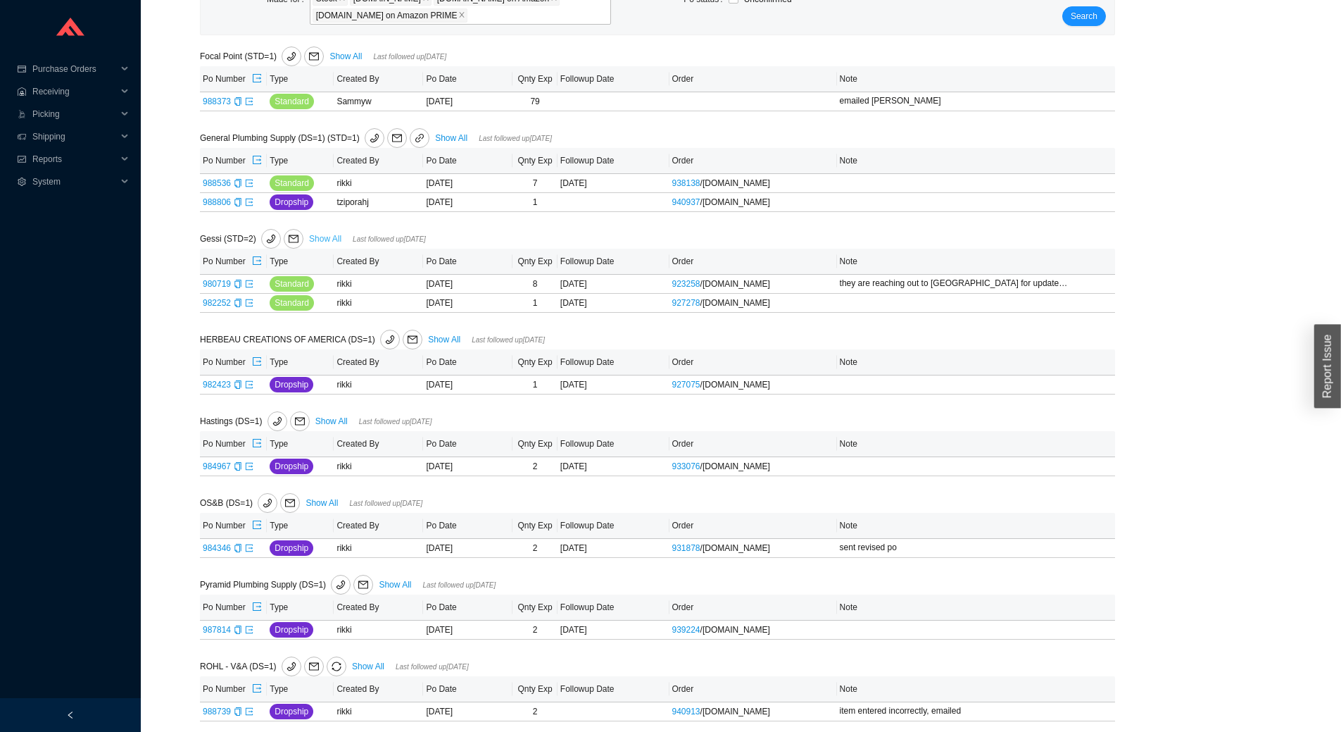
click at [324, 236] on link "Show All" at bounding box center [325, 239] width 32 height 10
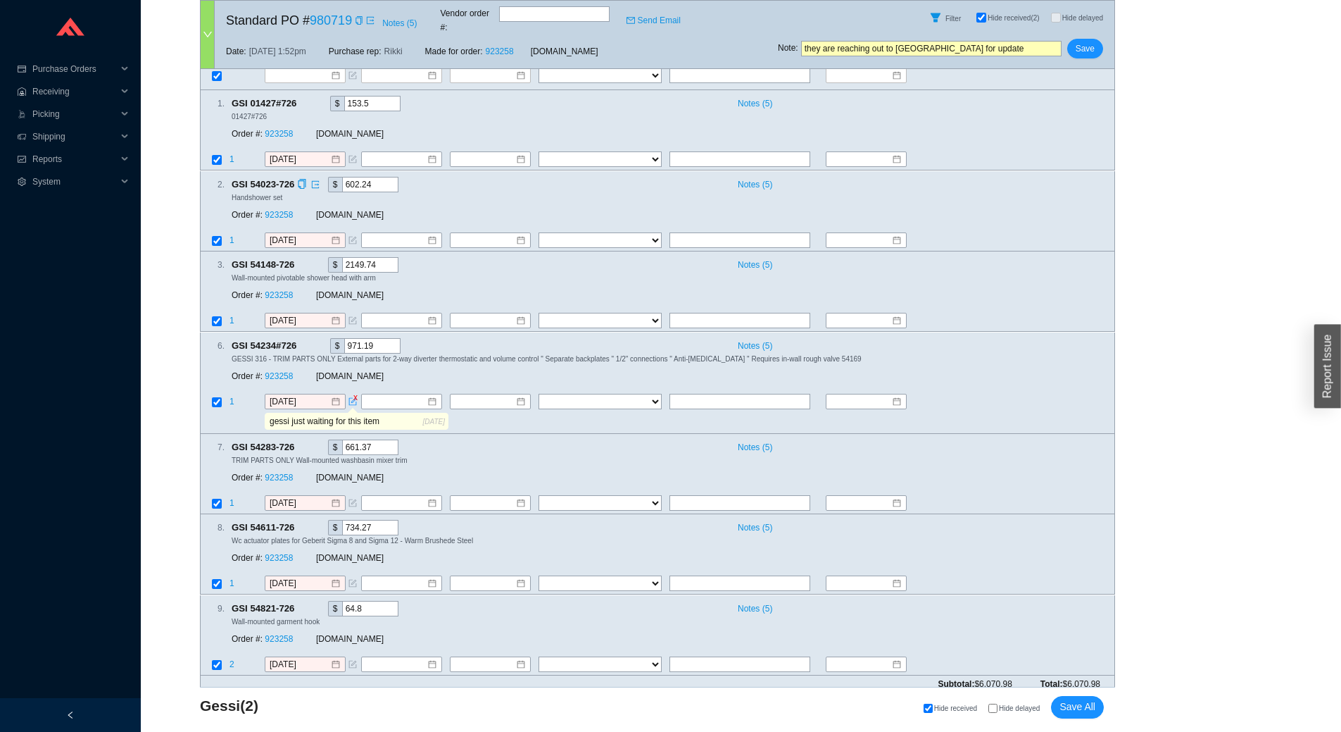
scroll to position [282, 0]
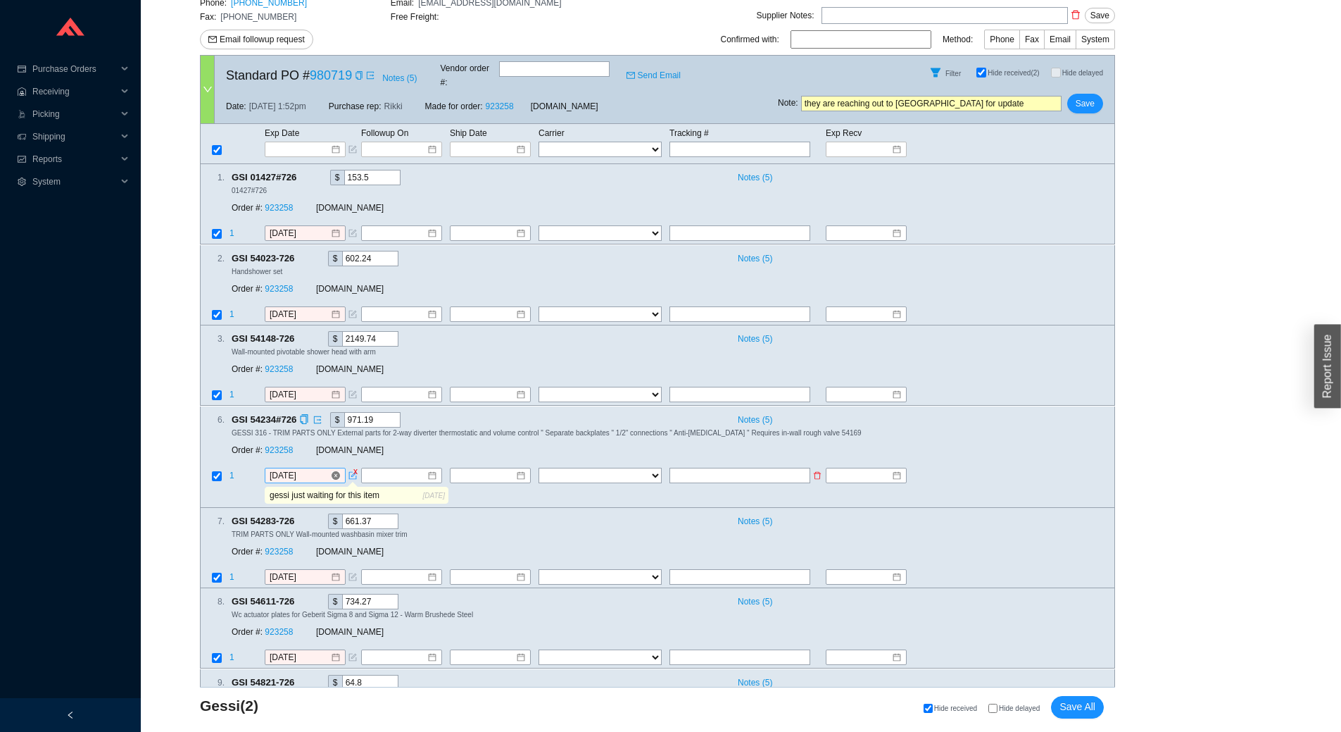
click at [311, 468] on input "9/18/2025" at bounding box center [300, 475] width 61 height 14
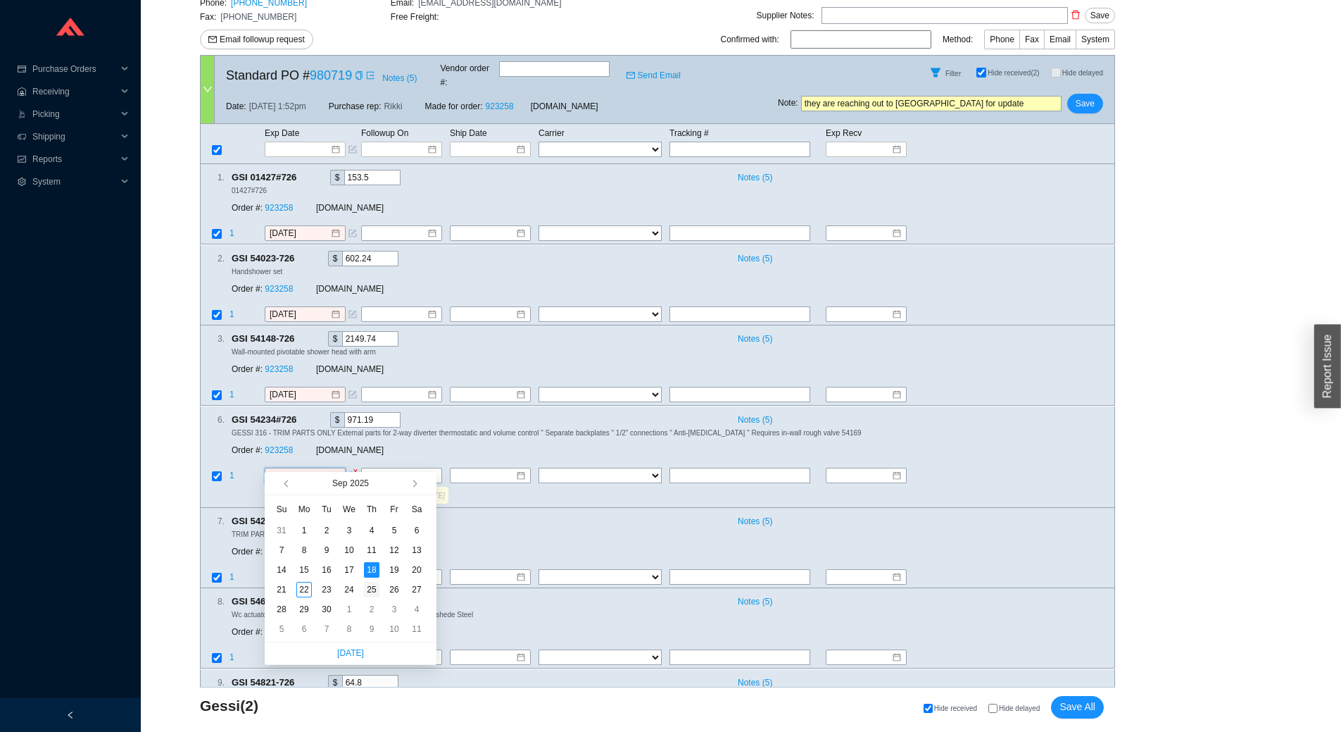
type input "9/25/2025"
click at [373, 589] on div "25" at bounding box center [371, 589] width 15 height 15
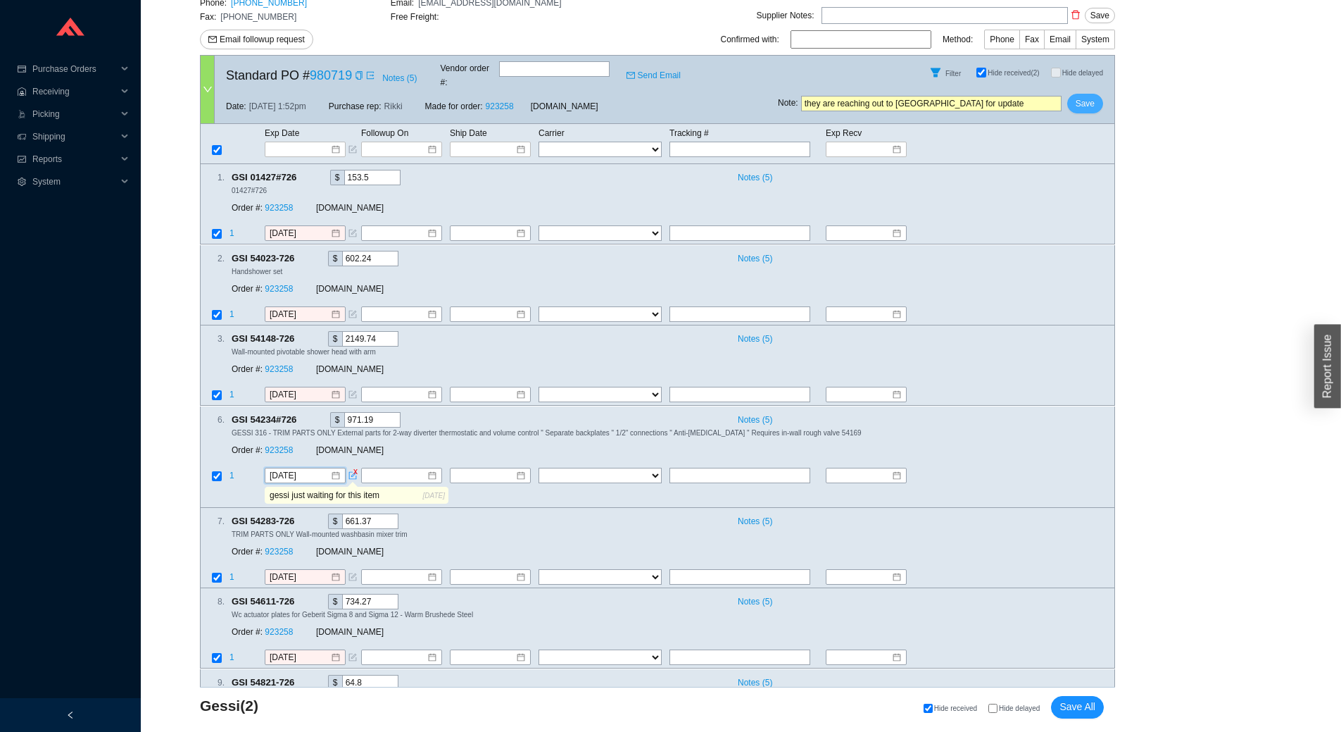
click at [1087, 96] on span "Save" at bounding box center [1085, 103] width 19 height 14
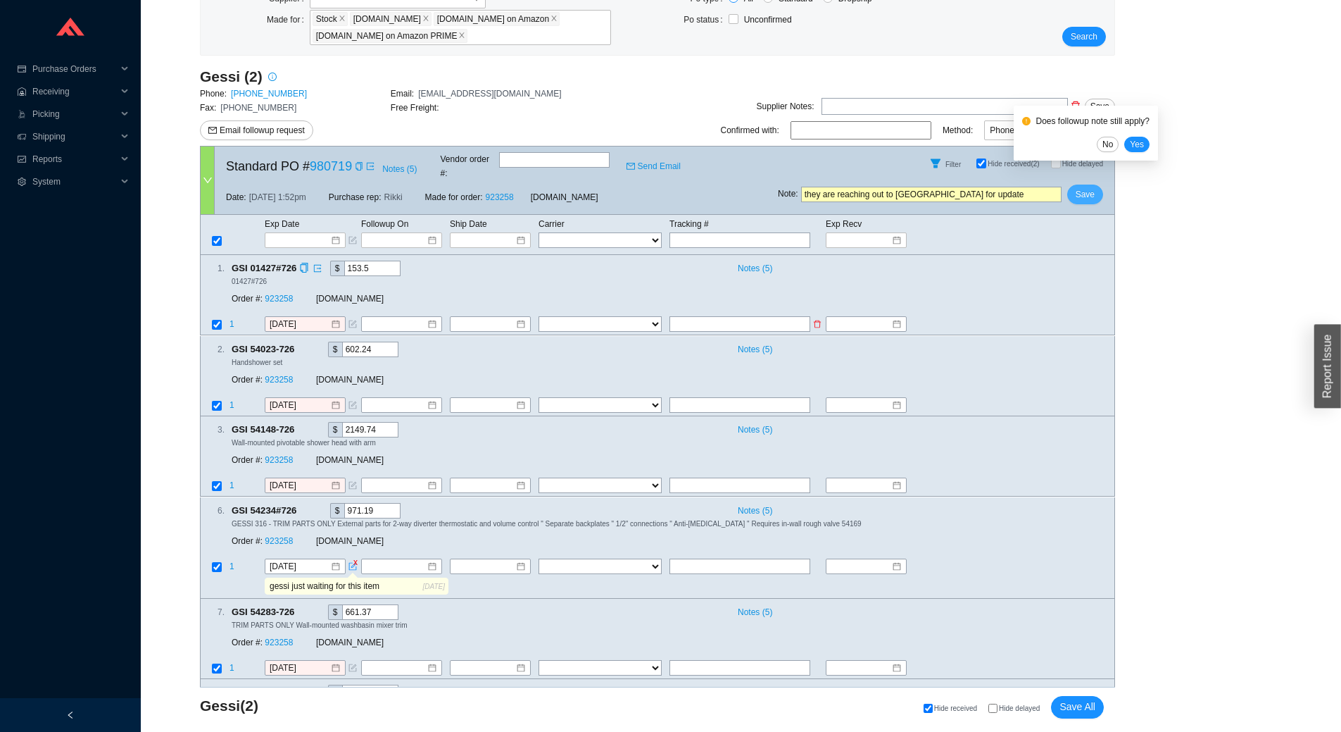
scroll to position [211, 0]
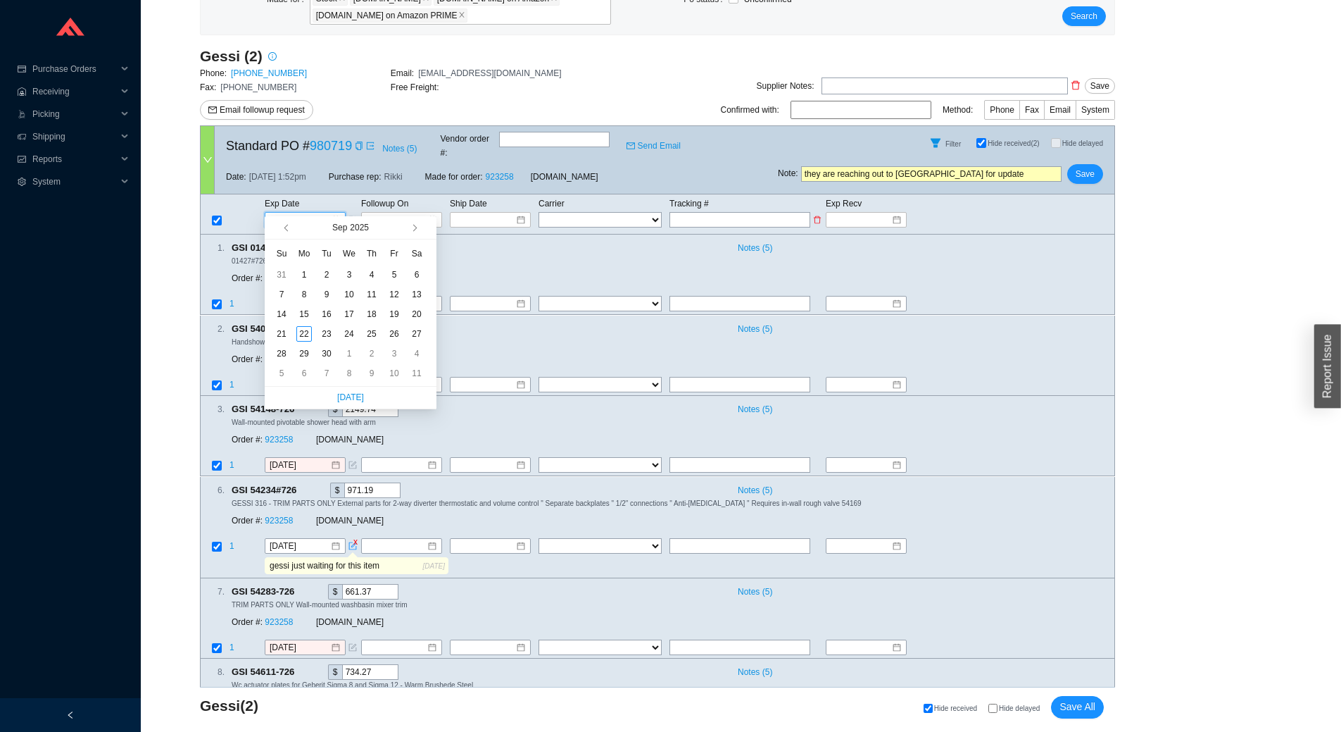
click at [288, 213] on input at bounding box center [300, 220] width 60 height 14
type input "9/13/2025"
type input "9/25/2025"
click at [373, 330] on div "25" at bounding box center [371, 333] width 15 height 15
type input "9/25/2025"
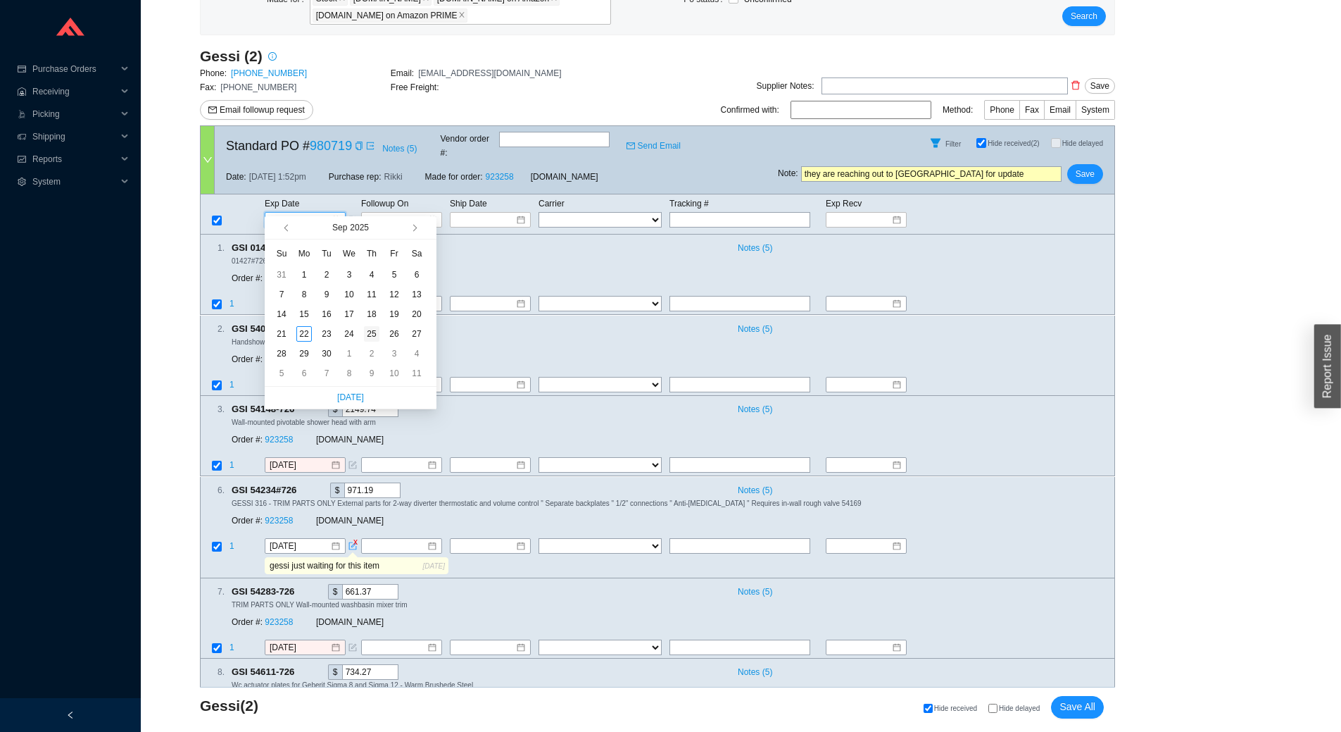
type input "9/25/2025"
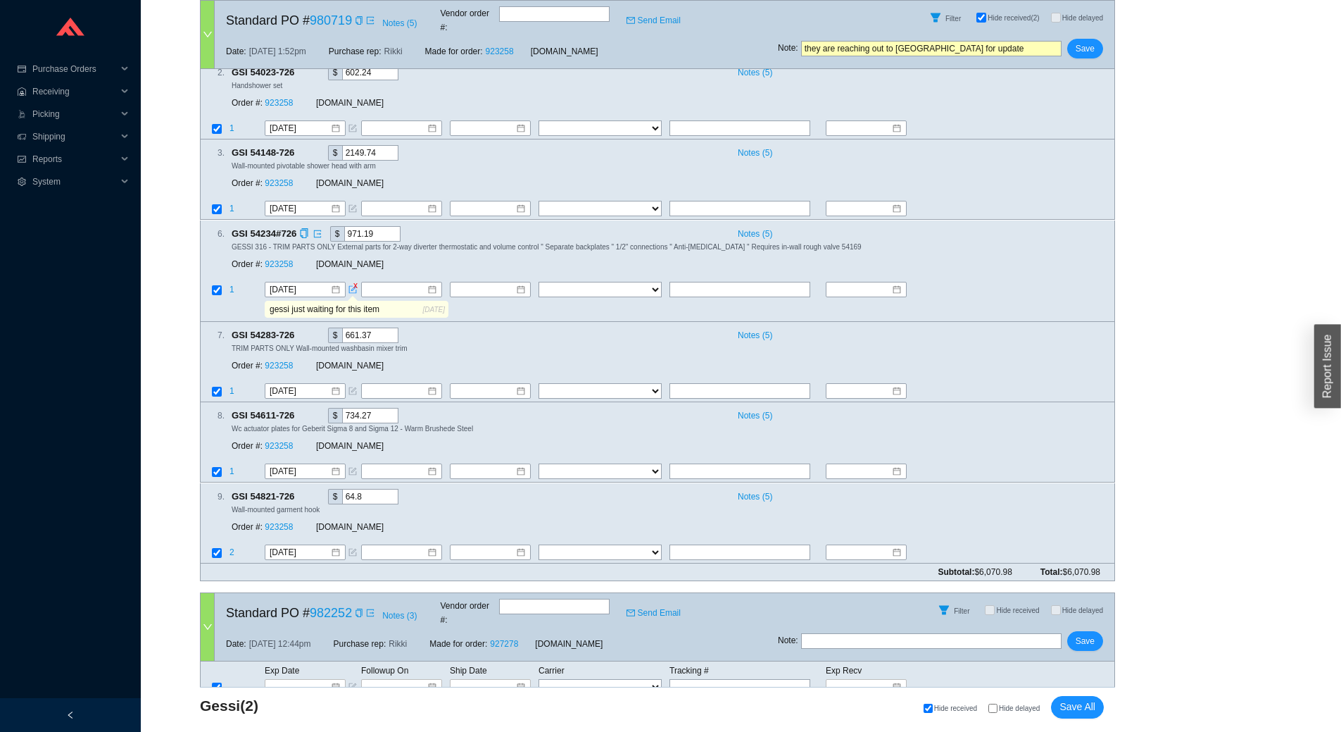
scroll to position [563, 0]
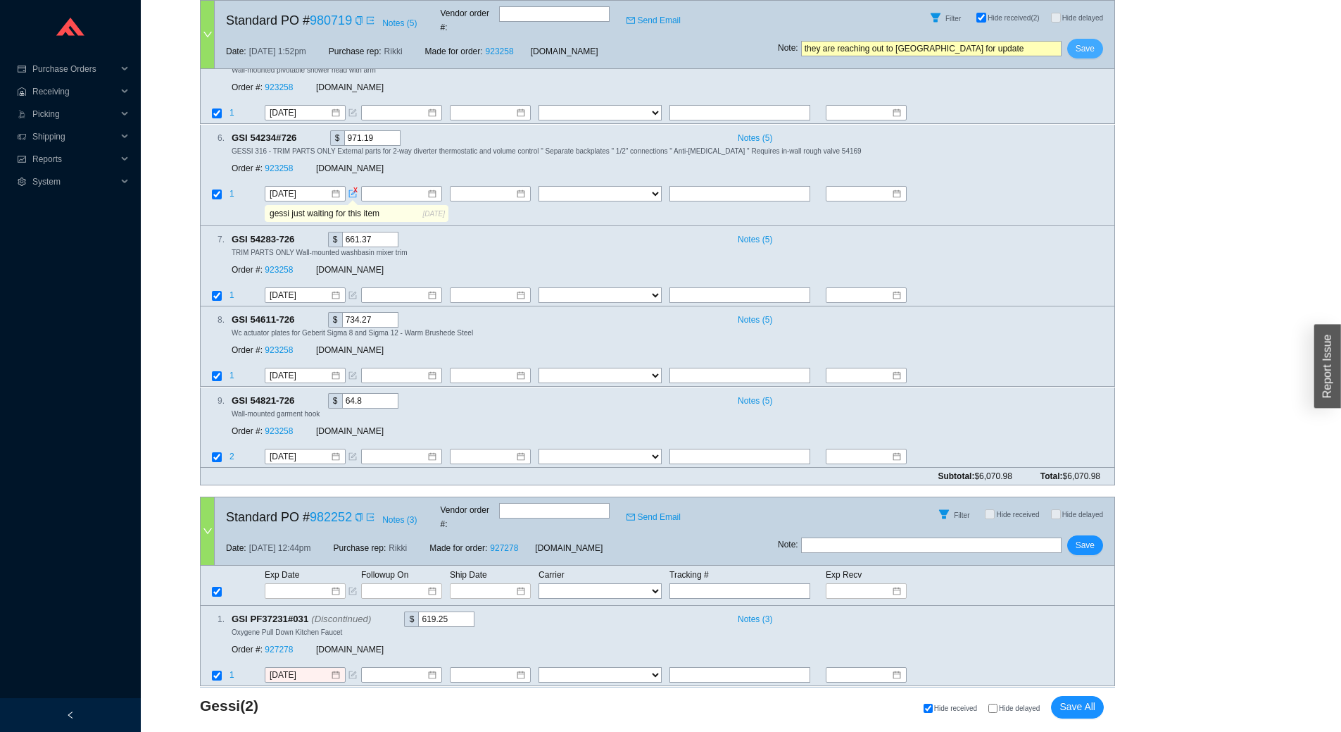
click at [1087, 42] on span "Save" at bounding box center [1085, 49] width 19 height 14
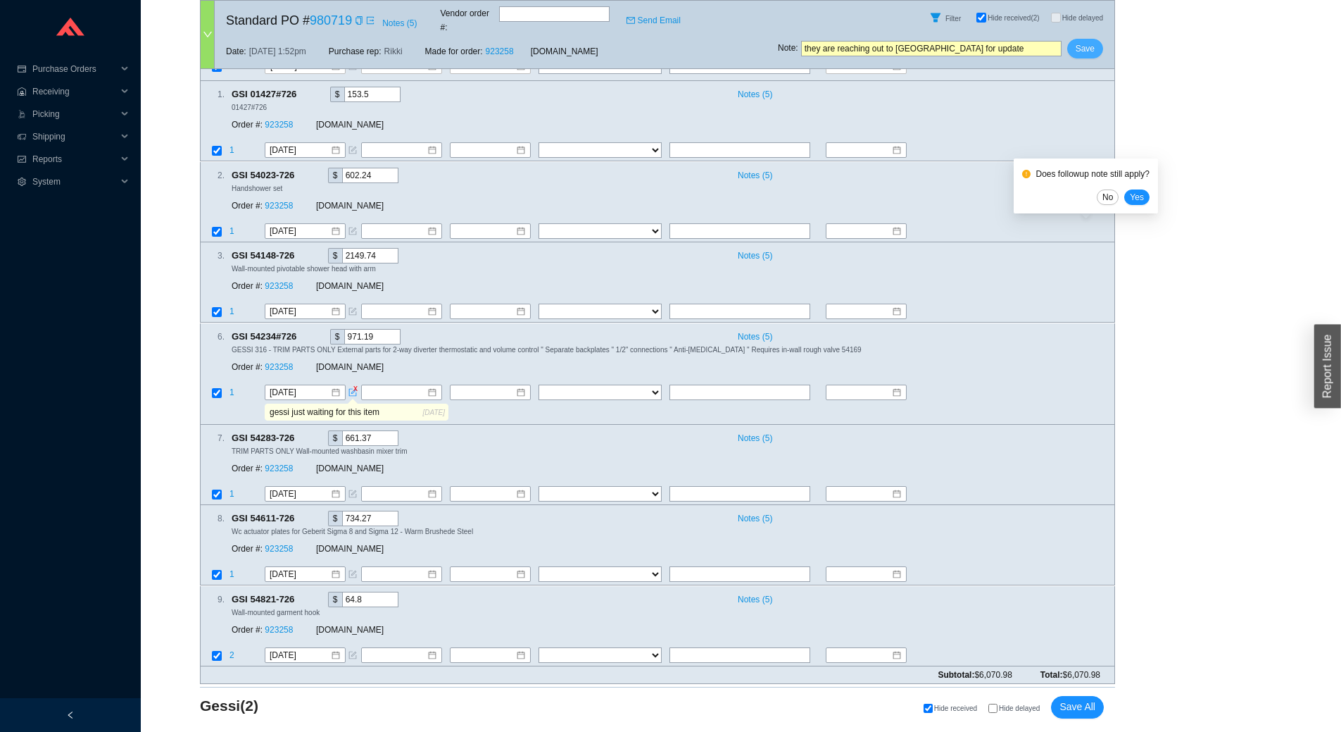
scroll to position [352, 0]
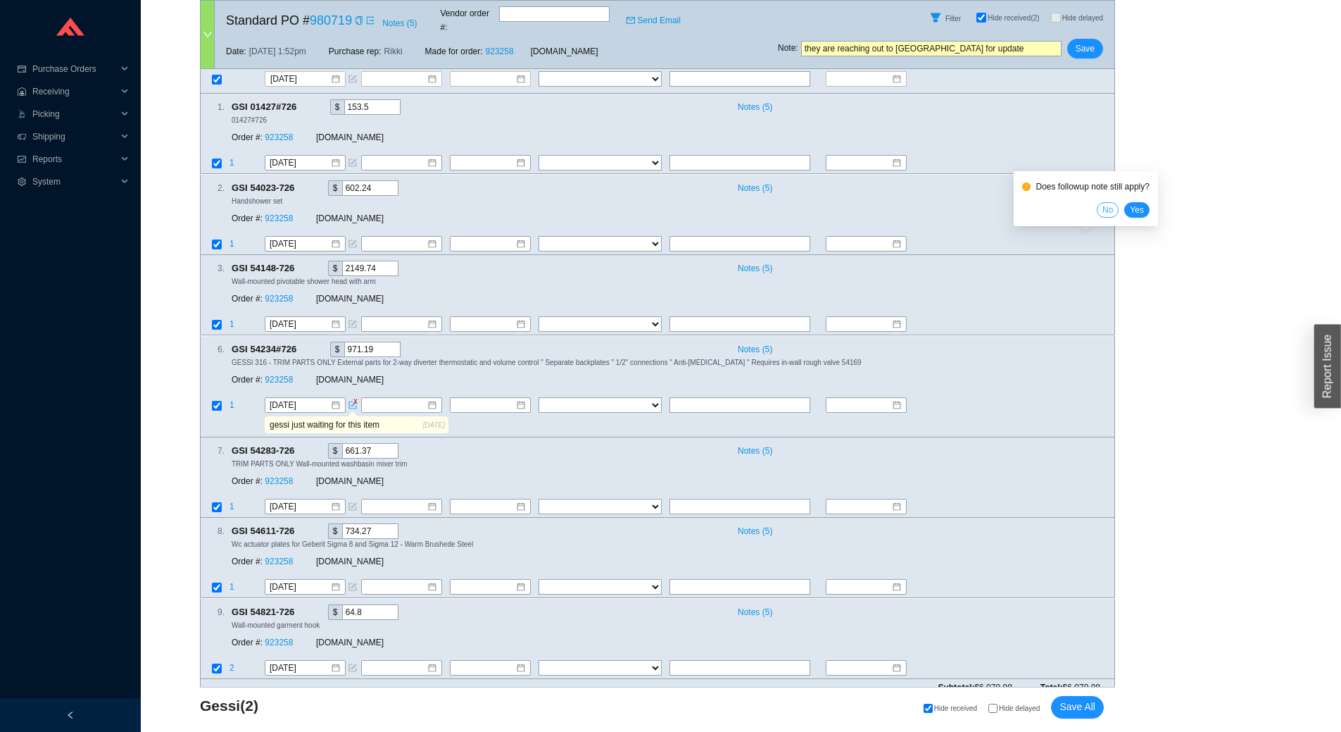
click at [1111, 210] on span "No" at bounding box center [1108, 210] width 11 height 14
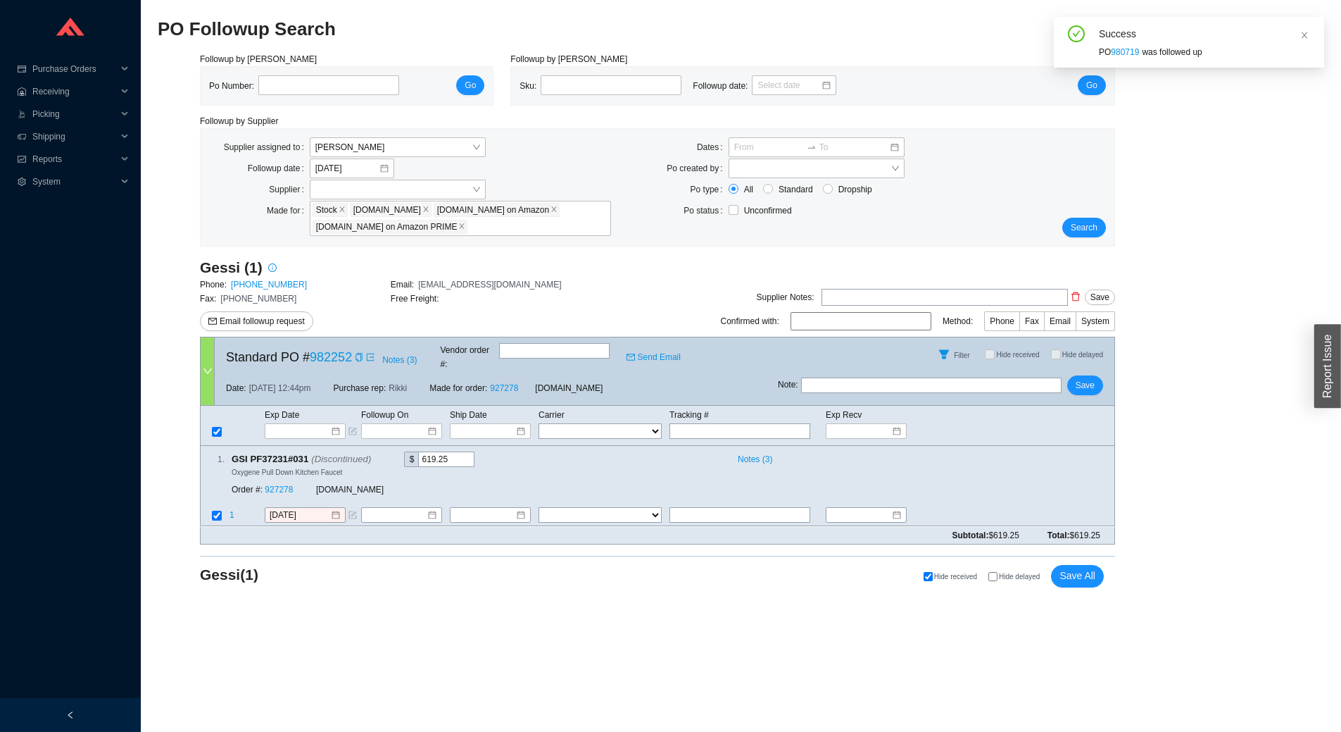
scroll to position [0, 0]
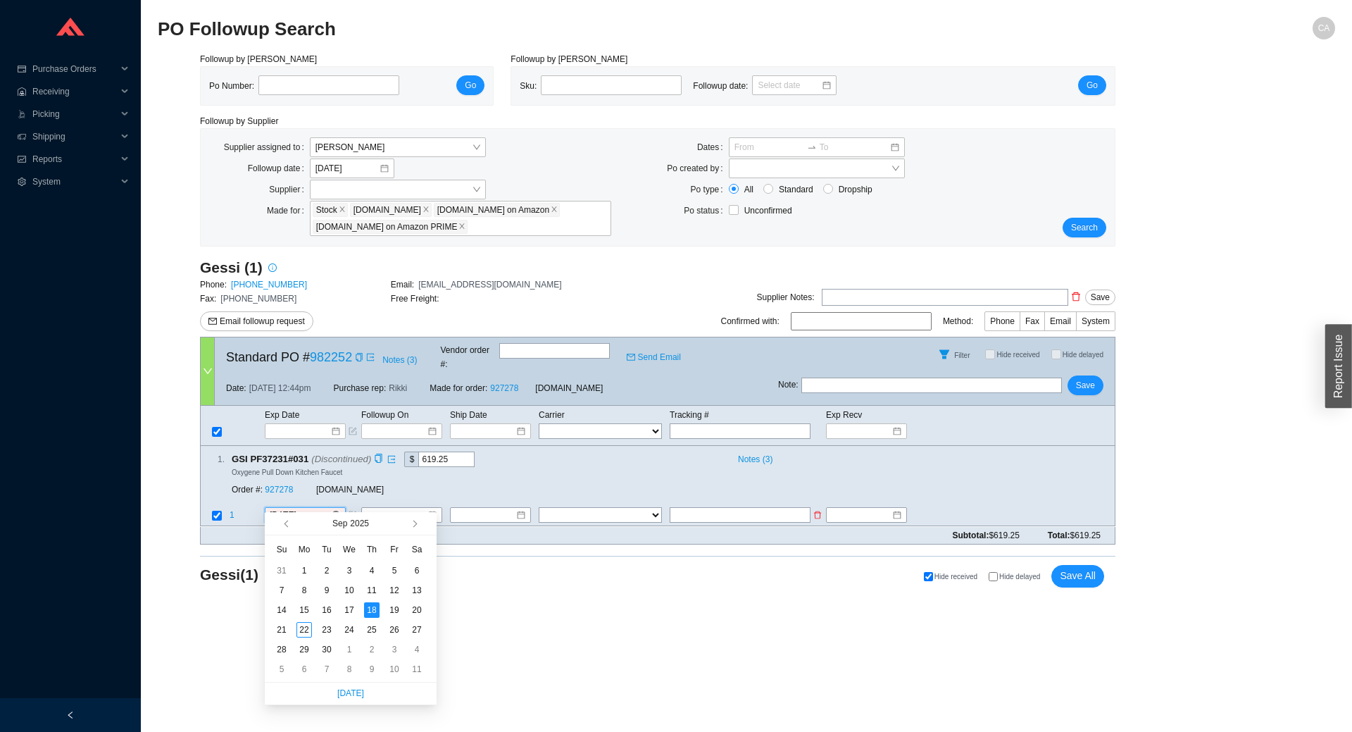
click at [325, 508] on input "9/18/2025" at bounding box center [300, 515] width 61 height 14
click at [321, 508] on input "9/18/2025" at bounding box center [300, 515] width 61 height 14
type input "9/22/2025"
click at [304, 631] on div "22" at bounding box center [303, 629] width 15 height 15
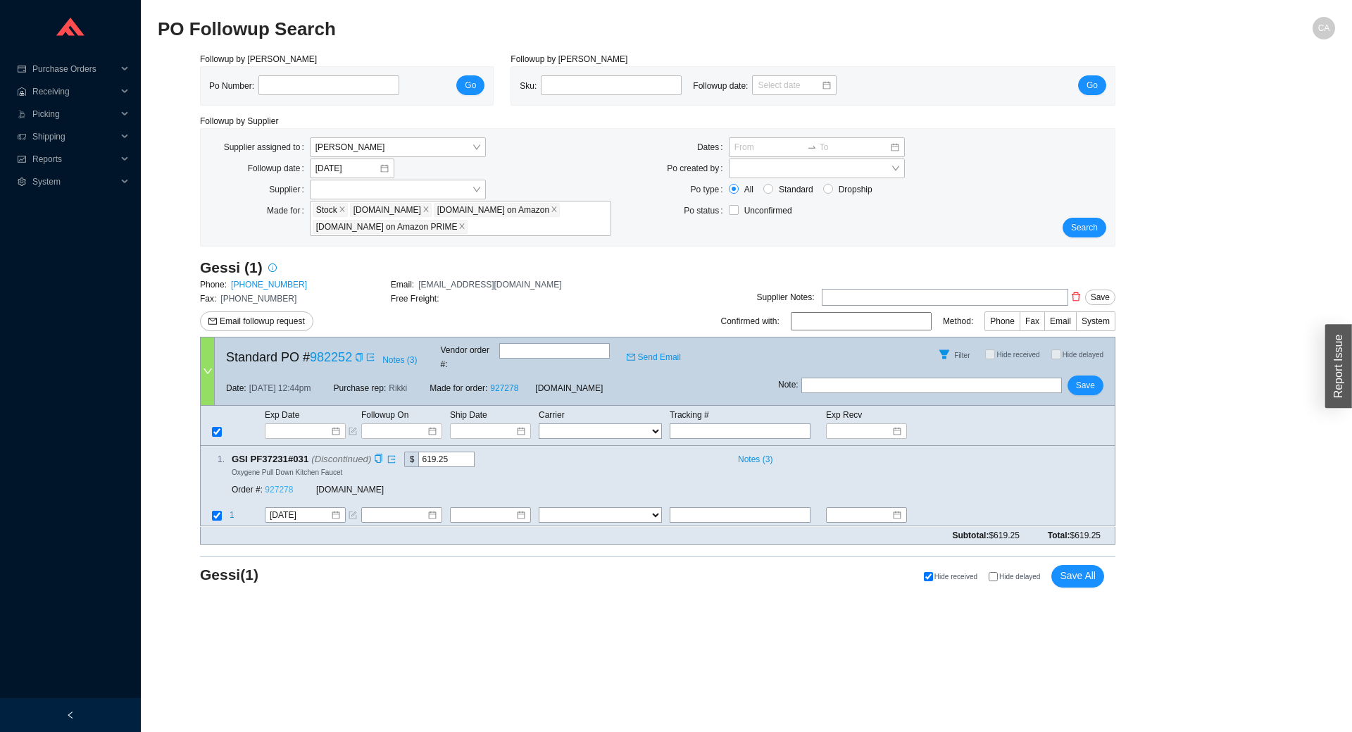
click at [285, 485] on link "927278" at bounding box center [279, 490] width 28 height 10
click at [1091, 378] on span "Save" at bounding box center [1085, 385] width 19 height 14
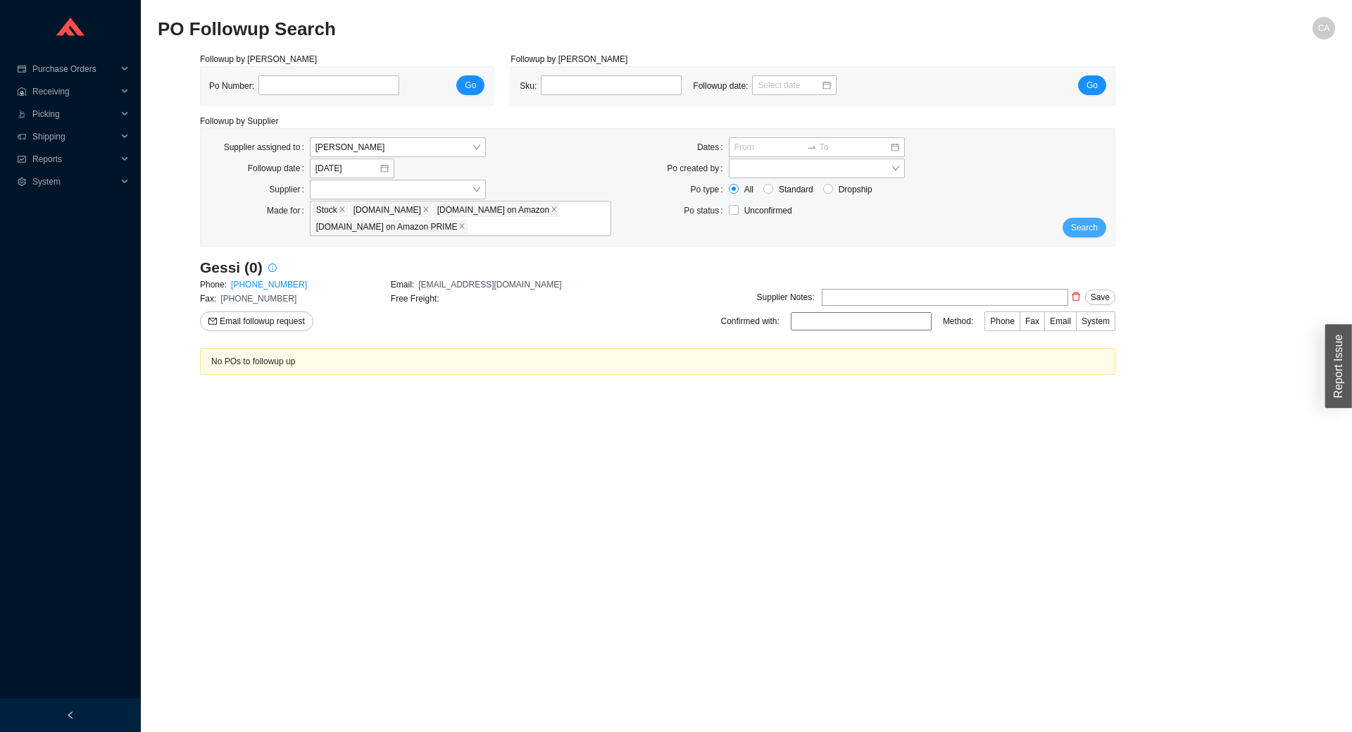
click at [1091, 220] on button "Search" at bounding box center [1085, 228] width 44 height 20
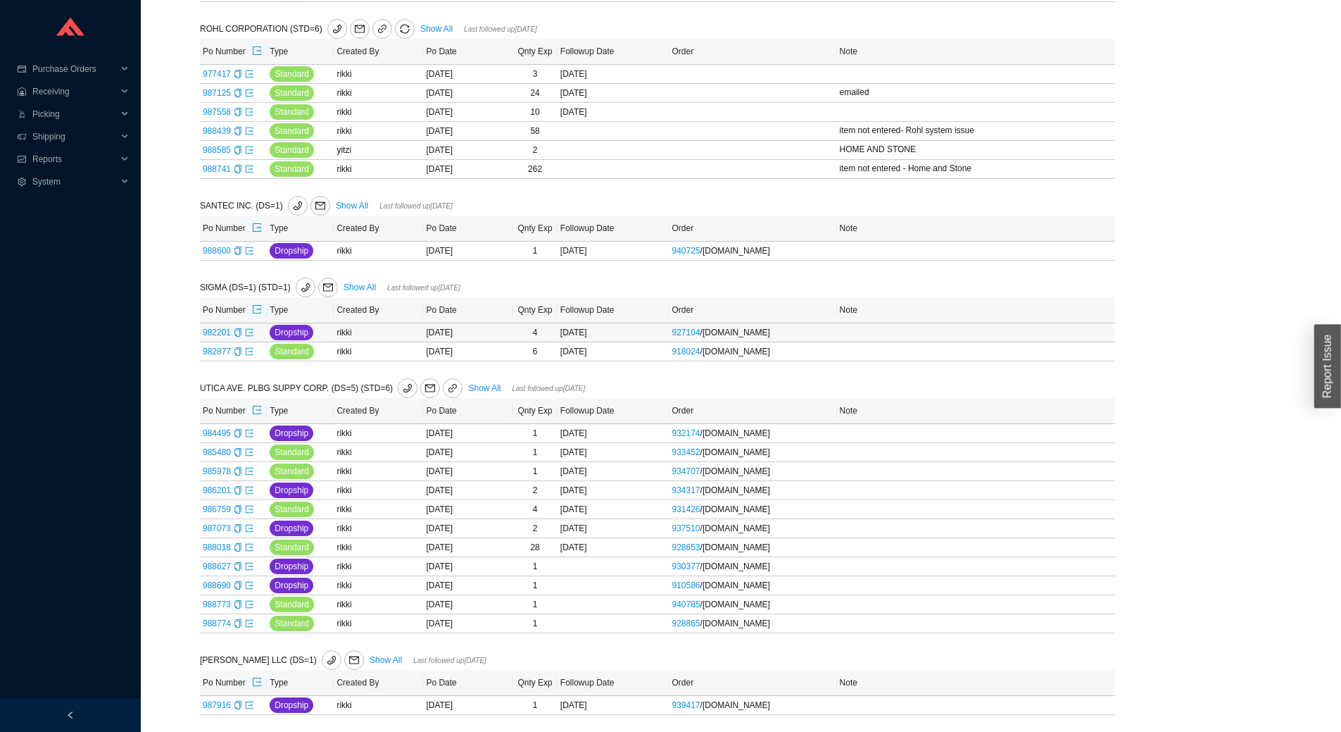
scroll to position [834, 0]
click at [218, 250] on link "988600" at bounding box center [217, 251] width 28 height 10
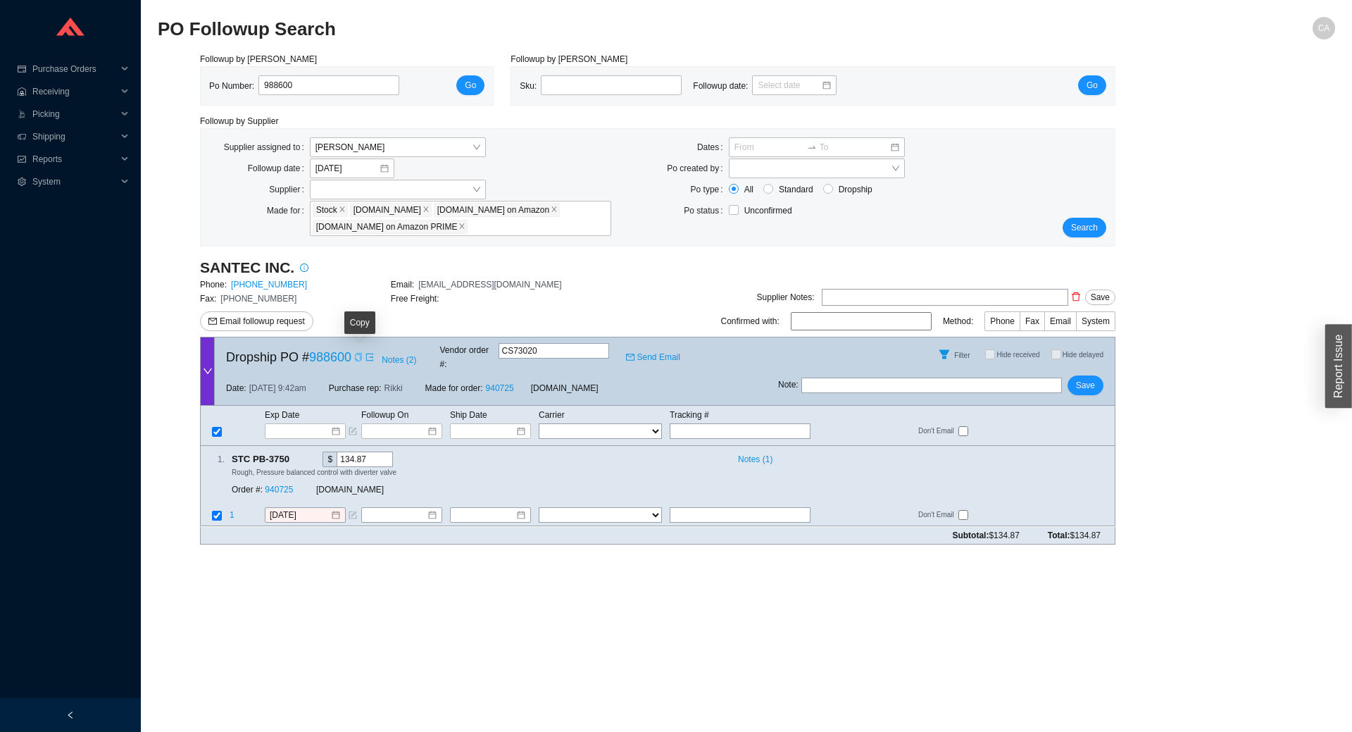
click at [356, 355] on icon "copy" at bounding box center [358, 357] width 6 height 8
click at [498, 383] on link "940725" at bounding box center [500, 388] width 28 height 10
click at [311, 82] on input "988600" at bounding box center [328, 85] width 141 height 20
paste input "91"
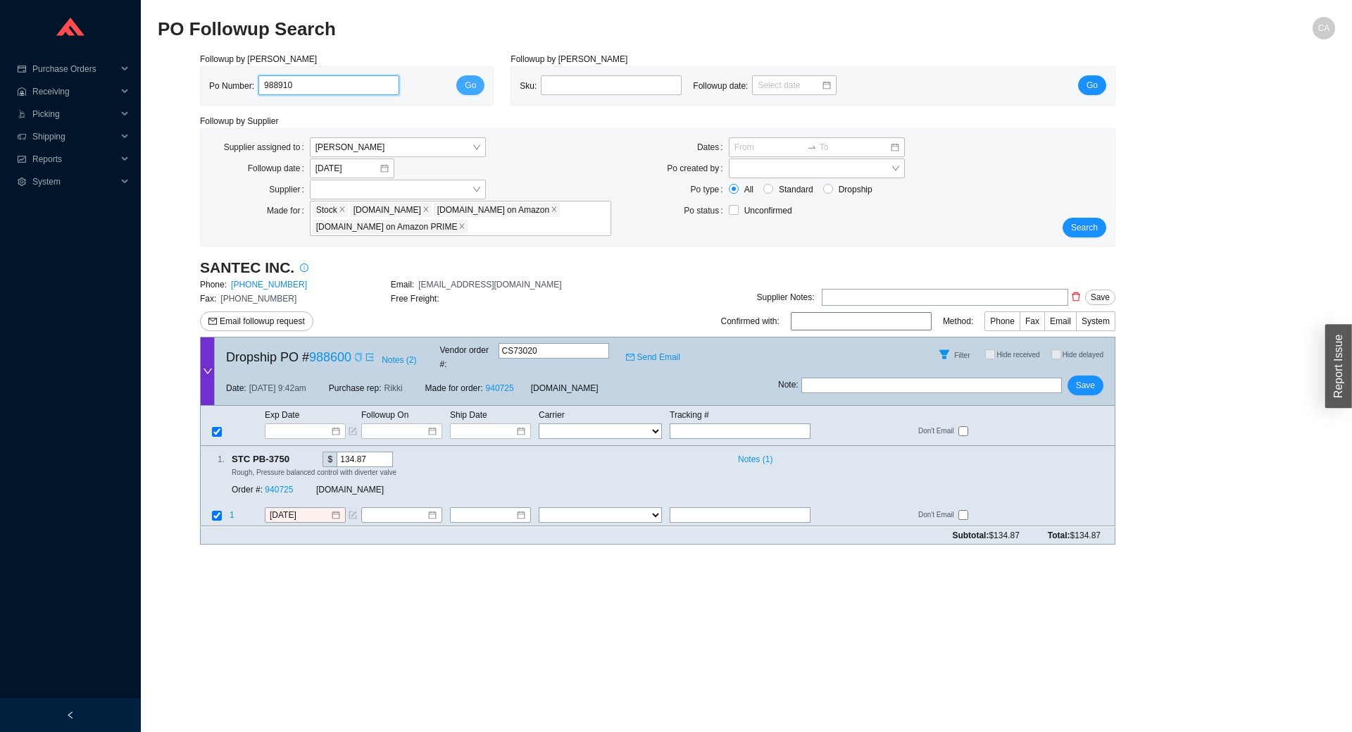
type input "988910"
click at [466, 81] on span "Go" at bounding box center [470, 85] width 11 height 14
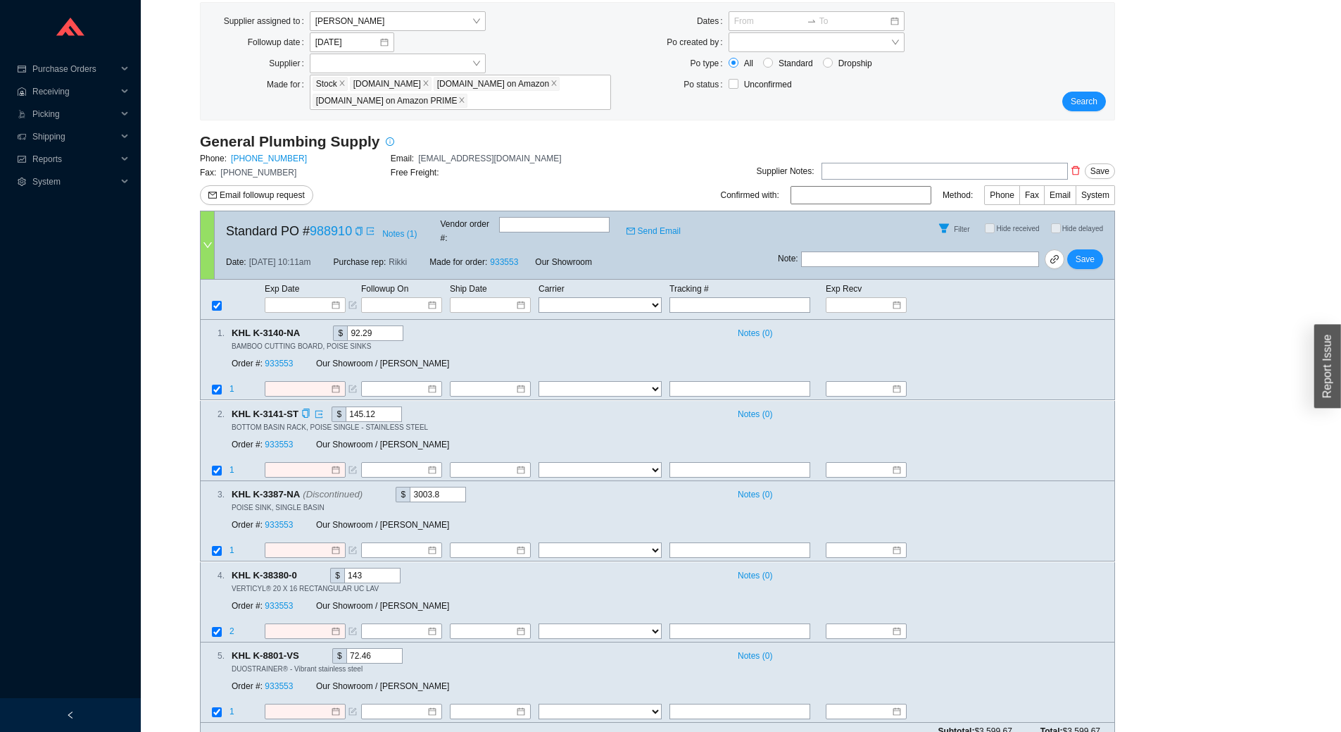
scroll to position [132, 0]
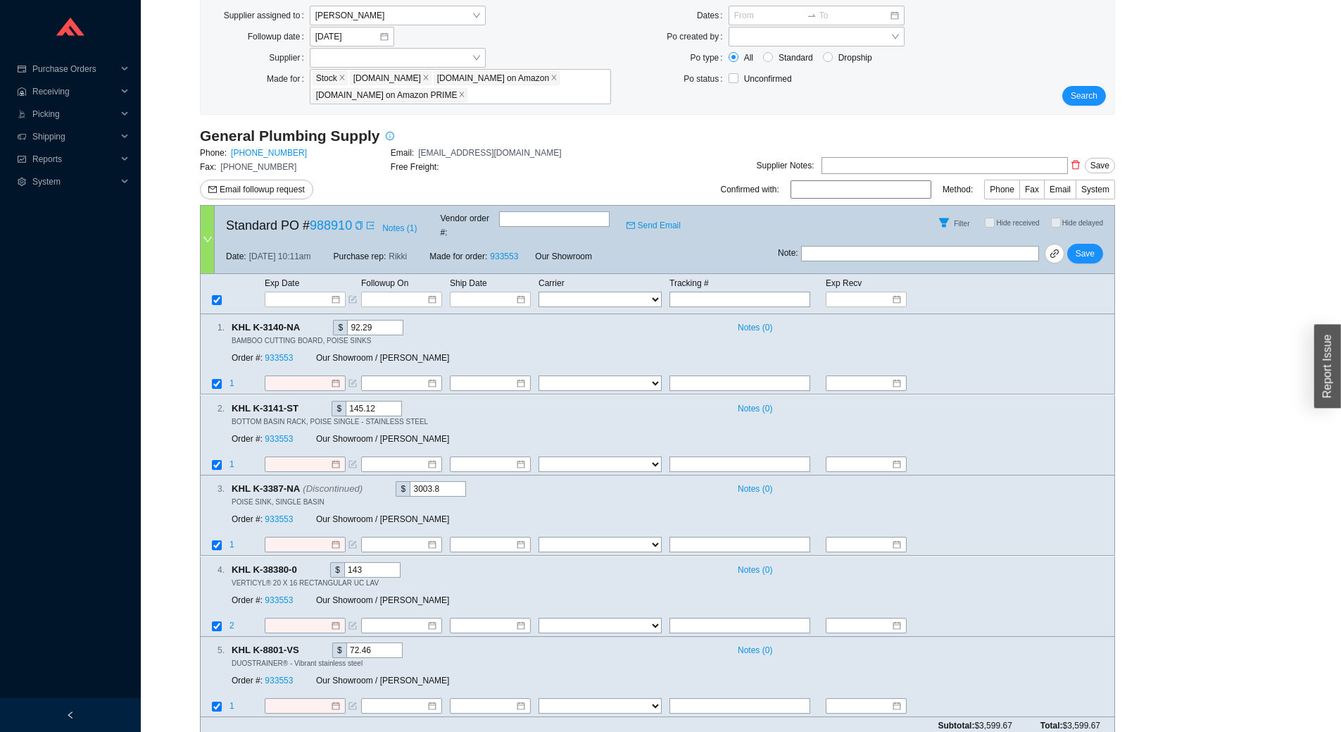
click at [869, 246] on input "text" at bounding box center [920, 253] width 238 height 15
type input "home and stone"
click at [289, 618] on input at bounding box center [300, 625] width 61 height 14
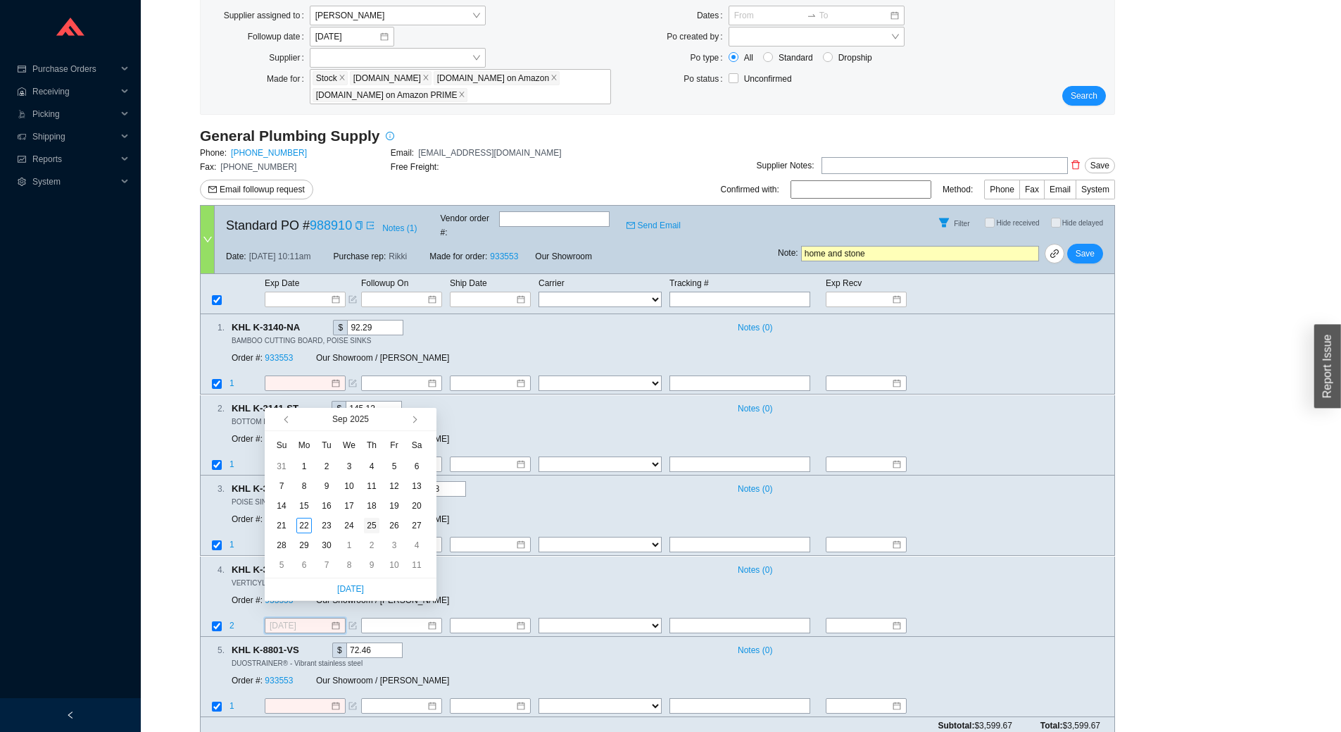
type input "9/25/2025"
click at [369, 524] on div "25" at bounding box center [371, 525] width 15 height 15
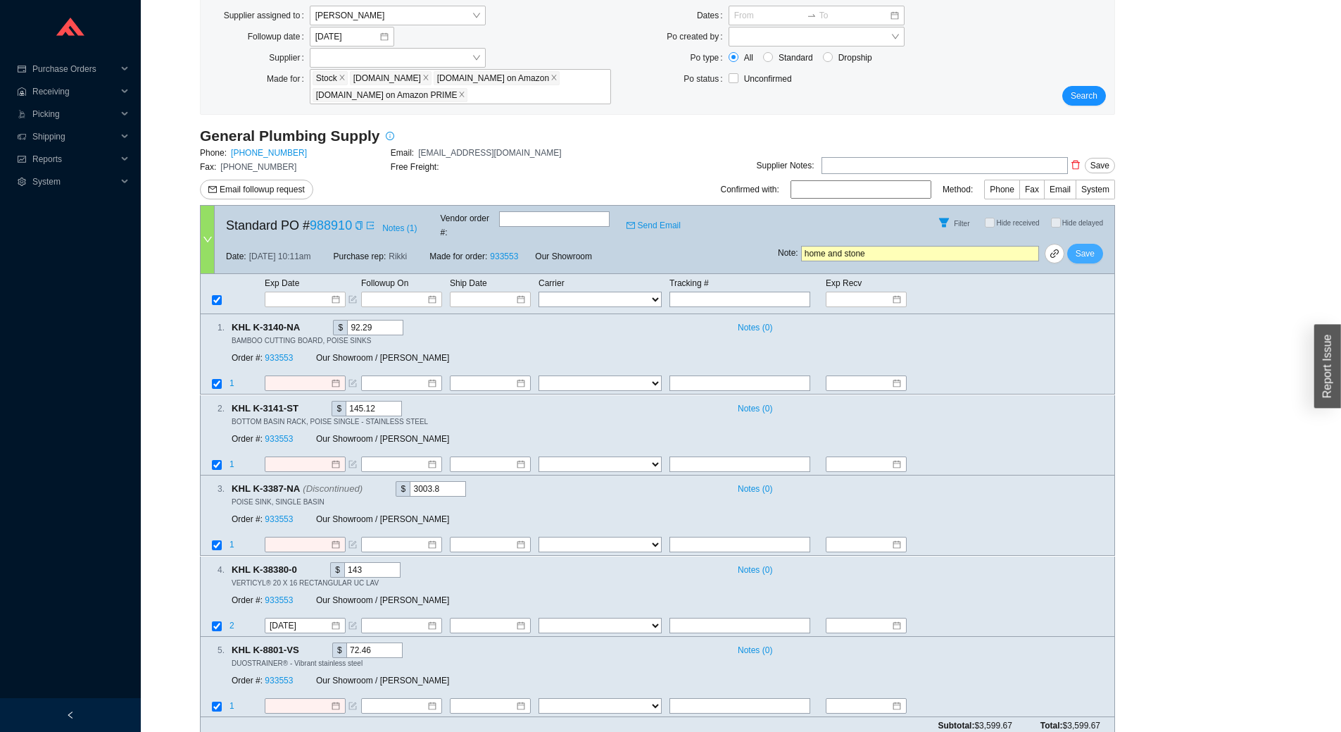
click at [1086, 246] on span "Save" at bounding box center [1085, 253] width 19 height 14
click at [1082, 94] on span "Search" at bounding box center [1084, 96] width 27 height 14
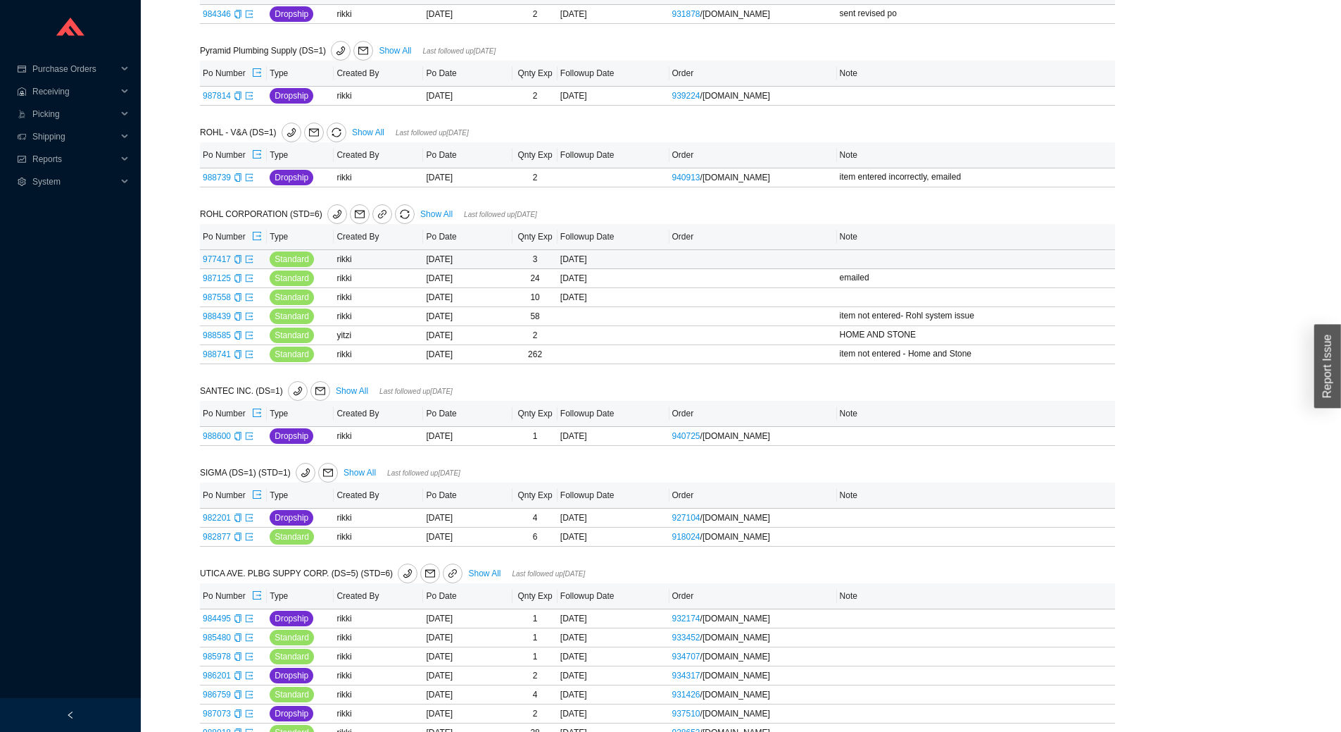
scroll to position [704, 0]
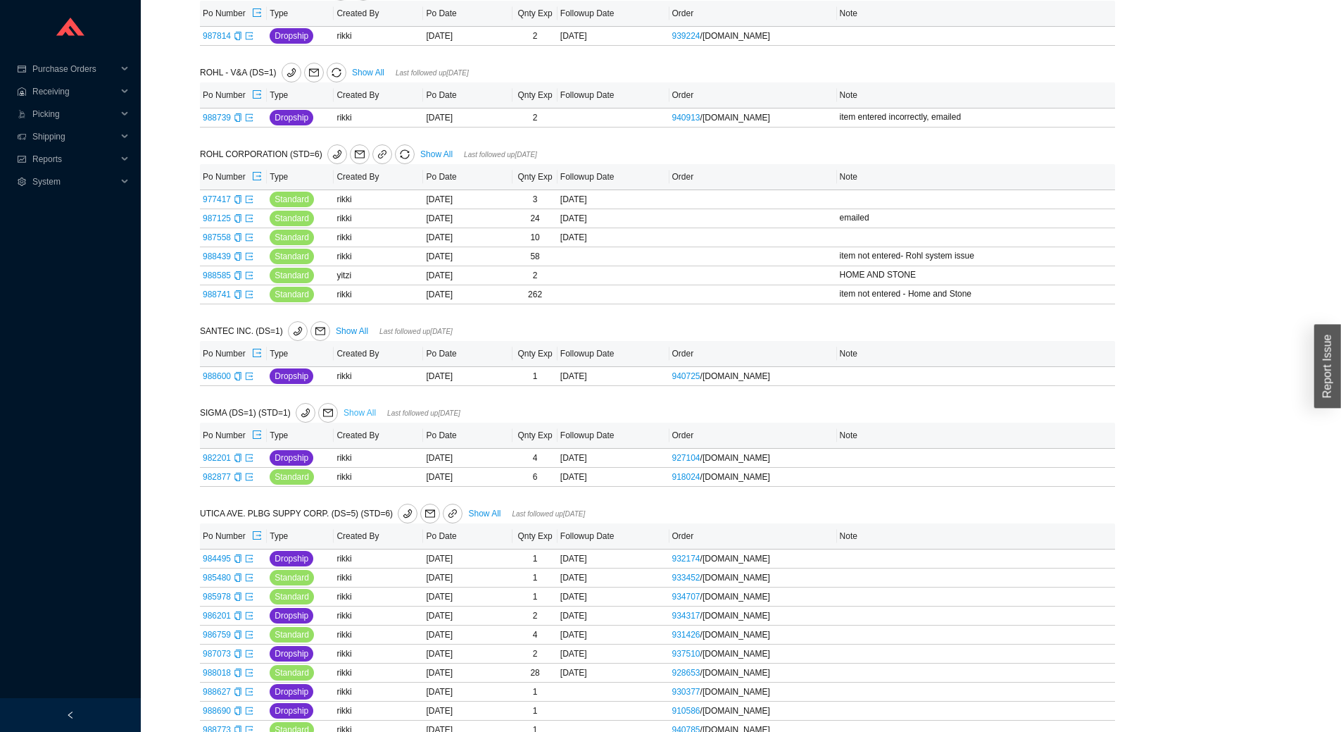
click at [372, 418] on link "Show All" at bounding box center [360, 413] width 32 height 10
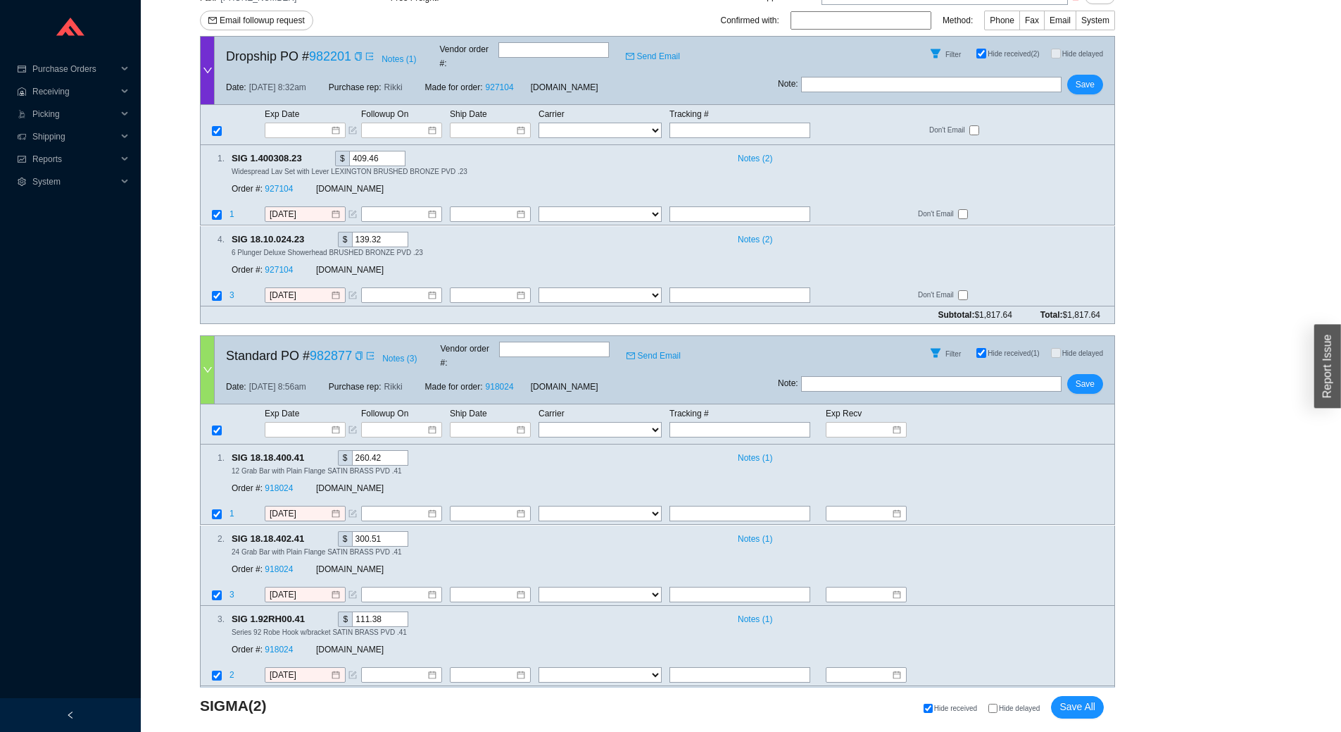
scroll to position [230, 0]
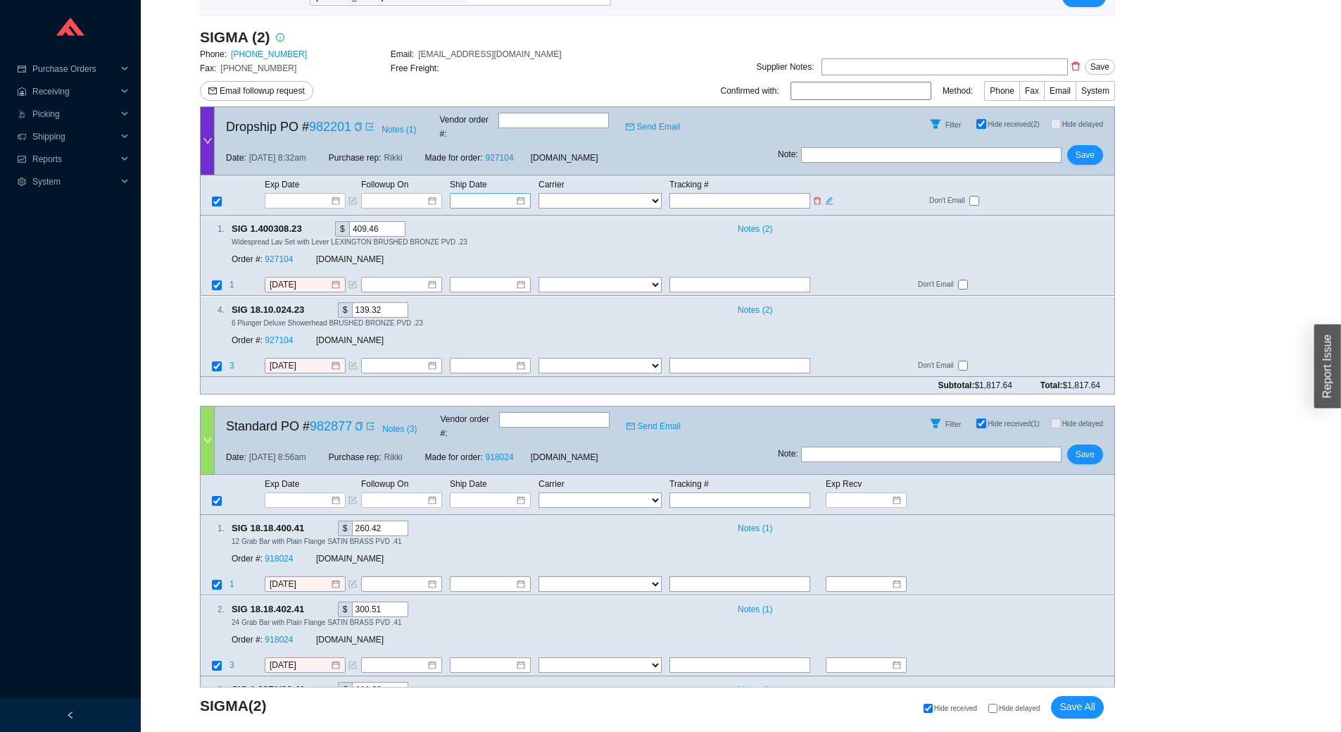
click at [477, 194] on input at bounding box center [486, 201] width 60 height 14
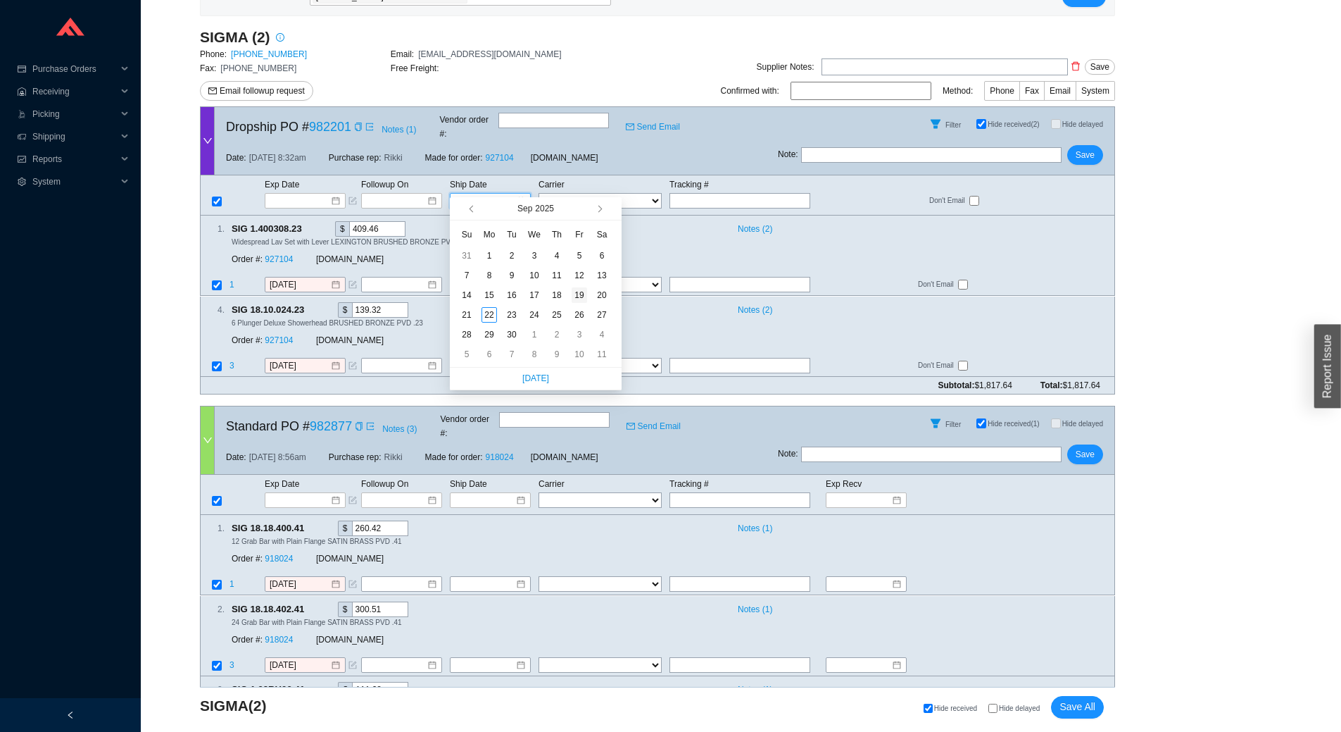
type input "9/19/2025"
click at [580, 298] on div "19" at bounding box center [579, 294] width 15 height 15
type input "9/19/2025"
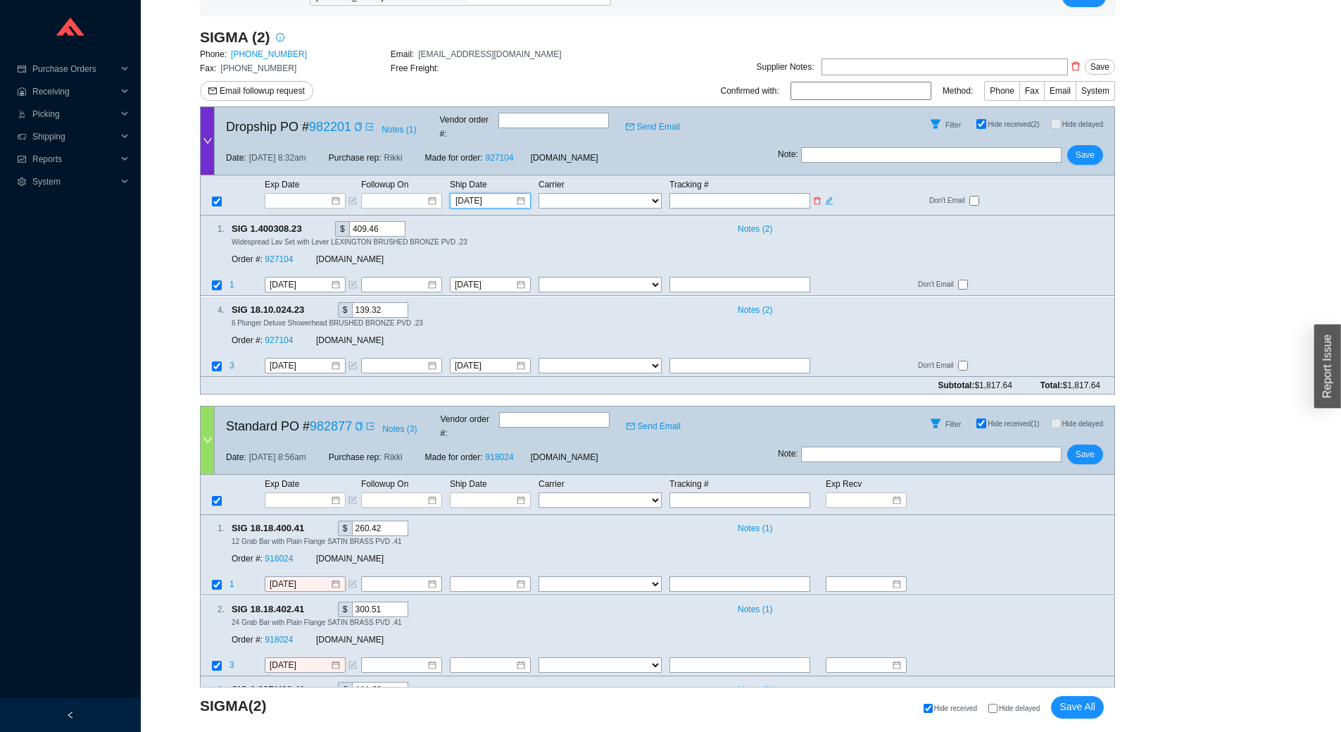
click at [608, 193] on select "FedEx UPS ---------------- 2 Day Transportation INC A&B Freight A. Duie Pyle AA…" at bounding box center [600, 200] width 123 height 15
click at [866, 318] on div "4 . SIG 18.10.024.23 $ 139.32 Notes ( 2 ) 6 Plunger Deluxe Showerhead BRUSHED B…" at bounding box center [652, 327] width 903 height 51
click at [698, 193] on input "text" at bounding box center [740, 200] width 141 height 15
type input "3"
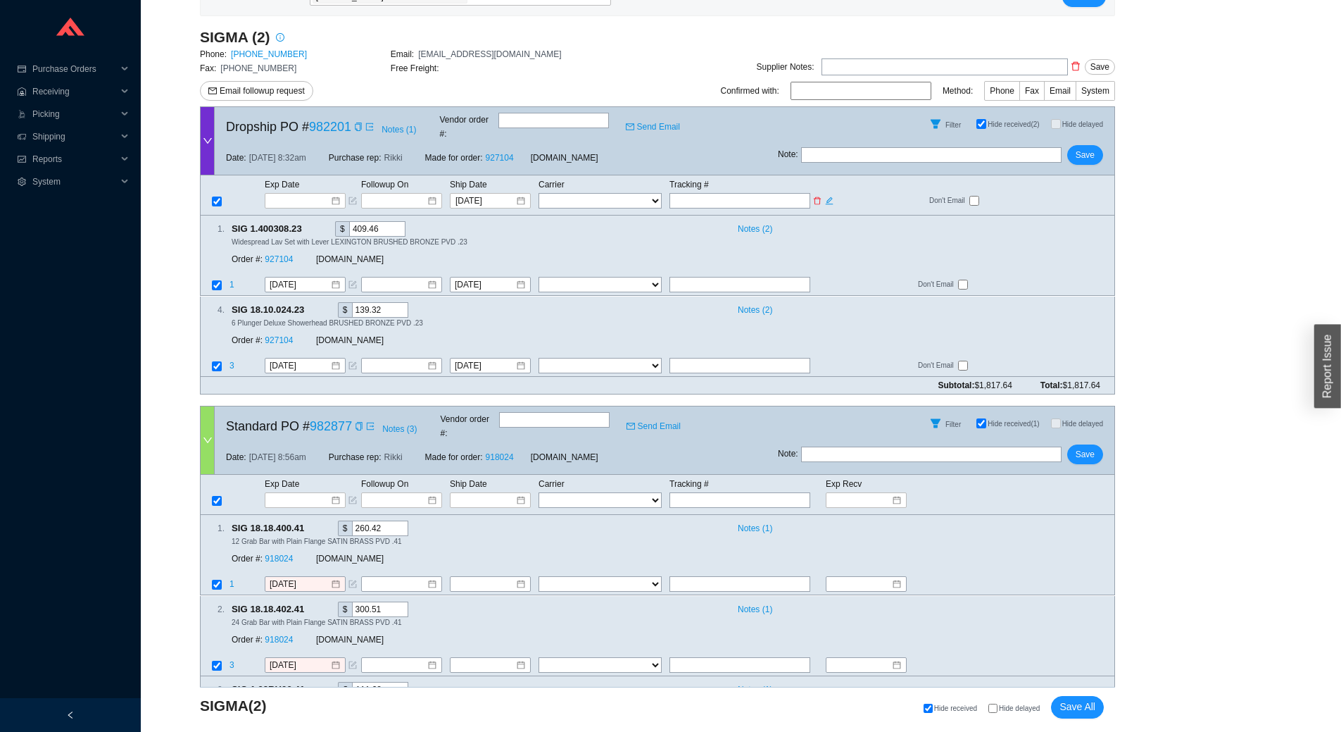
type input "3"
type input "39"
type input "393"
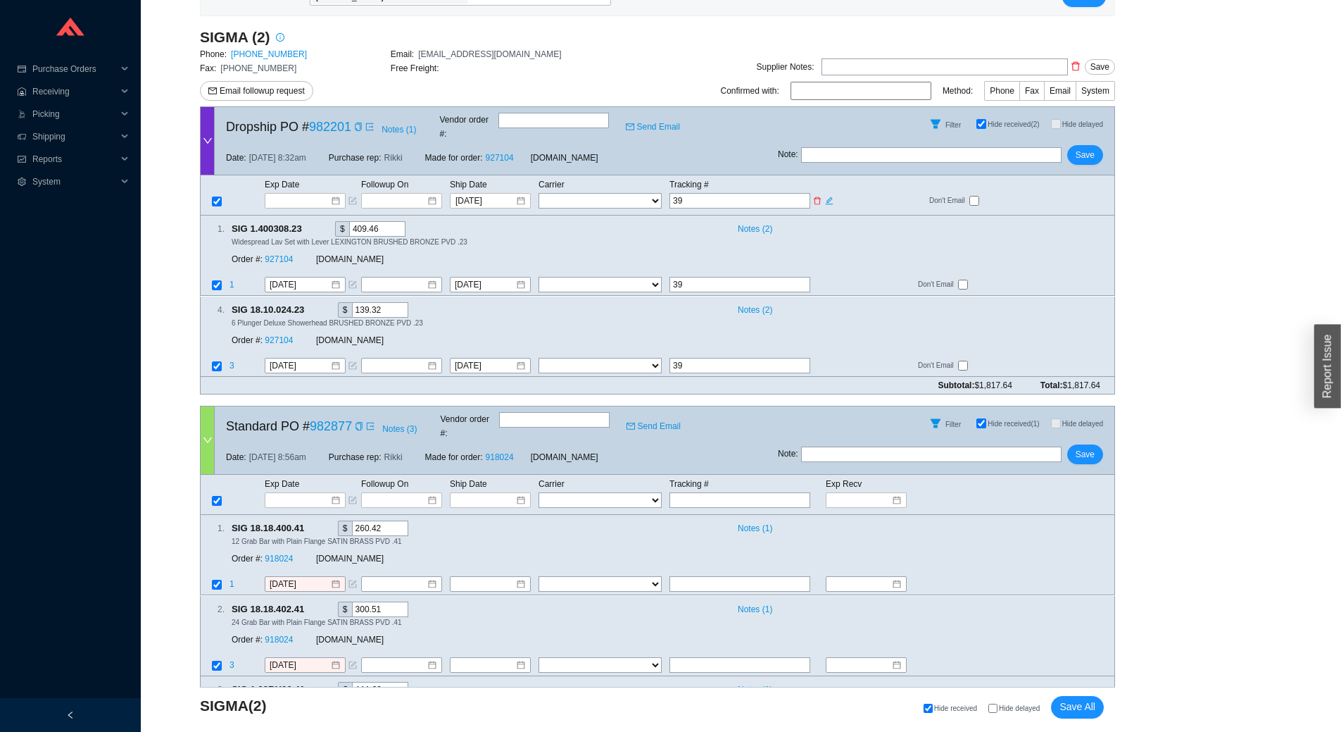
type input "393"
type input "3934"
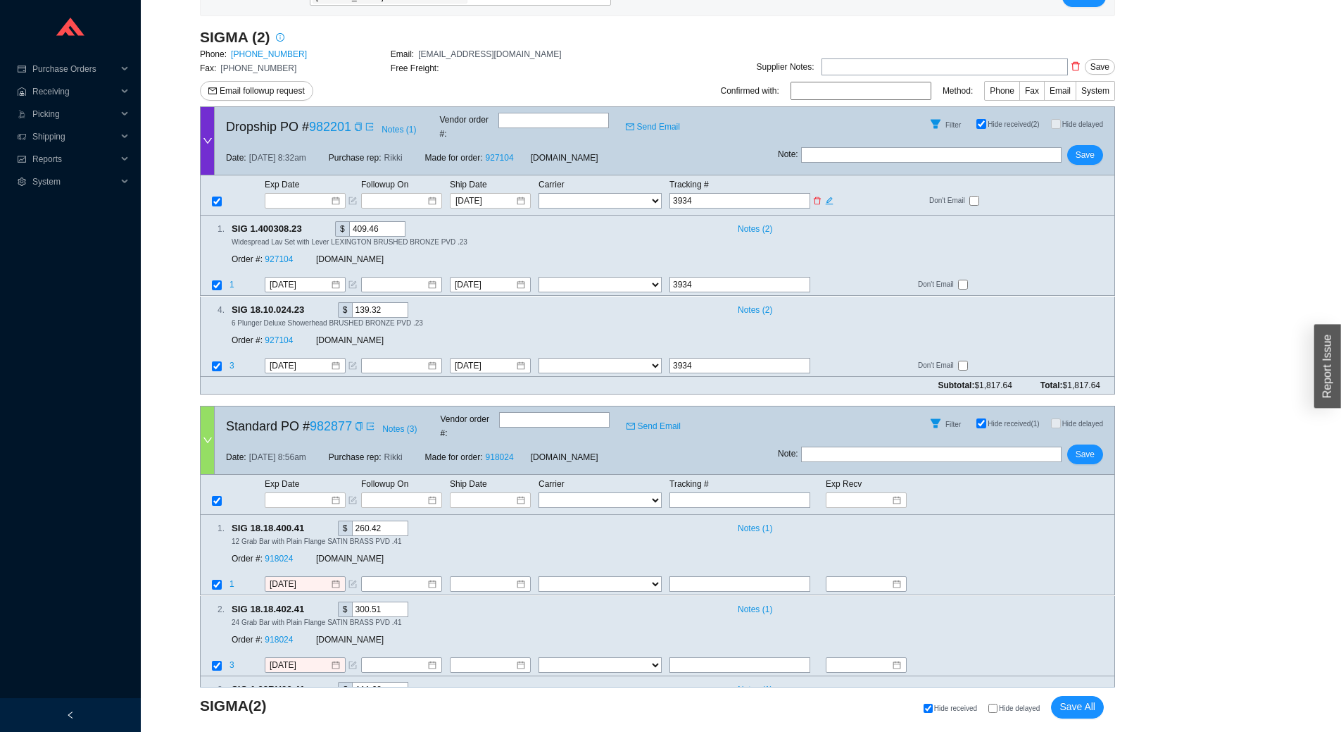
type input "39340"
type input "393409"
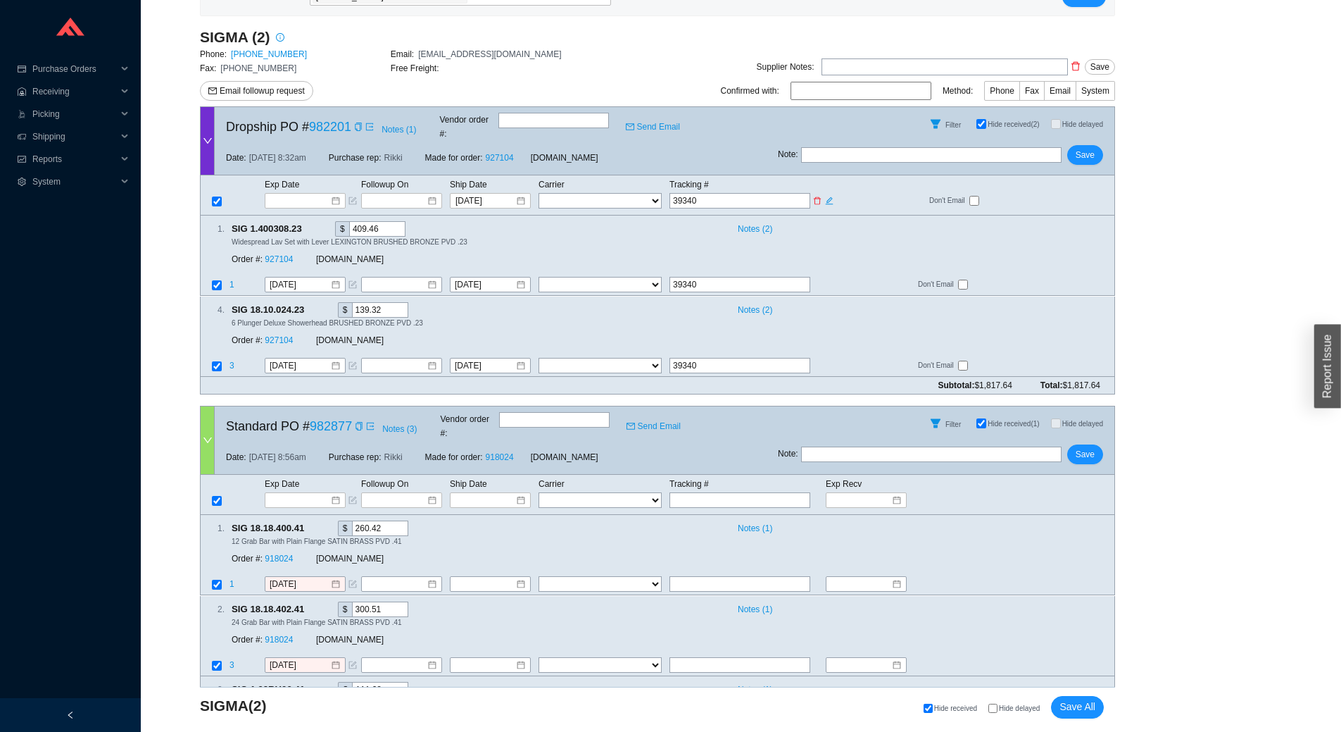
type input "393409"
type input "3934097"
type input "39340975"
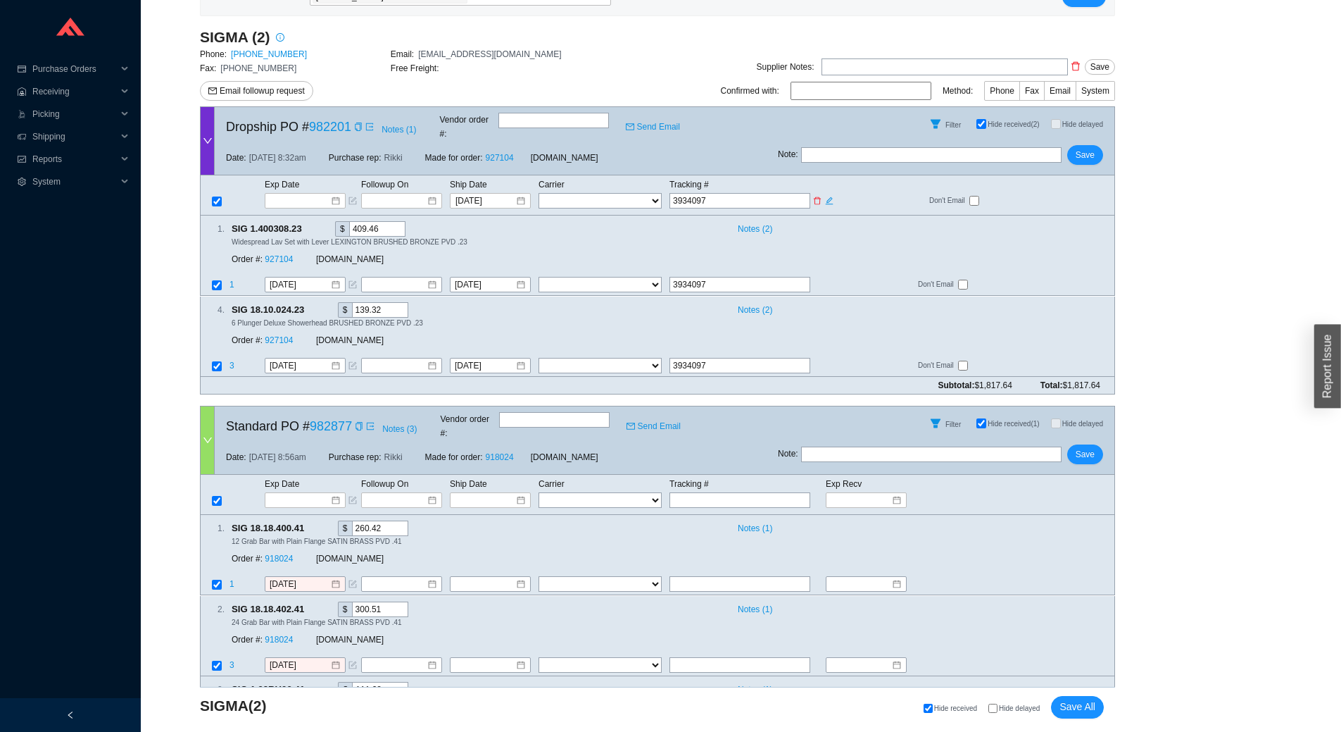
type input "39340975"
type input "393409759"
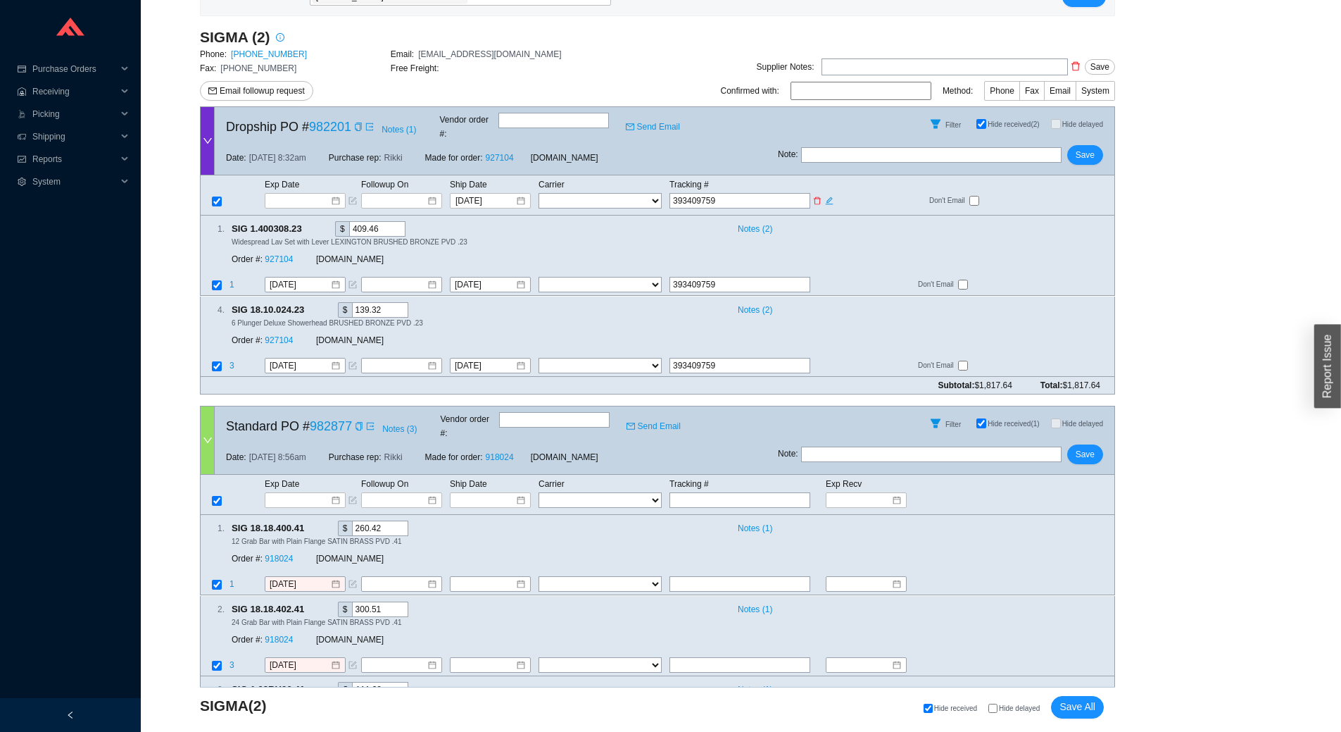
type input "3934097593"
type input "39340975933"
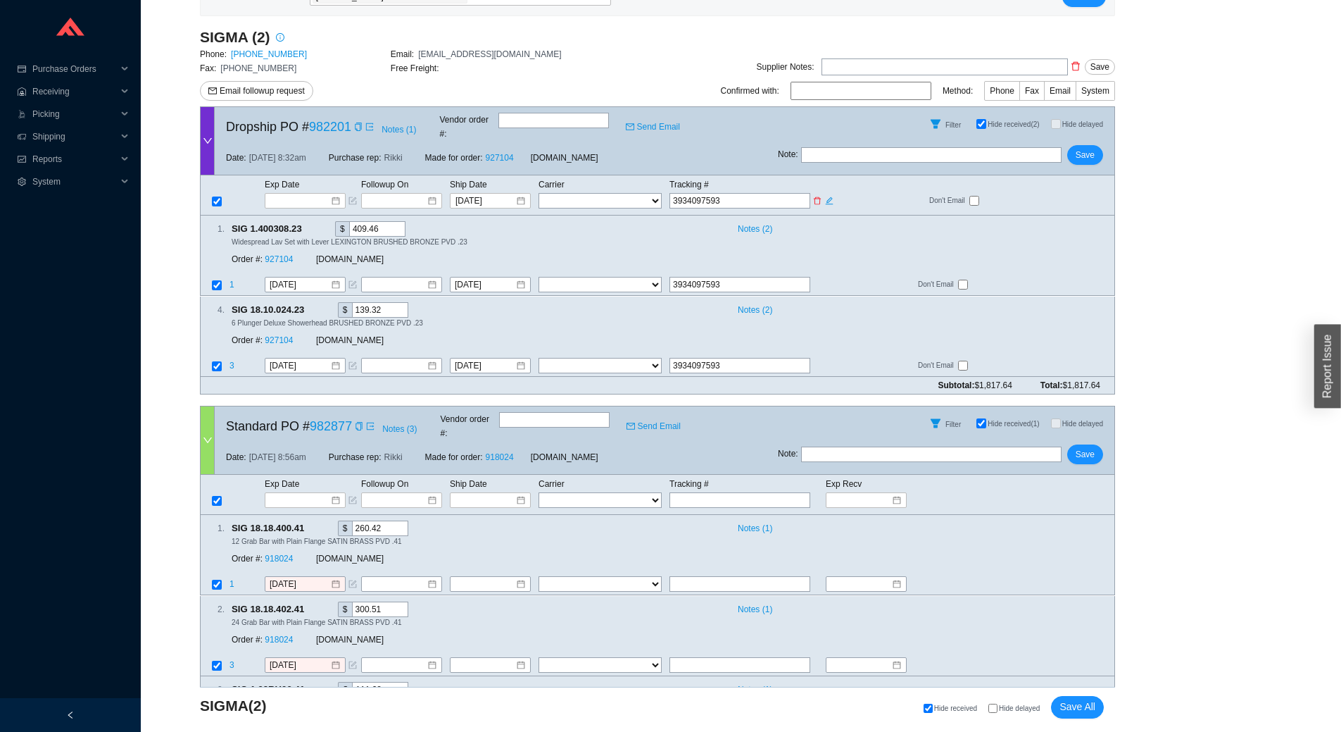
type input "39340975933"
type input "393409759335"
click at [746, 358] on input "393409759335" at bounding box center [740, 365] width 141 height 15
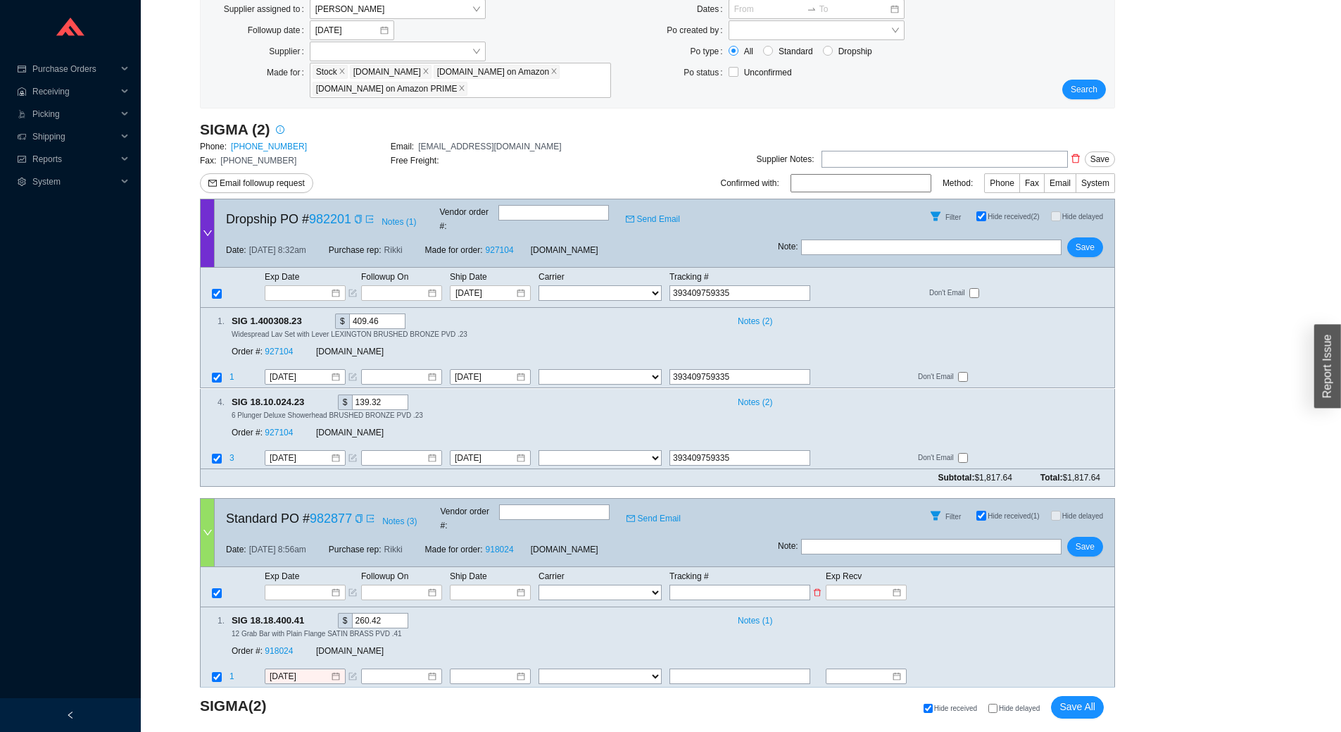
scroll to position [89, 0]
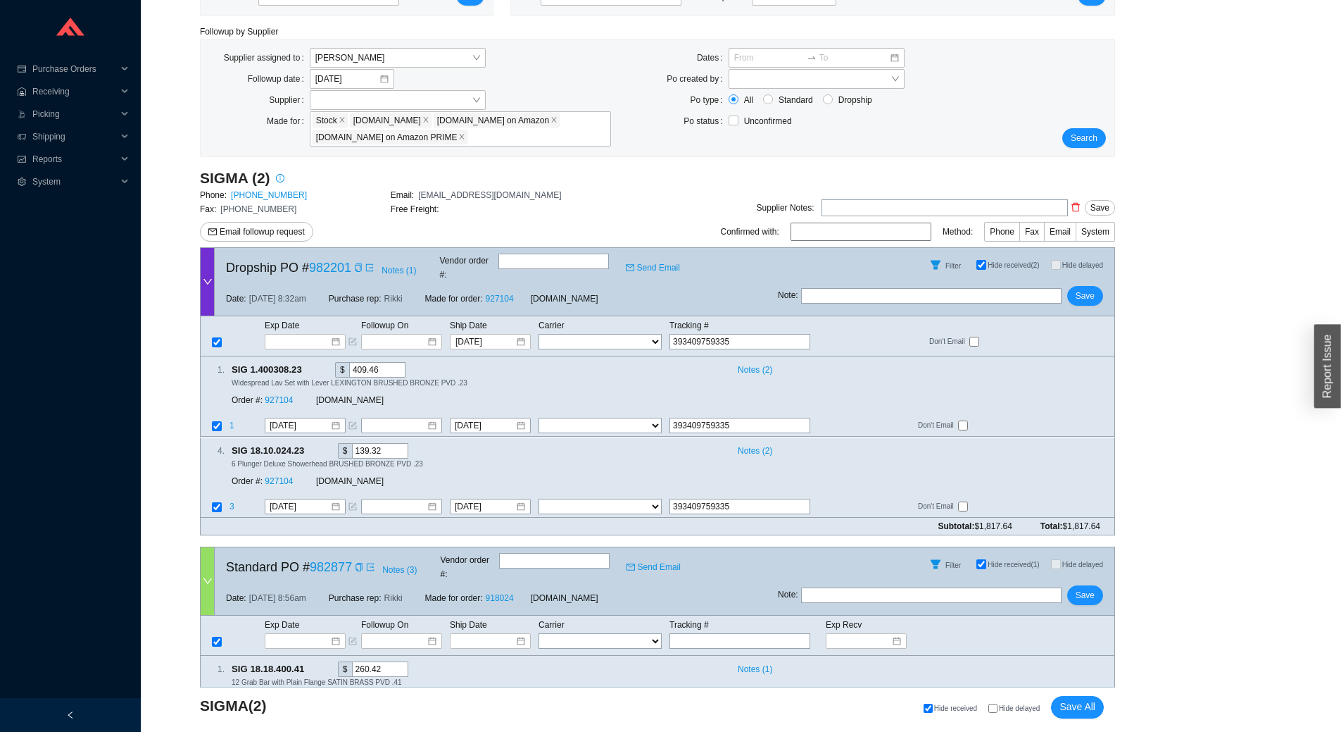
click at [985, 263] on input "Hide received (2)" at bounding box center [982, 265] width 10 height 10
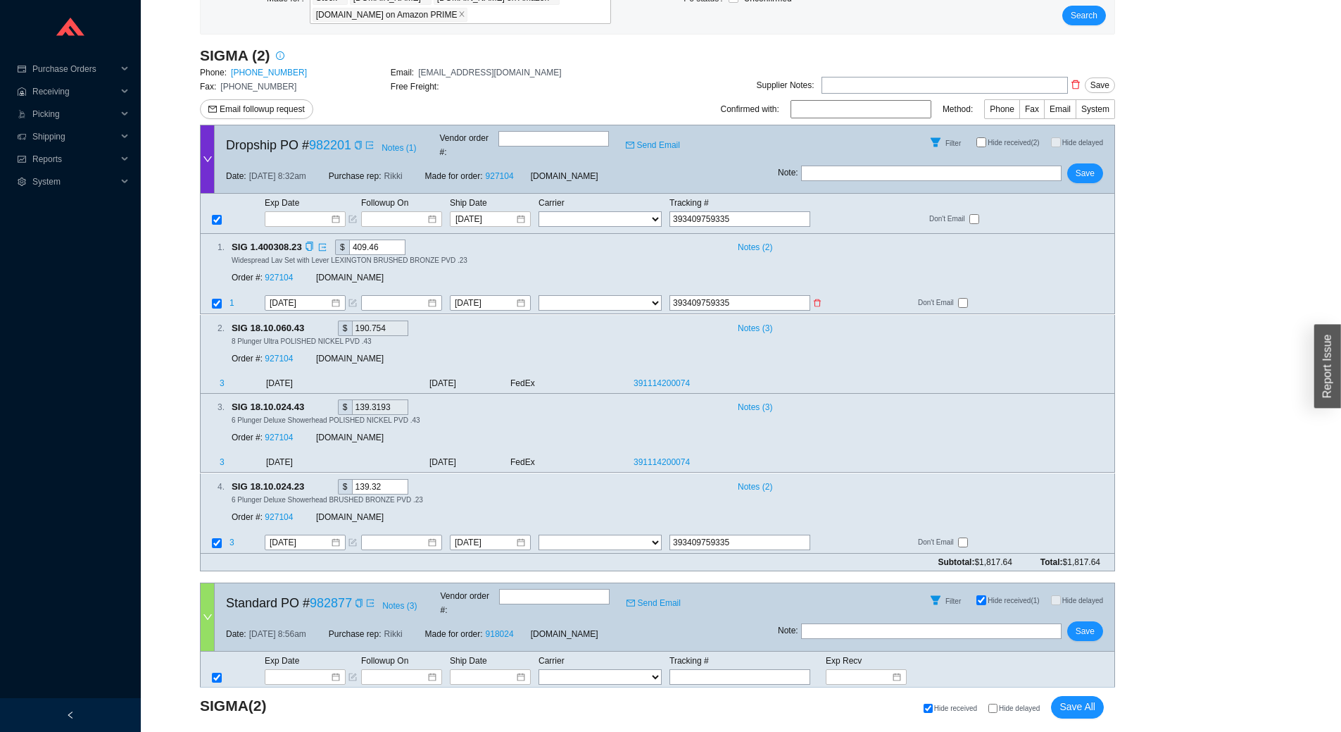
scroll to position [230, 0]
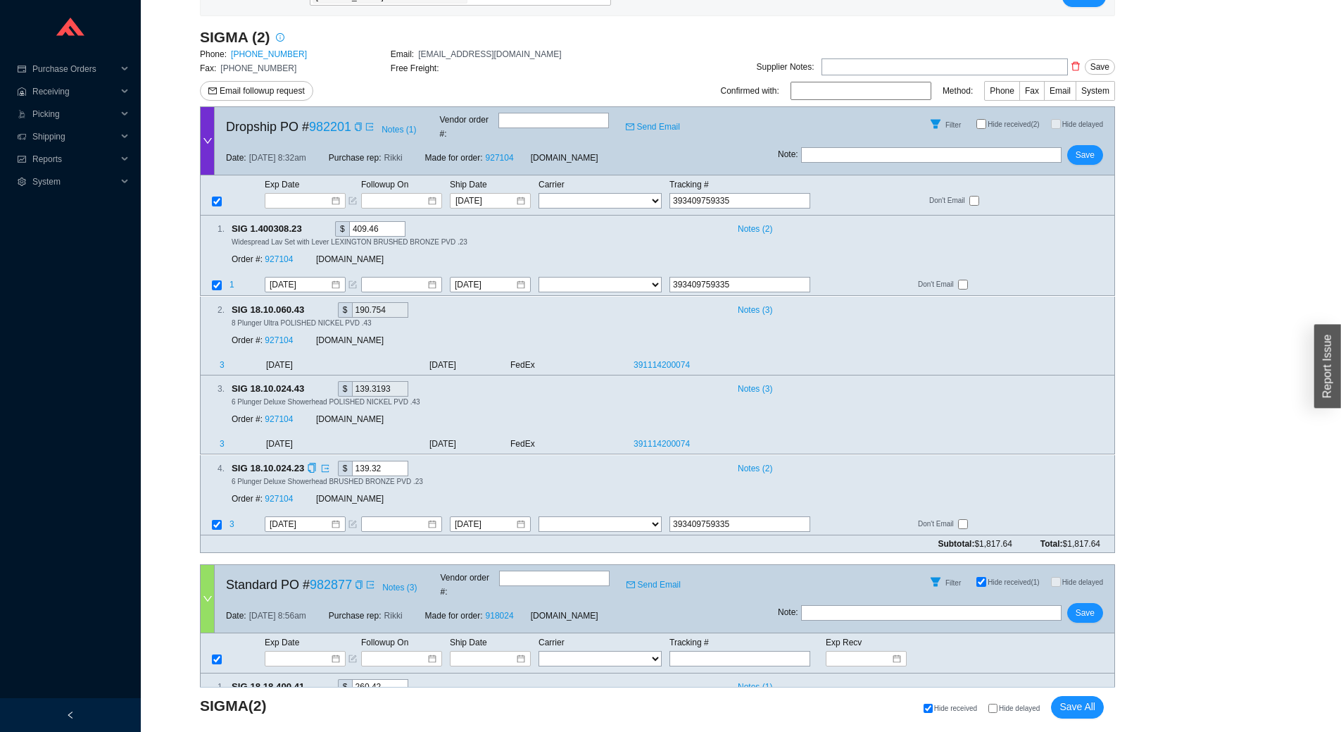
drag, startPoint x: 756, startPoint y: 514, endPoint x: 482, endPoint y: 494, distance: 274.0
click at [482, 494] on div "4 . SIG 18.10.024.23 $ 139.32 Notes ( 2 ) 6 Plunger Deluxe Showerhead BRUSHED B…" at bounding box center [657, 495] width 915 height 80
click at [750, 516] on input "393409759335" at bounding box center [740, 523] width 141 height 15
drag, startPoint x: 746, startPoint y: 508, endPoint x: 702, endPoint y: 512, distance: 43.9
click at [702, 516] on input "393409759335" at bounding box center [740, 523] width 141 height 15
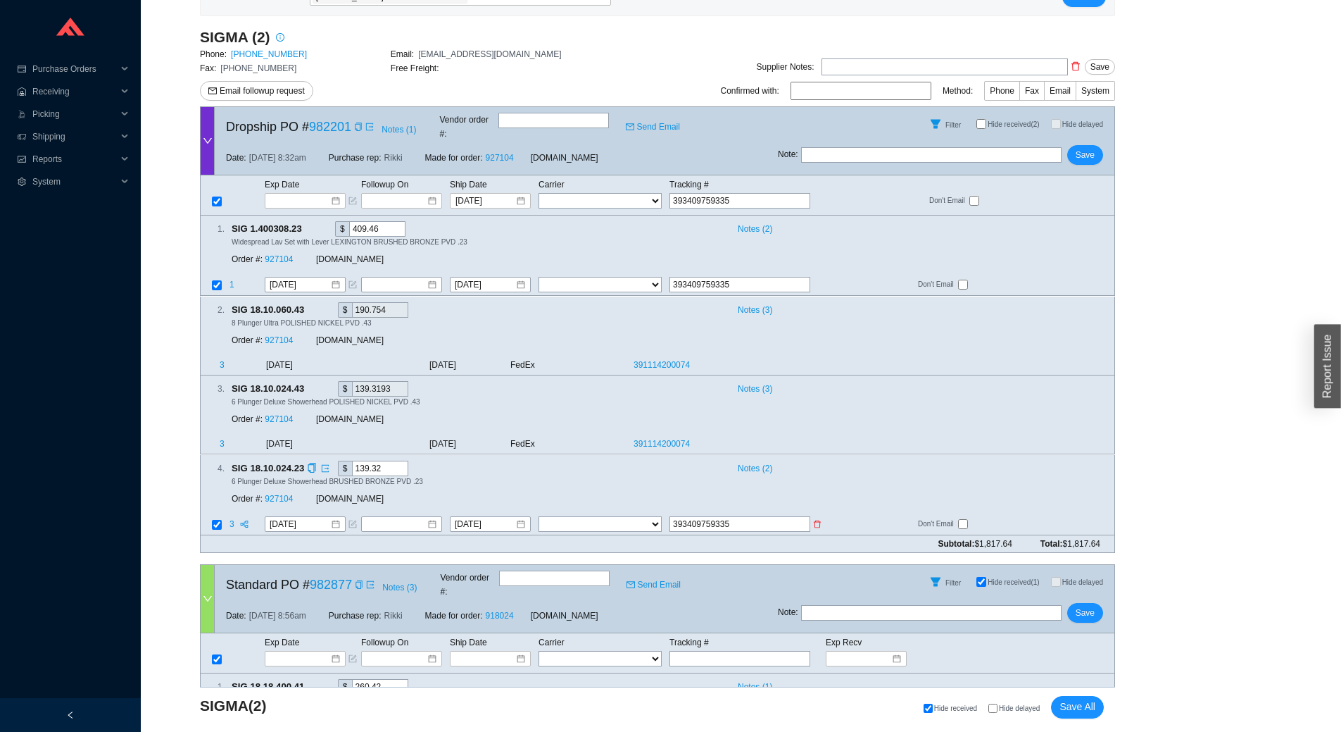
click at [735, 516] on input "393409759335" at bounding box center [740, 523] width 141 height 15
drag, startPoint x: 735, startPoint y: 507, endPoint x: 708, endPoint y: 513, distance: 27.5
click at [708, 516] on input "393409759335" at bounding box center [740, 523] width 141 height 15
drag, startPoint x: 706, startPoint y: 509, endPoint x: 765, endPoint y: 502, distance: 59.6
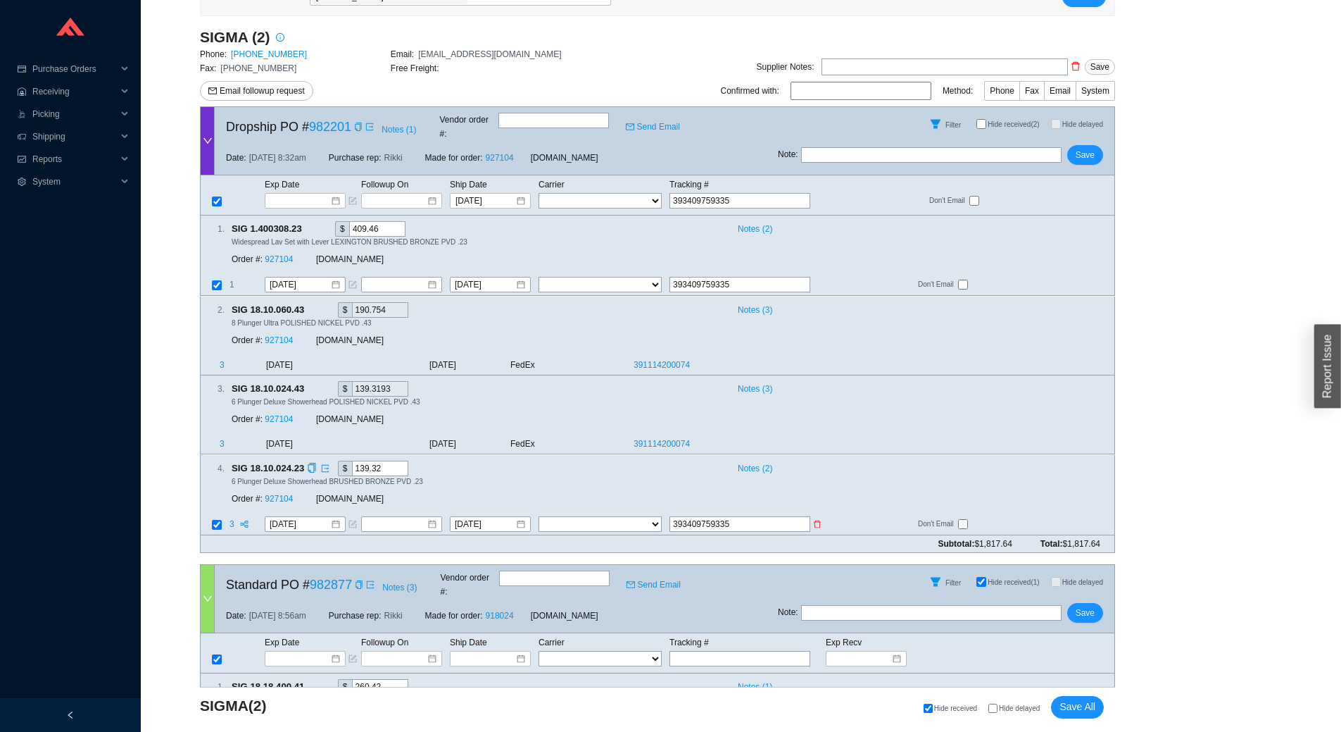
click at [765, 516] on input "393409759335" at bounding box center [740, 523] width 141 height 15
drag, startPoint x: 741, startPoint y: 266, endPoint x: 456, endPoint y: 274, distance: 284.6
click at [456, 277] on tr "1 9/18/2025 9/19/2025 FedEx UPS ---------------- 2 Day Transportation INC A&B F…" at bounding box center [658, 286] width 914 height 19
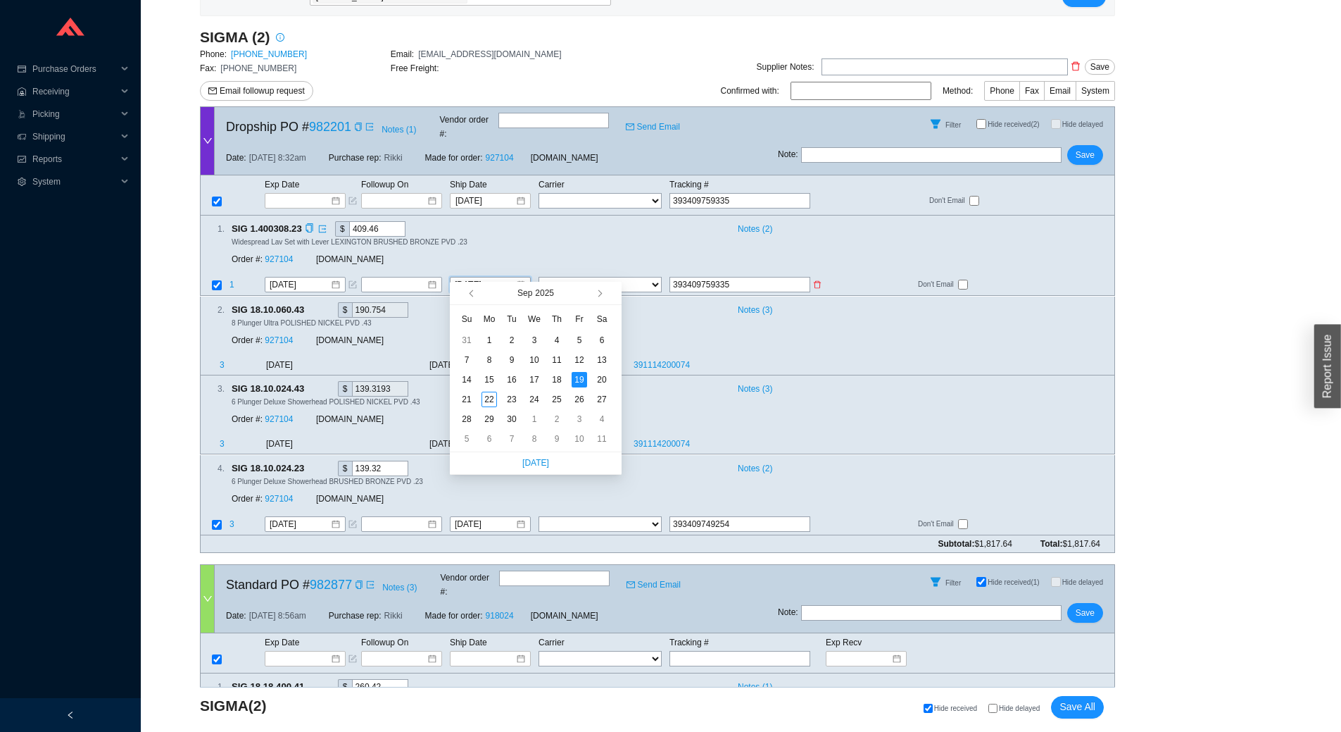
click at [703, 277] on input "393409759335" at bounding box center [740, 284] width 141 height 15
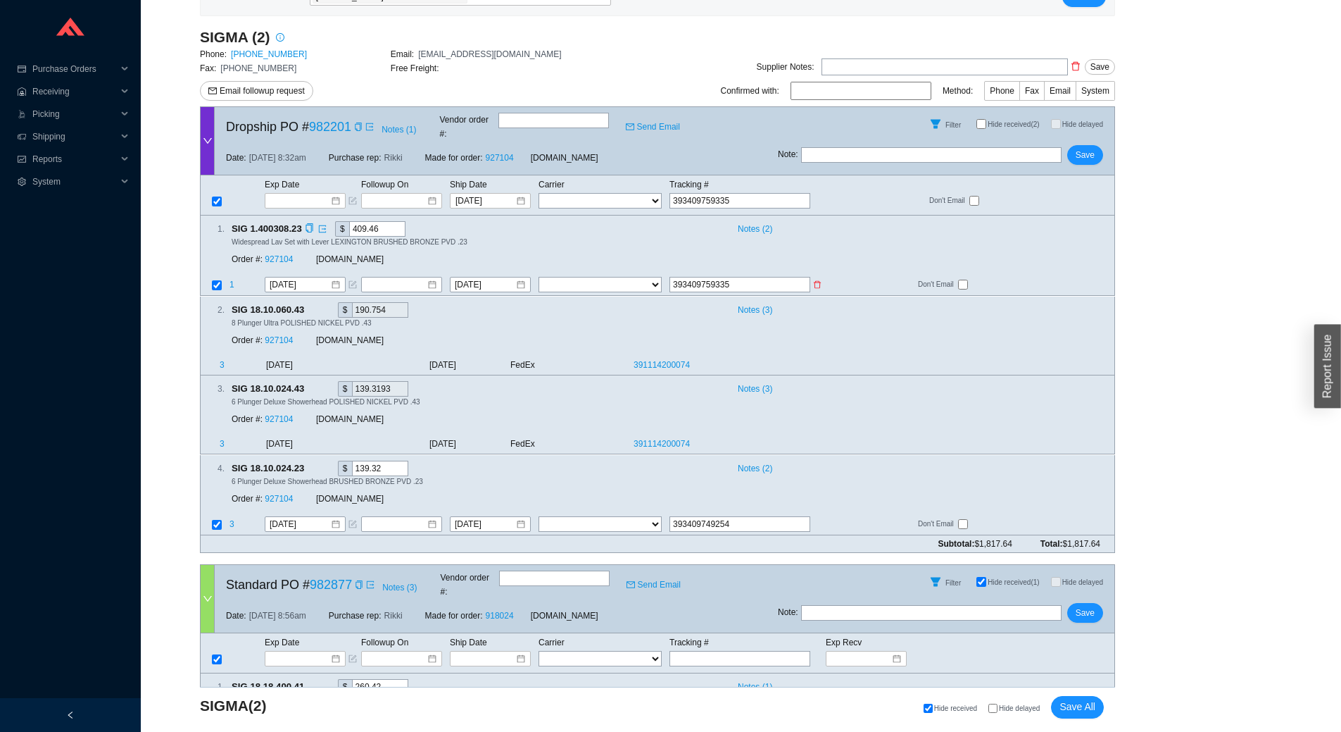
click at [703, 277] on input "393409759335" at bounding box center [740, 284] width 141 height 15
click at [708, 277] on input "393409759335" at bounding box center [740, 284] width 141 height 15
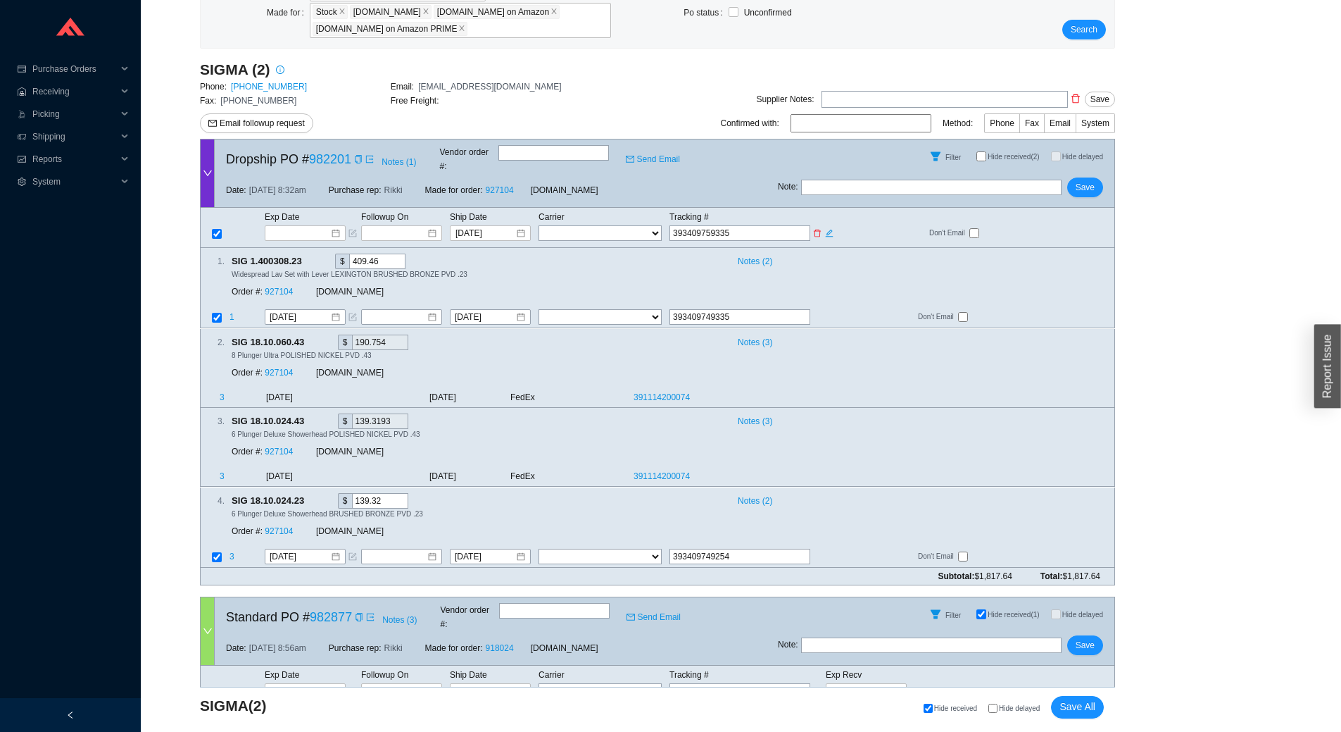
scroll to position [177, 0]
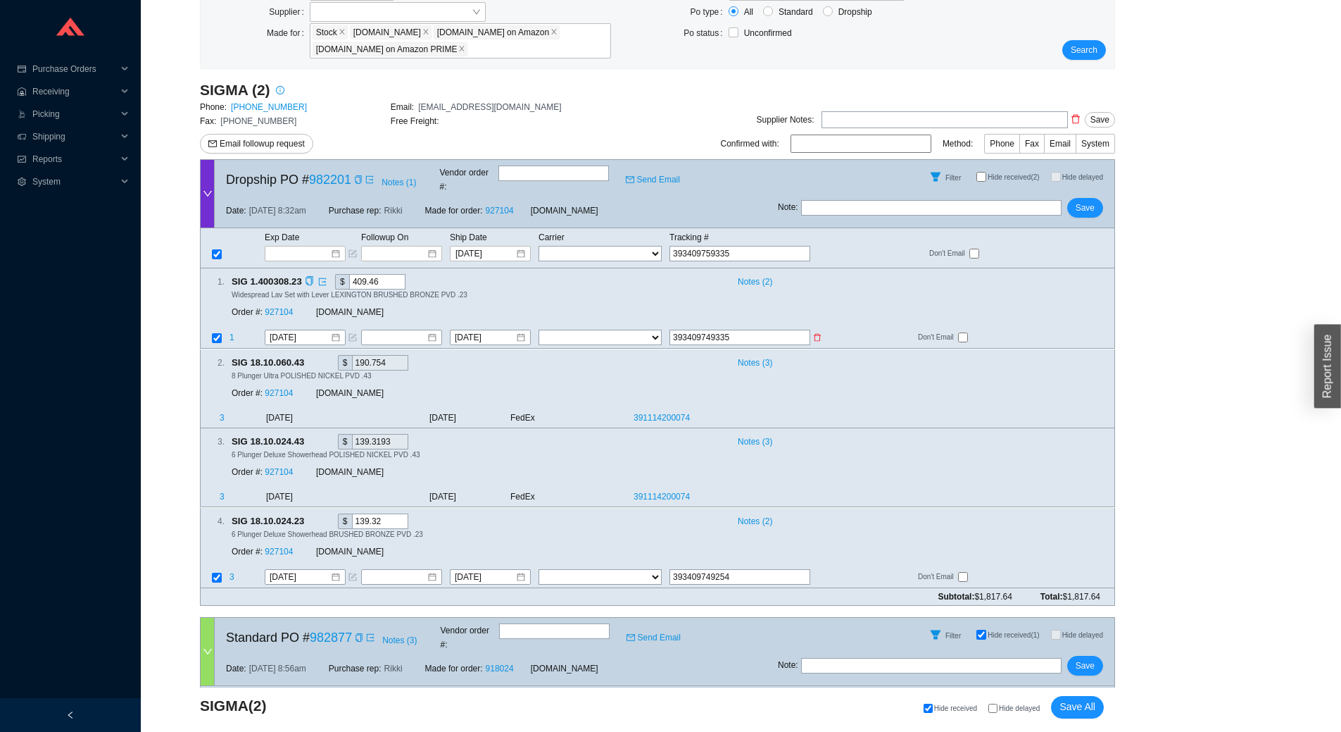
drag, startPoint x: 742, startPoint y: 323, endPoint x: 537, endPoint y: 331, distance: 205.1
click at [537, 331] on tr "1 9/18/2025 9/19/2025 FedEx UPS ---------------- 2 Day Transportation INC A&B F…" at bounding box center [658, 339] width 914 height 19
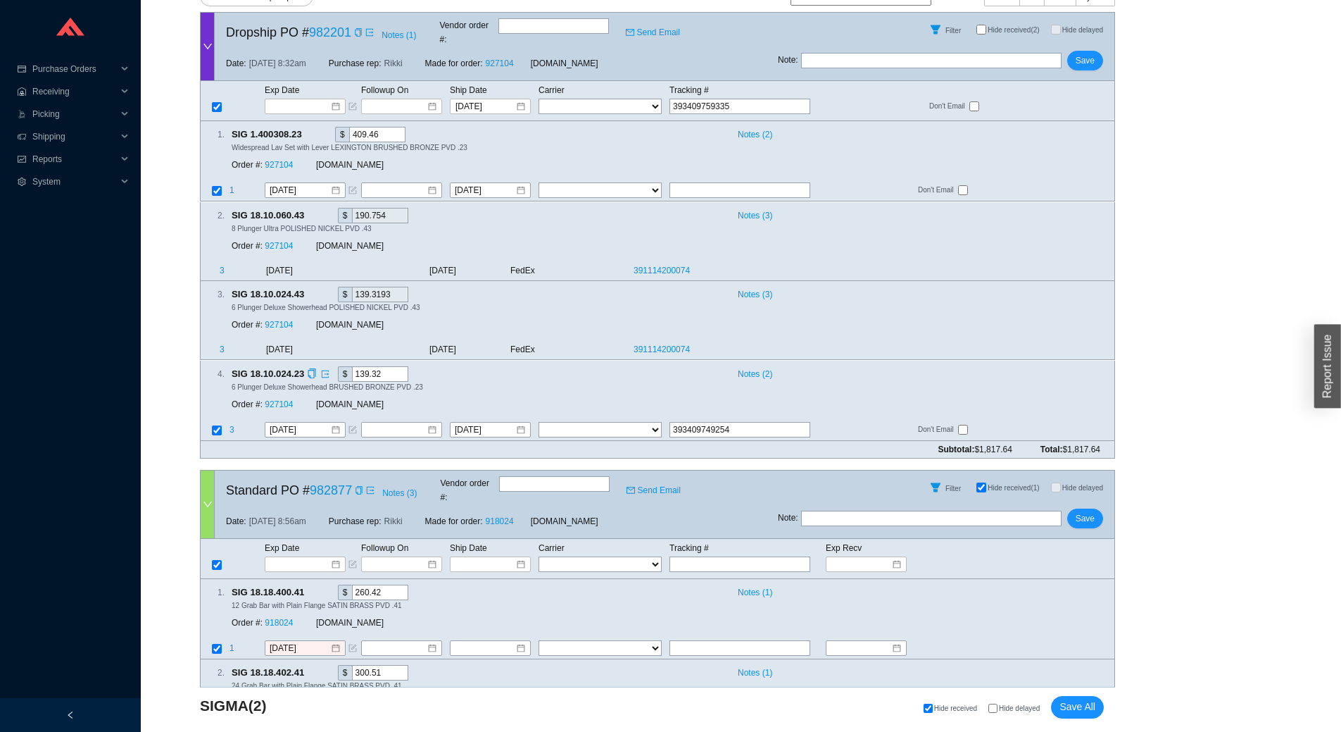
scroll to position [459, 0]
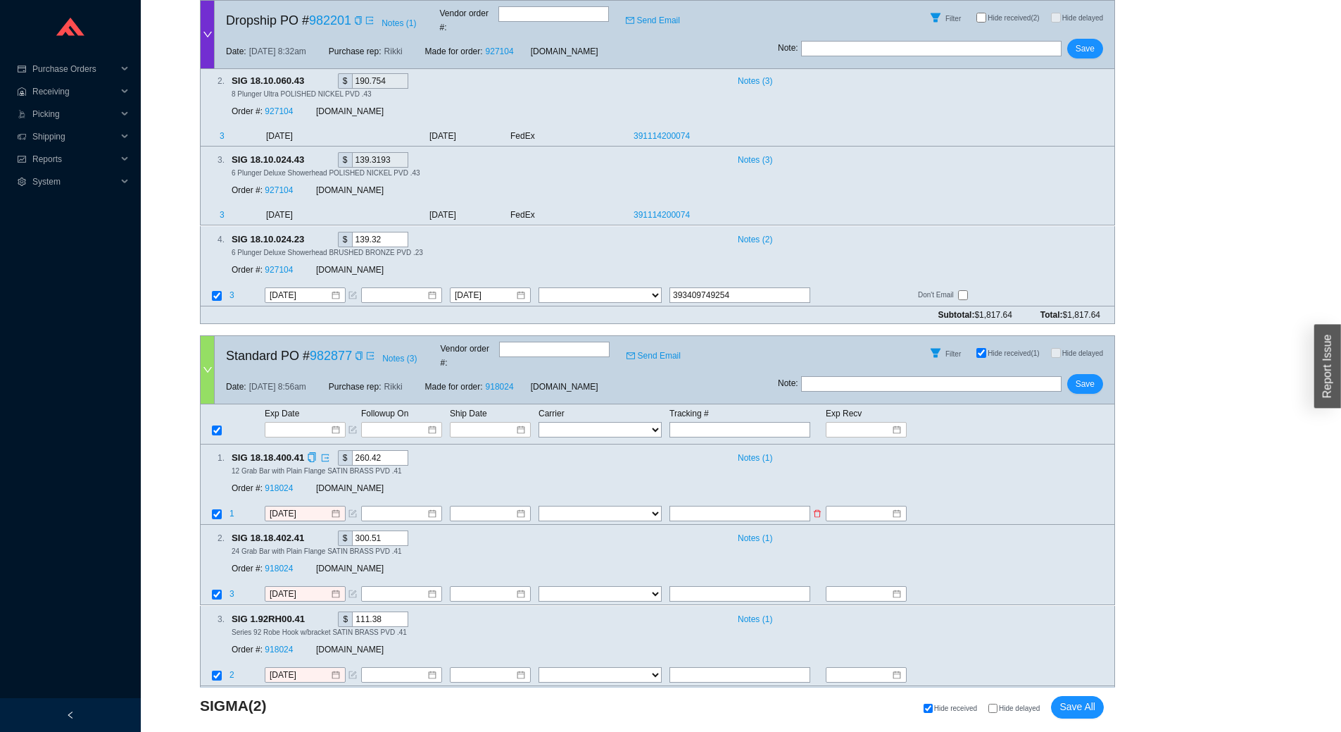
click at [694, 506] on input "text" at bounding box center [740, 513] width 141 height 15
paste input "393409749335"
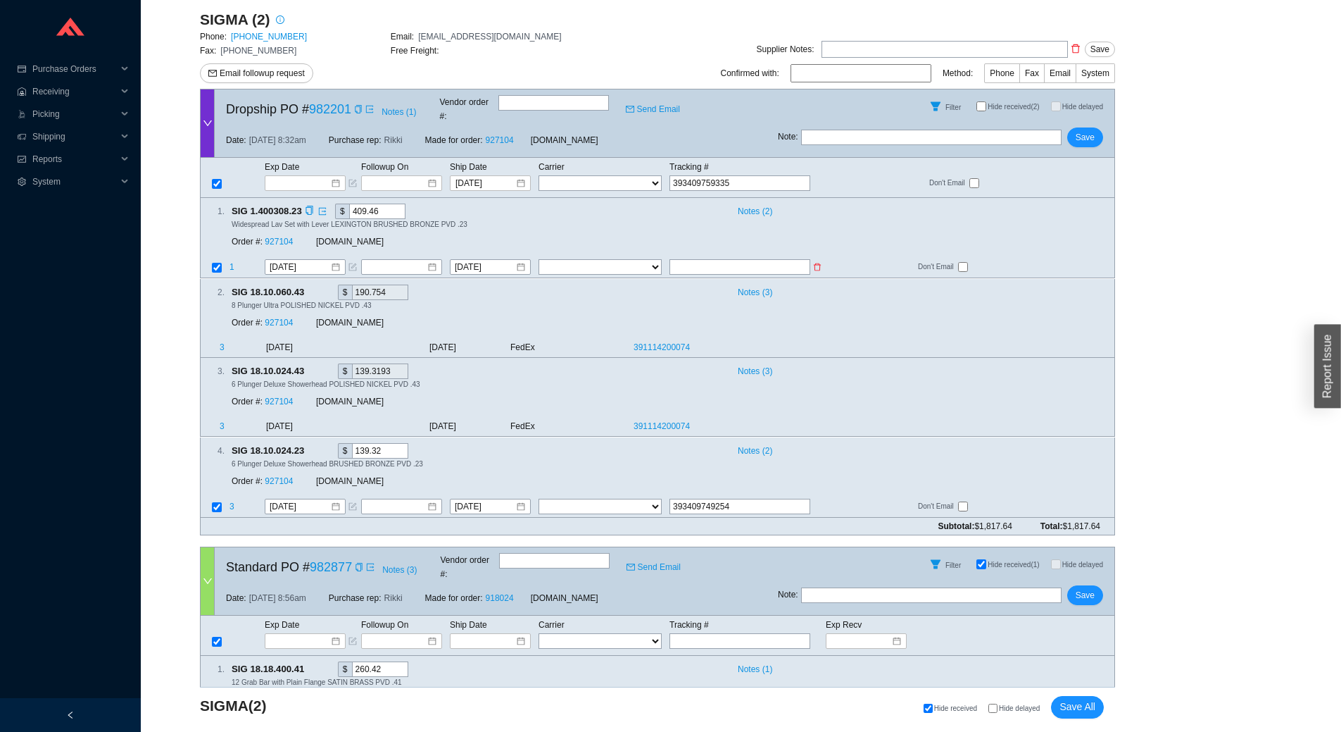
click at [711, 260] on input "text" at bounding box center [740, 267] width 141 height 15
drag, startPoint x: 752, startPoint y: 494, endPoint x: 442, endPoint y: 483, distance: 310.8
click at [442, 483] on div "4 . SIG 18.10.024.23 $ 139.32 Notes ( 2 ) 6 Plunger Deluxe Showerhead BRUSHED B…" at bounding box center [657, 477] width 915 height 80
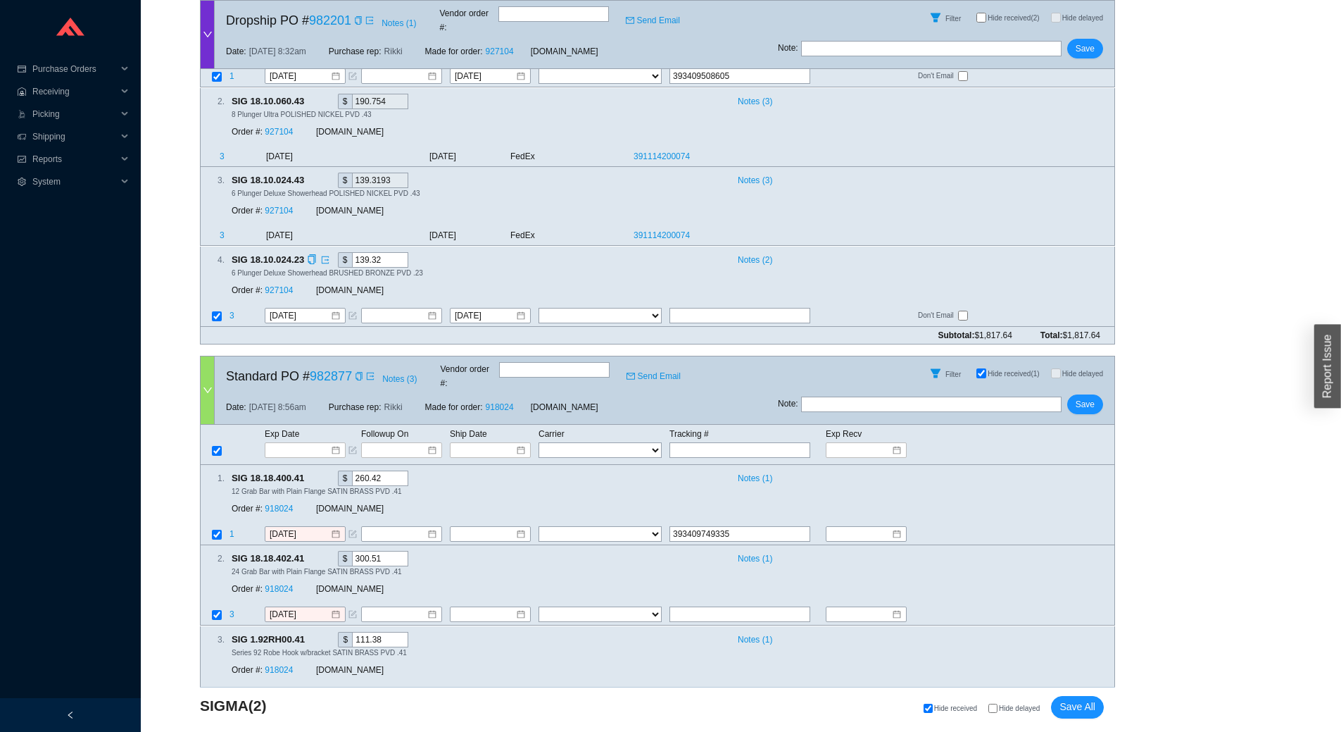
scroll to position [459, 0]
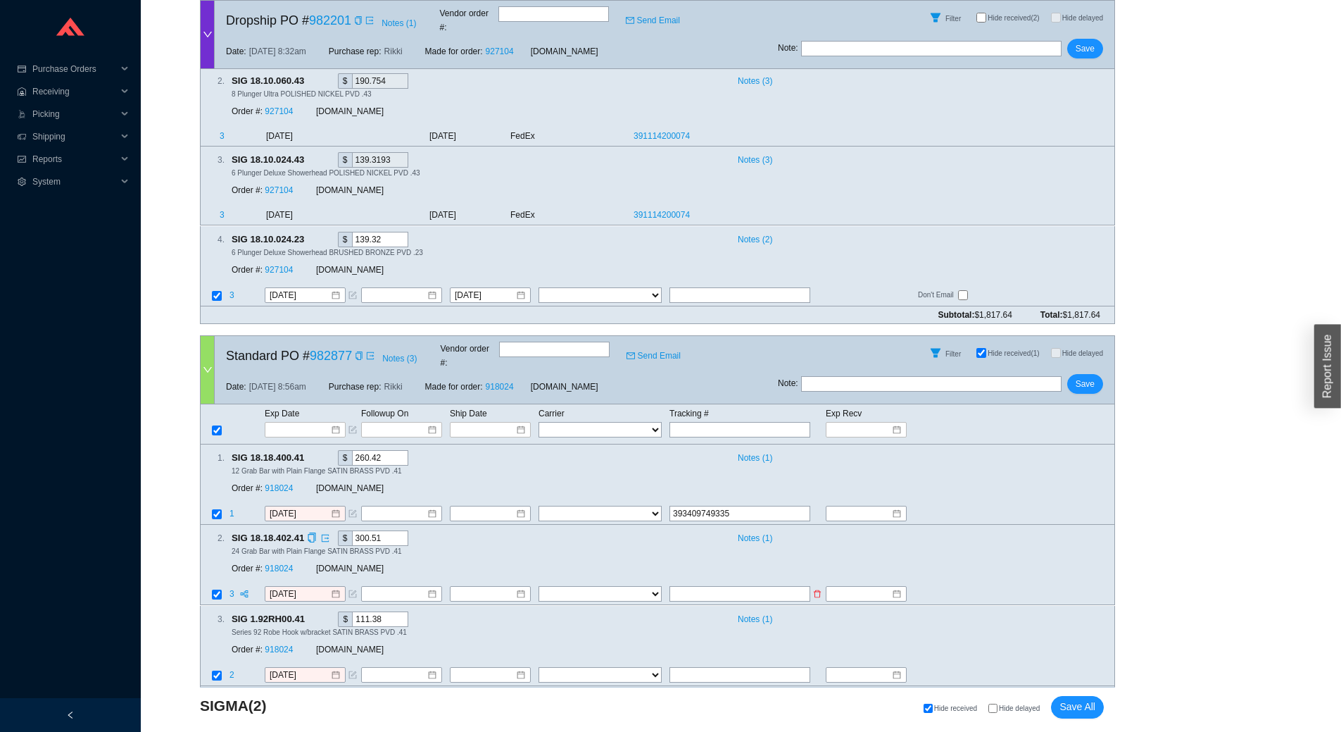
click at [693, 587] on input "text" at bounding box center [740, 594] width 141 height 15
paste input "393409749254"
drag, startPoint x: 734, startPoint y: 482, endPoint x: 471, endPoint y: 467, distance: 263.1
click at [471, 467] on div "1 . SIG 18.18.400.41 $ 260.42 Notes ( 1 ) 12 Grab Bar with Plain Flange SATIN B…" at bounding box center [657, 484] width 915 height 80
click at [780, 667] on input "text" at bounding box center [740, 674] width 141 height 15
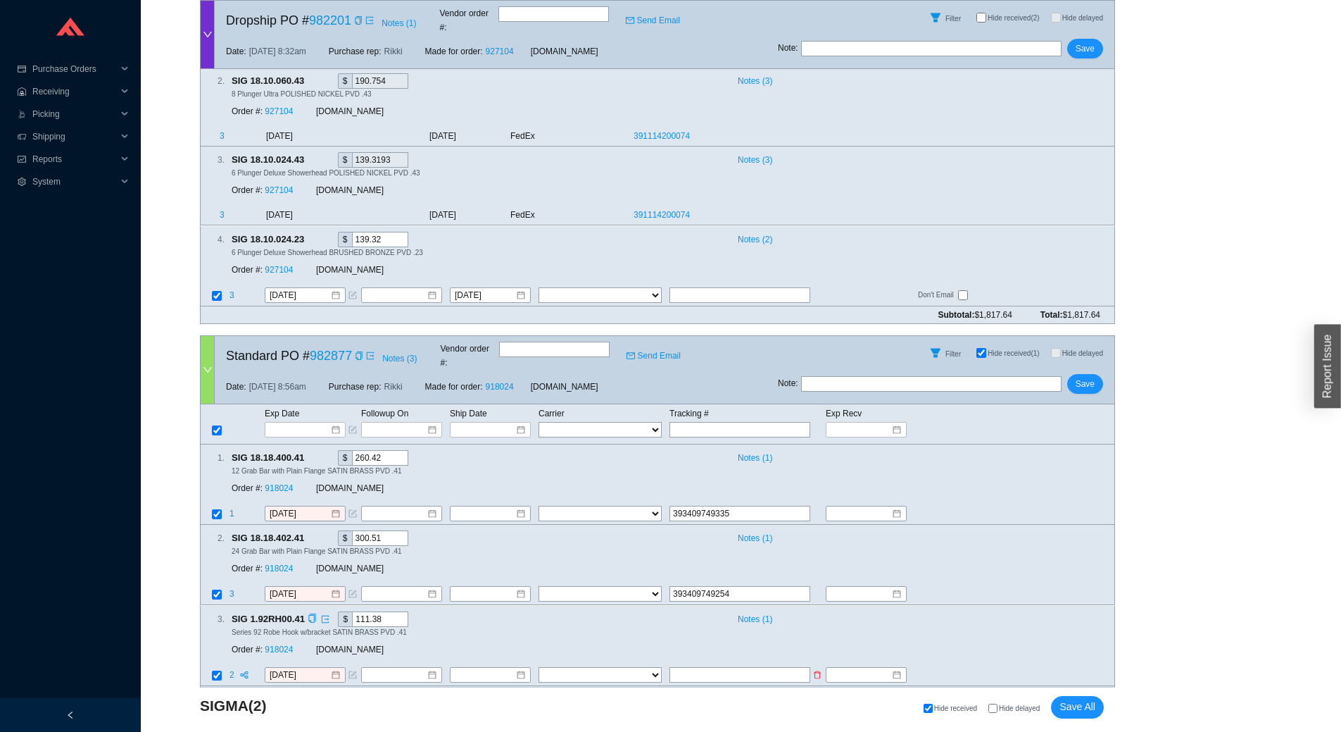
paste input "393409749335"
click at [597, 422] on select "FedEx UPS ---------------- 2 Day Transportation INC A&B Freight A. Duie Pyle AA…" at bounding box center [600, 429] width 123 height 15
click at [539, 422] on select "FedEx UPS ---------------- 2 Day Transportation INC A&B Freight A. Duie Pyle AA…" at bounding box center [600, 429] width 123 height 15
click at [488, 406] on td "Ship Date" at bounding box center [493, 413] width 89 height 15
click at [492, 423] on input at bounding box center [486, 430] width 60 height 14
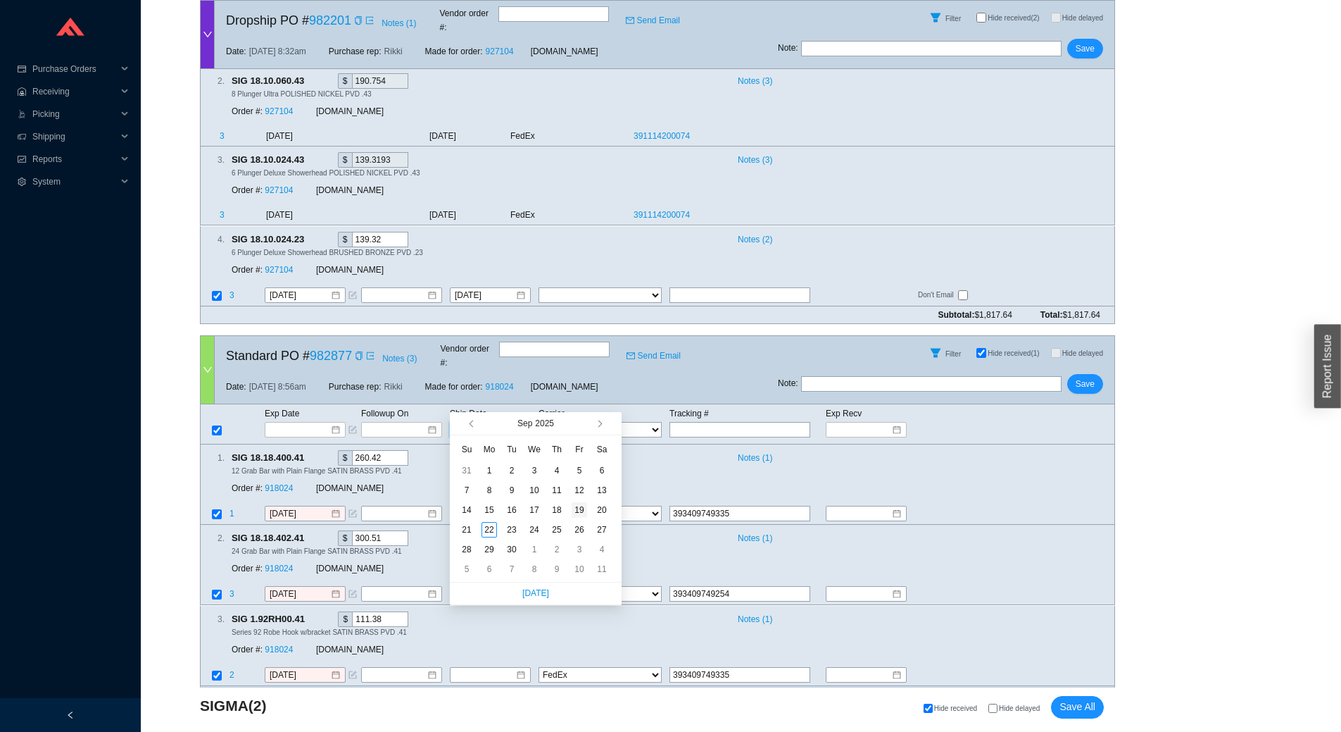
click at [584, 507] on div "19" at bounding box center [579, 509] width 15 height 15
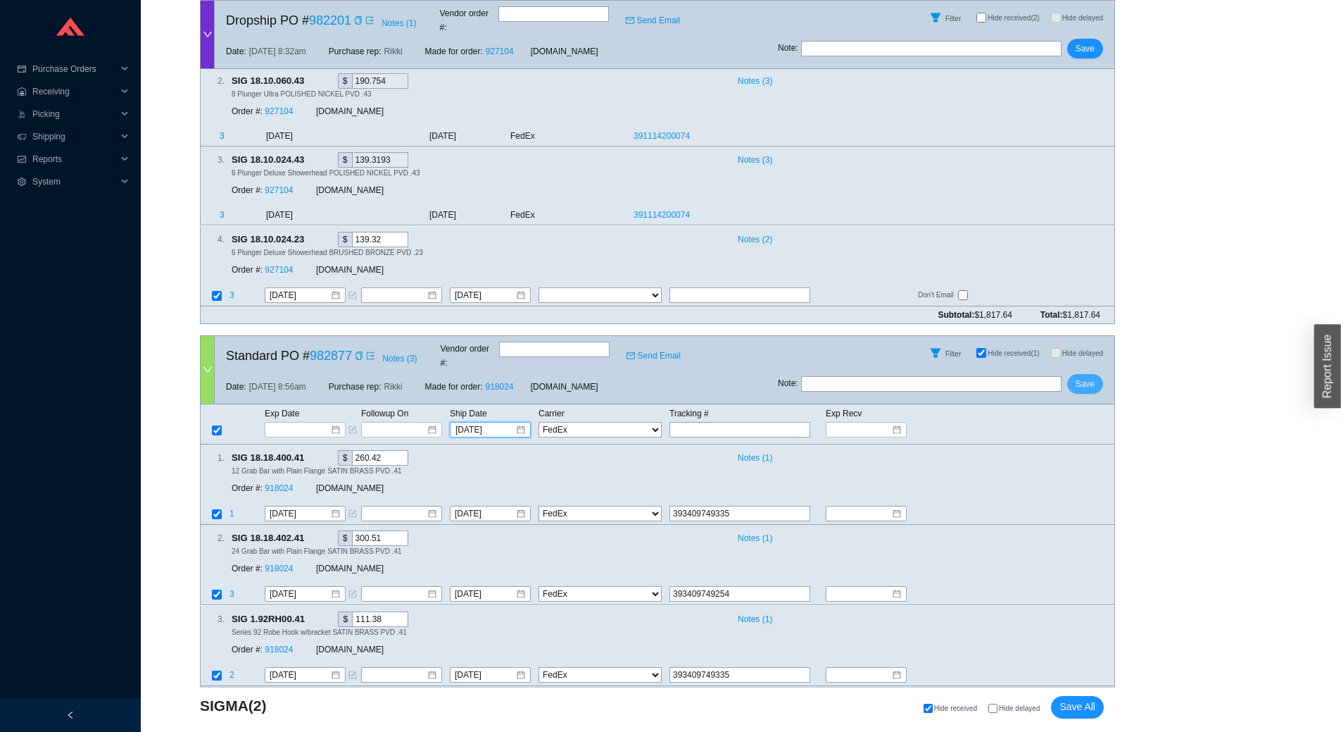
click at [1089, 377] on span "Save" at bounding box center [1085, 384] width 19 height 14
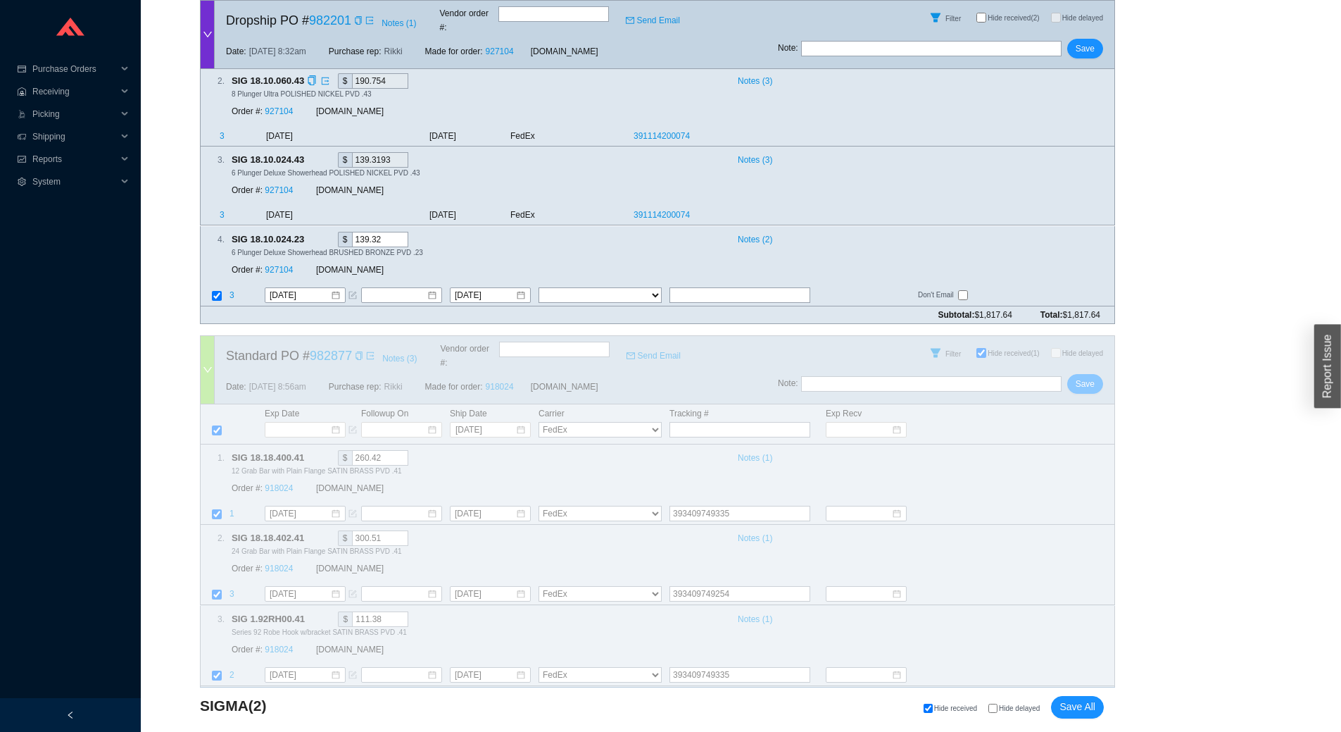
scroll to position [94, 0]
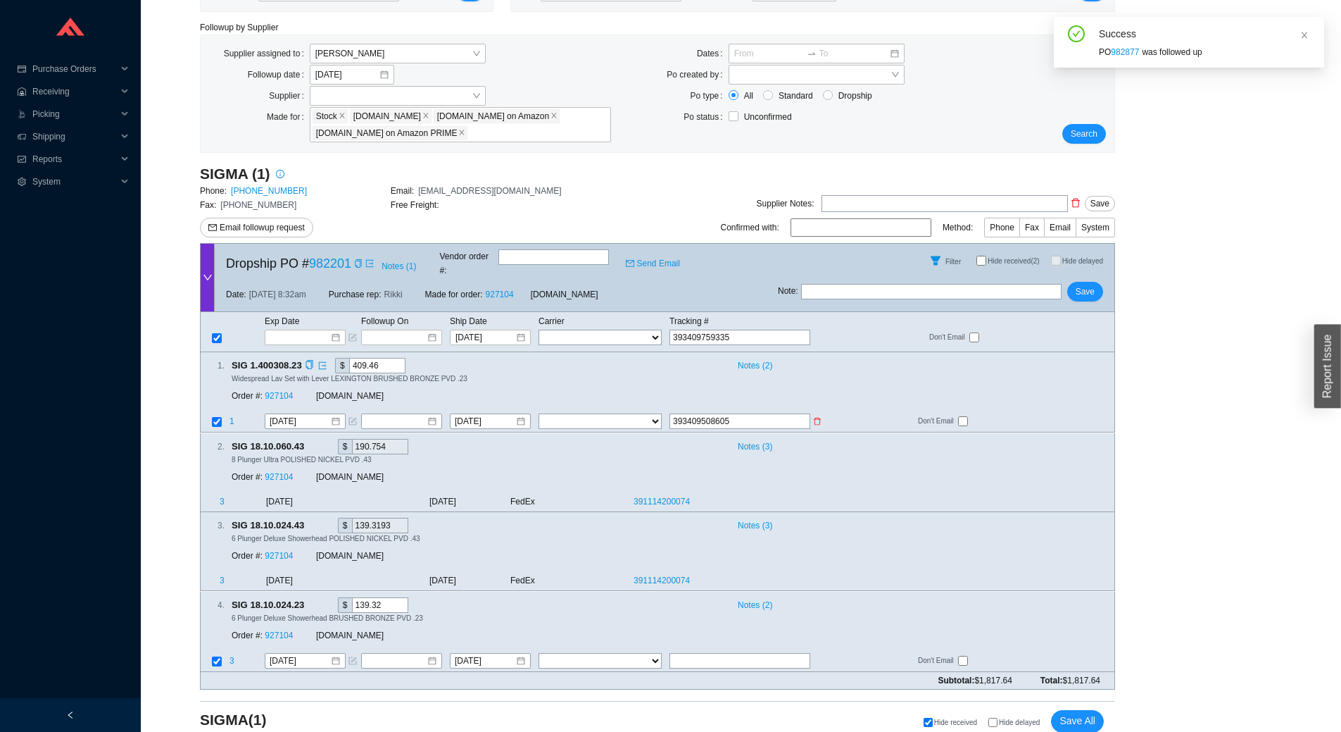
drag, startPoint x: 744, startPoint y: 408, endPoint x: 571, endPoint y: 412, distance: 172.6
click at [571, 413] on tr "1 9/18/2025 9/19/2025 FedEx UPS ---------------- 2 Day Transportation INC A&B F…" at bounding box center [658, 422] width 914 height 19
drag, startPoint x: 763, startPoint y: 319, endPoint x: 338, endPoint y: 319, distance: 424.6
click at [338, 329] on tr "9/19/2025 FedEx UPS ---------------- 2 Day Transportation INC A&B Freight A. Du…" at bounding box center [658, 337] width 914 height 17
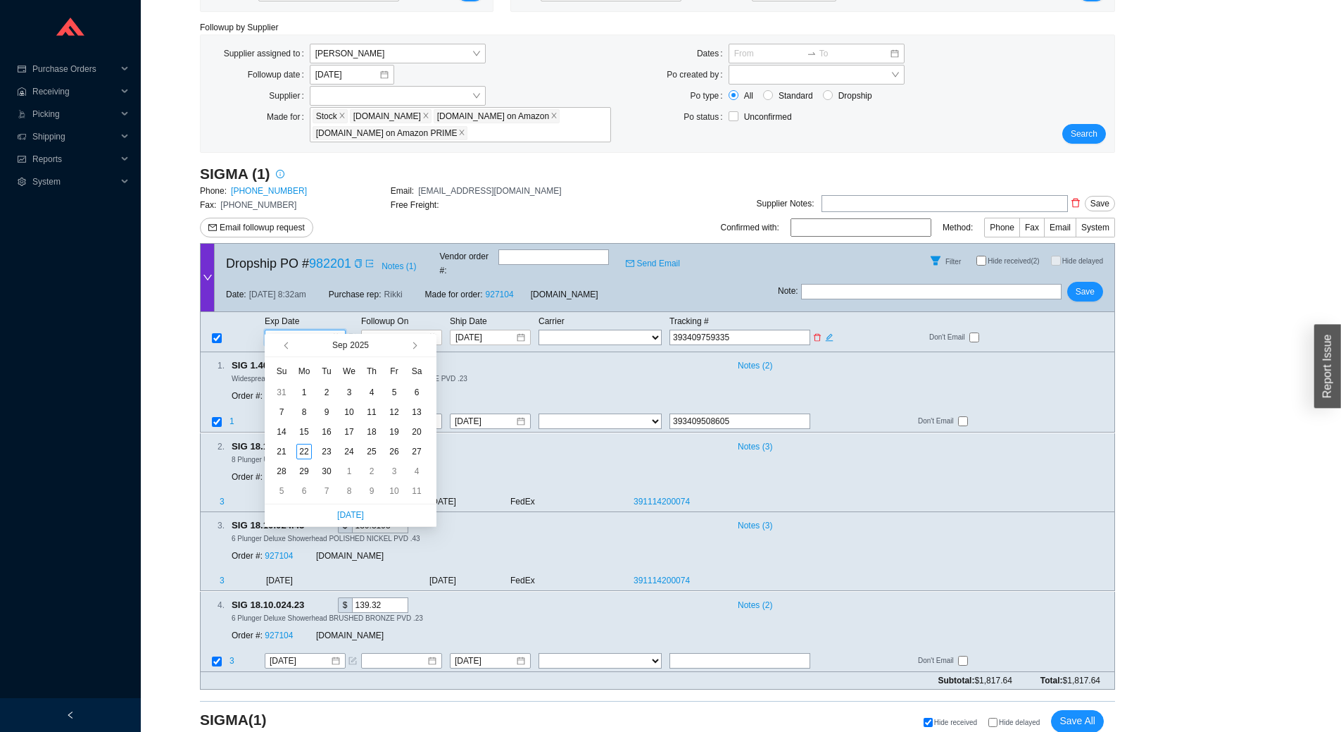
paste input "393409508605"
click at [732, 330] on input "393409759335" at bounding box center [740, 337] width 141 height 15
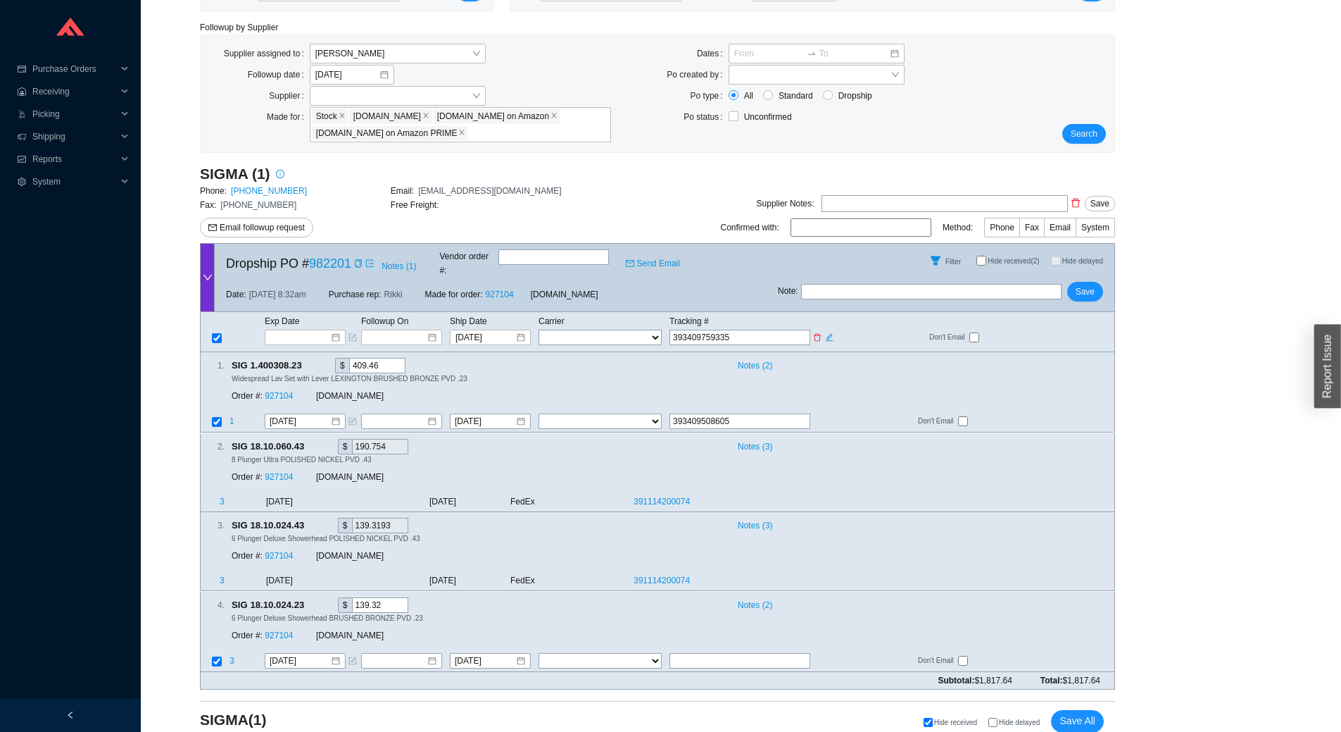
click at [732, 330] on input "393409759335" at bounding box center [740, 337] width 141 height 15
paste input "50860"
click at [608, 330] on select "FedEx UPS ---------------- 2 Day Transportation INC A&B Freight A. Duie Pyle AA…" at bounding box center [600, 337] width 123 height 15
click at [539, 330] on select "FedEx UPS ---------------- 2 Day Transportation INC A&B Freight A. Duie Pyle AA…" at bounding box center [600, 337] width 123 height 15
click at [1086, 284] on span "Save" at bounding box center [1085, 291] width 19 height 14
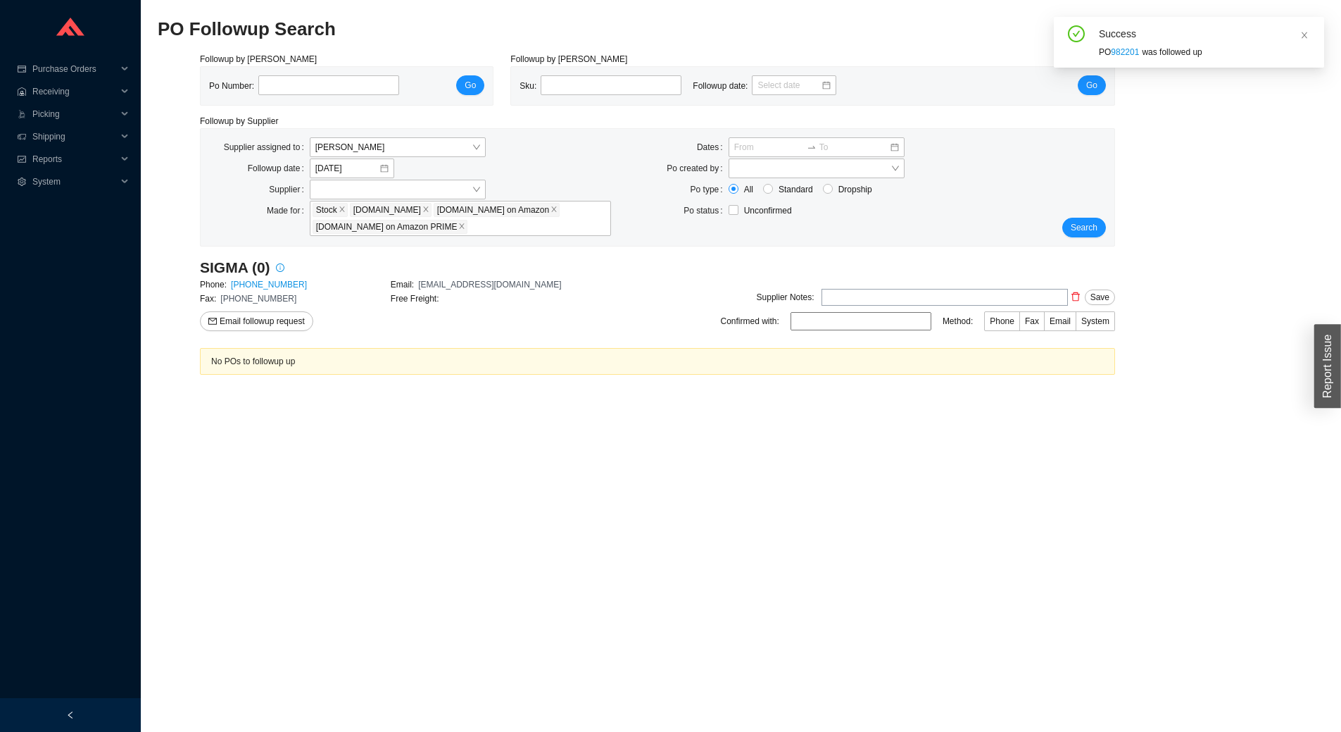
scroll to position [0, 0]
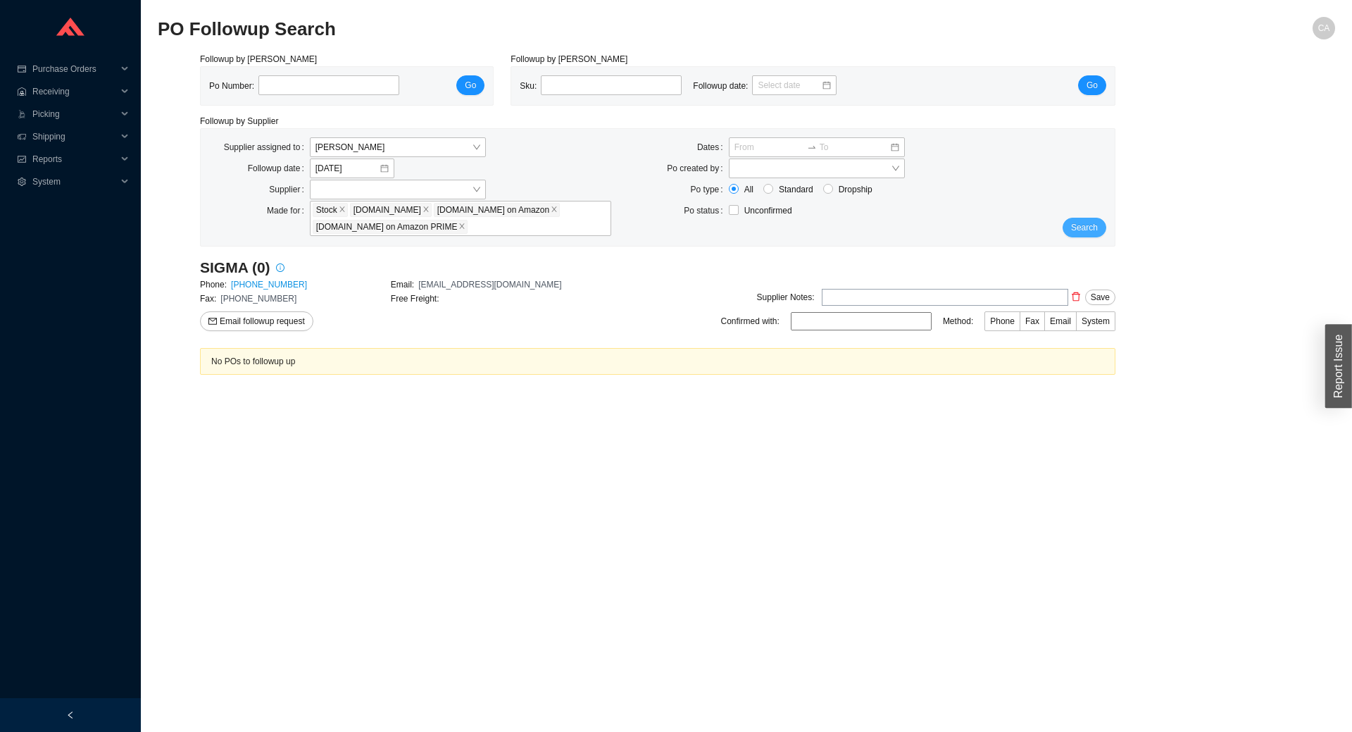
click at [1080, 222] on span "Search" at bounding box center [1084, 227] width 27 height 14
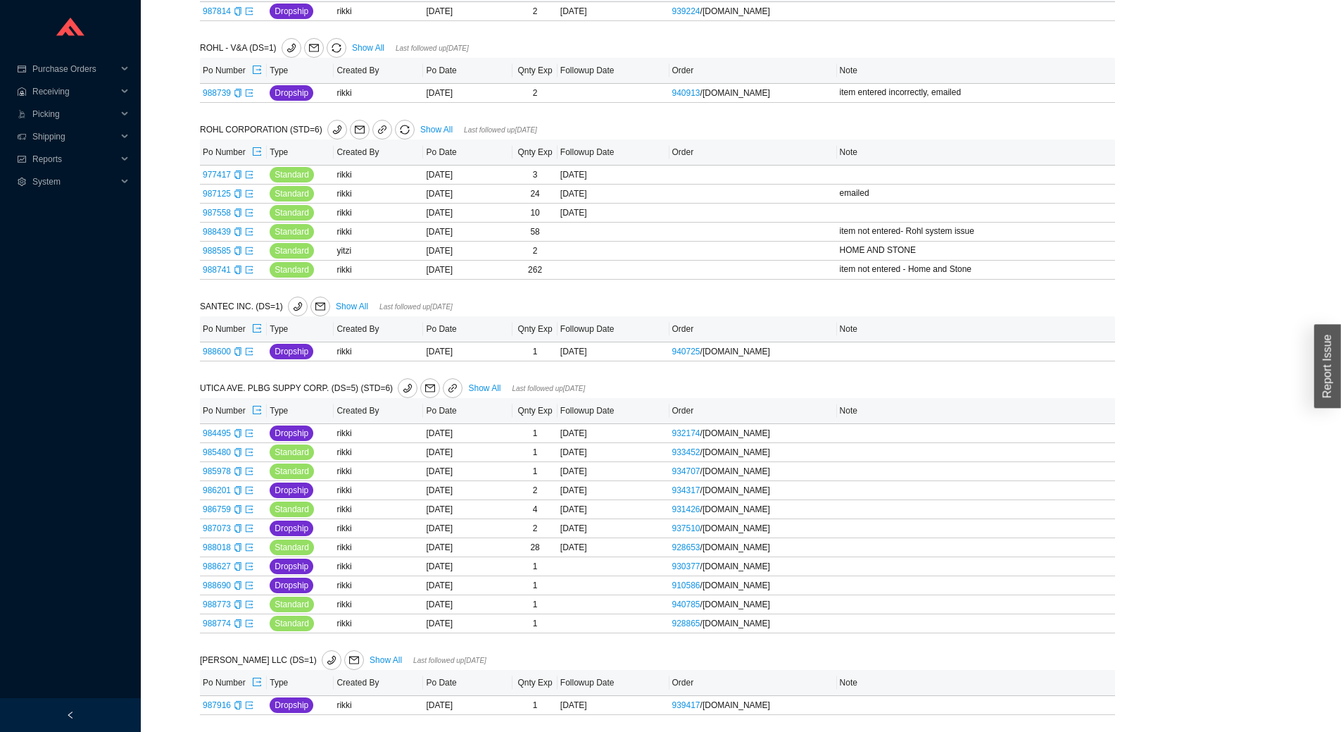
scroll to position [652, 0]
click at [468, 384] on link "Show All" at bounding box center [484, 388] width 32 height 10
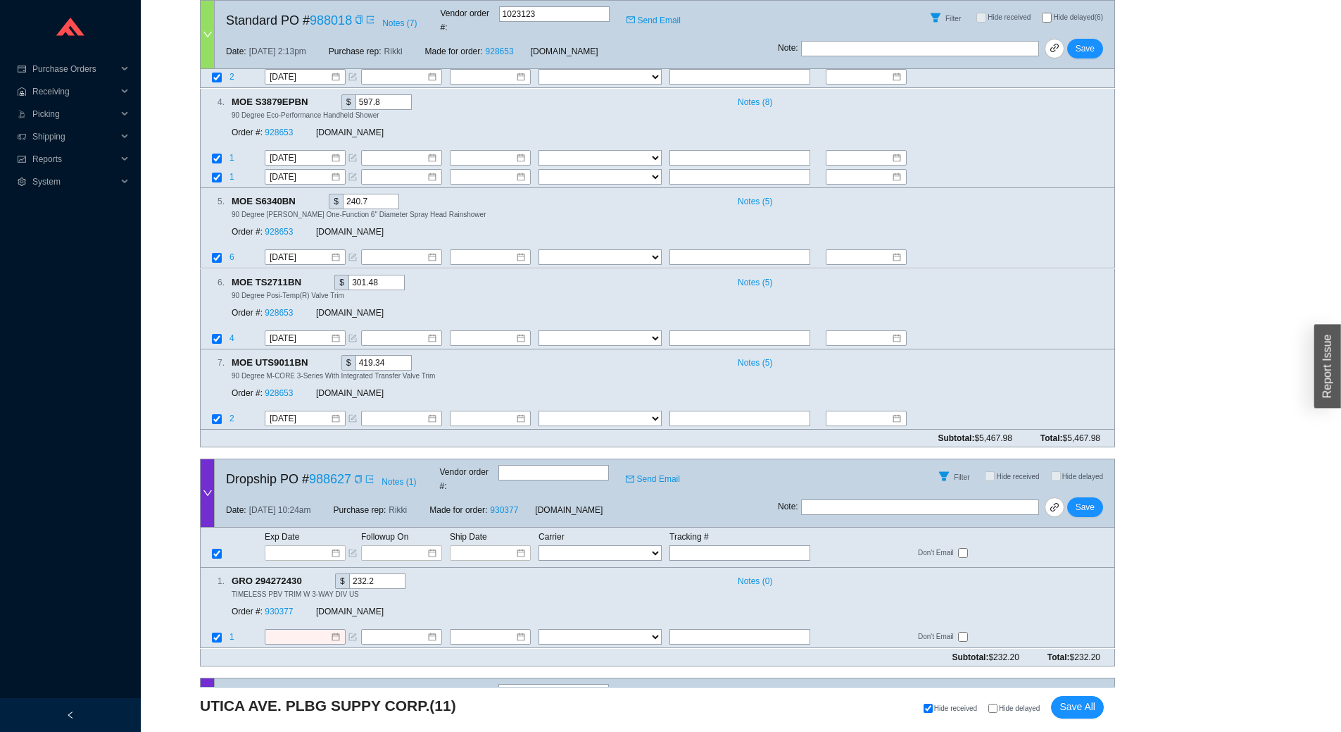
scroll to position [2622, 0]
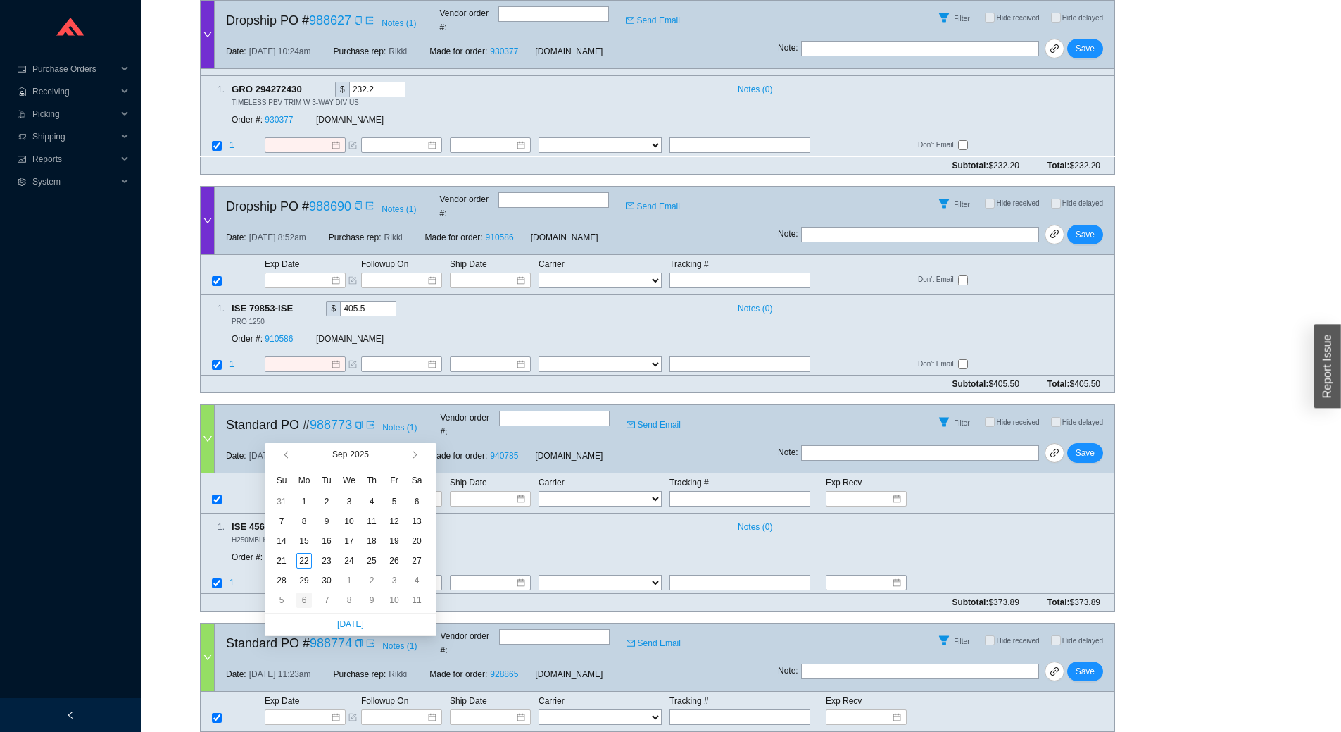
click at [304, 601] on div "6" at bounding box center [303, 599] width 15 height 15
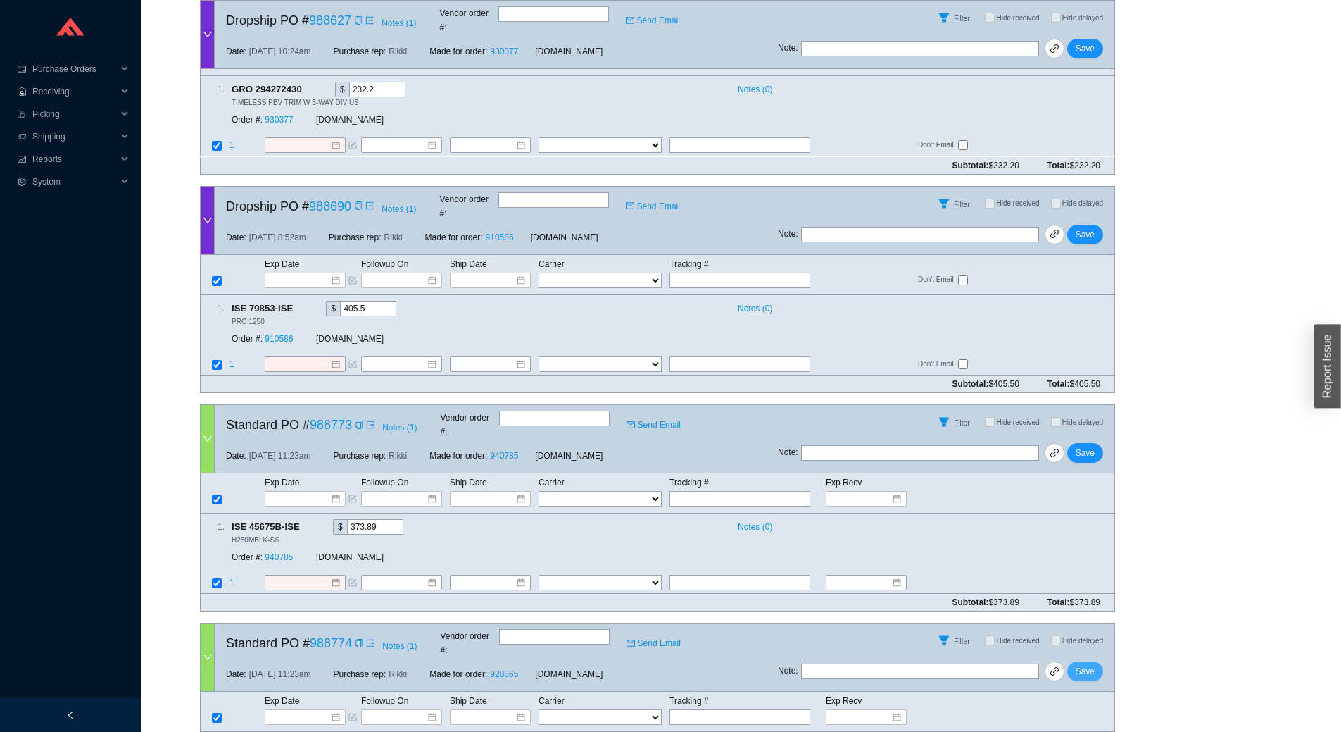
click at [1086, 664] on span "Save" at bounding box center [1085, 671] width 19 height 14
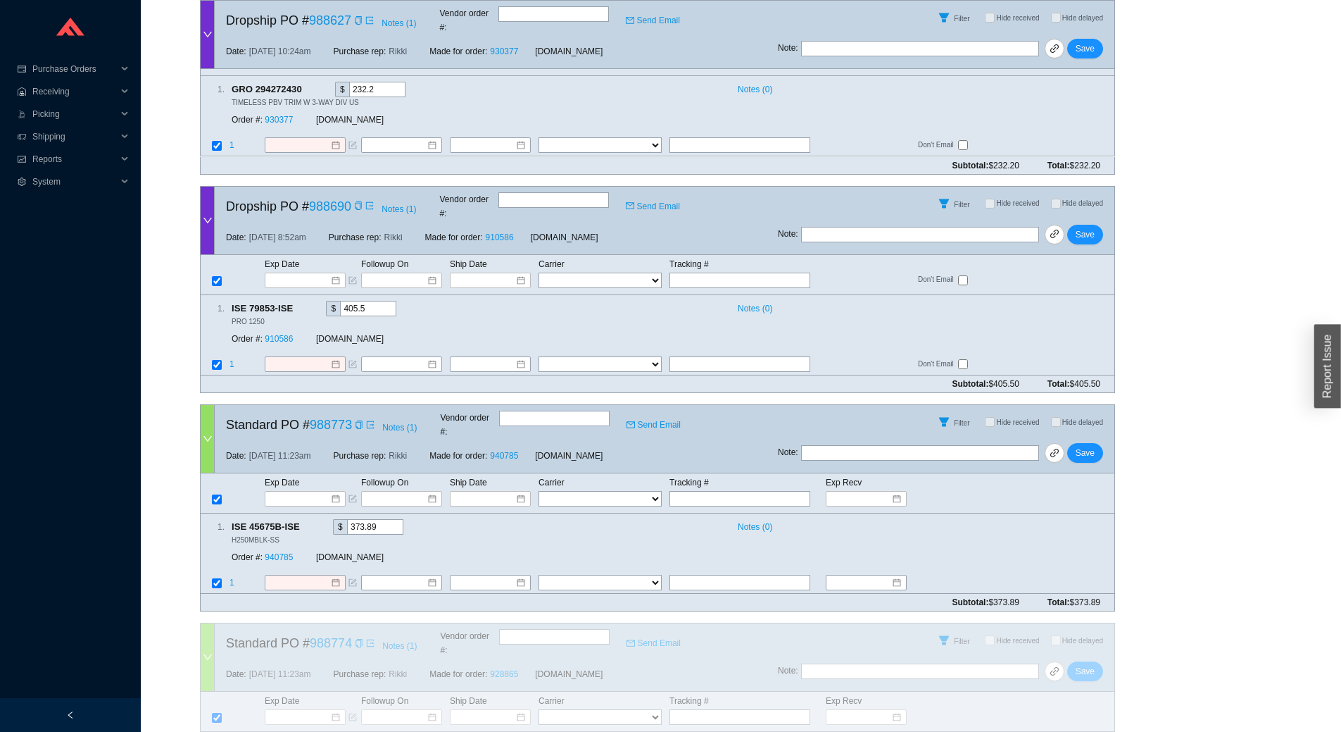
scroll to position [2417, 0]
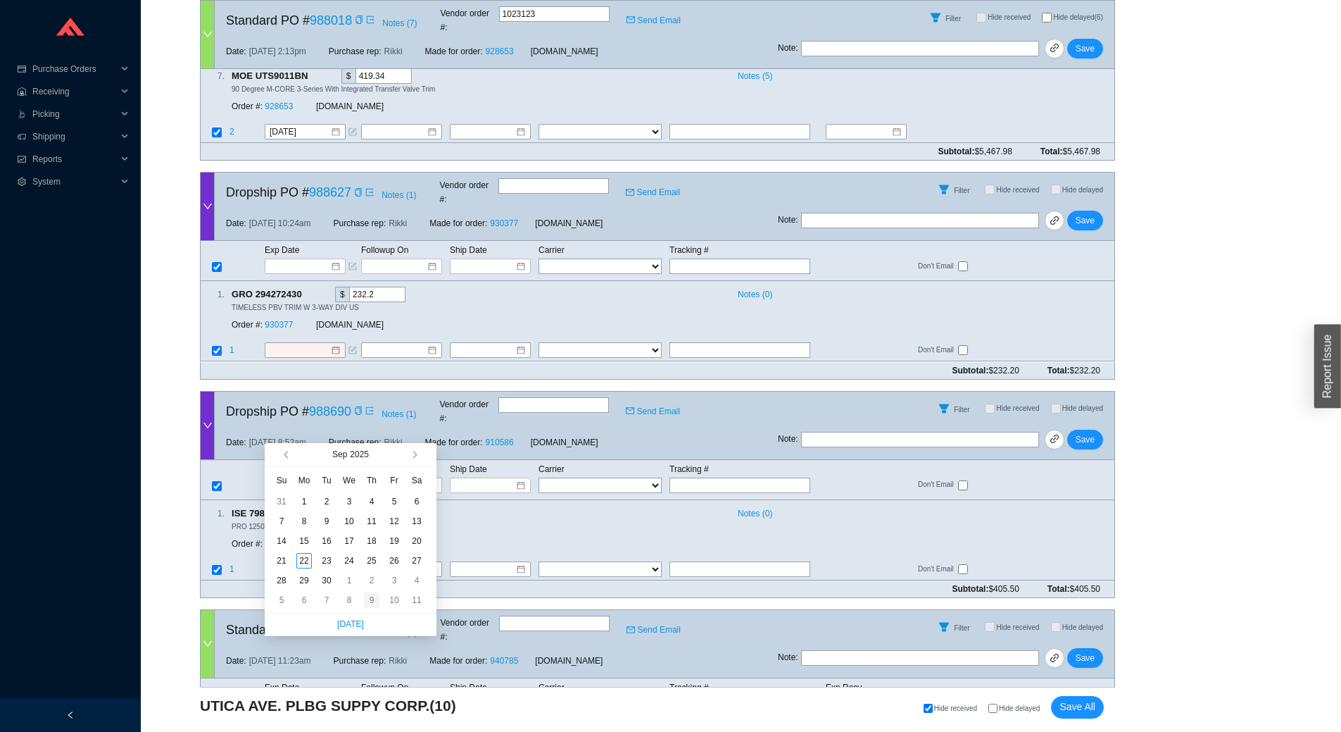
click at [374, 599] on div "9" at bounding box center [371, 599] width 15 height 15
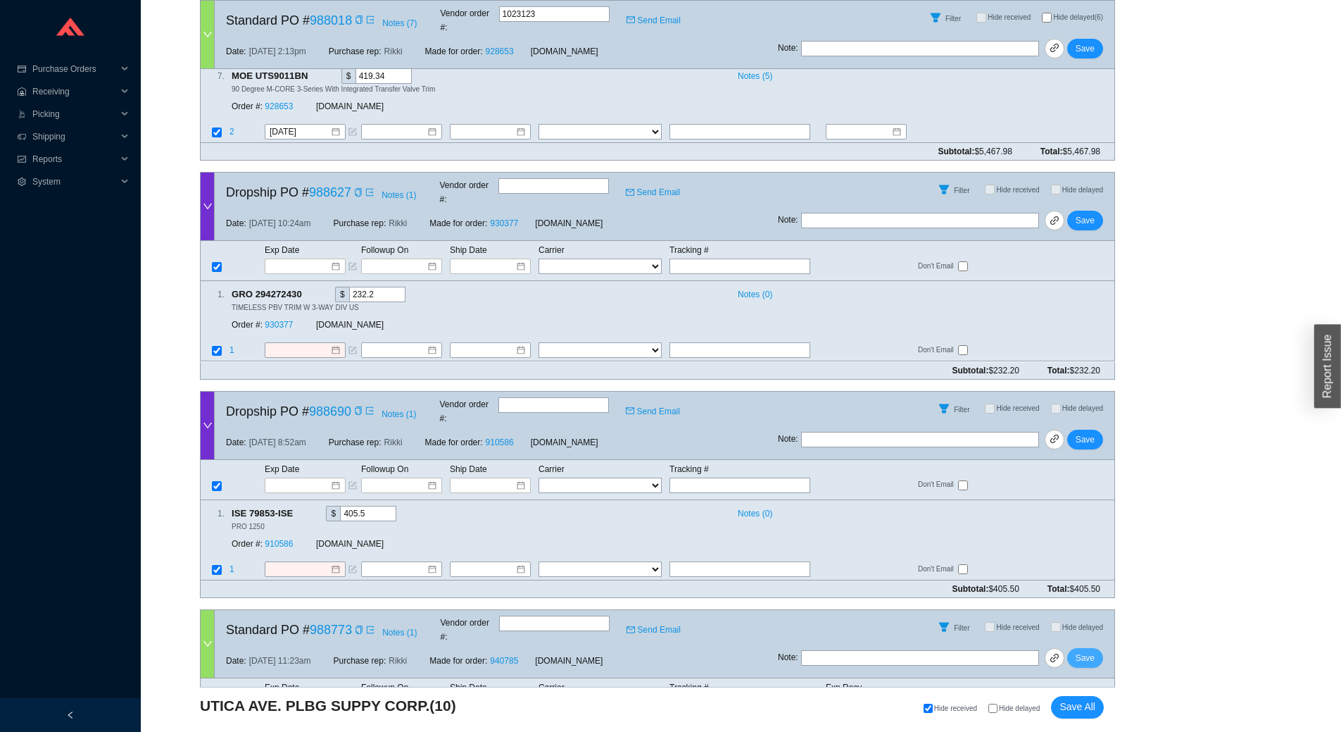
click at [1093, 651] on span "Save" at bounding box center [1085, 658] width 19 height 14
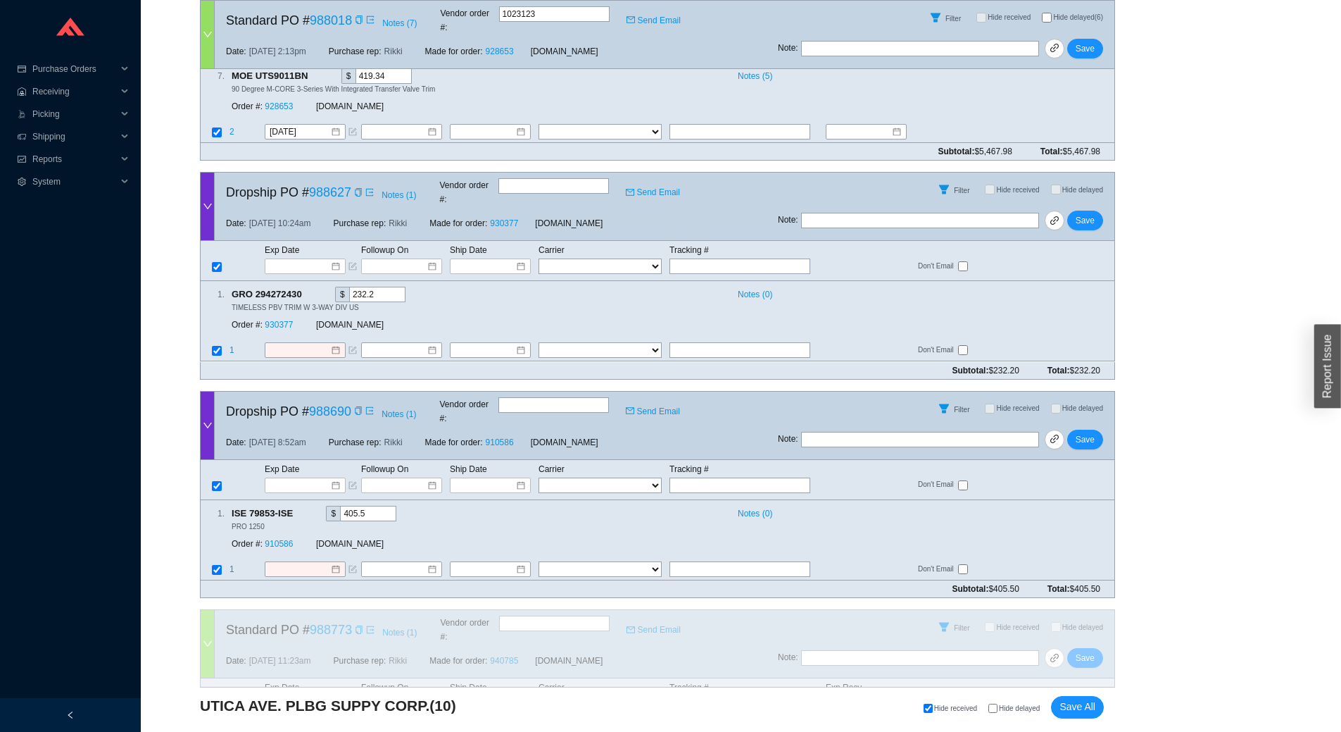
scroll to position [2213, 0]
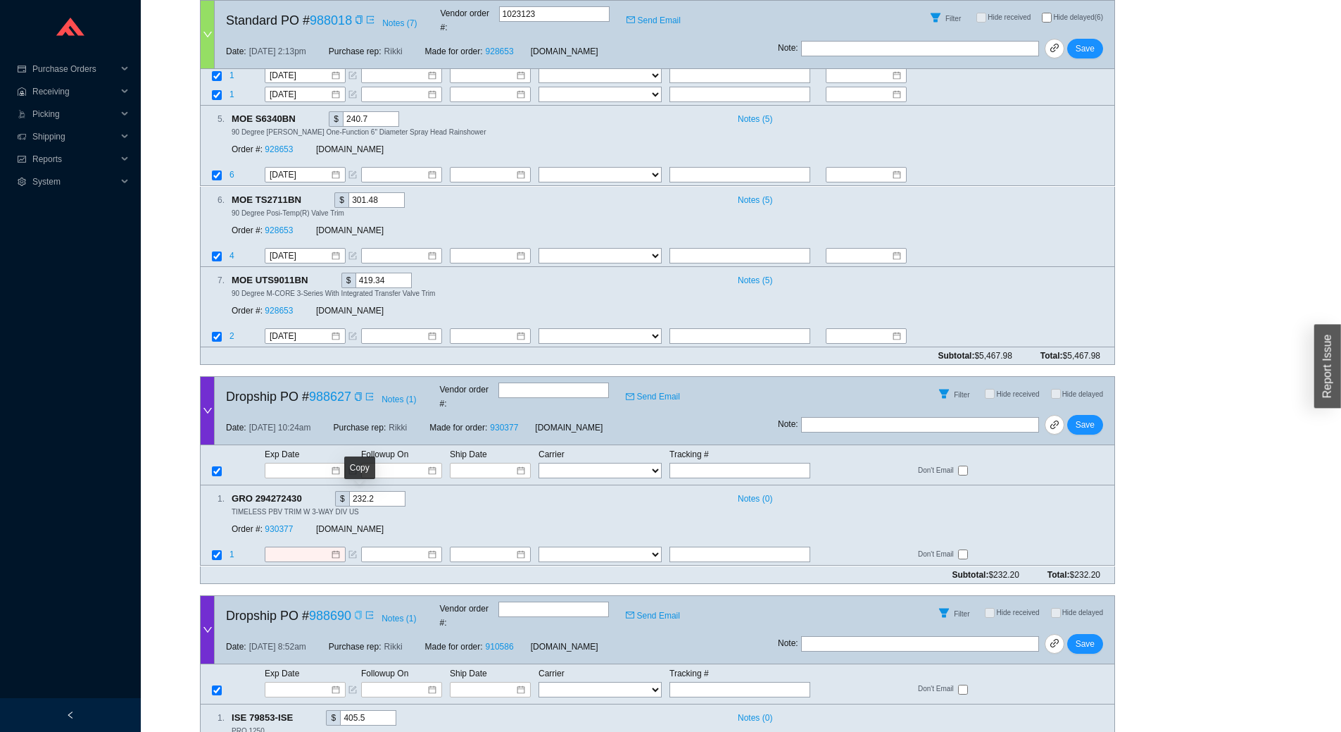
click at [356, 611] on icon "copy" at bounding box center [358, 615] width 6 height 8
paste input "393390064702"
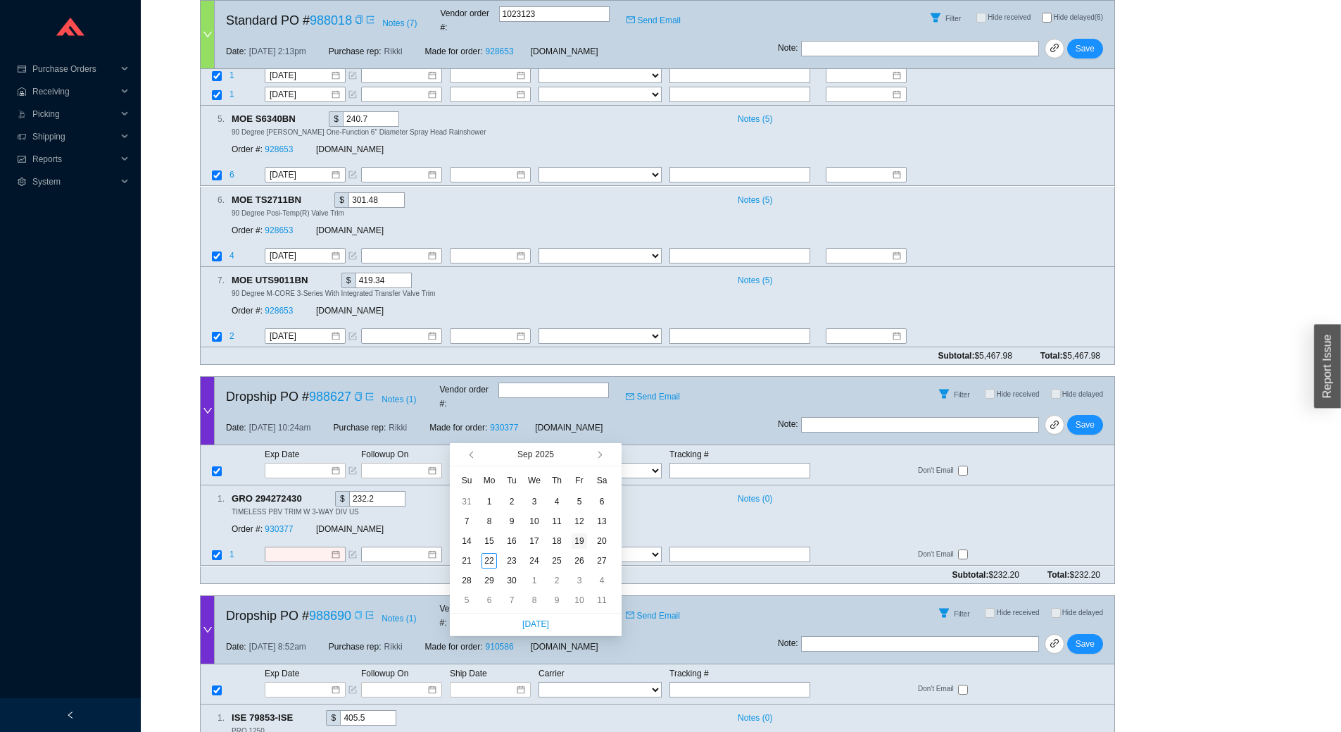
click at [578, 542] on div "19" at bounding box center [579, 540] width 15 height 15
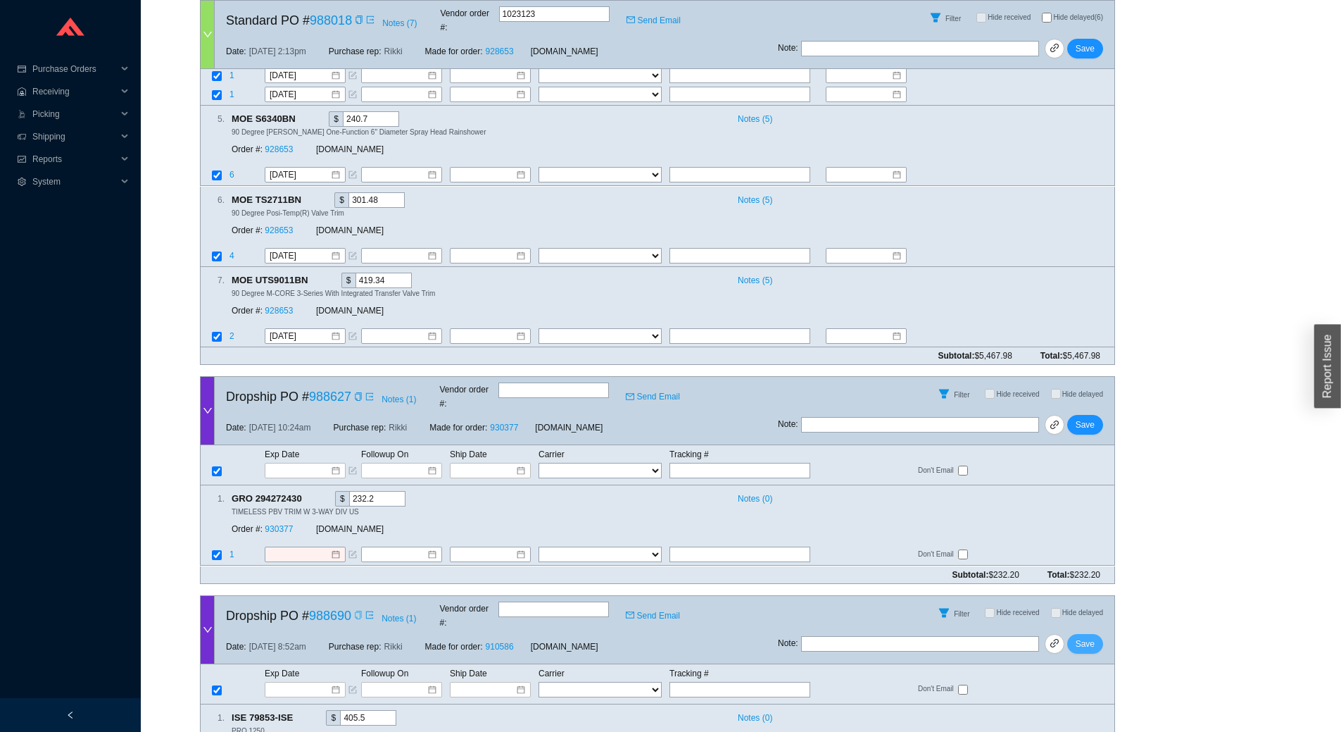
click at [1089, 637] on span "Save" at bounding box center [1085, 644] width 19 height 14
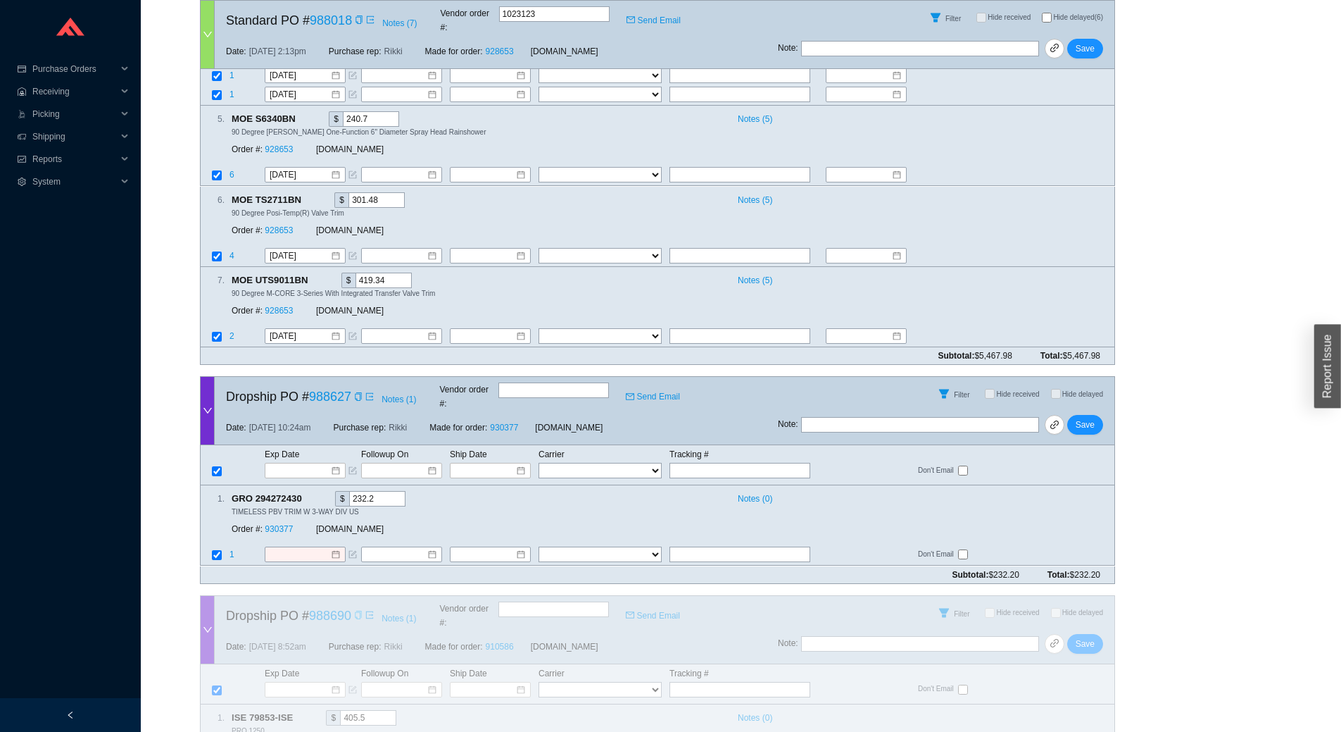
scroll to position [2009, 0]
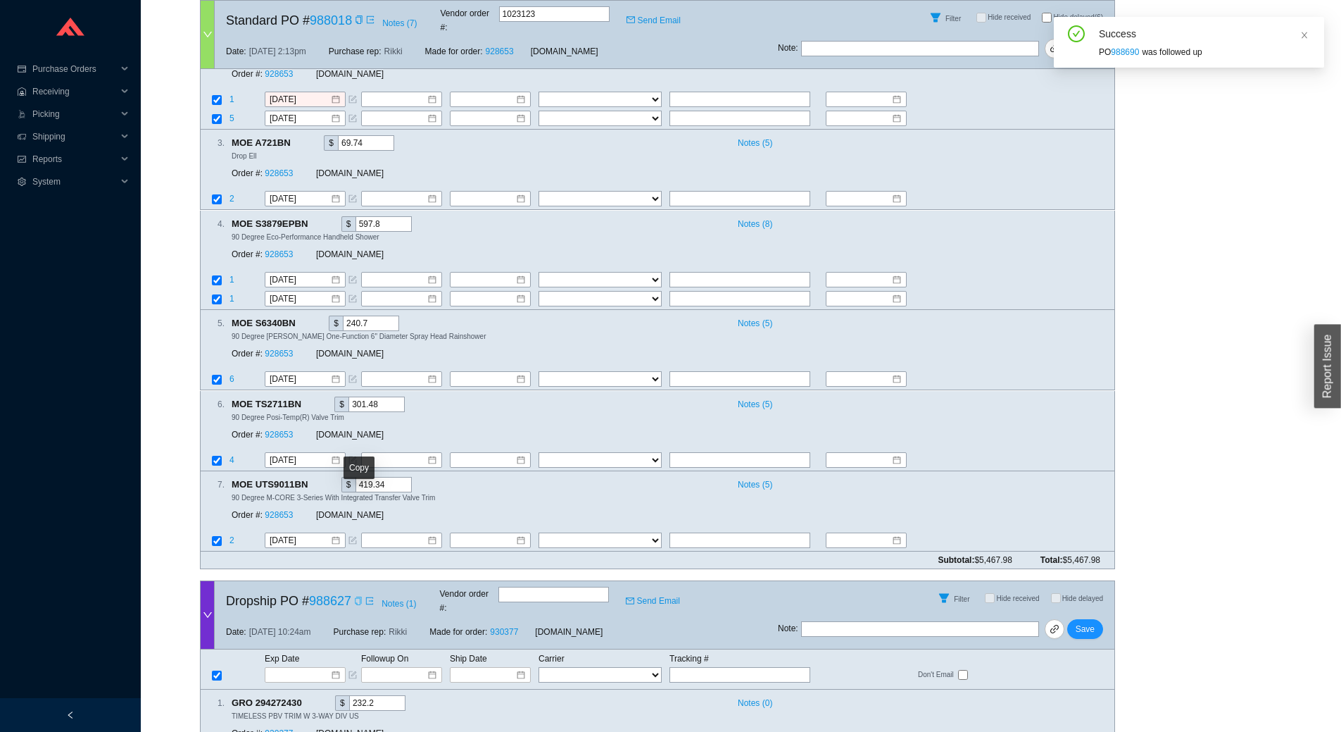
click at [360, 596] on icon "copy" at bounding box center [358, 600] width 8 height 8
paste input "1Z1301550392240669"
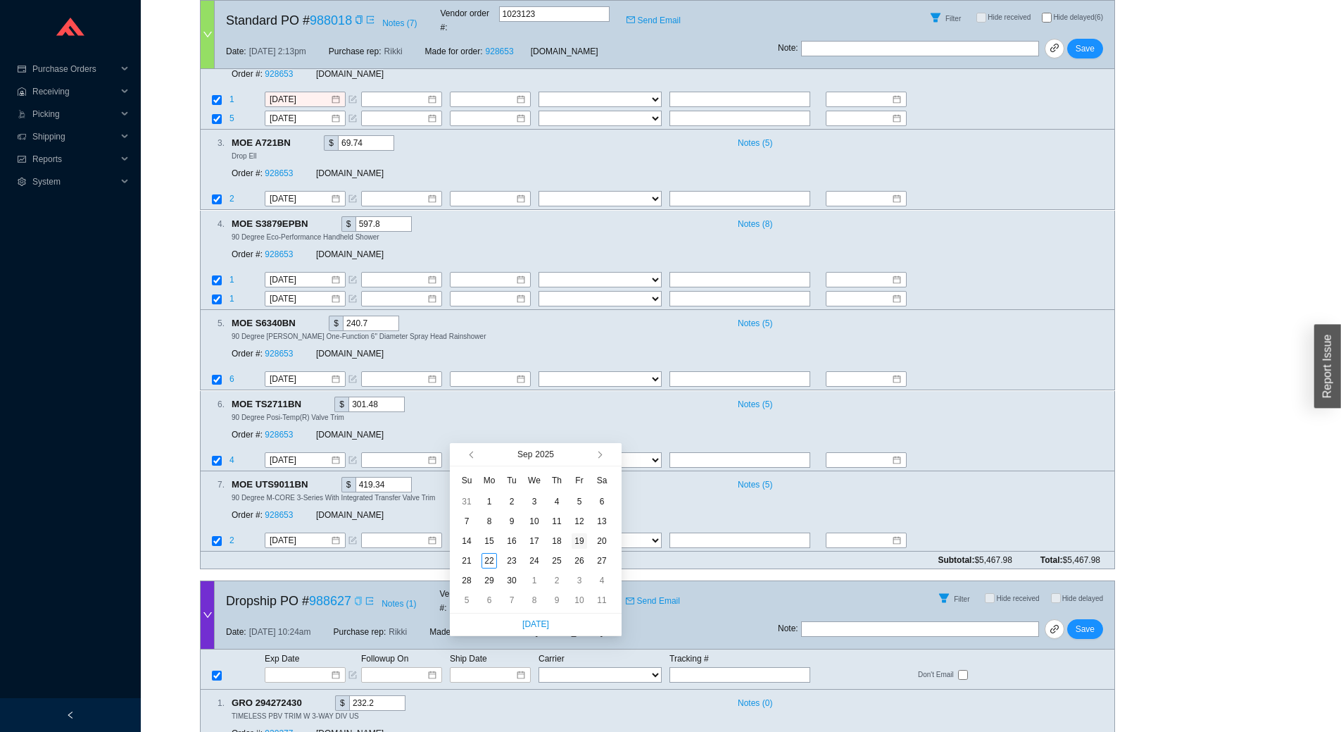
click at [586, 536] on div "19" at bounding box center [579, 540] width 15 height 15
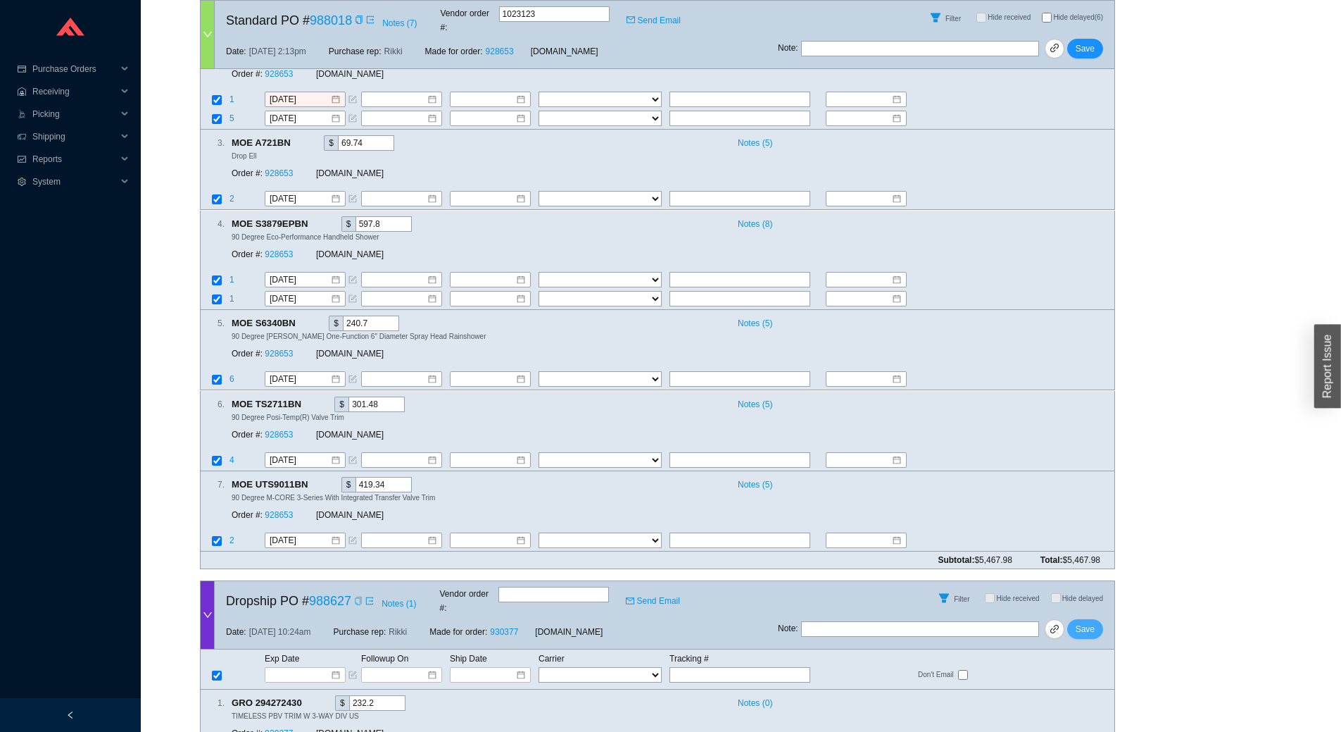
click at [1087, 622] on span "Save" at bounding box center [1085, 629] width 19 height 14
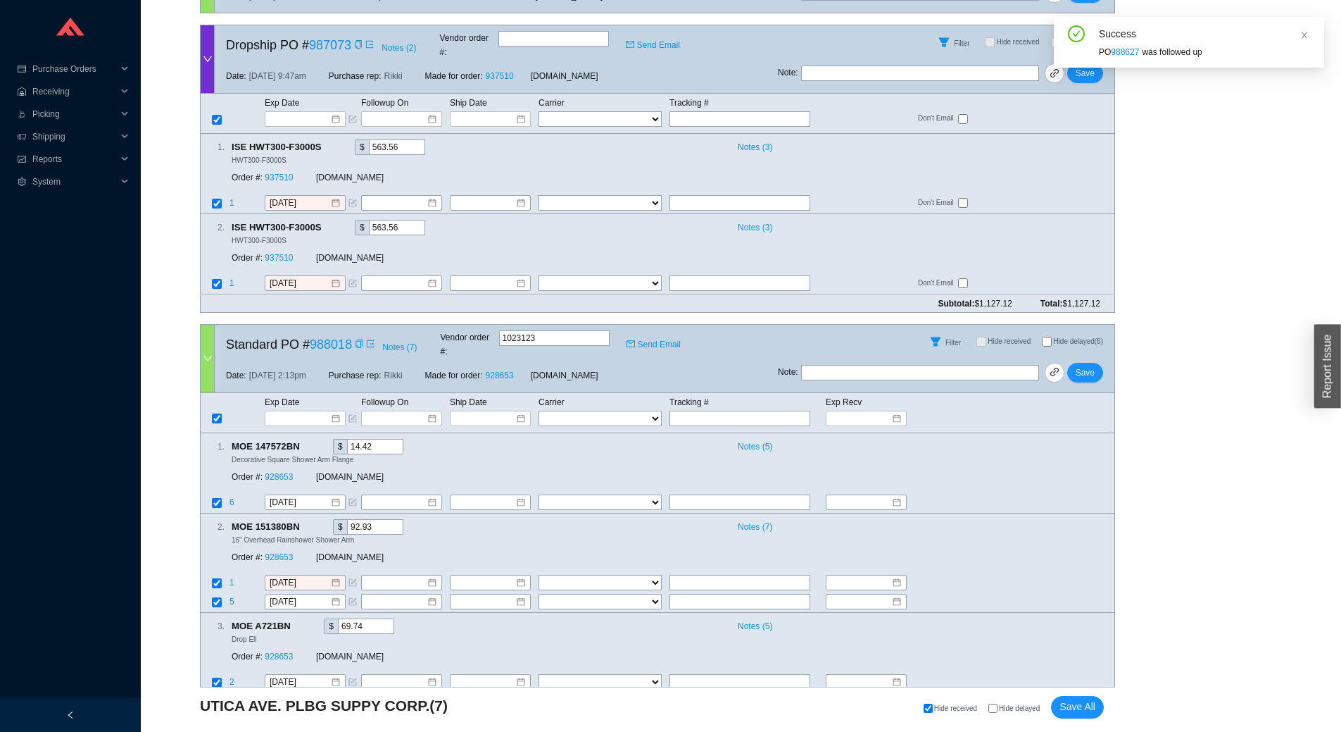
scroll to position [1522, 0]
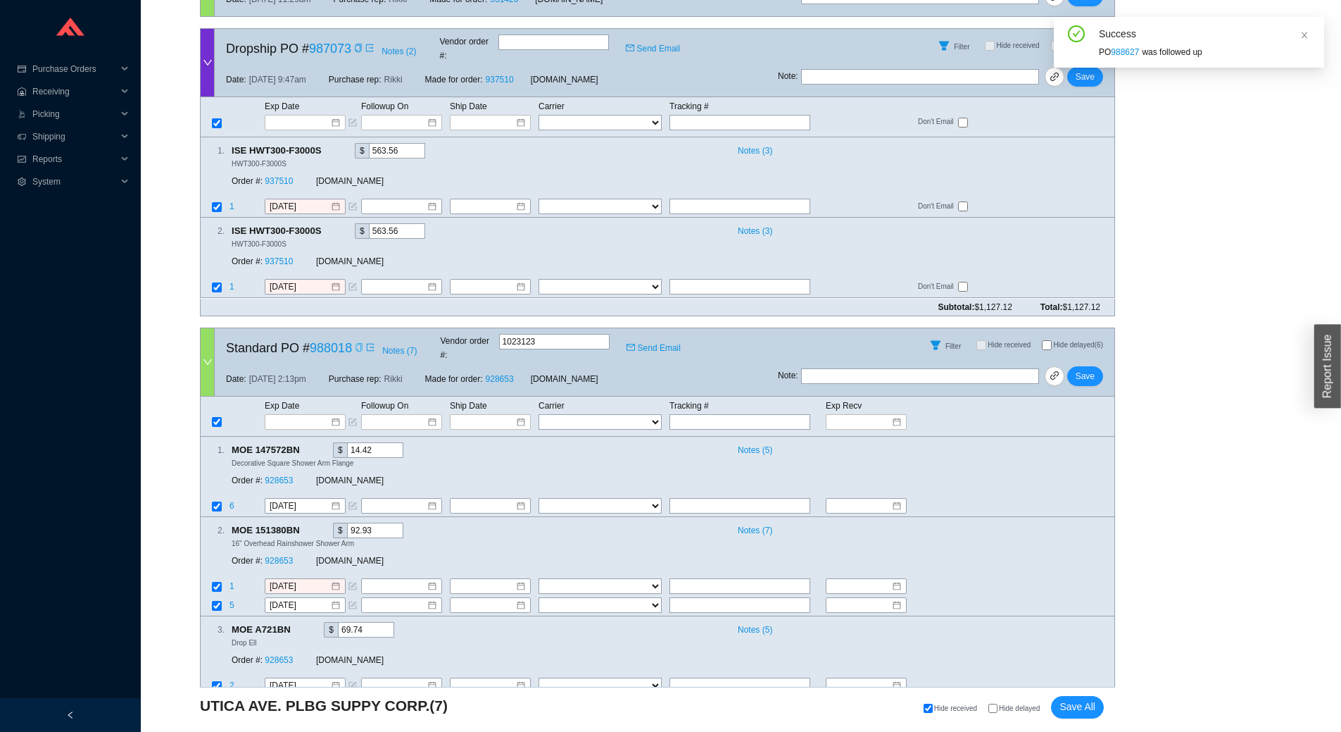
click at [357, 343] on icon "copy" at bounding box center [359, 347] width 8 height 8
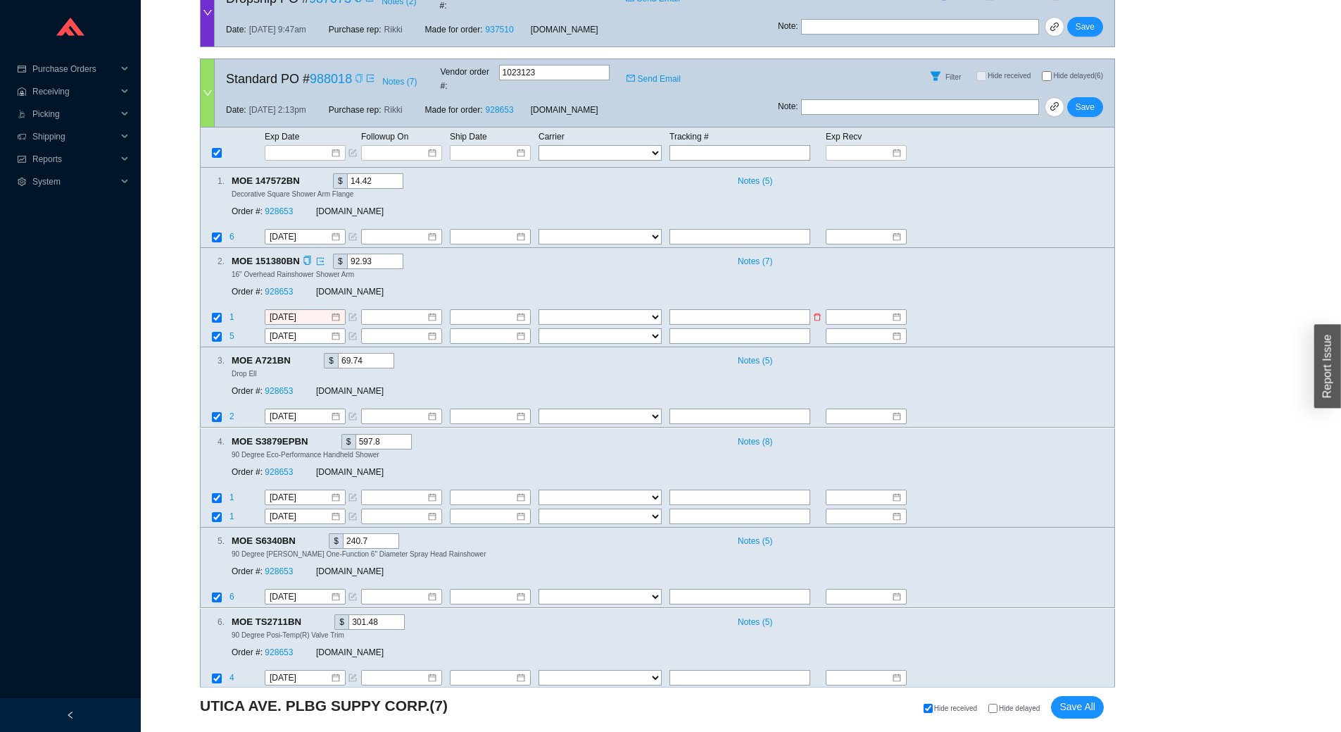
scroll to position [1804, 0]
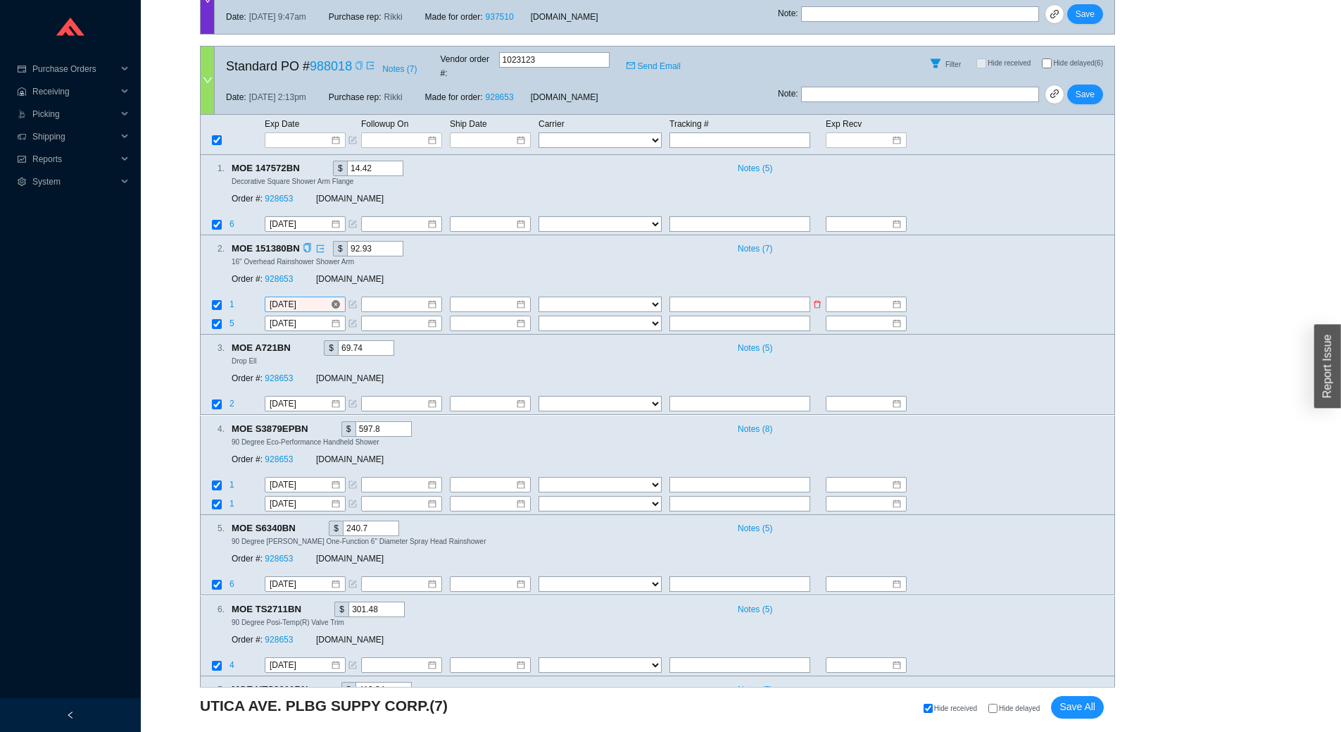
click at [315, 297] on input "9/19/2025" at bounding box center [300, 304] width 61 height 14
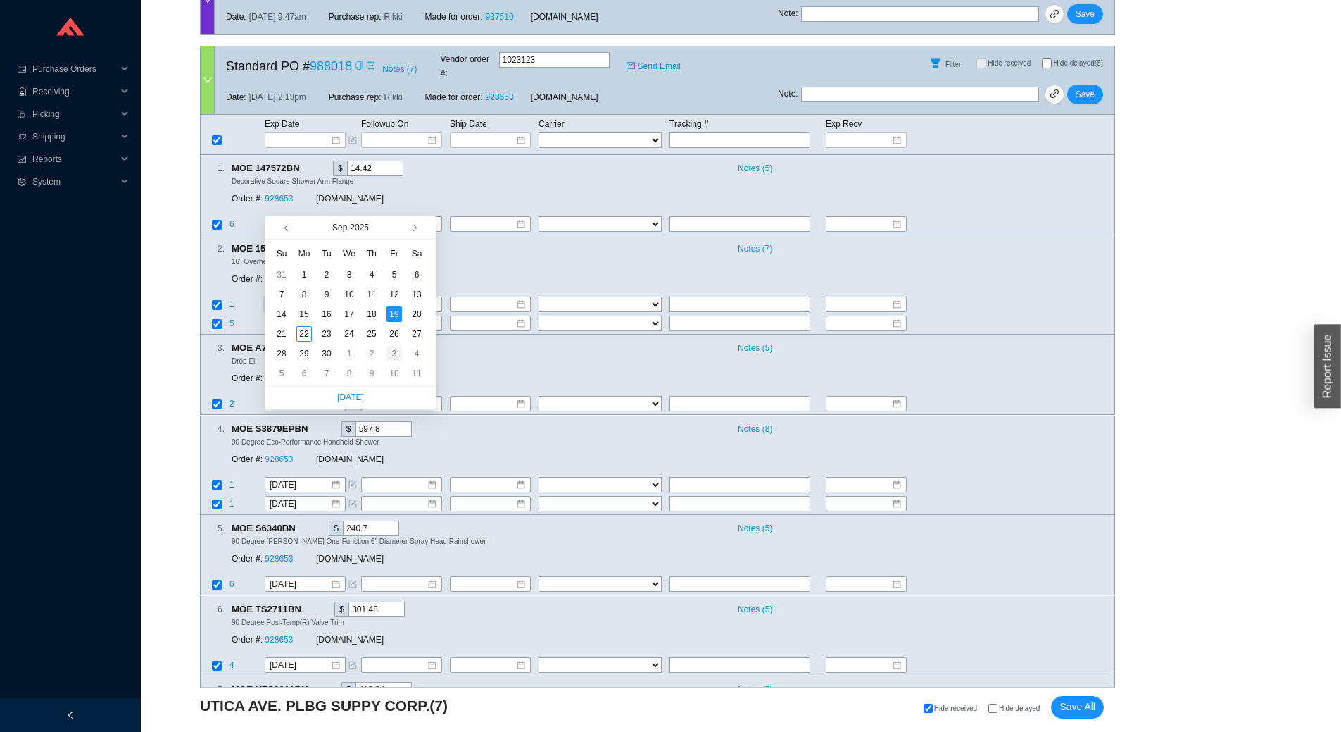
click at [394, 352] on div "3" at bounding box center [394, 353] width 15 height 15
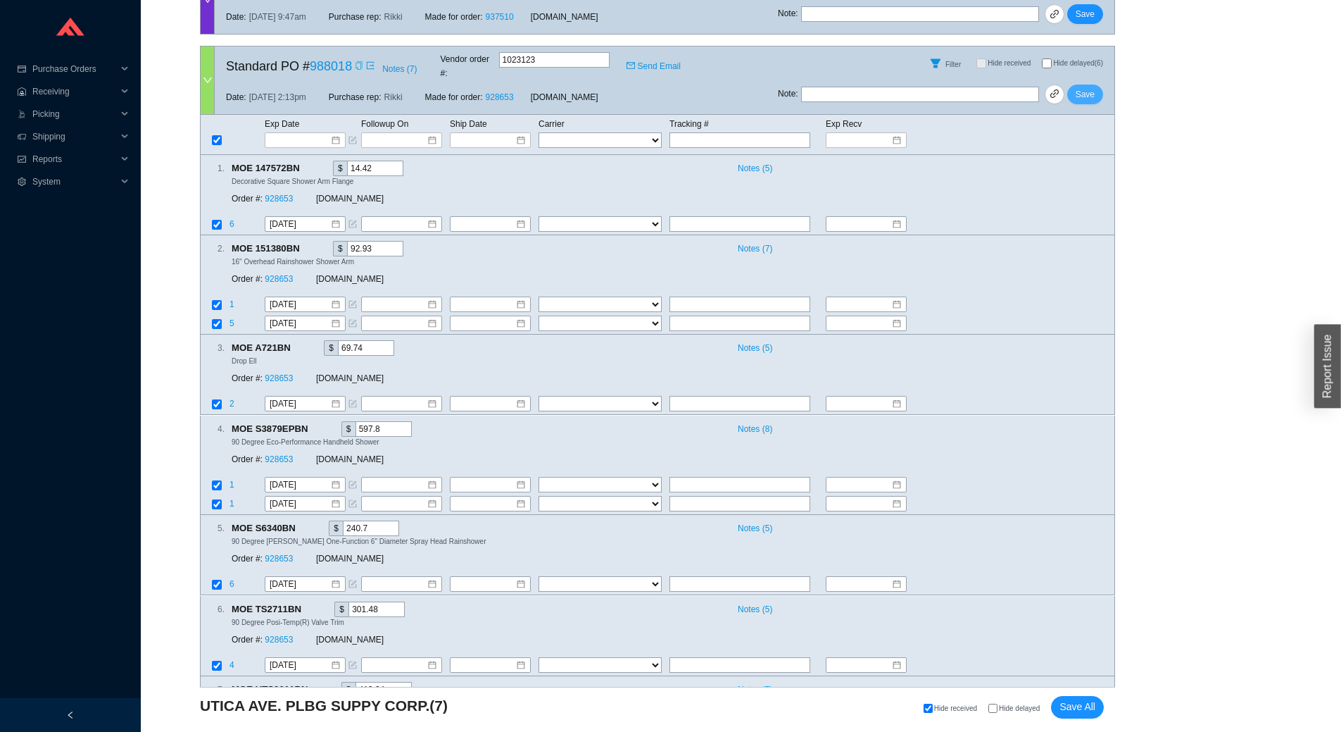
click at [1091, 87] on span "Save" at bounding box center [1085, 94] width 19 height 14
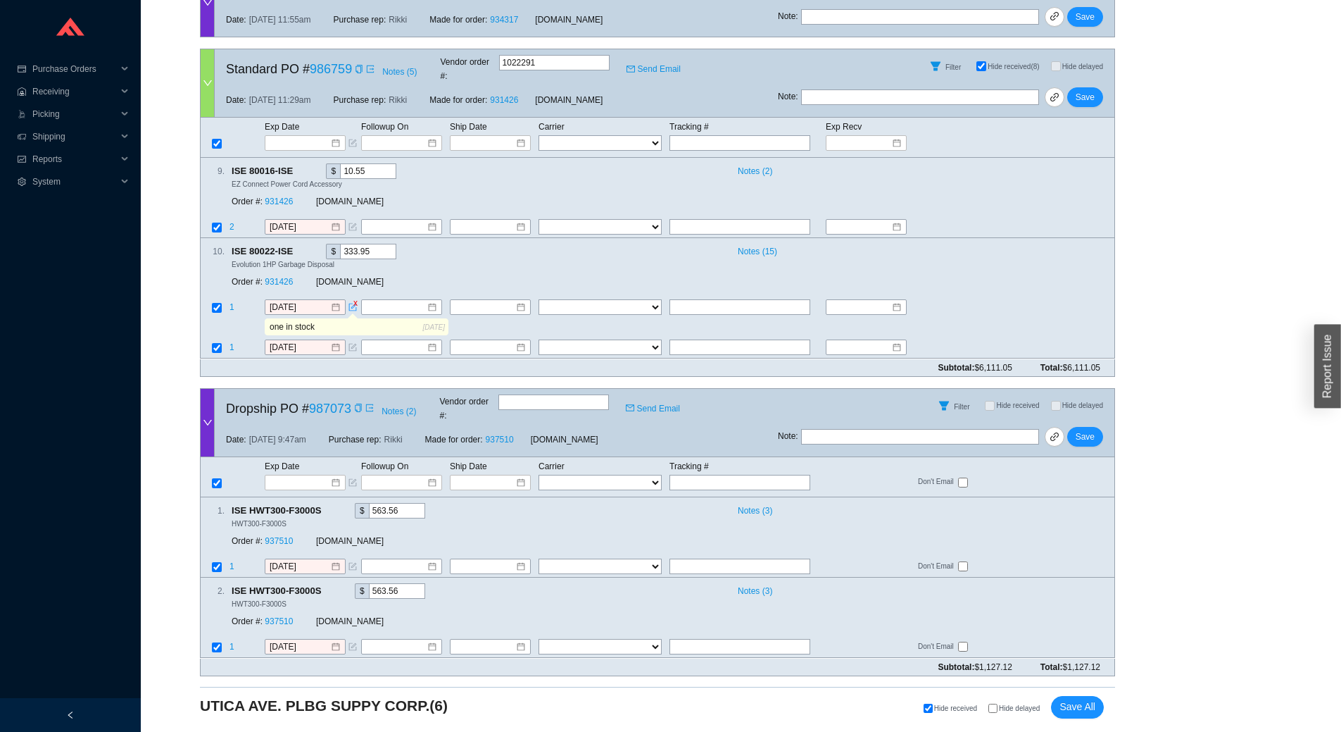
scroll to position [1078, 0]
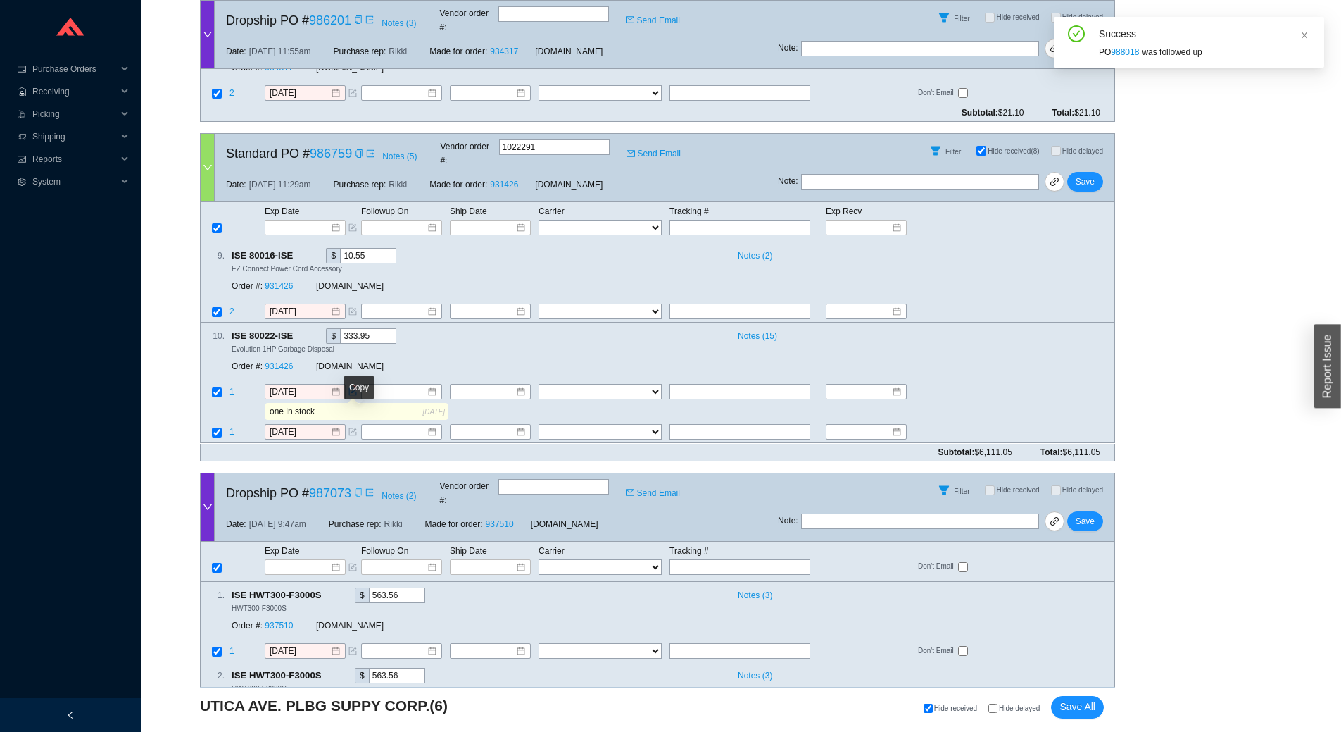
click at [358, 488] on icon "copy" at bounding box center [358, 492] width 8 height 8
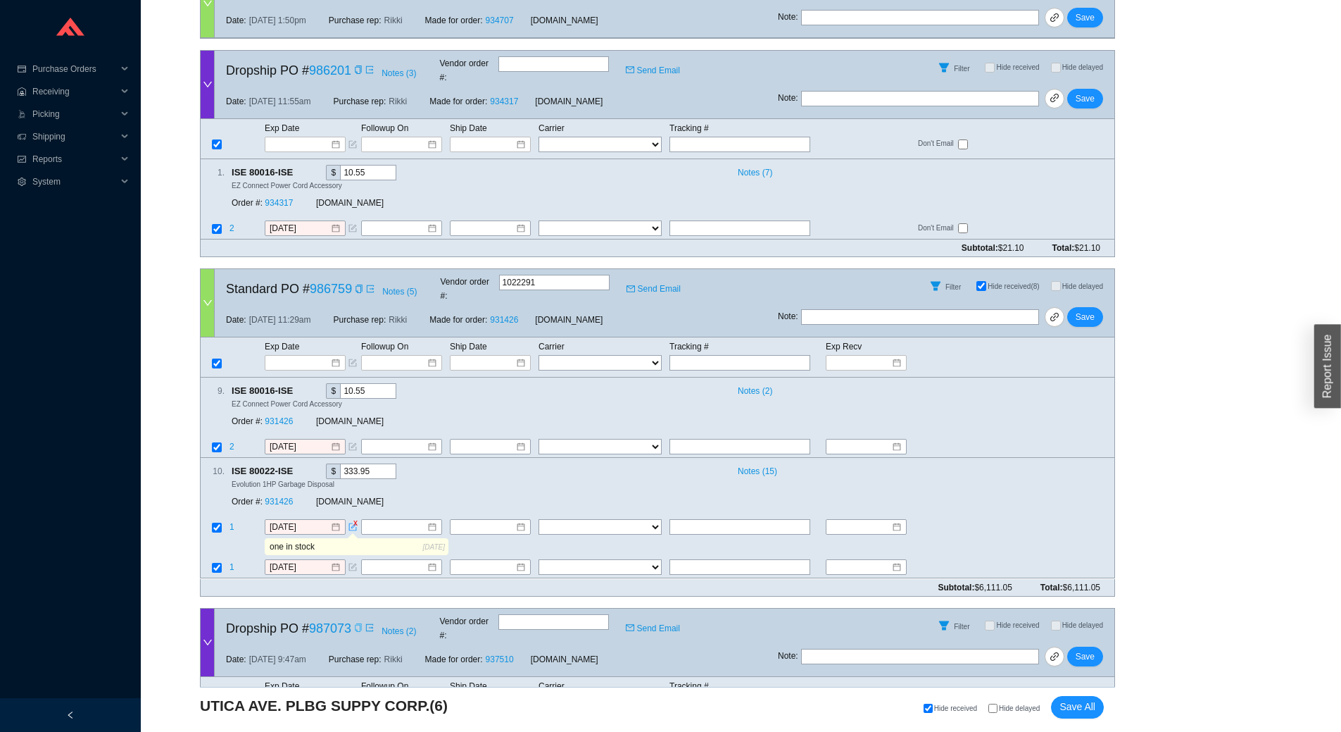
scroll to position [937, 0]
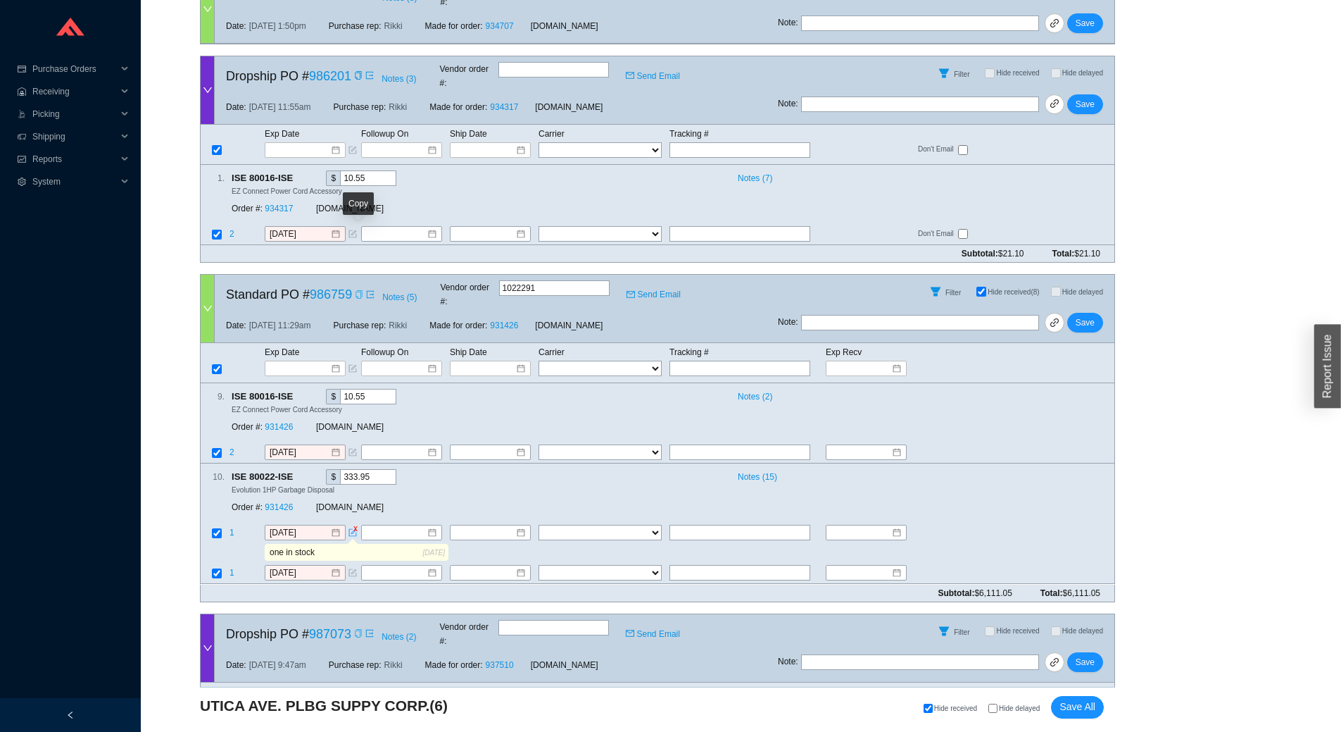
click at [357, 290] on icon "copy" at bounding box center [359, 294] width 8 height 8
click at [299, 391] on icon "copy" at bounding box center [300, 395] width 7 height 9
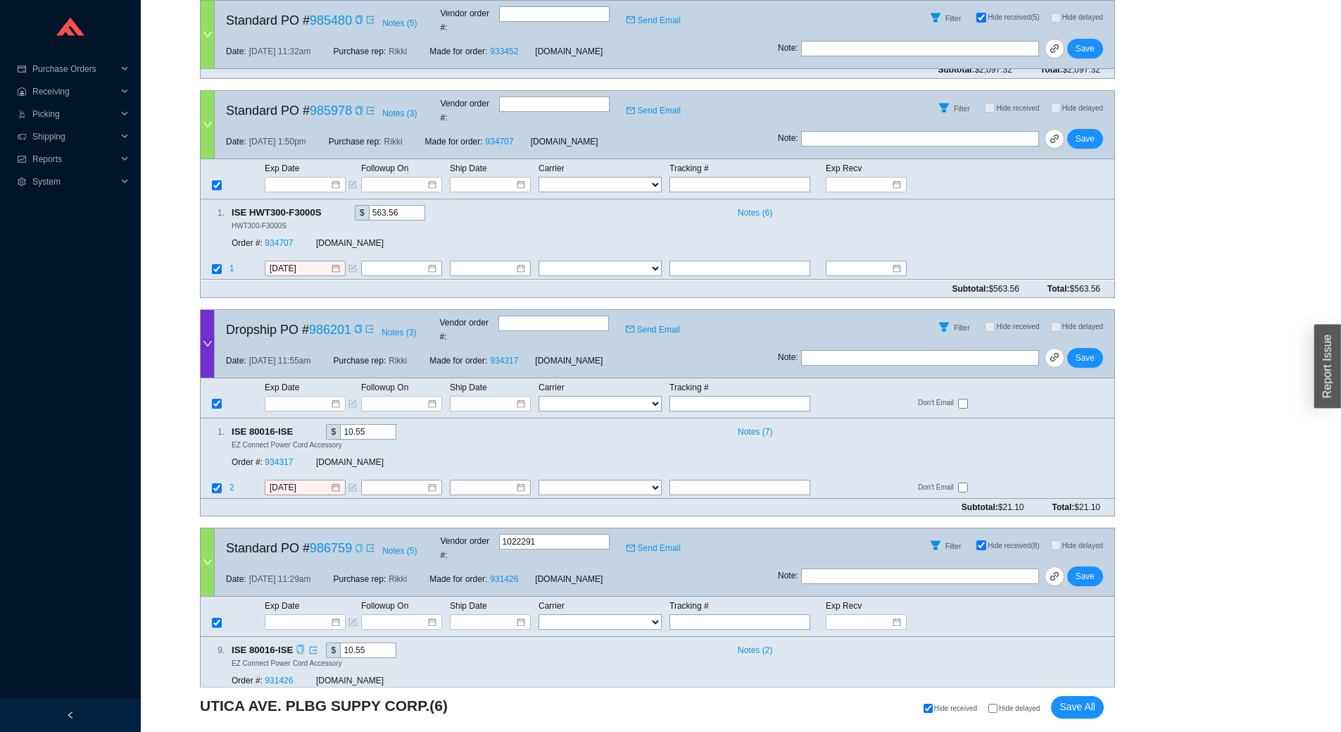
scroll to position [656, 0]
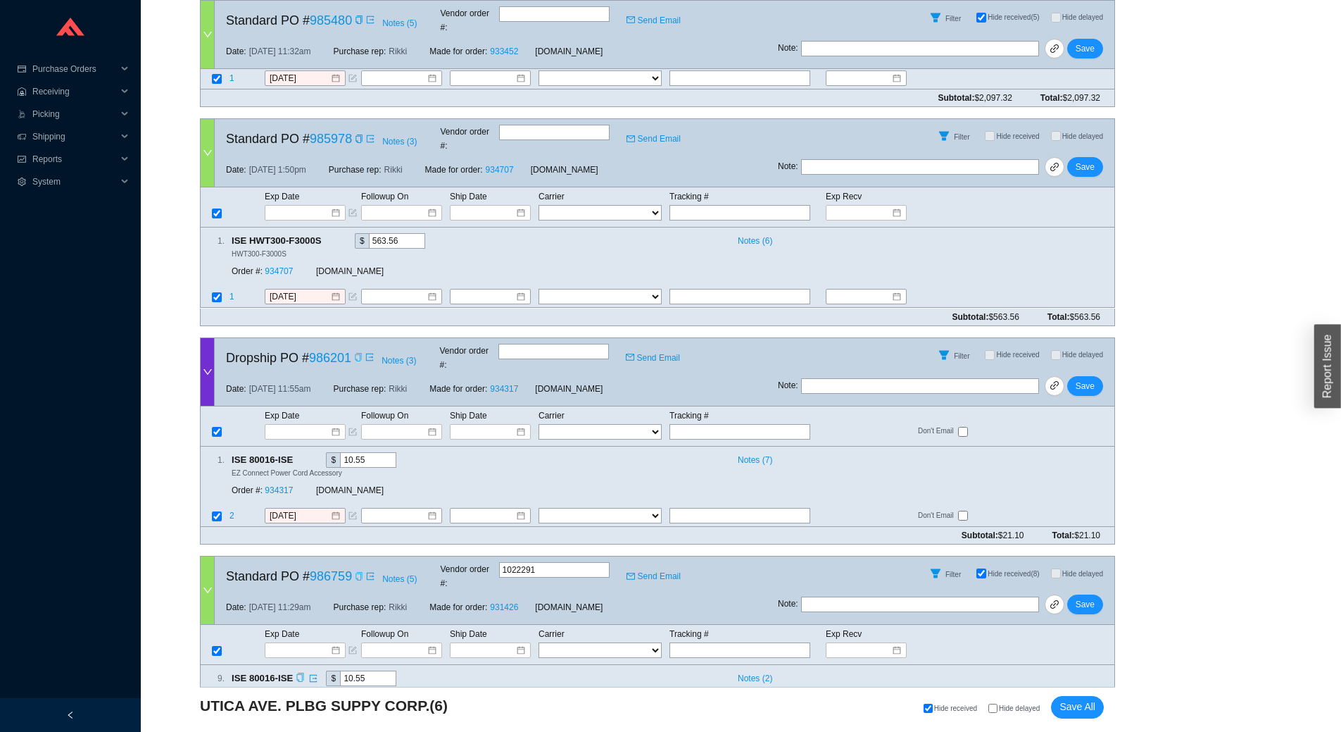
click at [361, 353] on icon "copy" at bounding box center [358, 357] width 8 height 8
click at [358, 134] on icon "copy" at bounding box center [359, 138] width 6 height 8
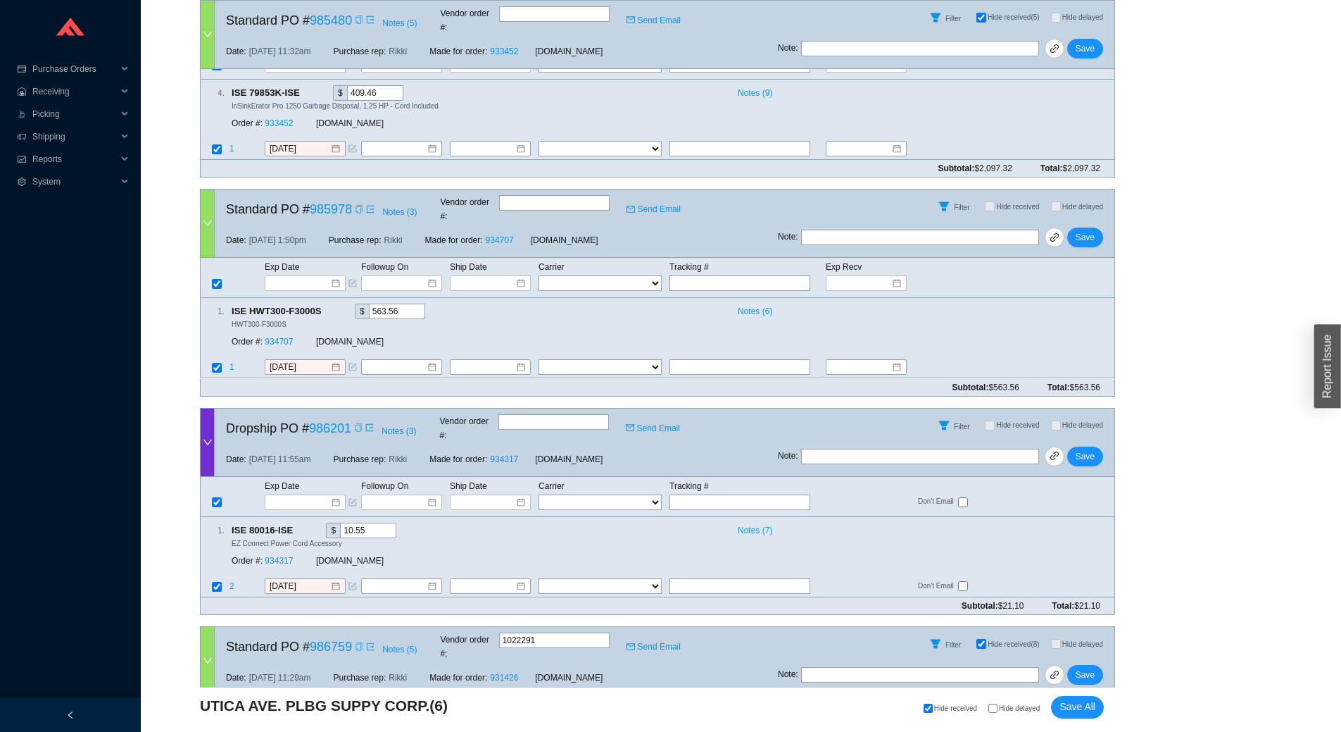
click at [358, 17] on icon "copy" at bounding box center [359, 20] width 8 height 8
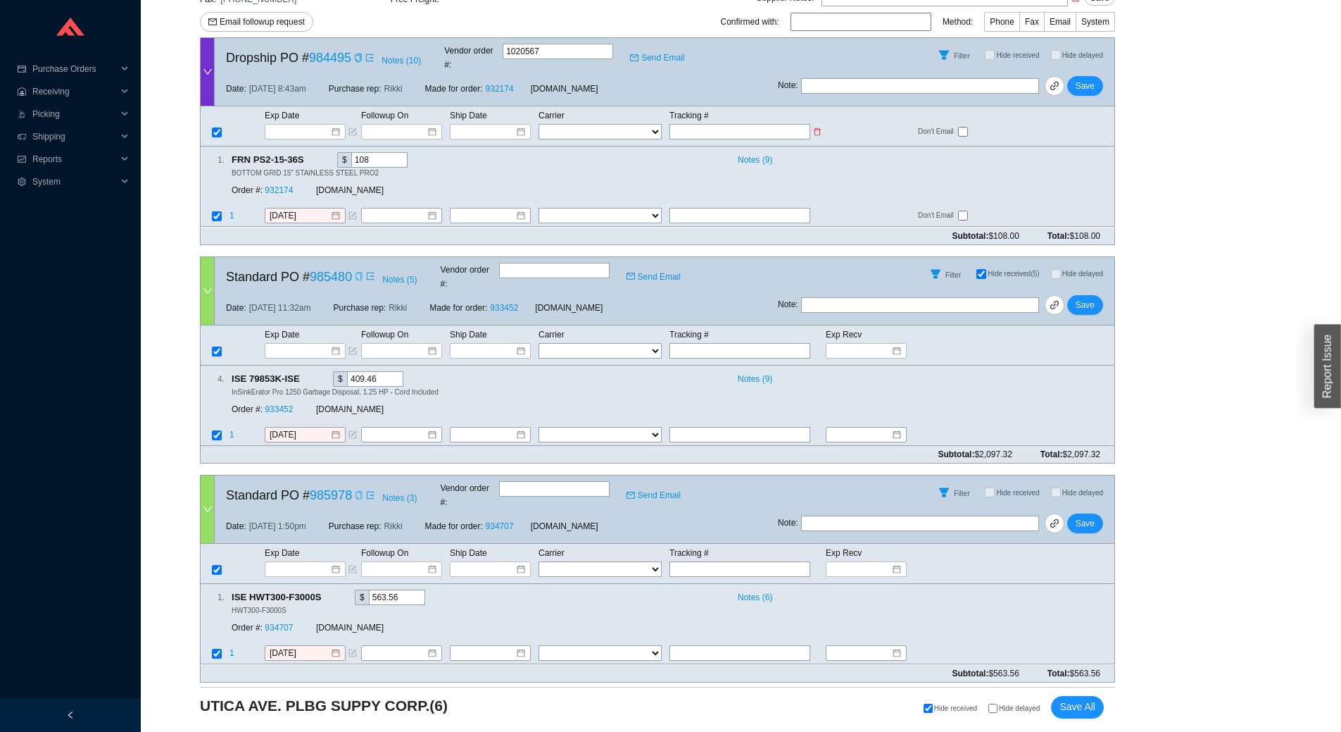
scroll to position [233, 0]
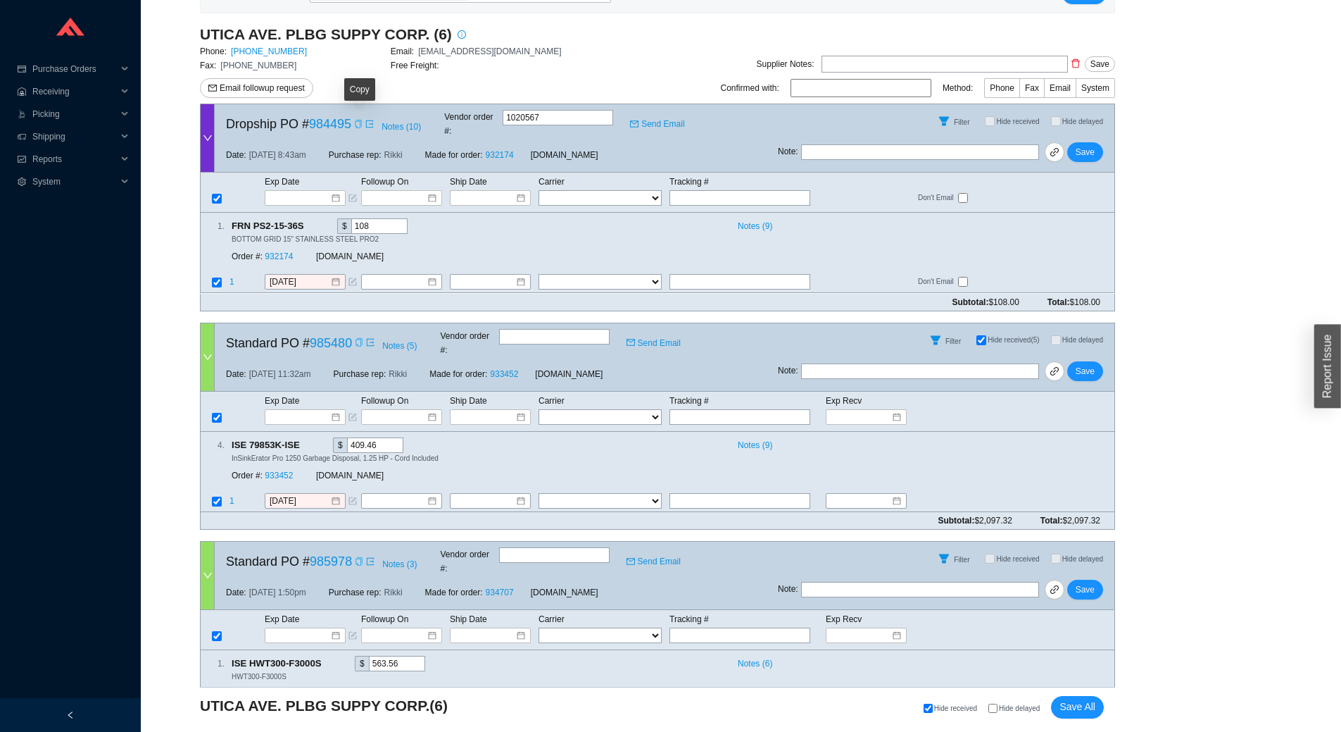
click at [359, 123] on icon "copy" at bounding box center [358, 124] width 8 height 8
click at [725, 275] on input "text" at bounding box center [740, 282] width 141 height 15
paste input "393225309673"
click at [607, 275] on select "FedEx UPS ---------------- 2 Day Transportation INC A&B Freight A. Duie Pyle AA…" at bounding box center [600, 282] width 123 height 15
click at [539, 275] on select "FedEx UPS ---------------- 2 Day Transportation INC A&B Freight A. Duie Pyle AA…" at bounding box center [600, 282] width 123 height 15
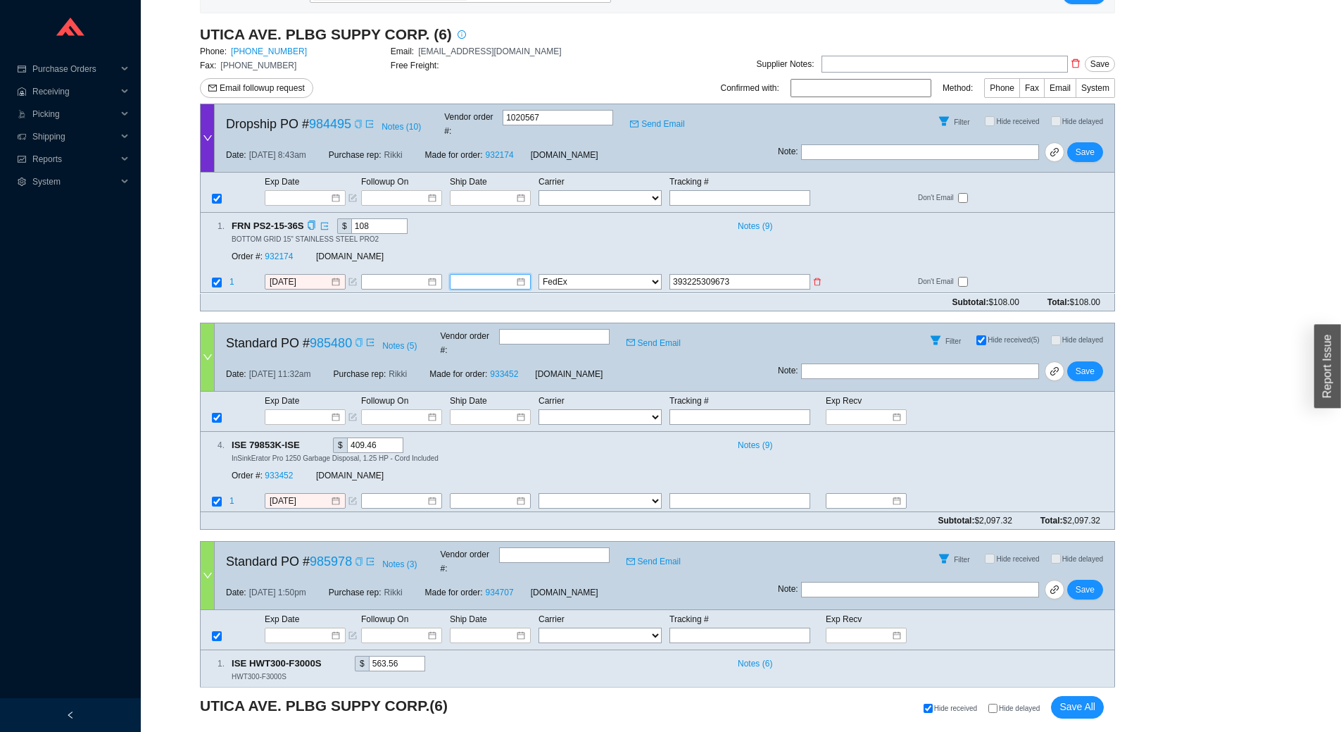
click at [508, 275] on input at bounding box center [485, 282] width 61 height 14
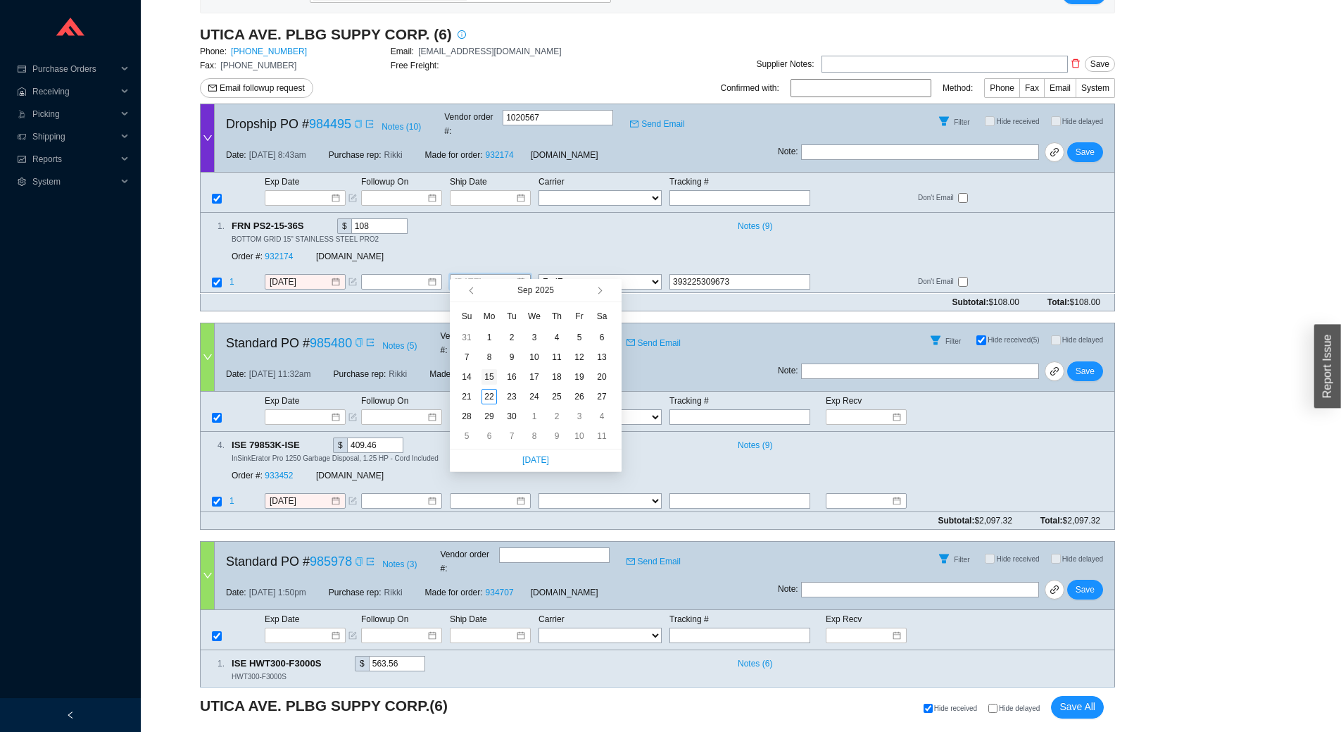
click at [492, 377] on div "15" at bounding box center [489, 376] width 15 height 15
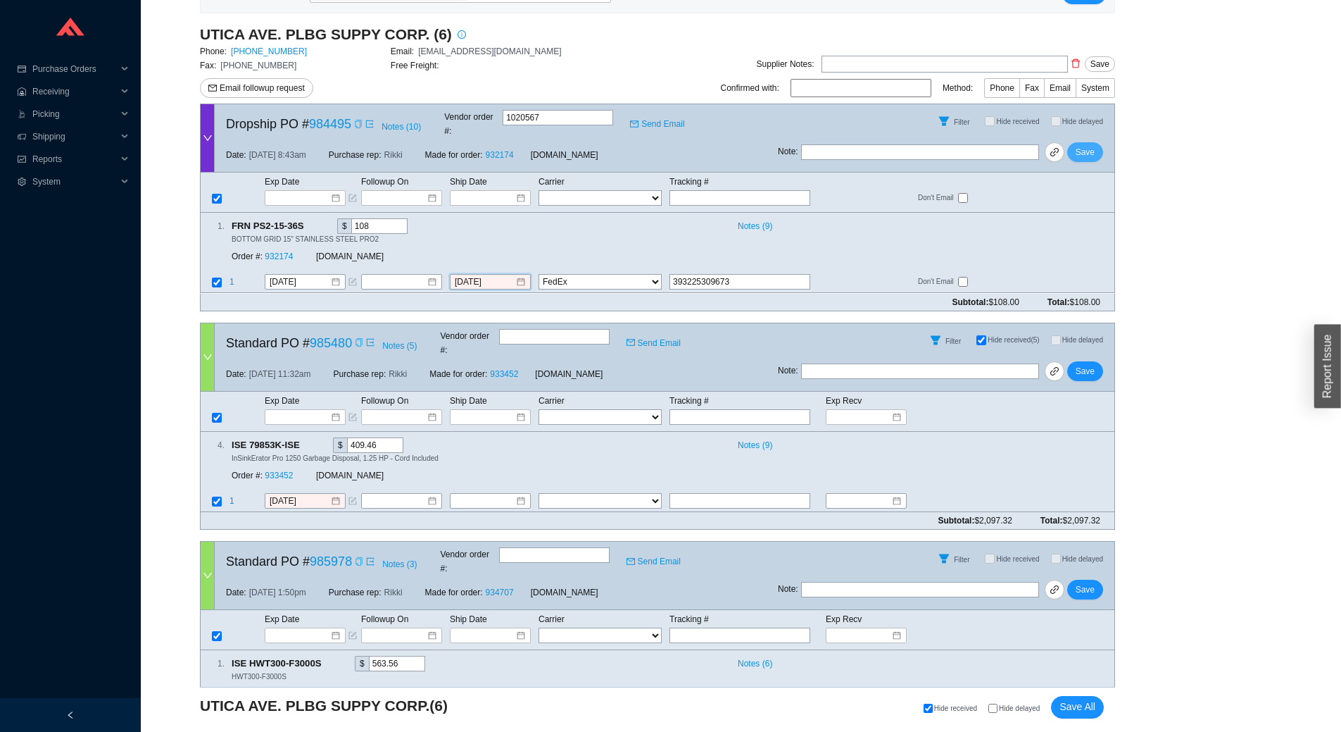
click at [1102, 142] on button "Save" at bounding box center [1086, 152] width 36 height 20
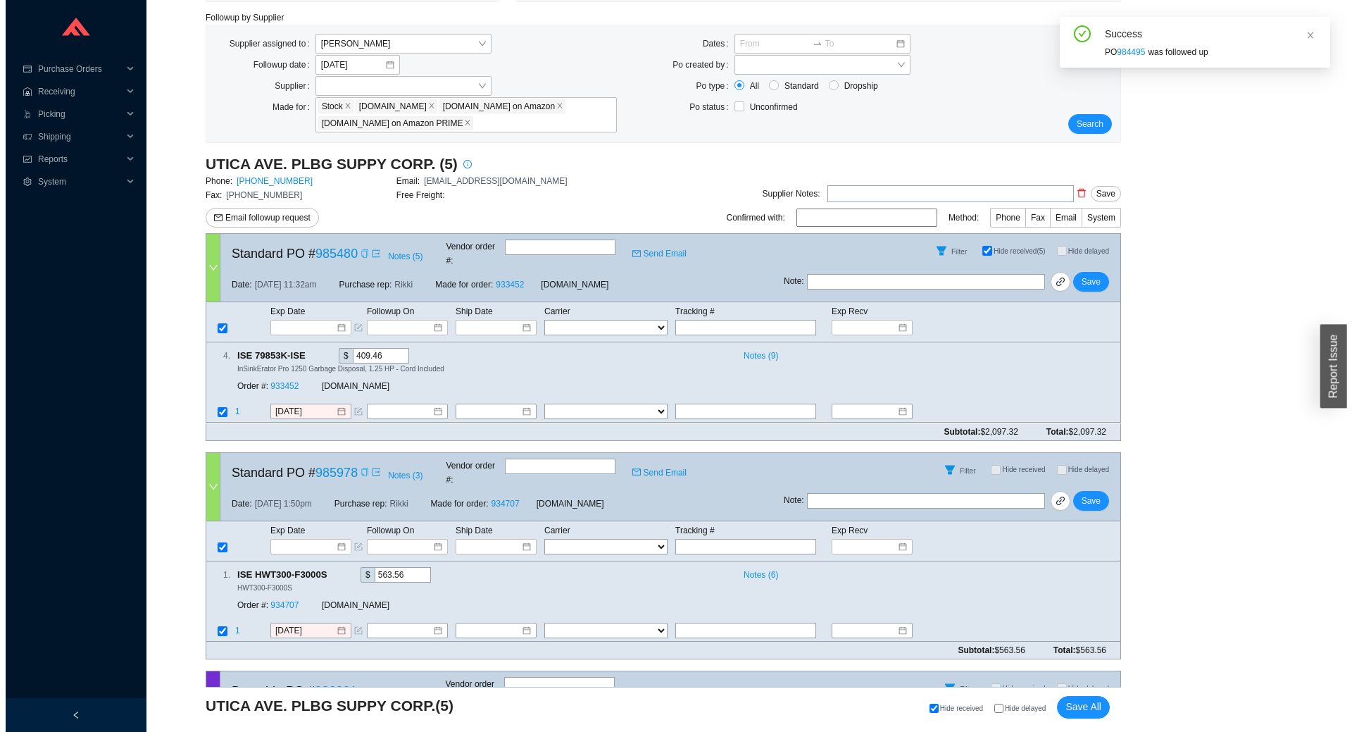
scroll to position [99, 0]
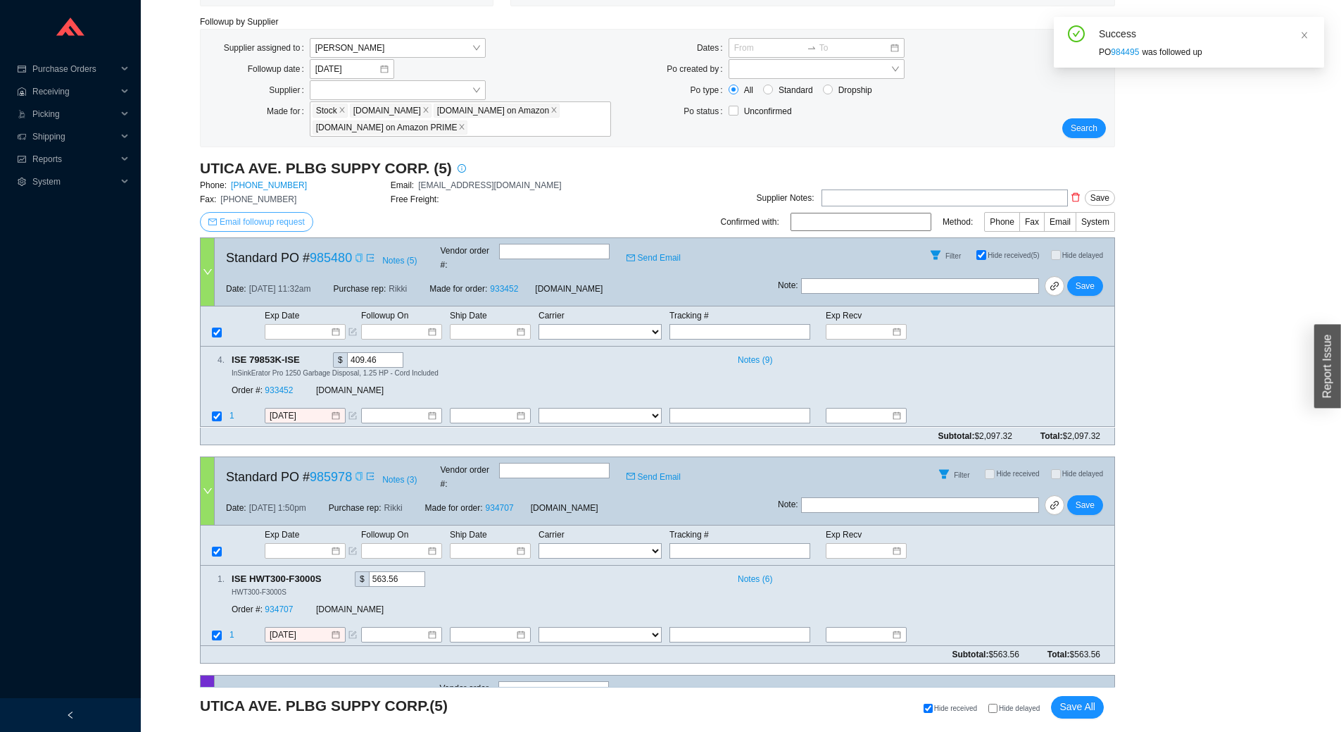
click at [270, 216] on span "Email followup request" at bounding box center [262, 222] width 85 height 14
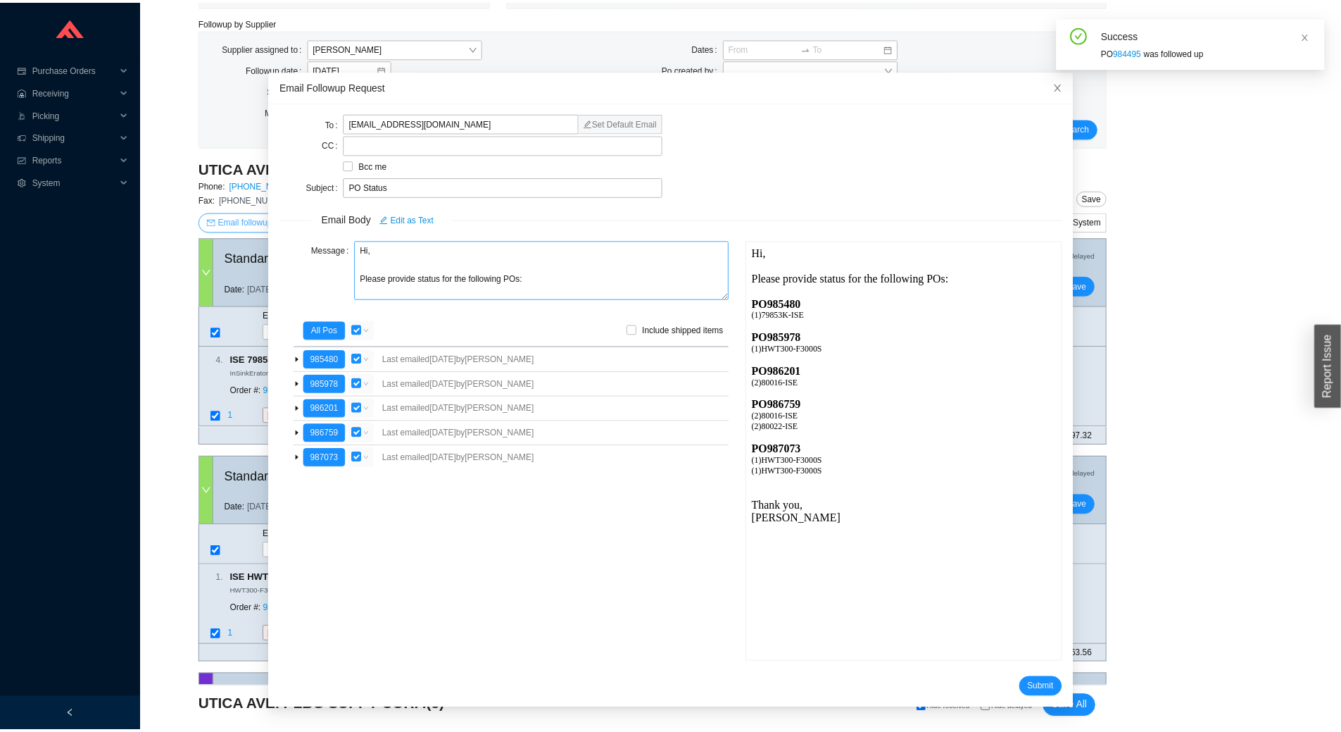
scroll to position [0, 0]
click at [543, 281] on textarea "Hi, Please provide status for the following POs:" at bounding box center [545, 269] width 377 height 59
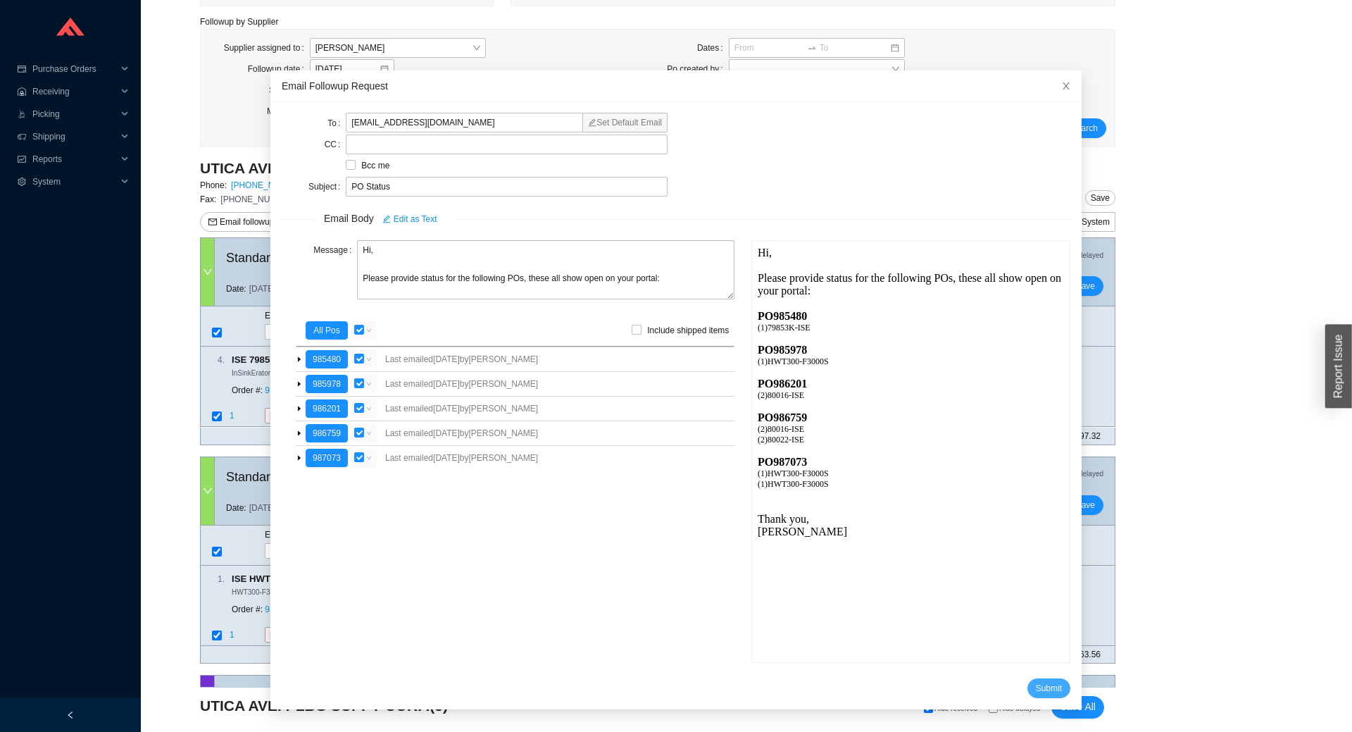
click at [1039, 684] on span "Submit" at bounding box center [1049, 688] width 26 height 14
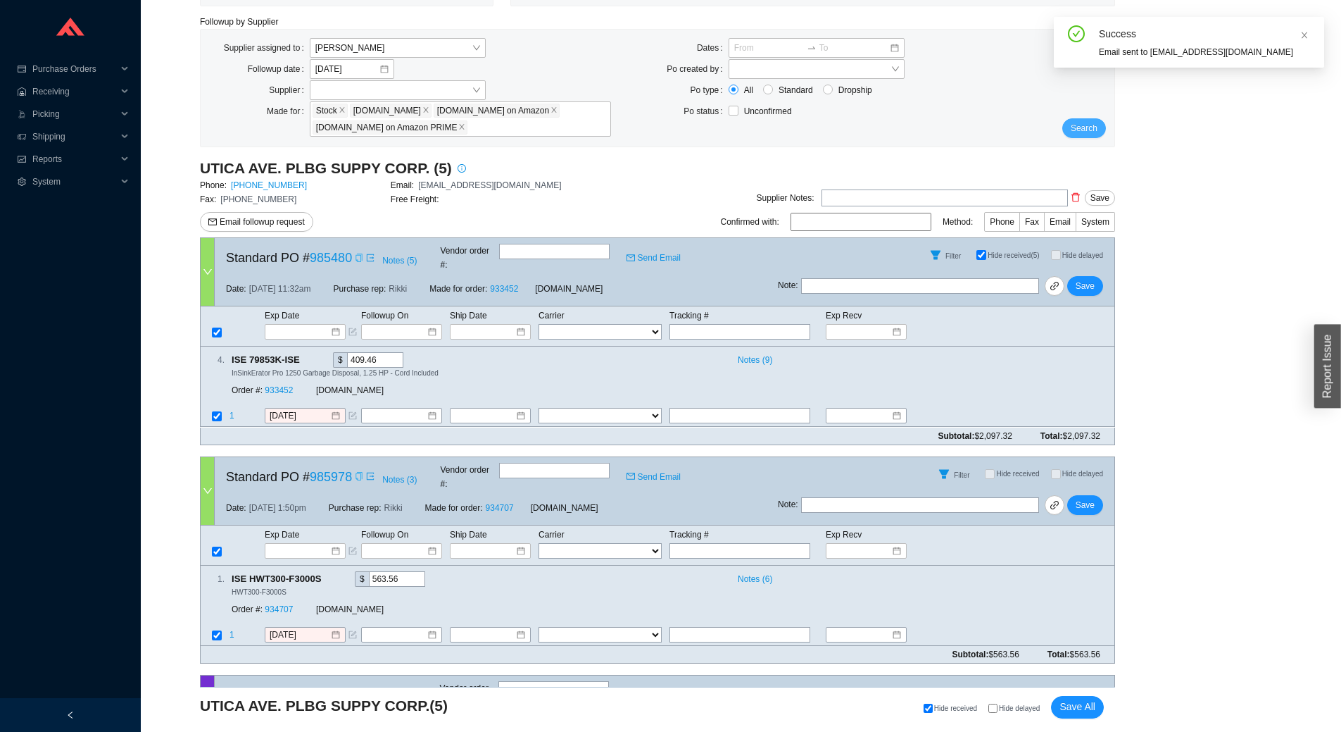
click at [1089, 123] on span "Search" at bounding box center [1084, 128] width 27 height 14
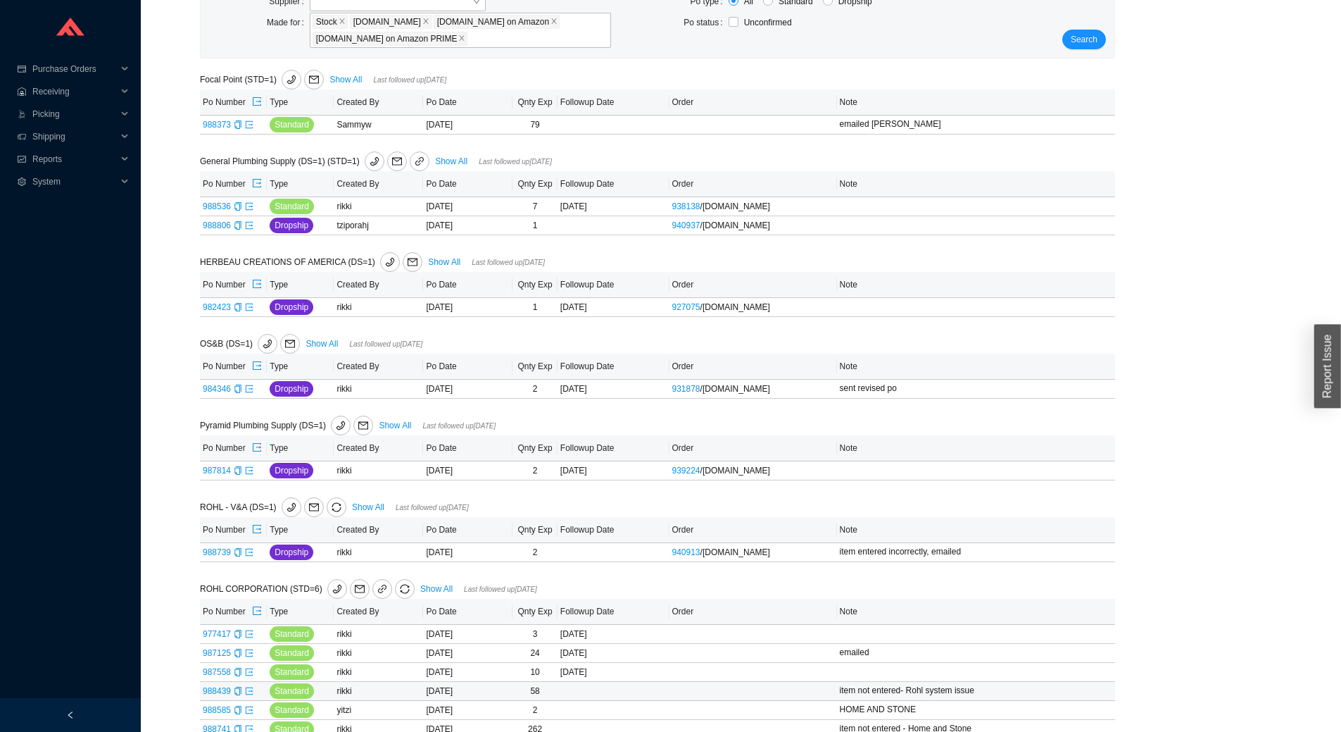
scroll to position [186, 0]
click at [226, 391] on link "984346" at bounding box center [217, 391] width 28 height 10
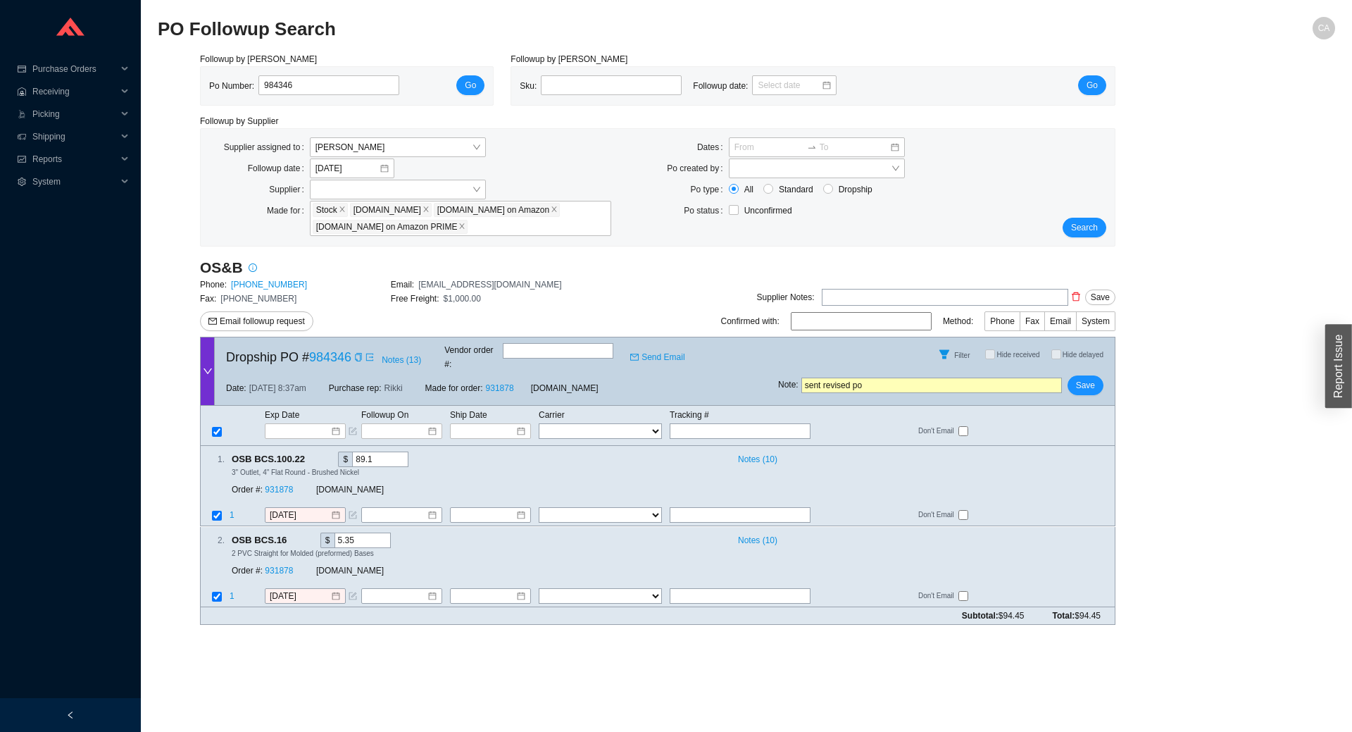
drag, startPoint x: 887, startPoint y: 374, endPoint x: 516, endPoint y: 343, distance: 372.4
click at [516, 343] on div "Dropship PO # 984346 Notes ( 13 ) Vendor order # : Send Email Filter Hide recei…" at bounding box center [657, 371] width 915 height 69
click at [1099, 375] on button "Save" at bounding box center [1086, 385] width 36 height 20
click at [1244, 426] on div "Followup by PO Po Number: 984346 Go Followup by Sku Sku: Followup date: Go Foll…" at bounding box center [746, 344] width 1177 height 584
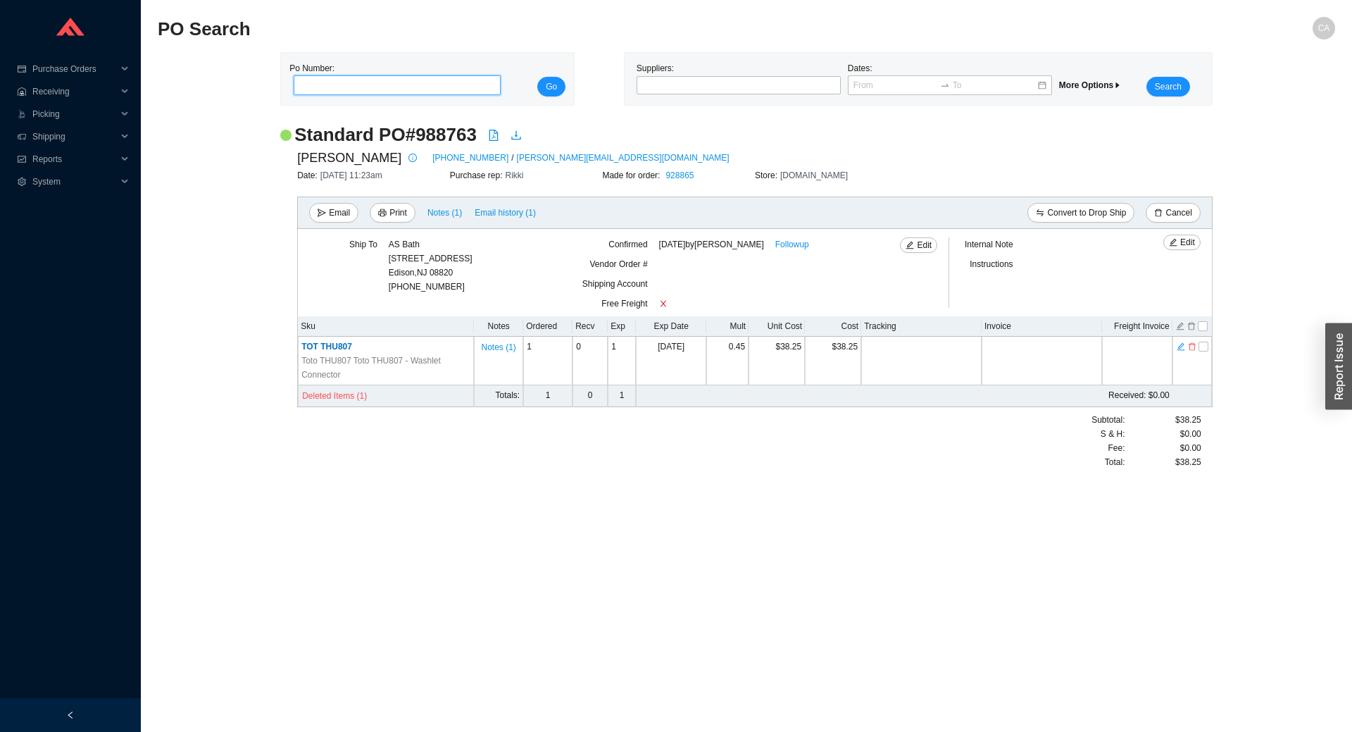
drag, startPoint x: 334, startPoint y: 86, endPoint x: 340, endPoint y: 91, distance: 7.5
click at [335, 86] on input "tel" at bounding box center [397, 85] width 207 height 20
paste input "988001"
type input "988001"
click at [546, 87] on span "Go" at bounding box center [551, 87] width 11 height 14
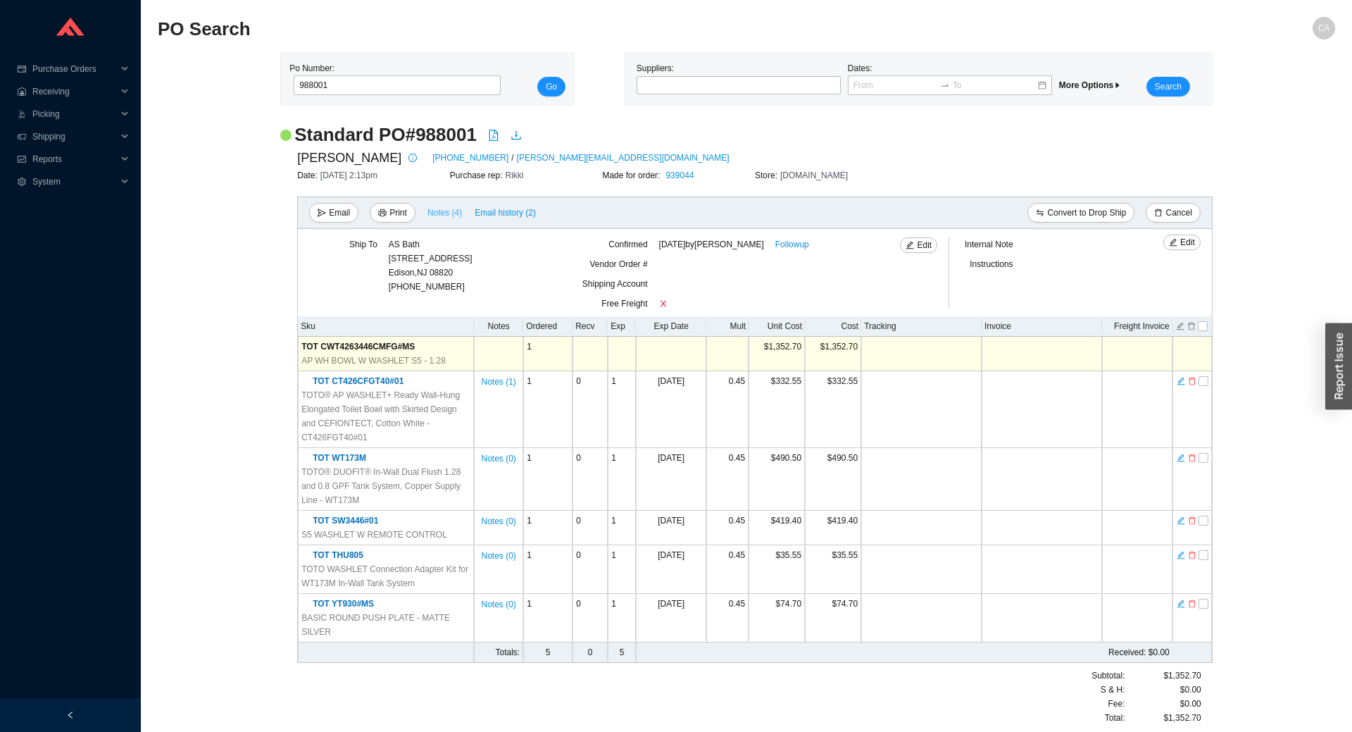
click at [437, 206] on span "Notes ( 4 )" at bounding box center [444, 213] width 35 height 14
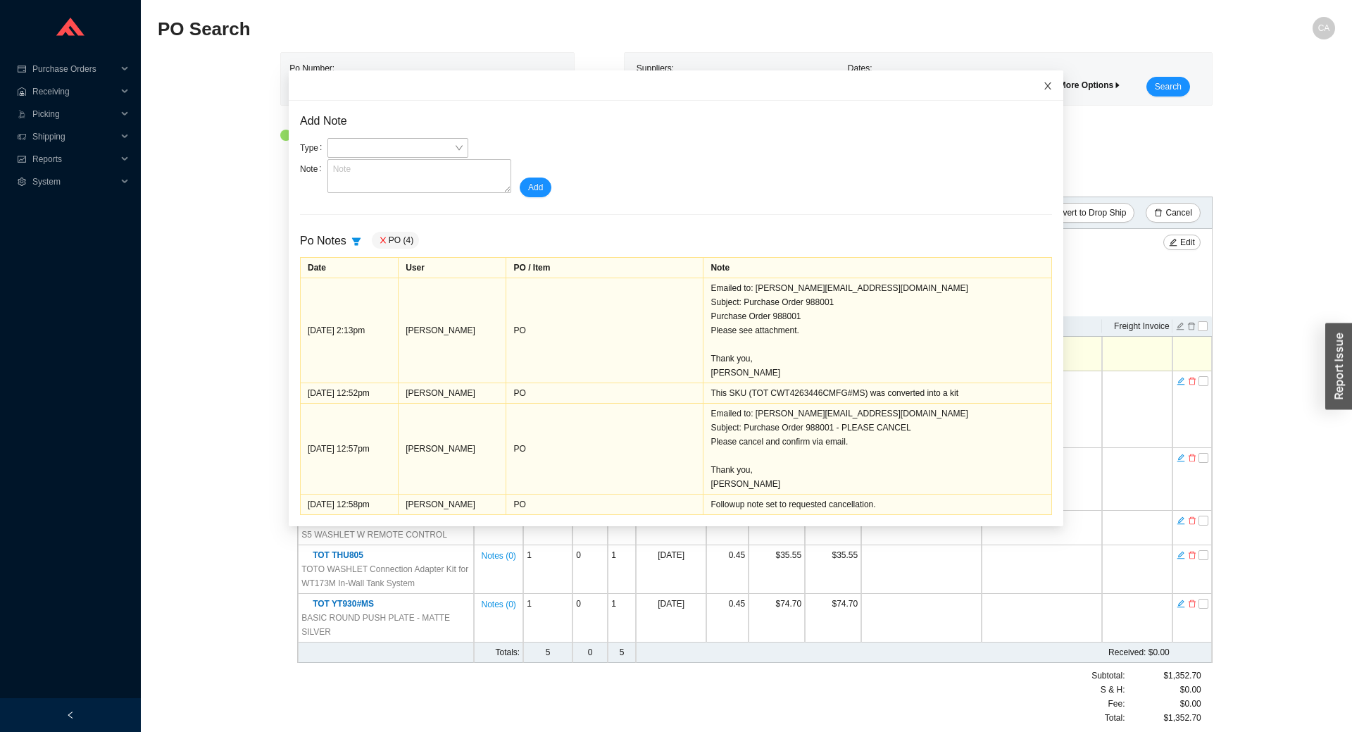
click at [1044, 87] on icon "close" at bounding box center [1047, 85] width 7 height 7
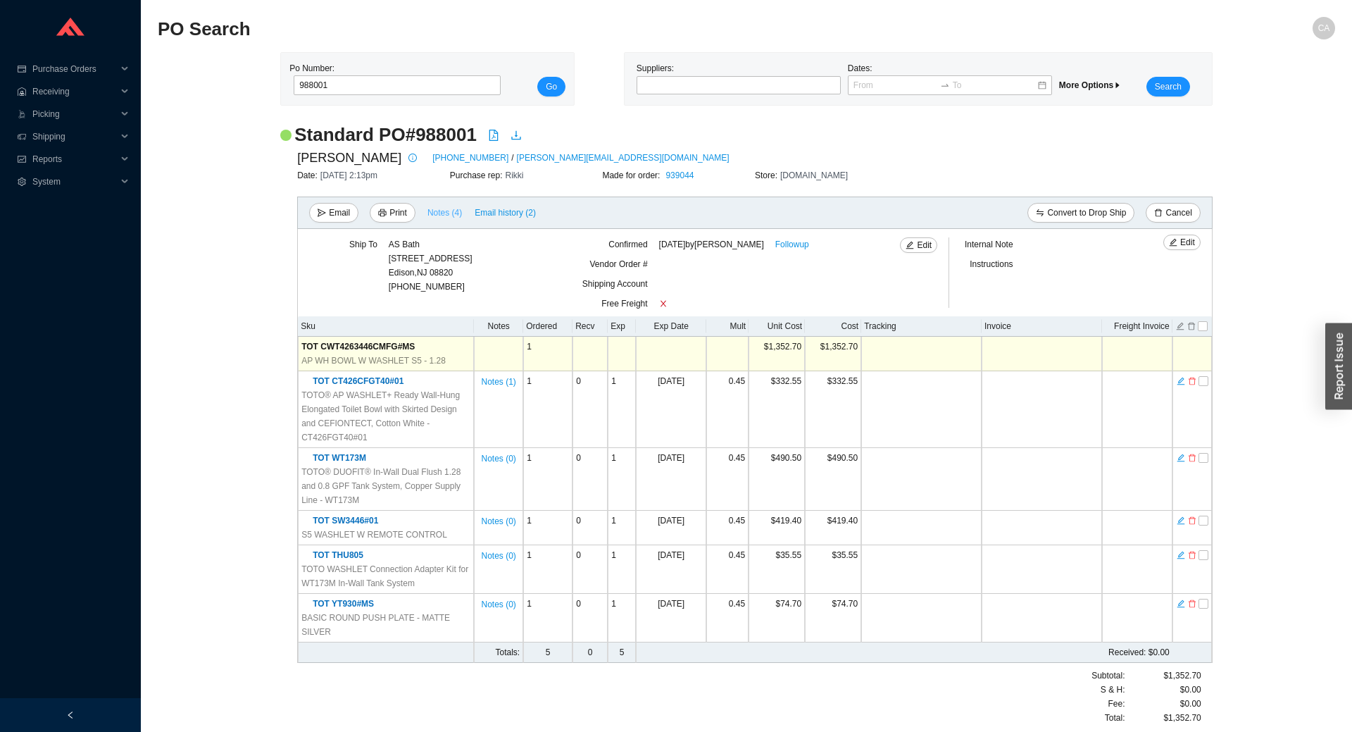
click at [449, 217] on span "Notes ( 4 )" at bounding box center [444, 213] width 35 height 14
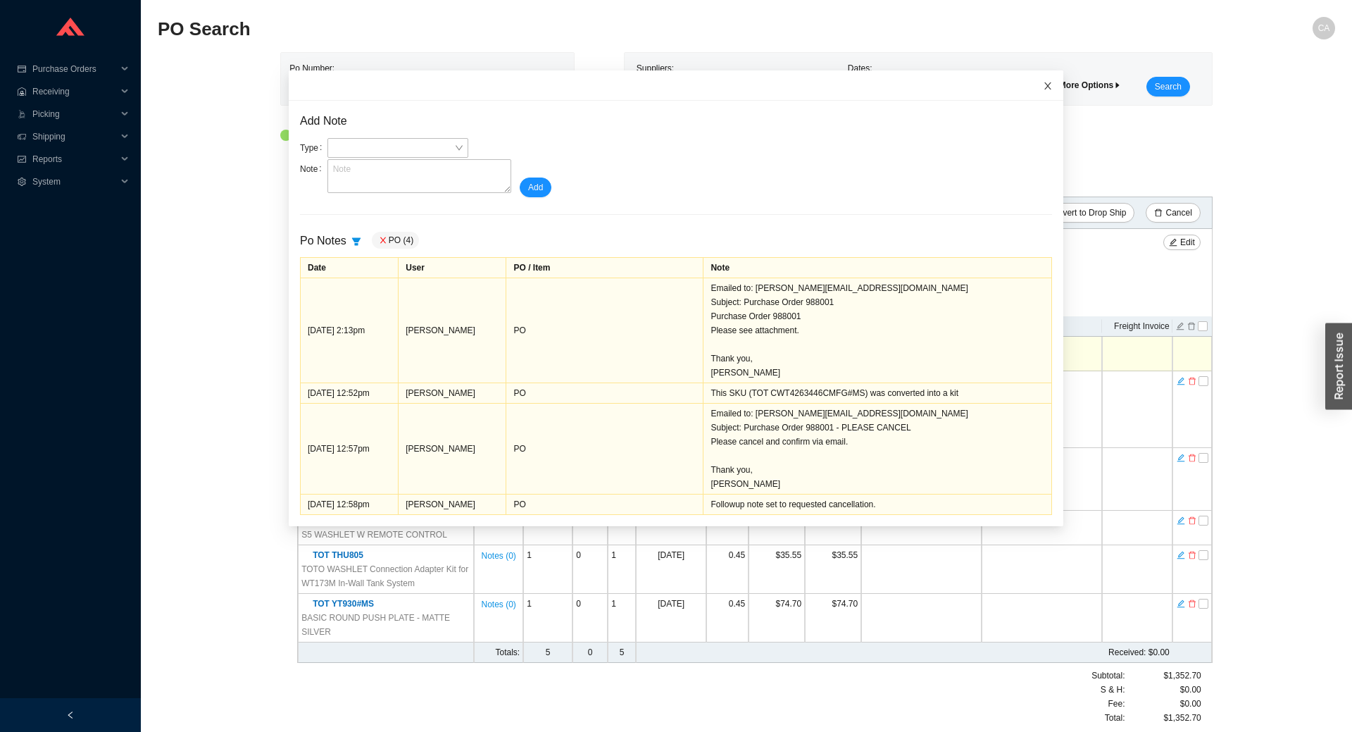
click at [1037, 80] on span "Close" at bounding box center [1047, 85] width 31 height 31
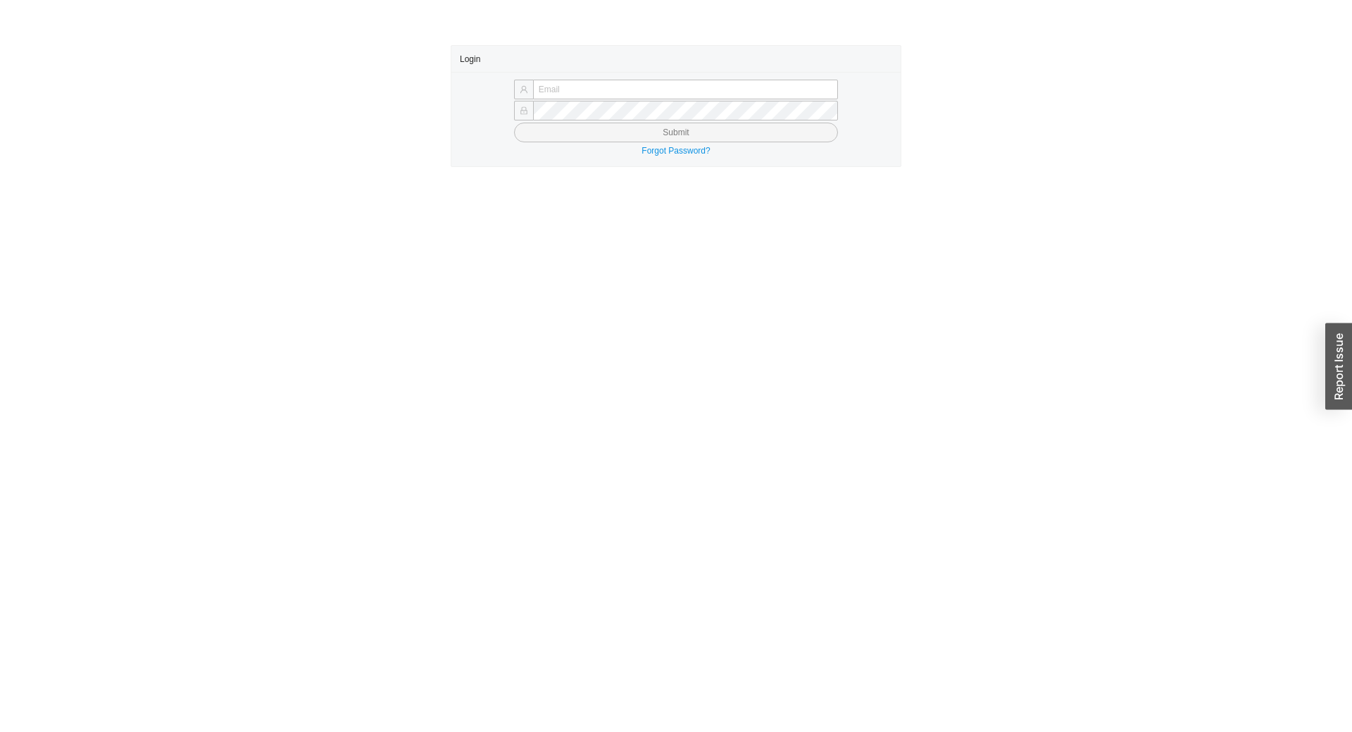
type input "chayaa@qualitybath.com"
click at [652, 137] on button "Submit" at bounding box center [676, 133] width 324 height 20
